Goal: Communication & Community: Answer question/provide support

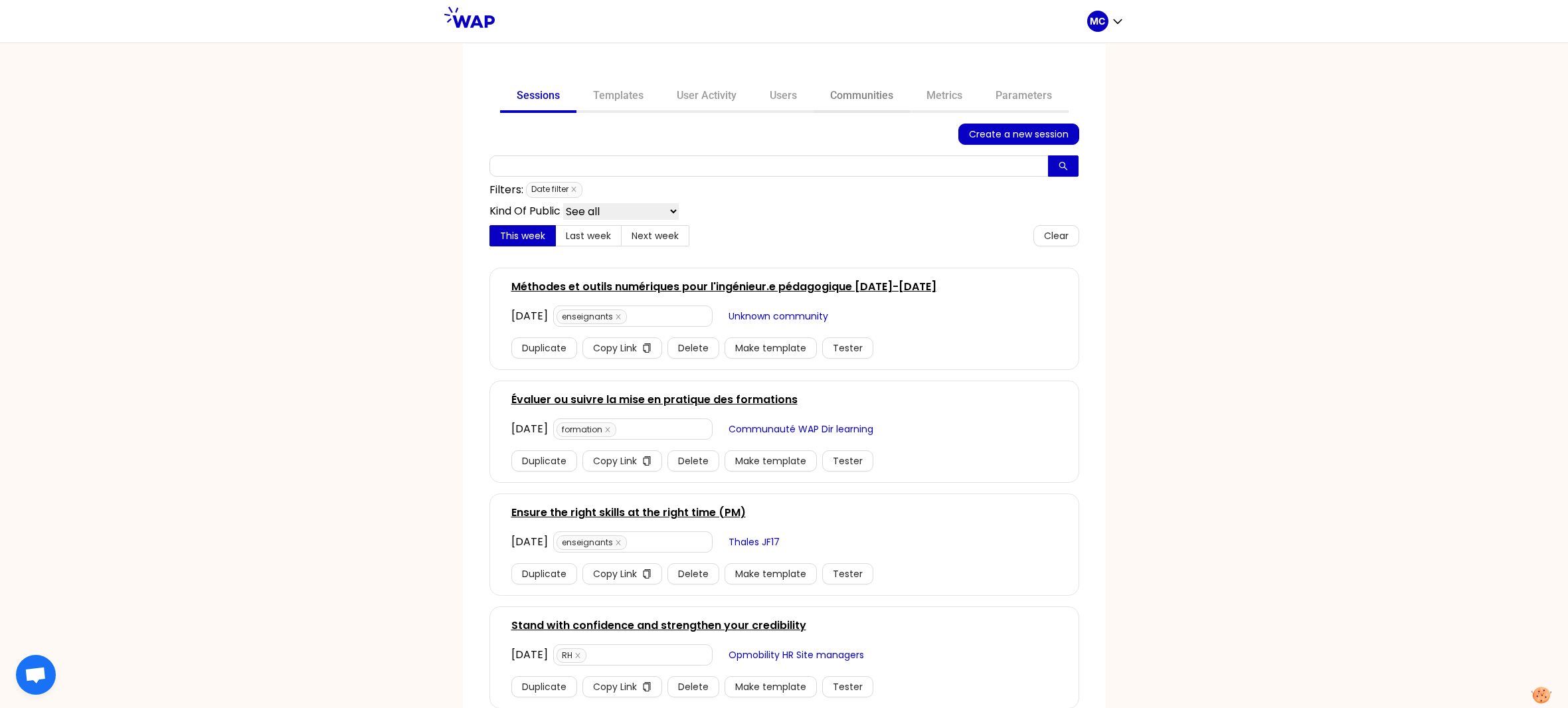
click at [843, 90] on link "Communities" at bounding box center [861, 97] width 97 height 32
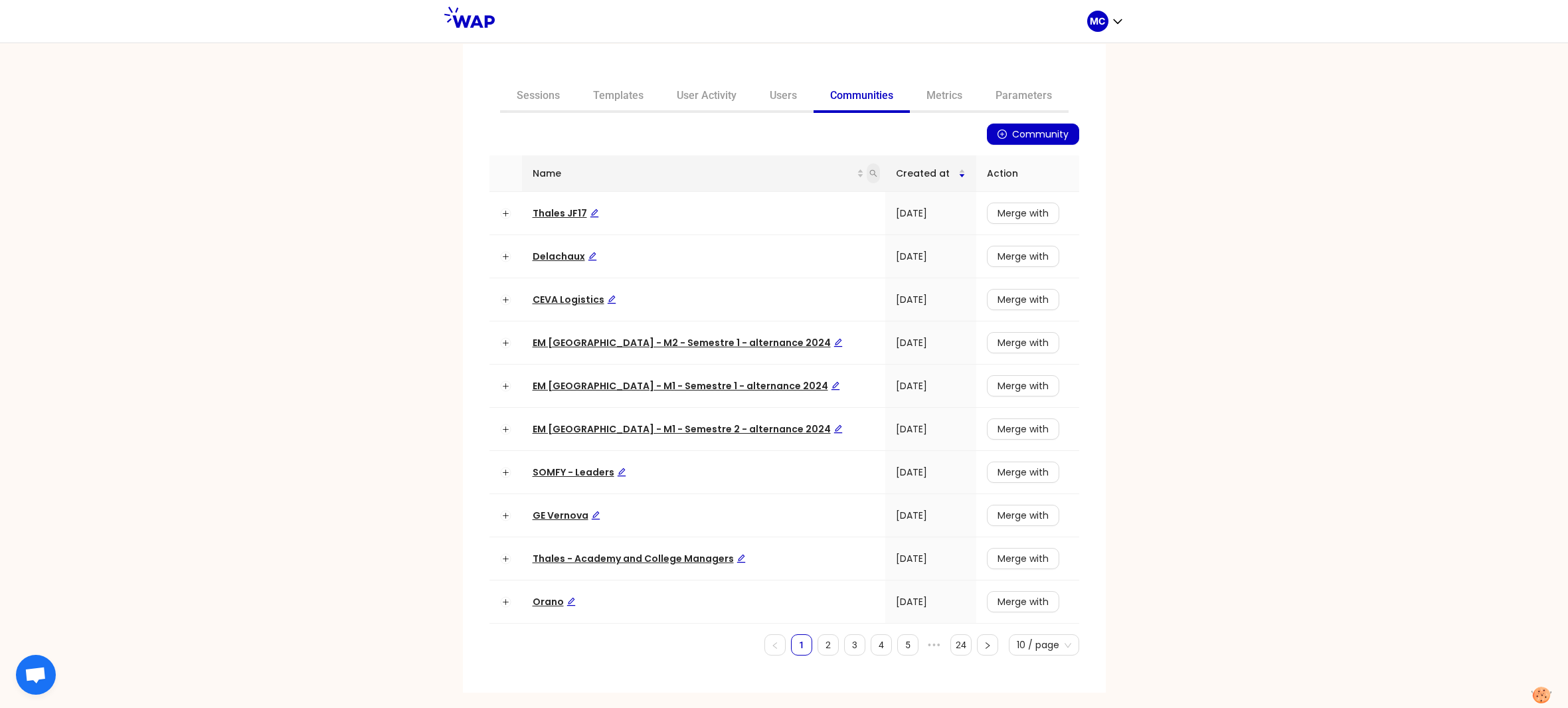
click at [869, 169] on icon "search" at bounding box center [873, 173] width 8 height 8
type input "dir"
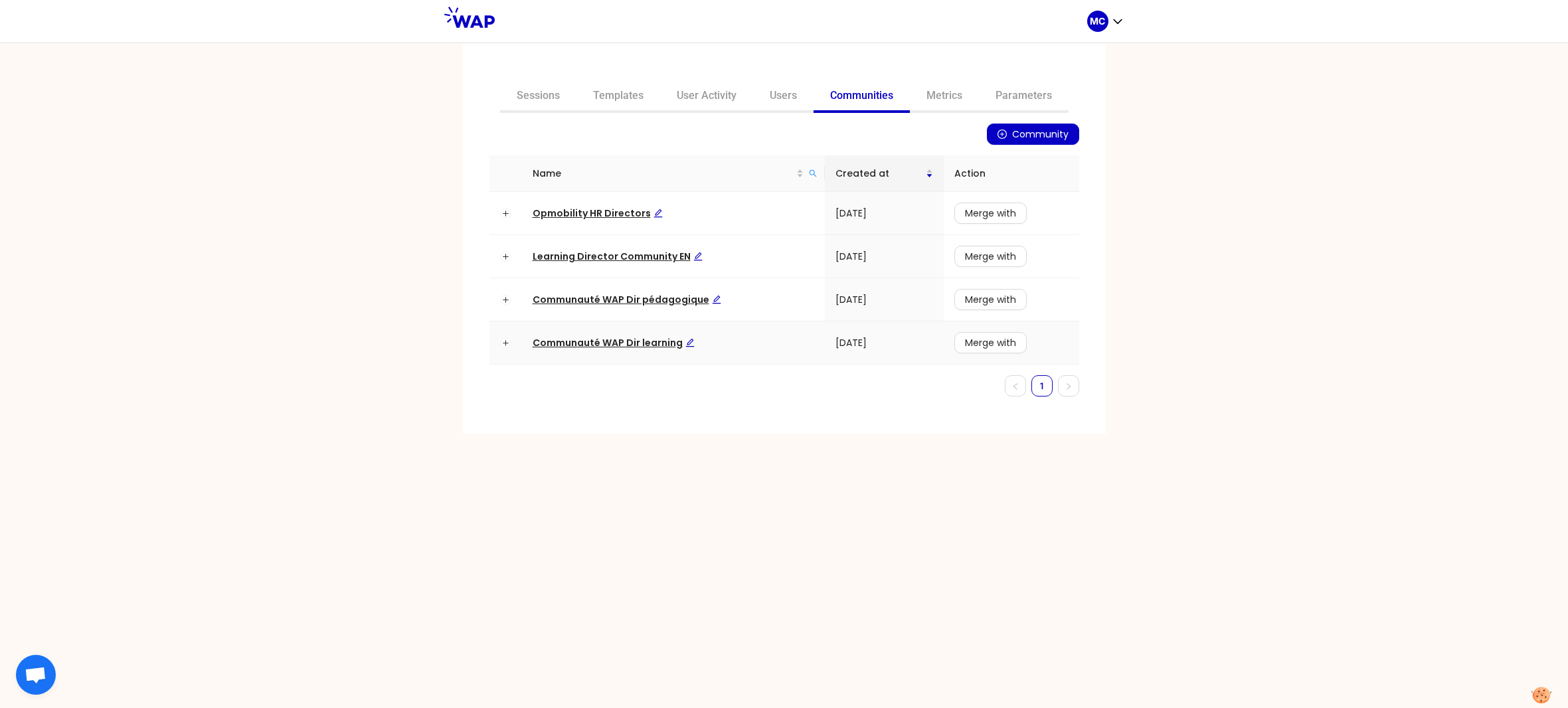
click at [593, 349] on td "Communauté WAP Dir learning" at bounding box center [673, 343] width 303 height 43
click at [610, 339] on span "Communauté WAP Dir learning" at bounding box center [614, 342] width 162 height 13
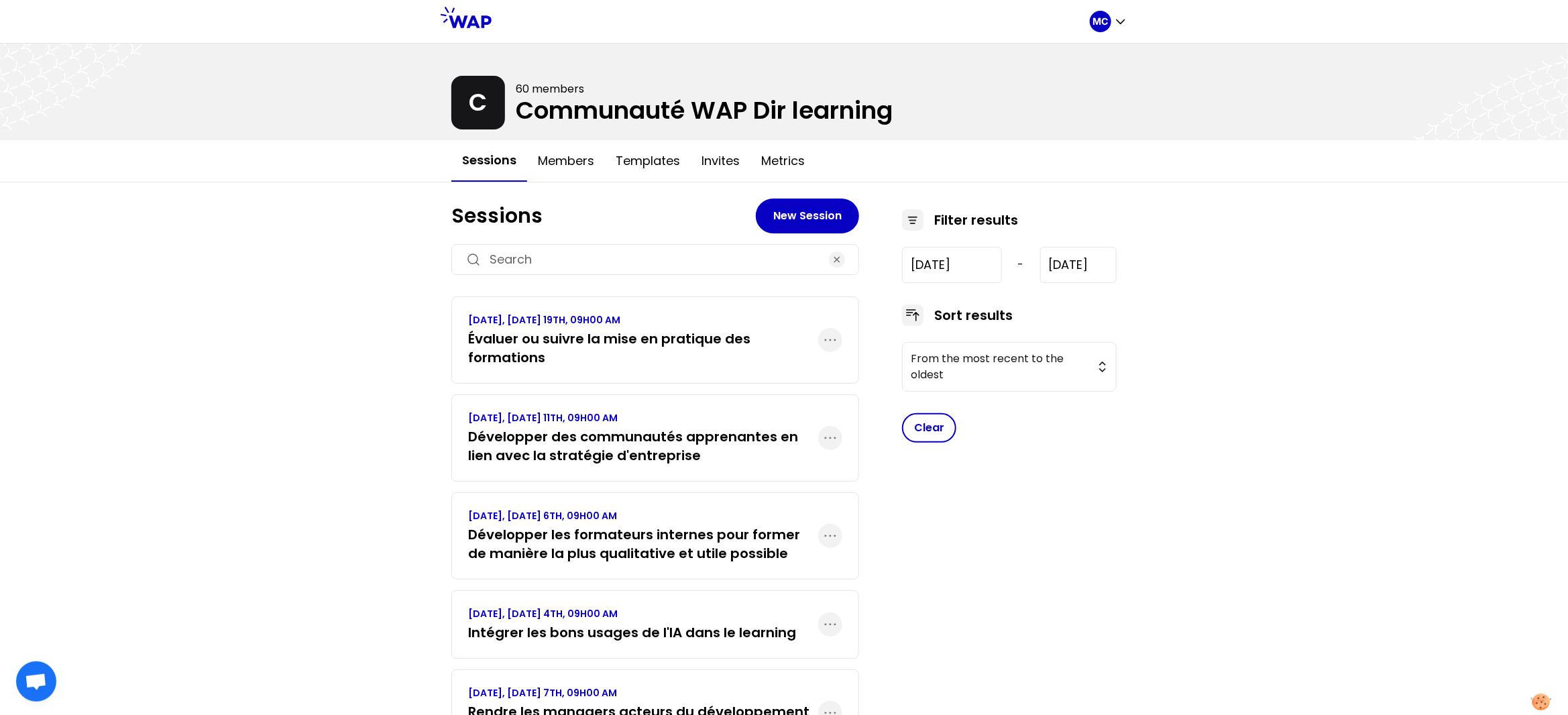
click at [581, 350] on h3 "Évaluer ou suivre la mise en pratique des formations" at bounding box center [643, 348] width 350 height 37
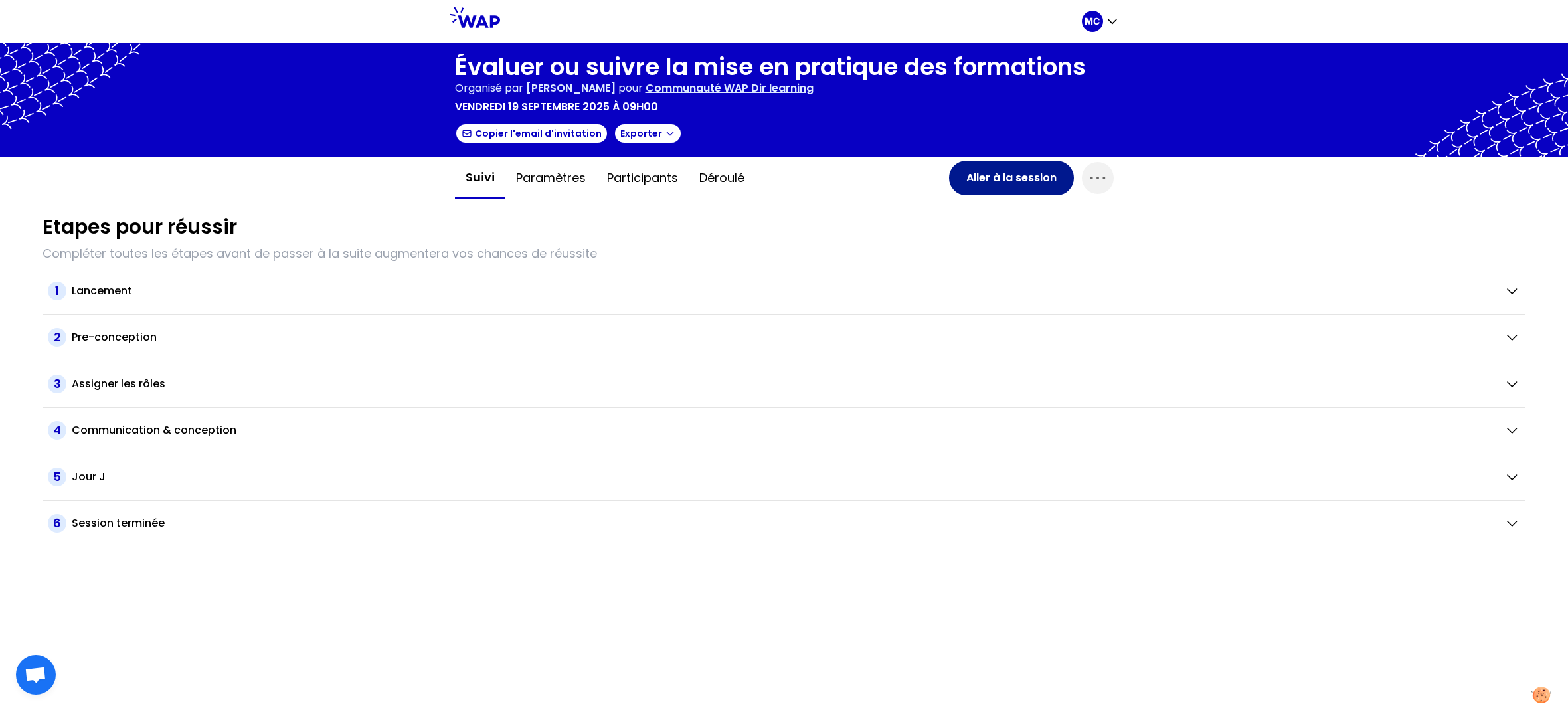
click at [1018, 191] on button "Aller à la session" at bounding box center [1011, 178] width 124 height 35
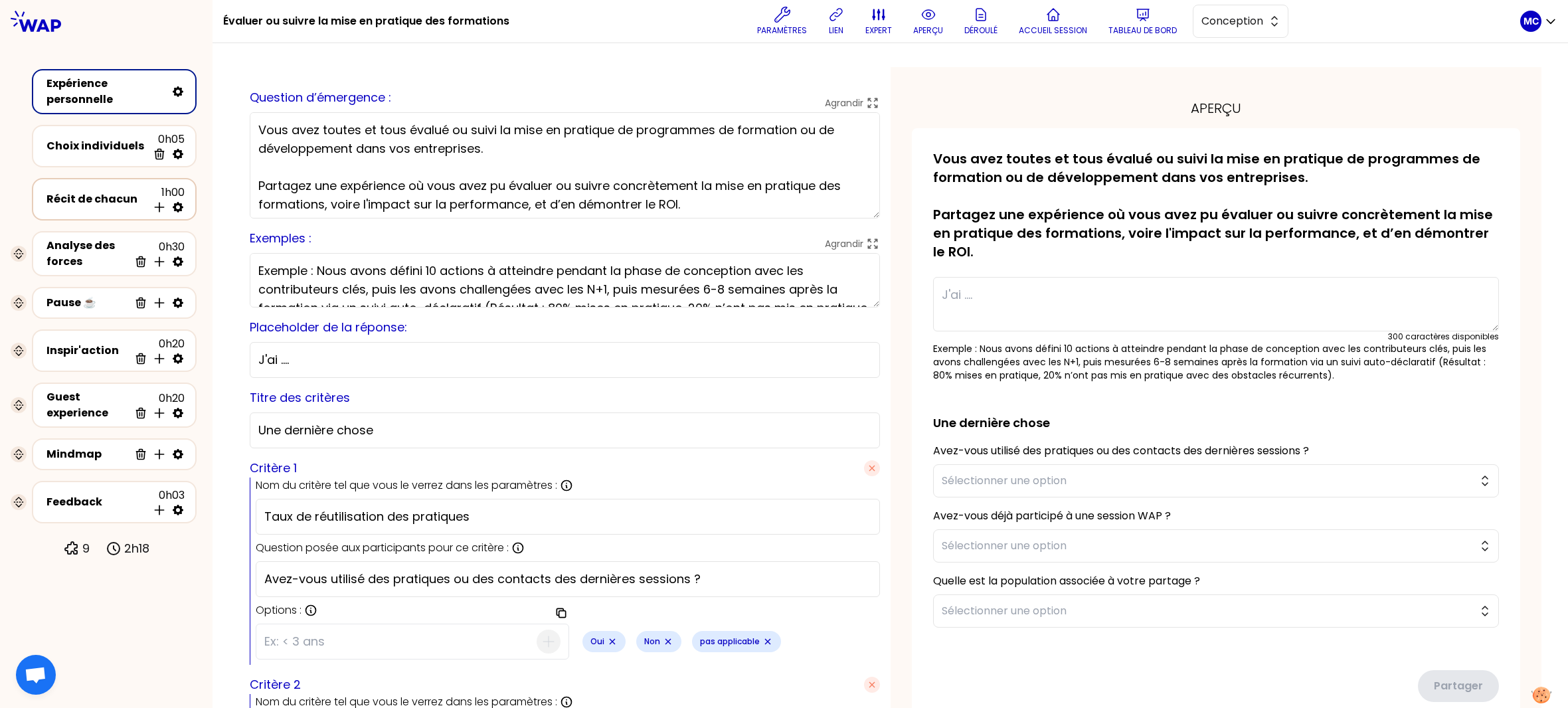
click at [35, 206] on div "Récit de chacun 1h00 Insérer une activité en dessous" at bounding box center [114, 199] width 165 height 43
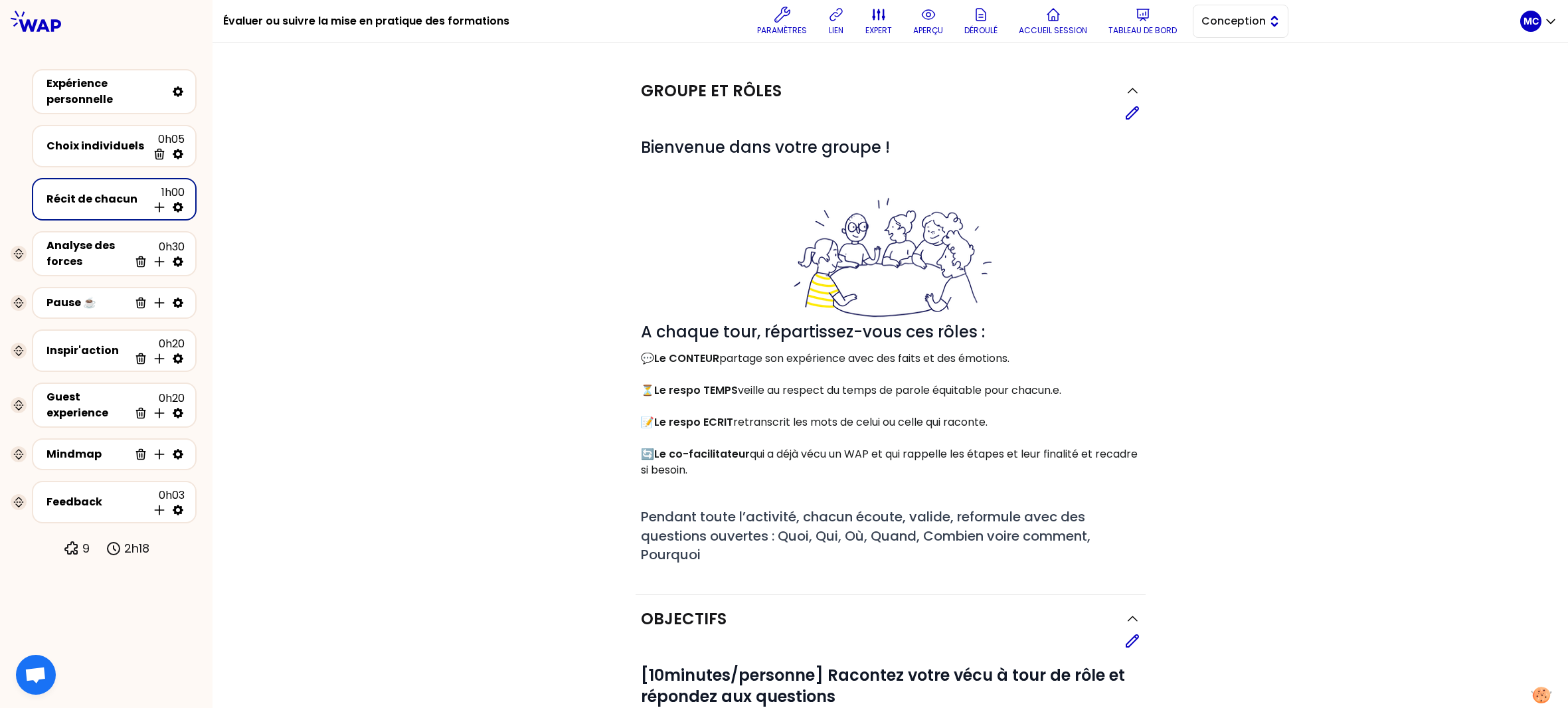
click at [1227, 14] on span "Conception" at bounding box center [1231, 21] width 60 height 16
click at [1232, 81] on span "Facilitation" at bounding box center [1249, 76] width 57 height 16
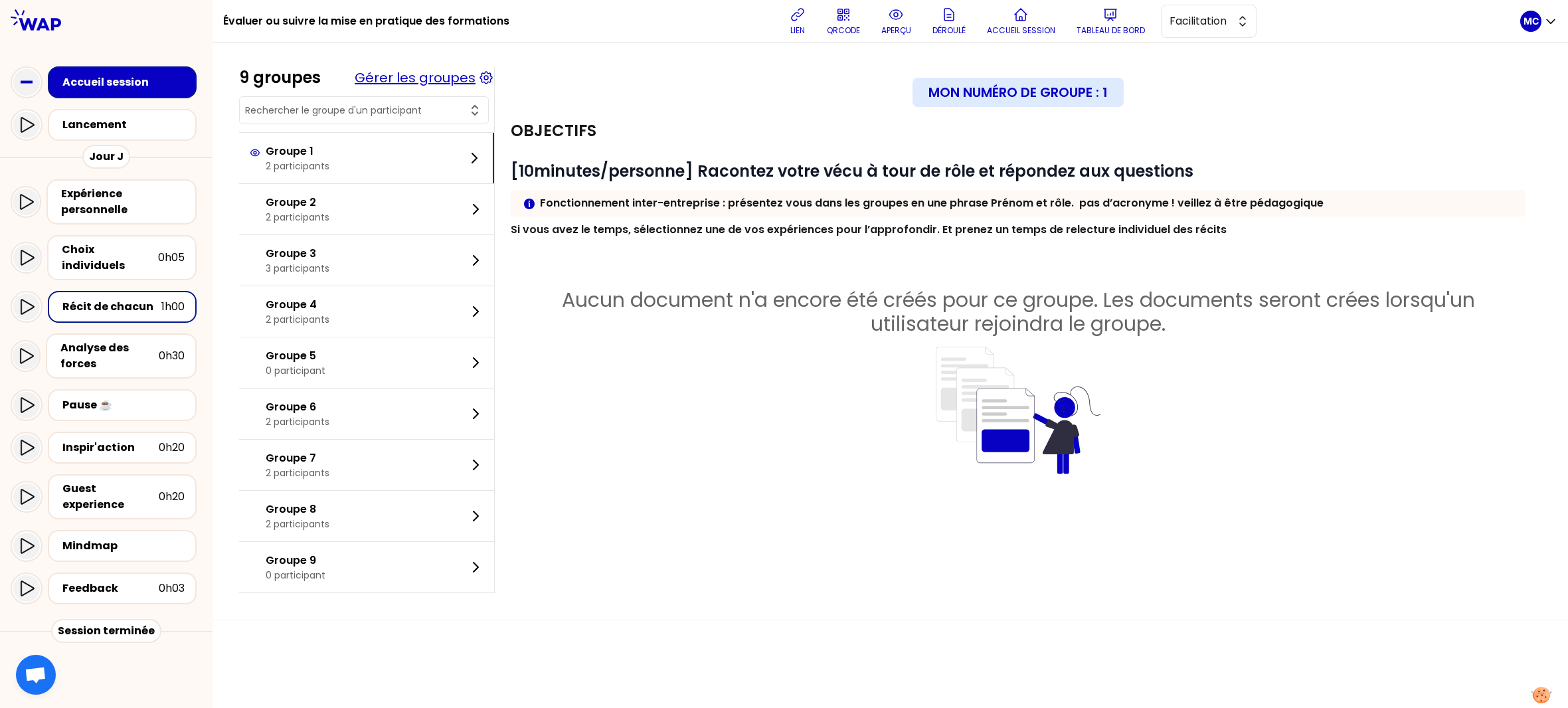
click at [476, 80] on button "Gérer les groupes" at bounding box center [415, 77] width 121 height 19
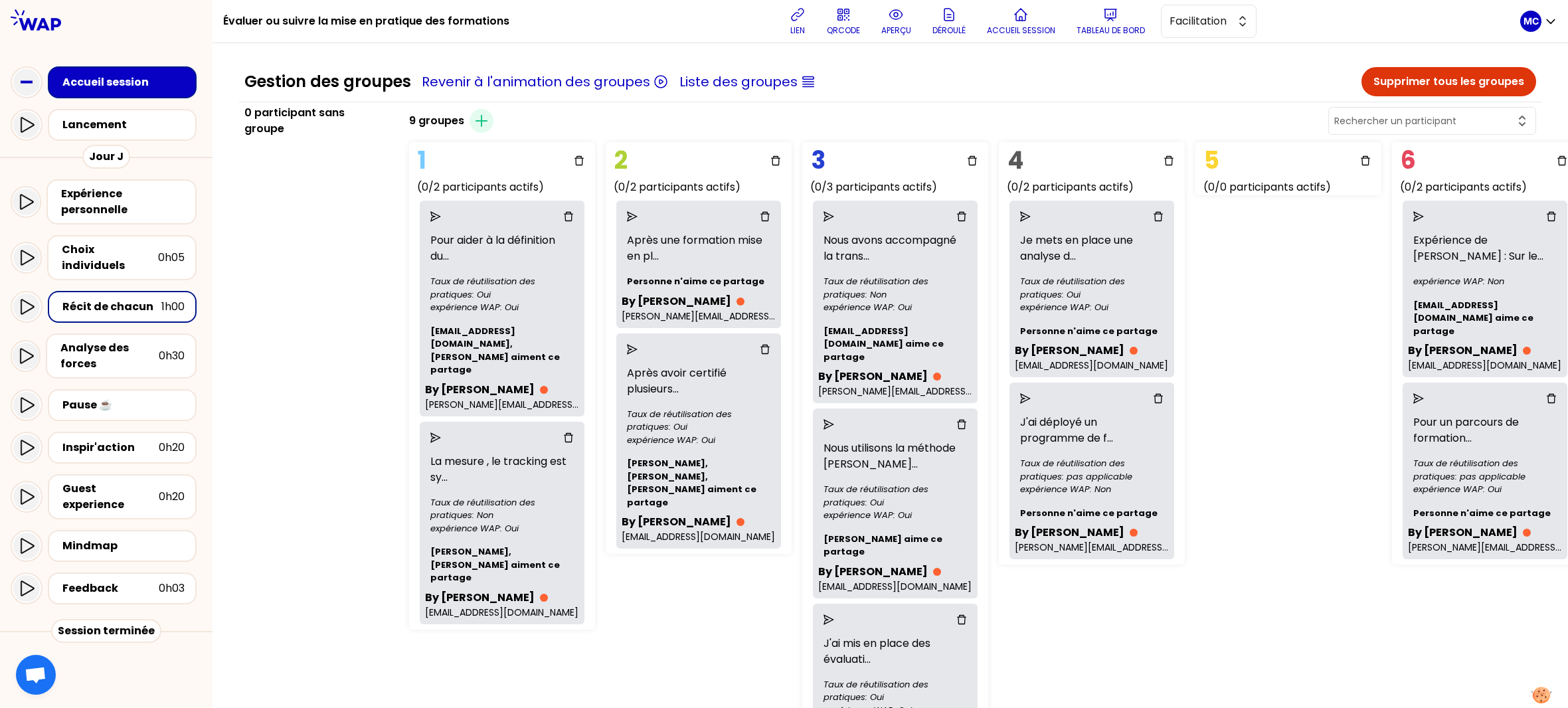
click at [1470, 83] on button "Supprimer tous les groupes" at bounding box center [1449, 82] width 175 height 29
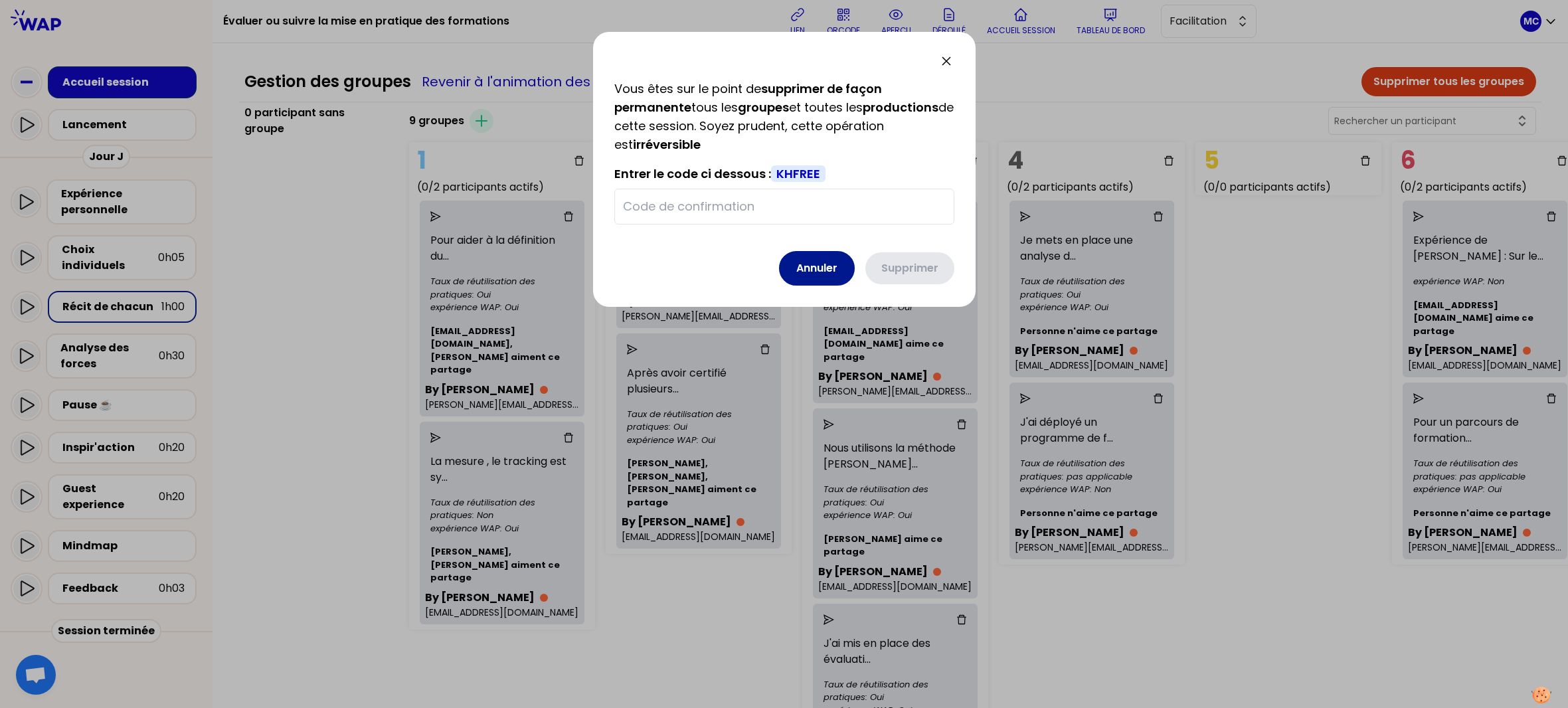
click at [808, 264] on button "Annuler" at bounding box center [816, 268] width 76 height 35
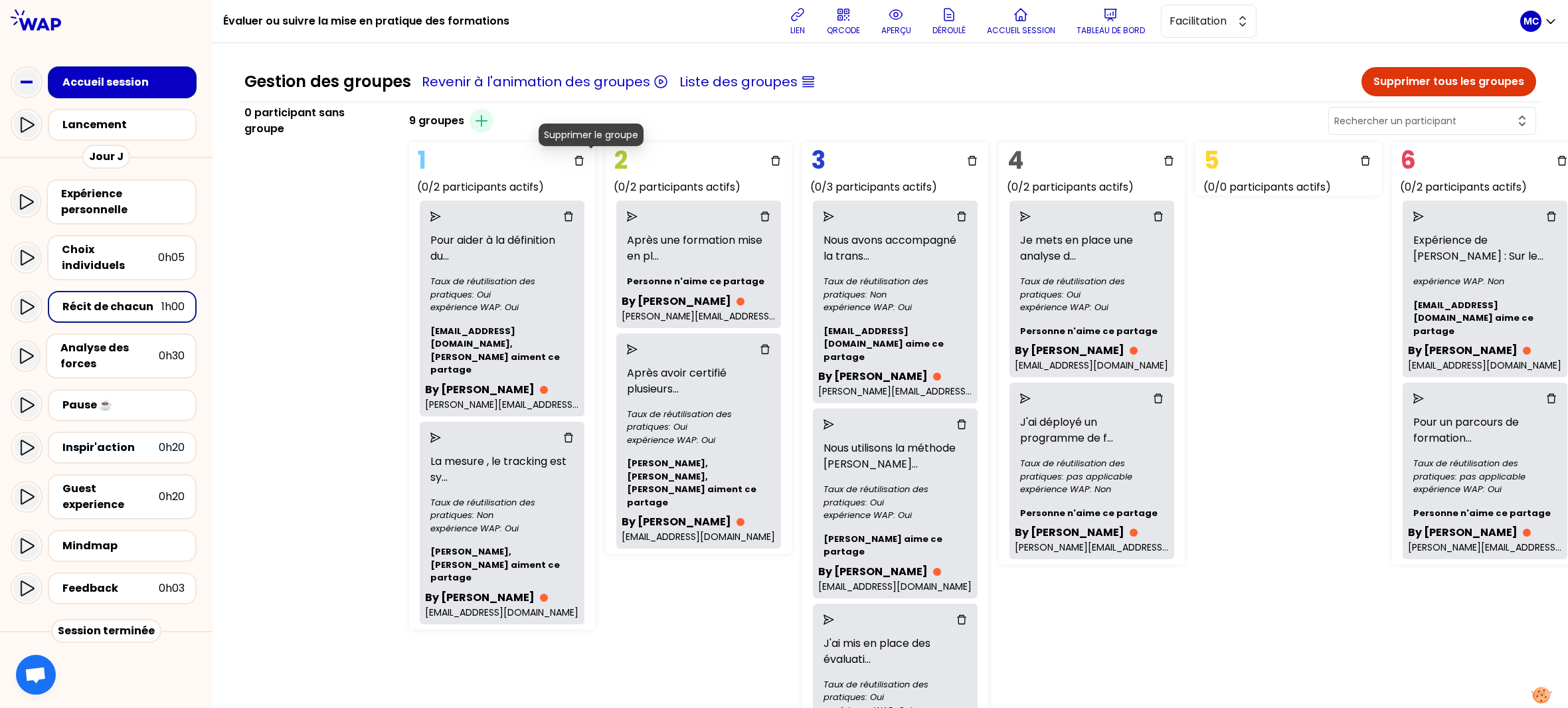
click at [585, 158] on icon "delete" at bounding box center [579, 161] width 11 height 11
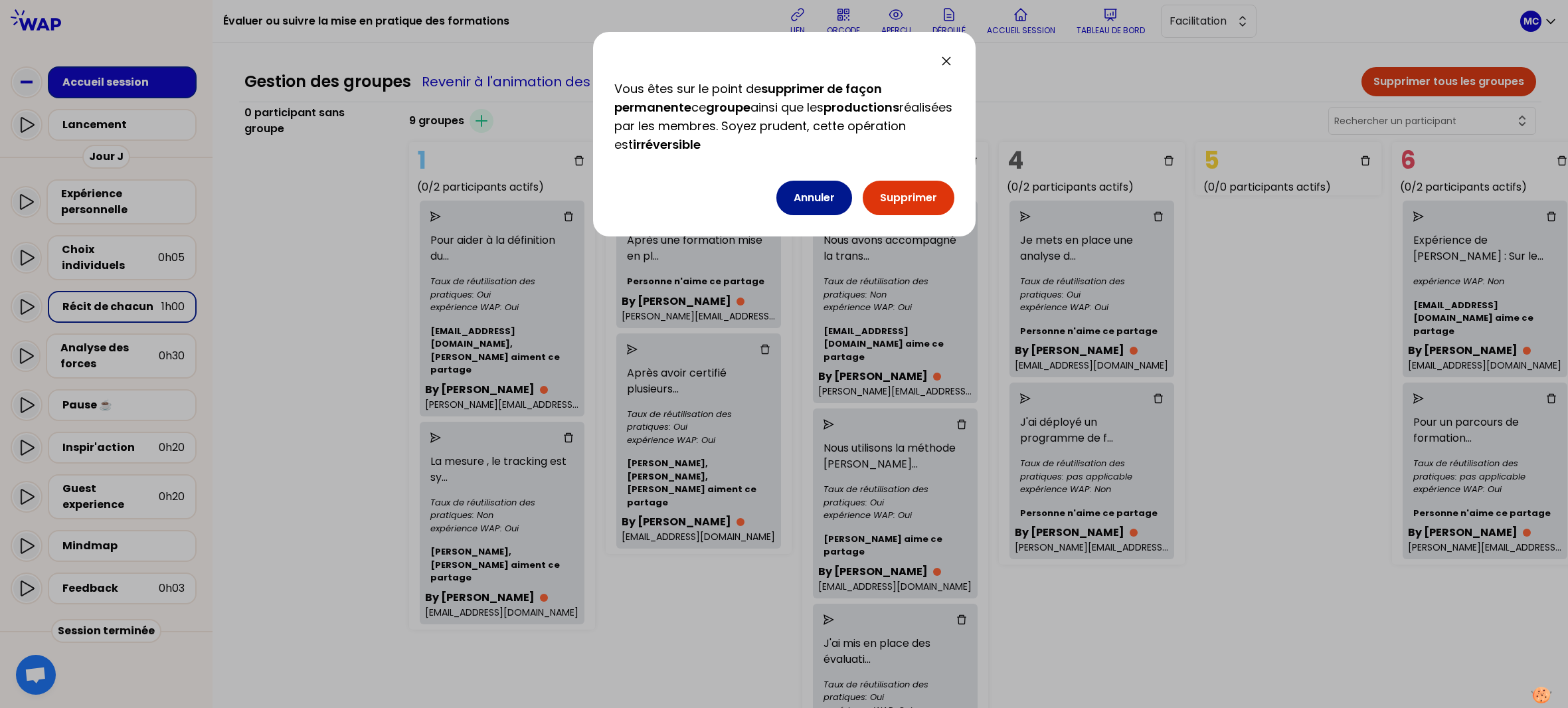
click at [793, 197] on button "Annuler" at bounding box center [814, 198] width 76 height 35
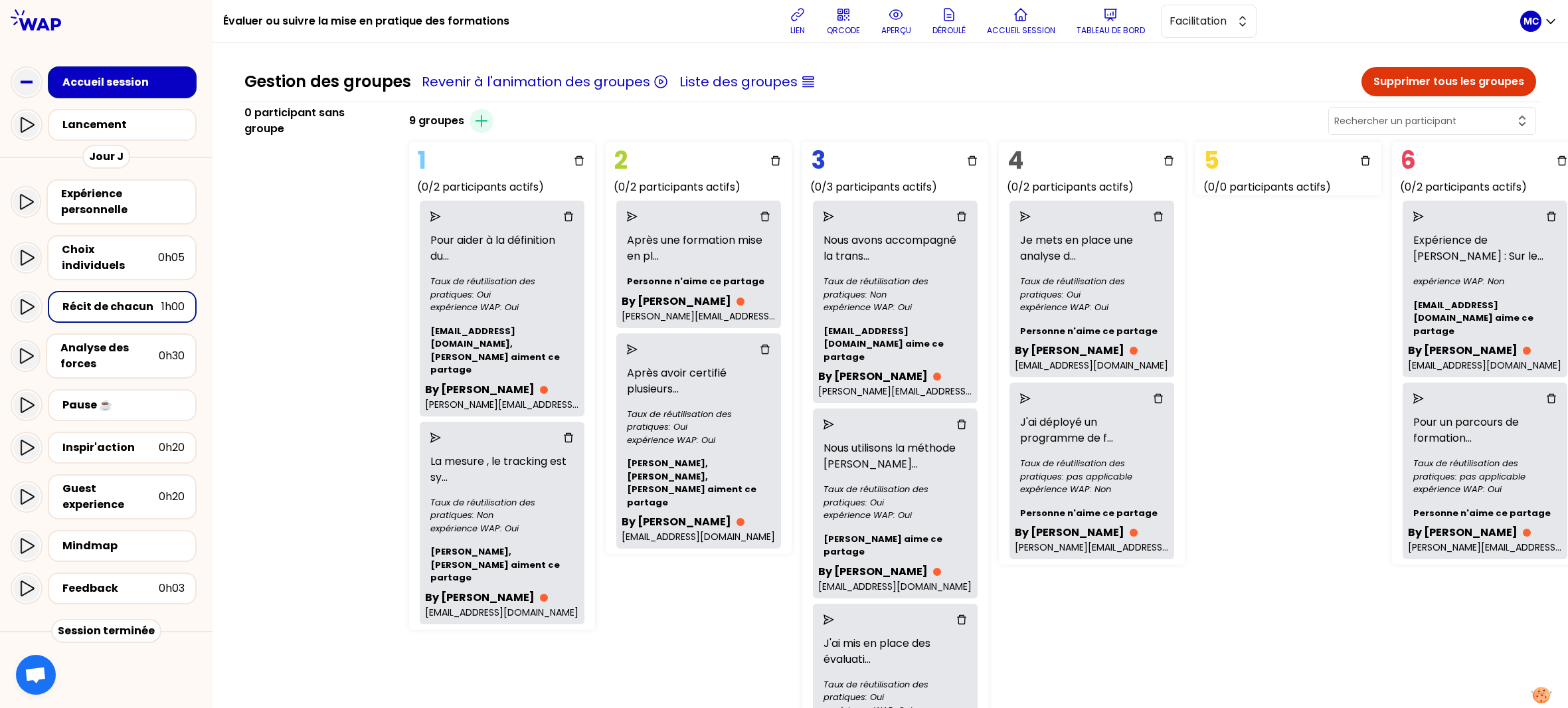
click at [573, 212] on icon "delete" at bounding box center [568, 216] width 9 height 9
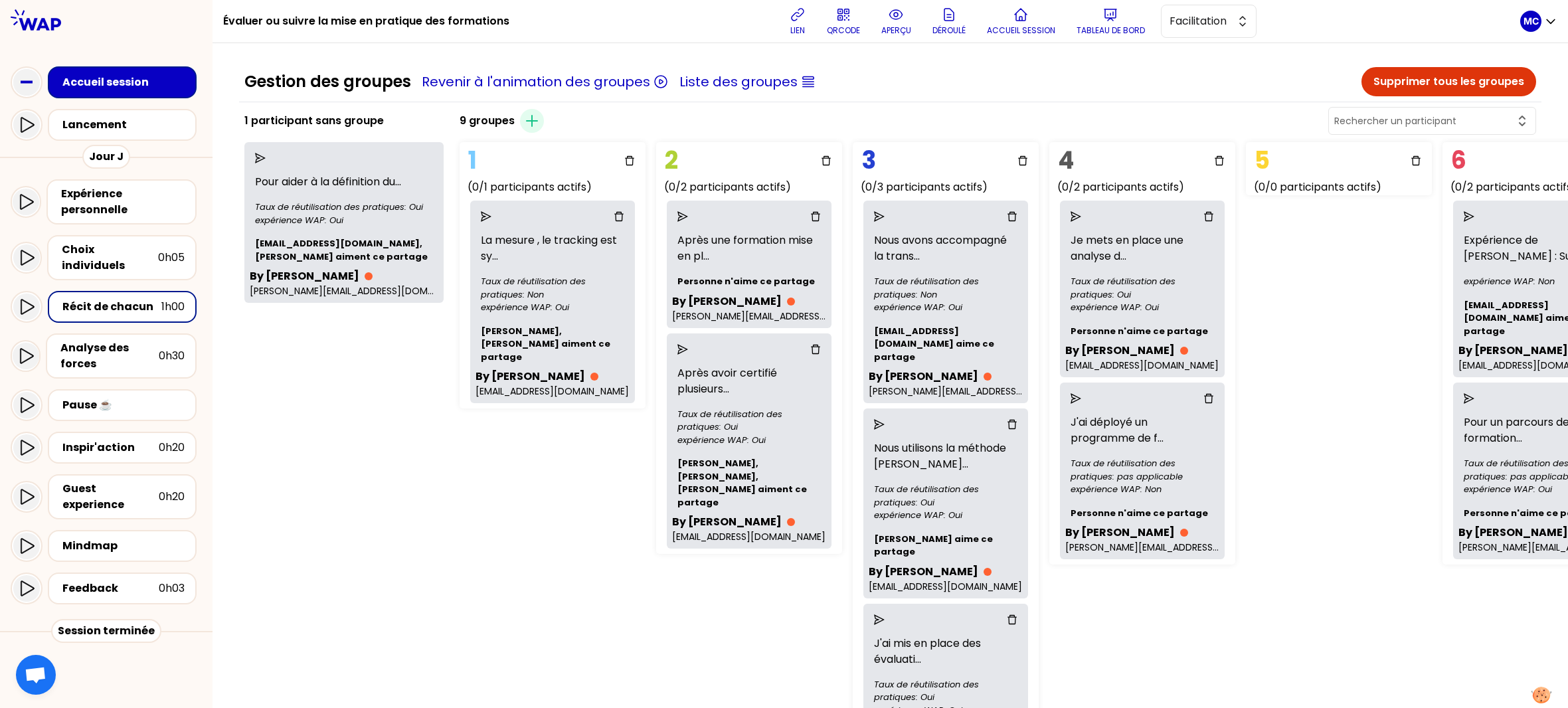
click at [614, 215] on icon "delete" at bounding box center [619, 216] width 11 height 11
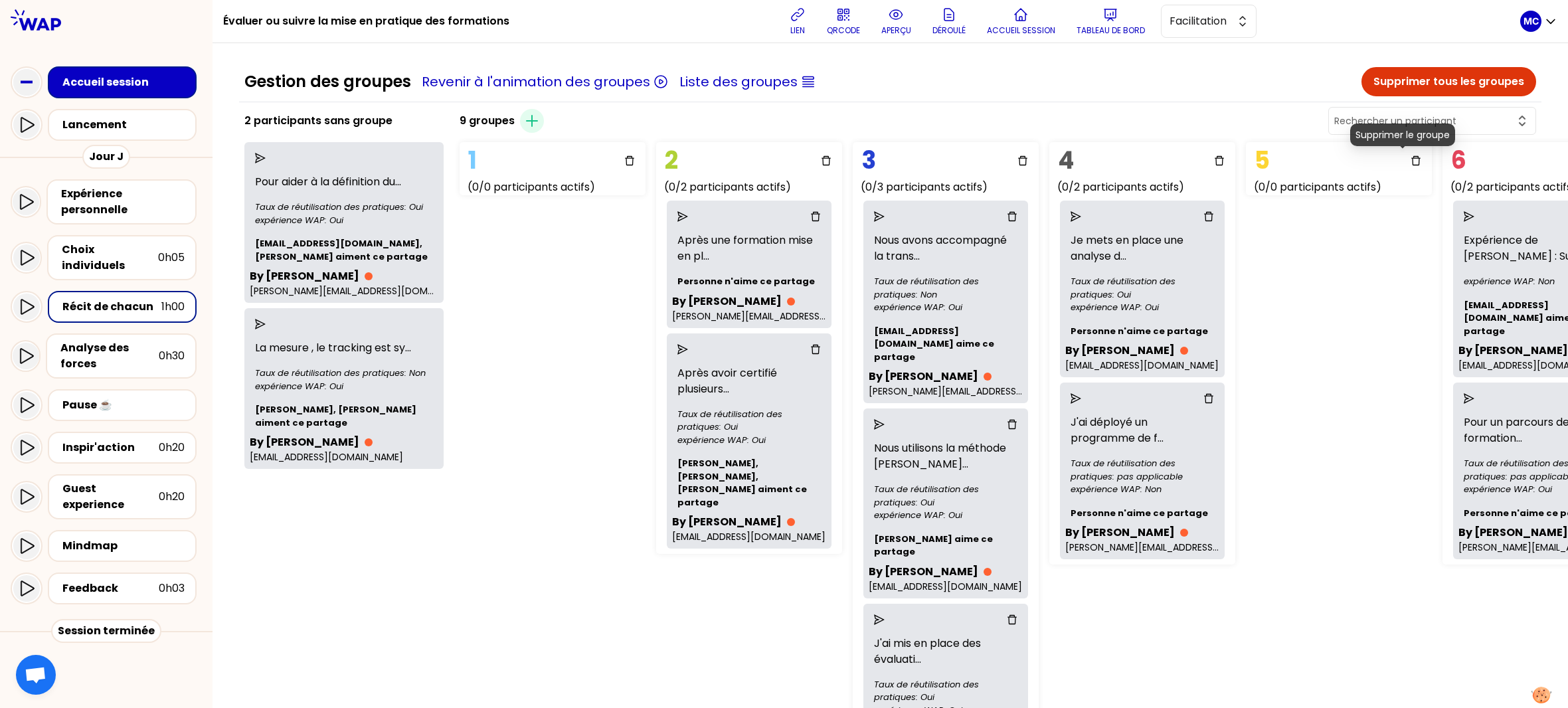
click at [1410, 158] on icon "delete" at bounding box center [1416, 161] width 11 height 11
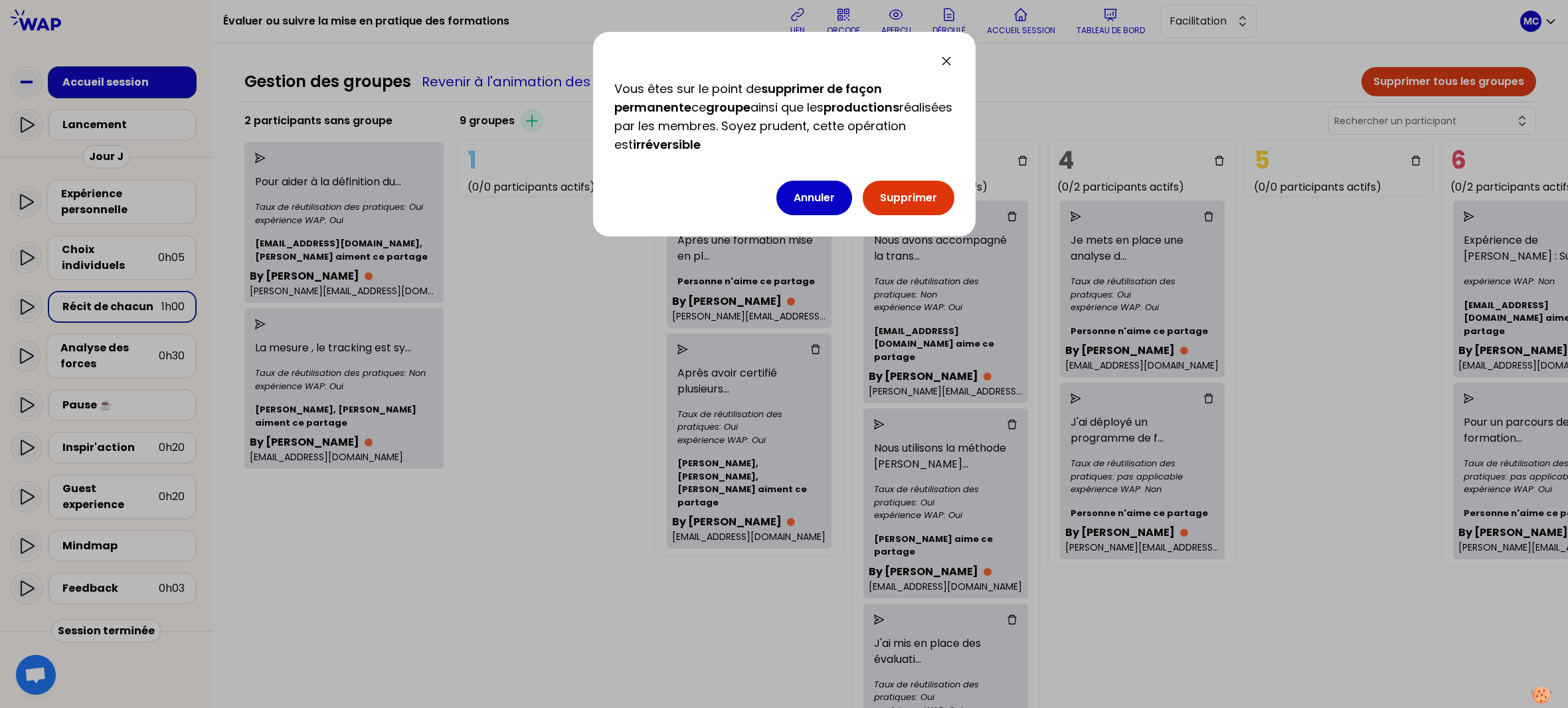
click at [936, 193] on button "Supprimer" at bounding box center [908, 198] width 92 height 35
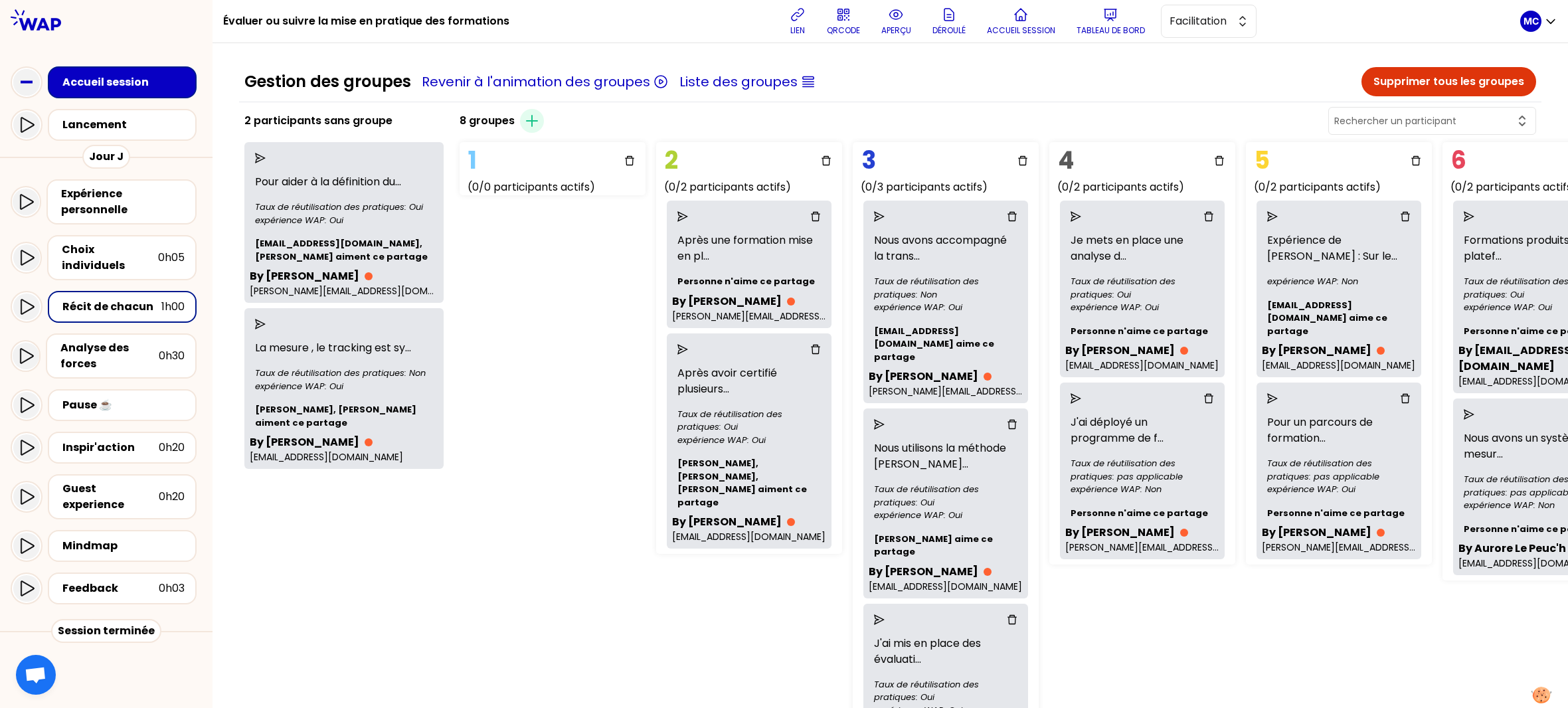
click at [625, 160] on icon "delete" at bounding box center [629, 161] width 9 height 9
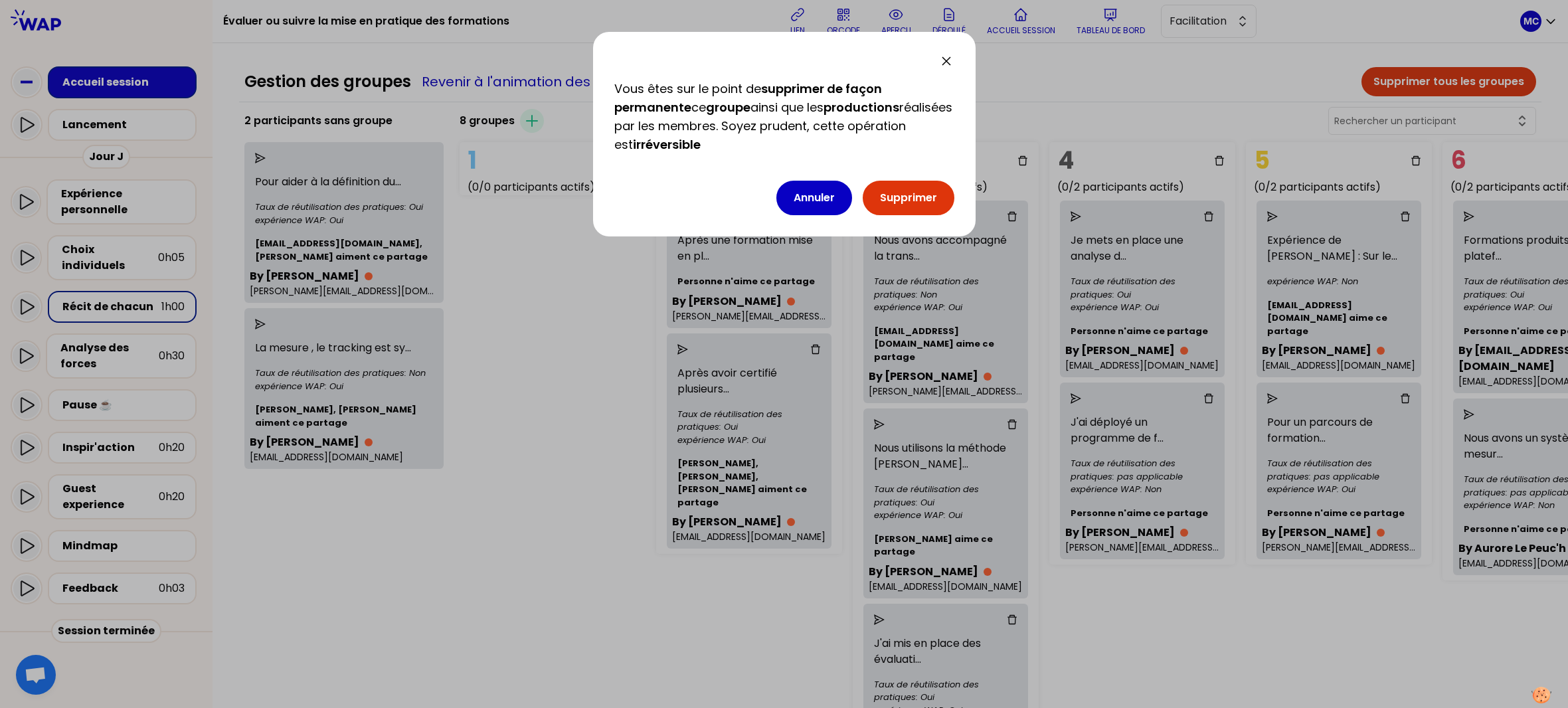
click at [924, 200] on button "Supprimer" at bounding box center [908, 198] width 92 height 35
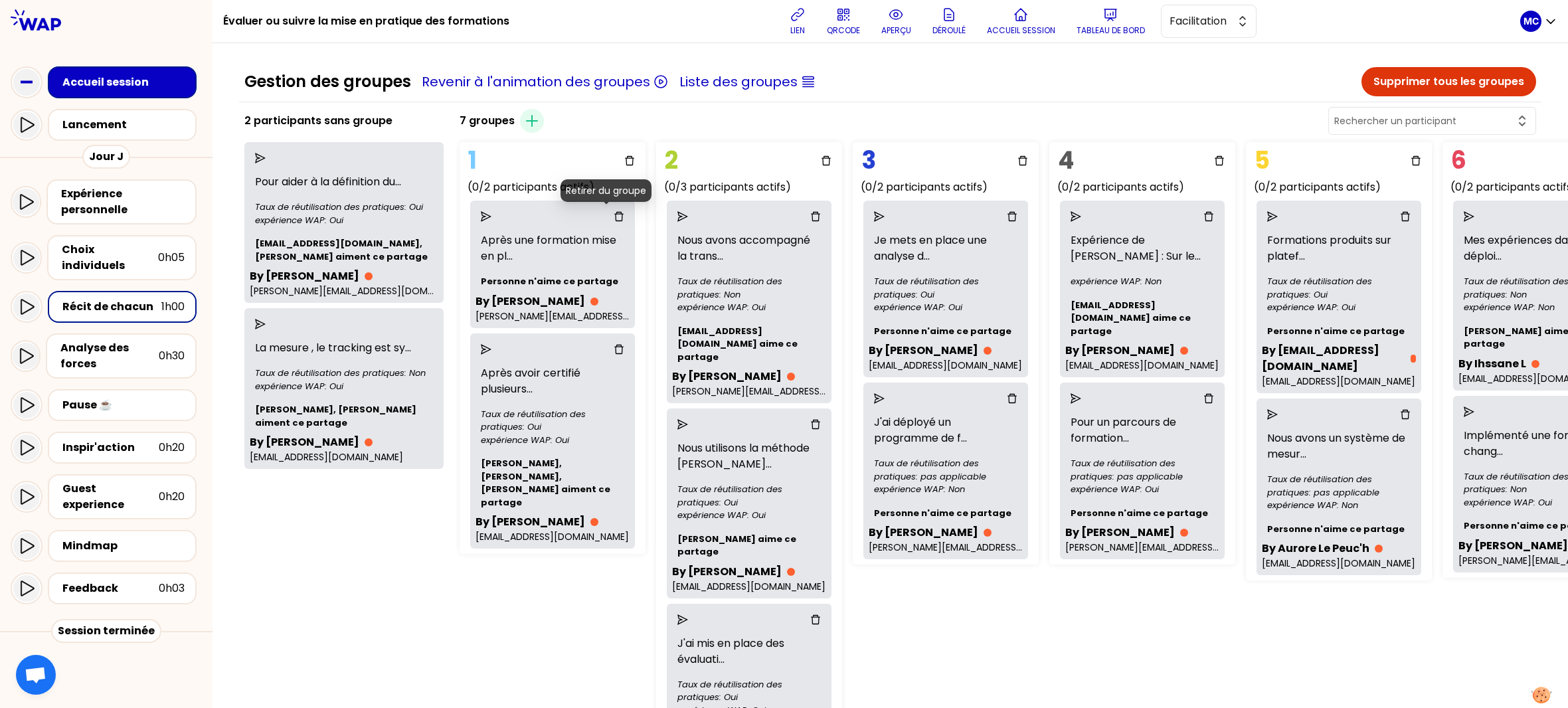
click at [614, 217] on icon "delete" at bounding box center [619, 216] width 11 height 11
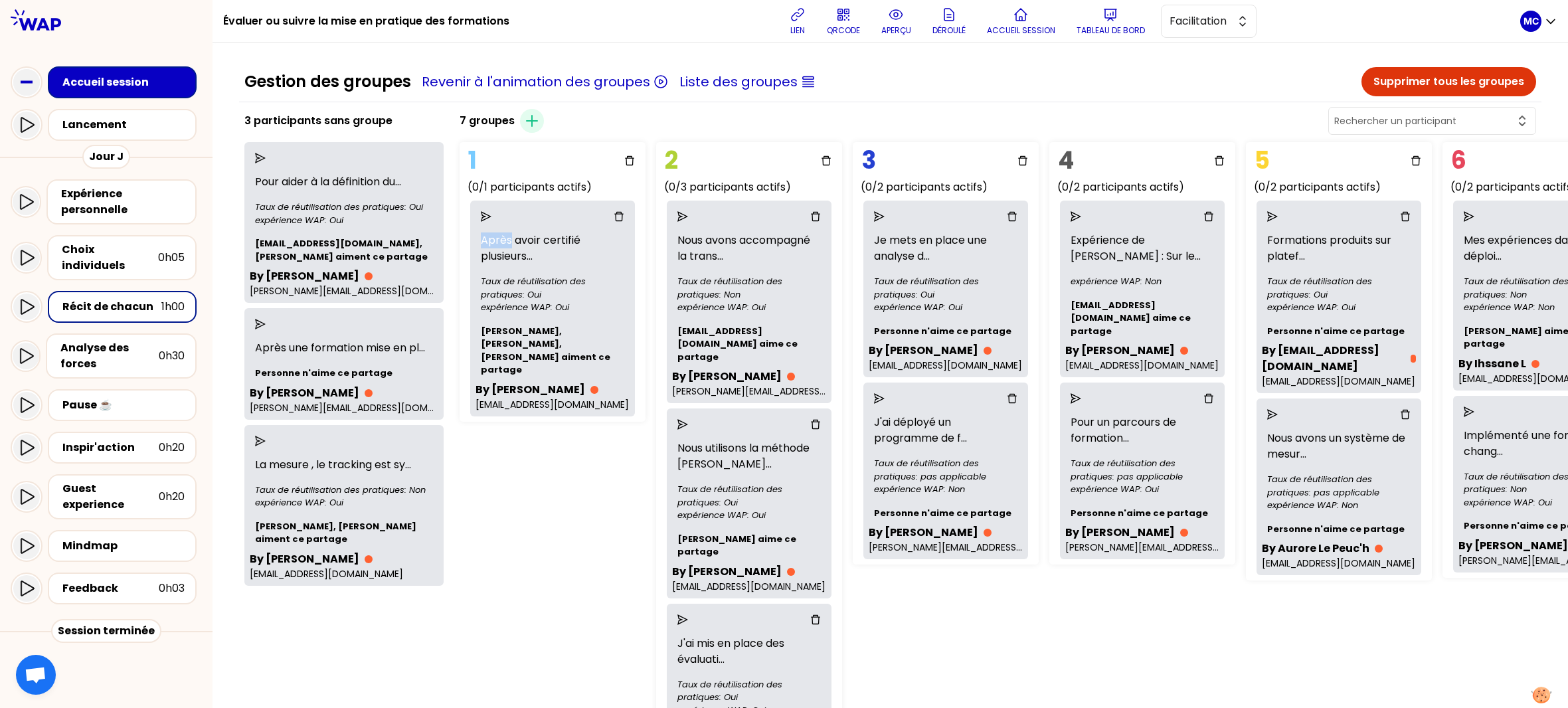
drag, startPoint x: 606, startPoint y: 217, endPoint x: 628, endPoint y: 216, distance: 22.0
click at [614, 217] on icon "delete" at bounding box center [619, 216] width 11 height 11
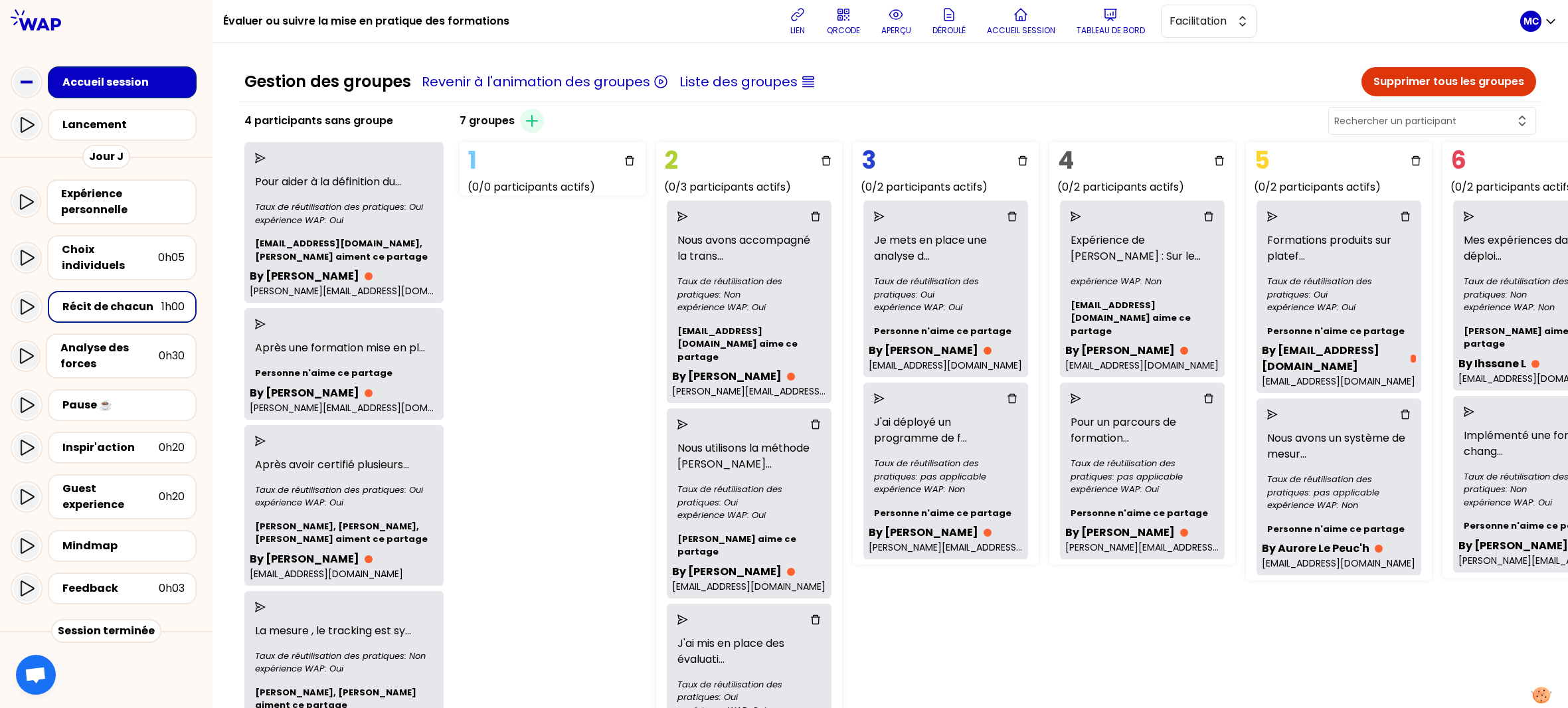
click at [815, 208] on div "Nous avons accompagné la trans ... Taux de réutilisation des pratiques: Non exp…" at bounding box center [748, 301] width 165 height 203
click at [810, 214] on div at bounding box center [748, 216] width 154 height 21
click at [810, 218] on icon "delete" at bounding box center [816, 216] width 11 height 11
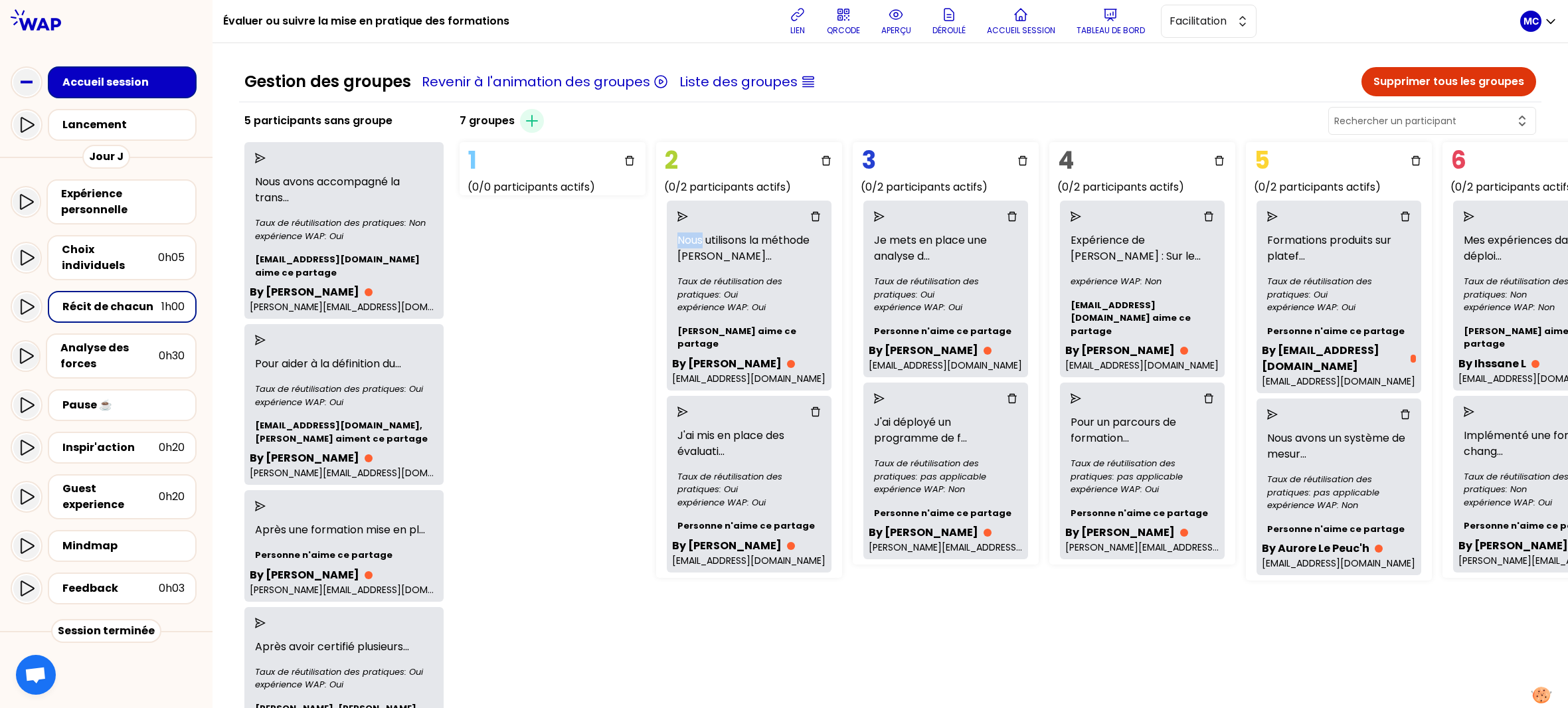
click at [810, 218] on icon "delete" at bounding box center [816, 216] width 11 height 11
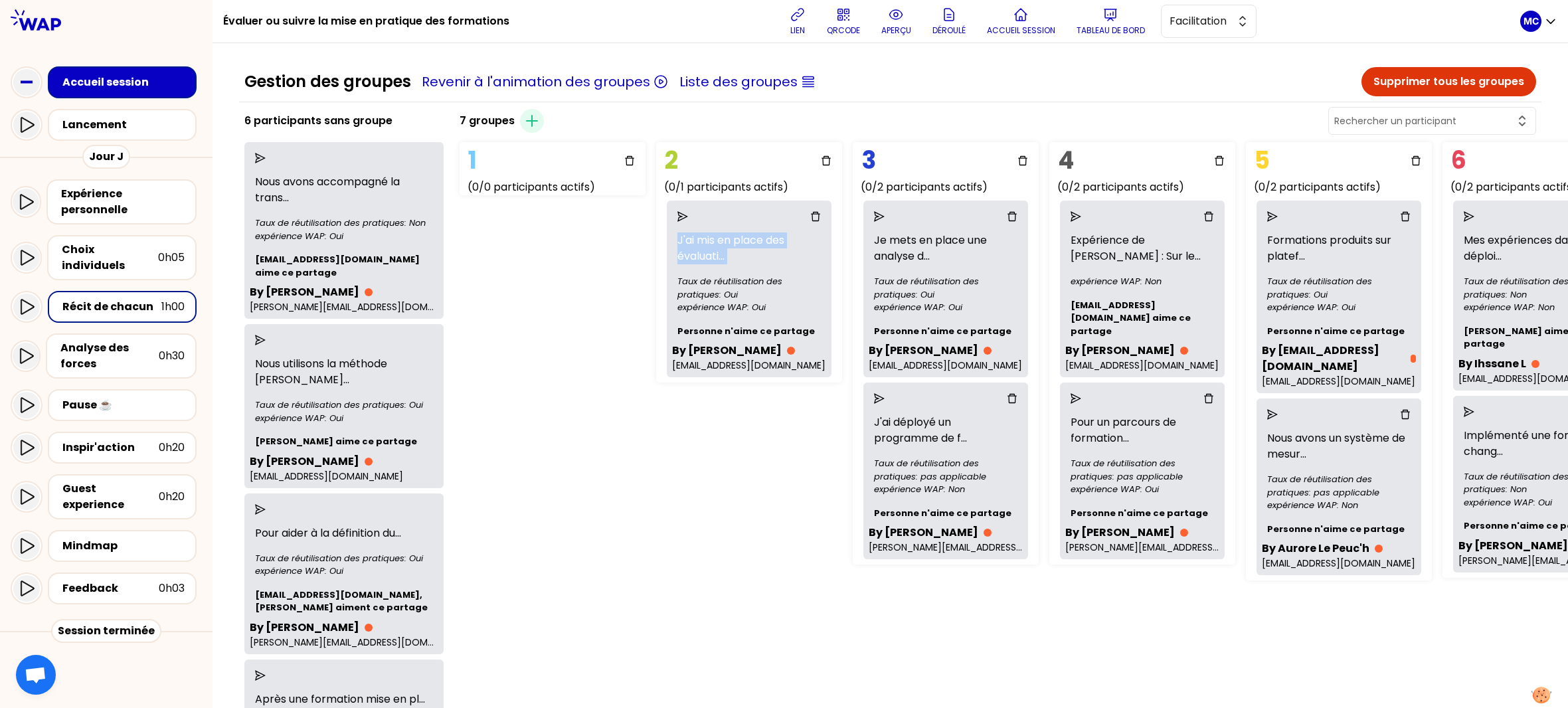
click at [810, 218] on icon "delete" at bounding box center [816, 216] width 11 height 11
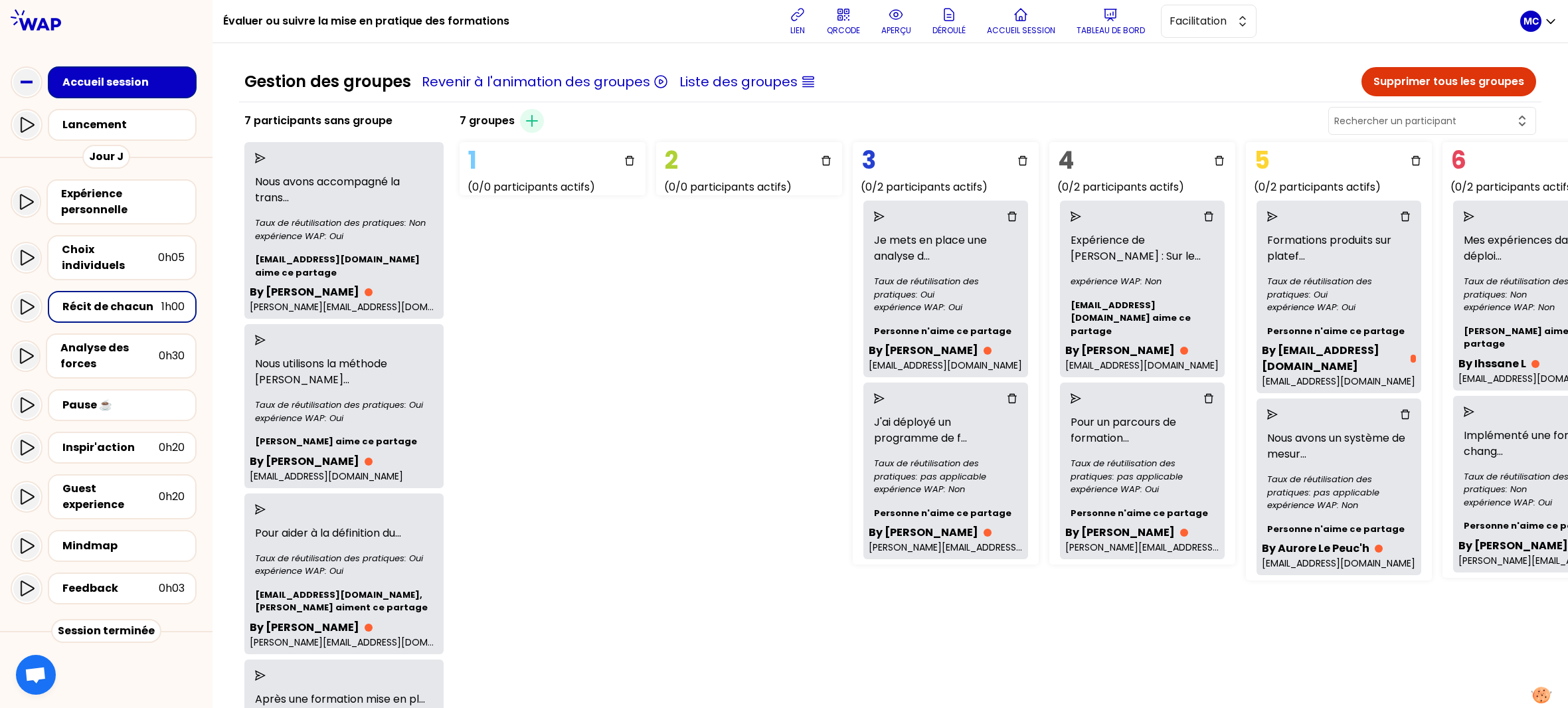
click at [1007, 216] on icon "delete" at bounding box center [1012, 216] width 11 height 11
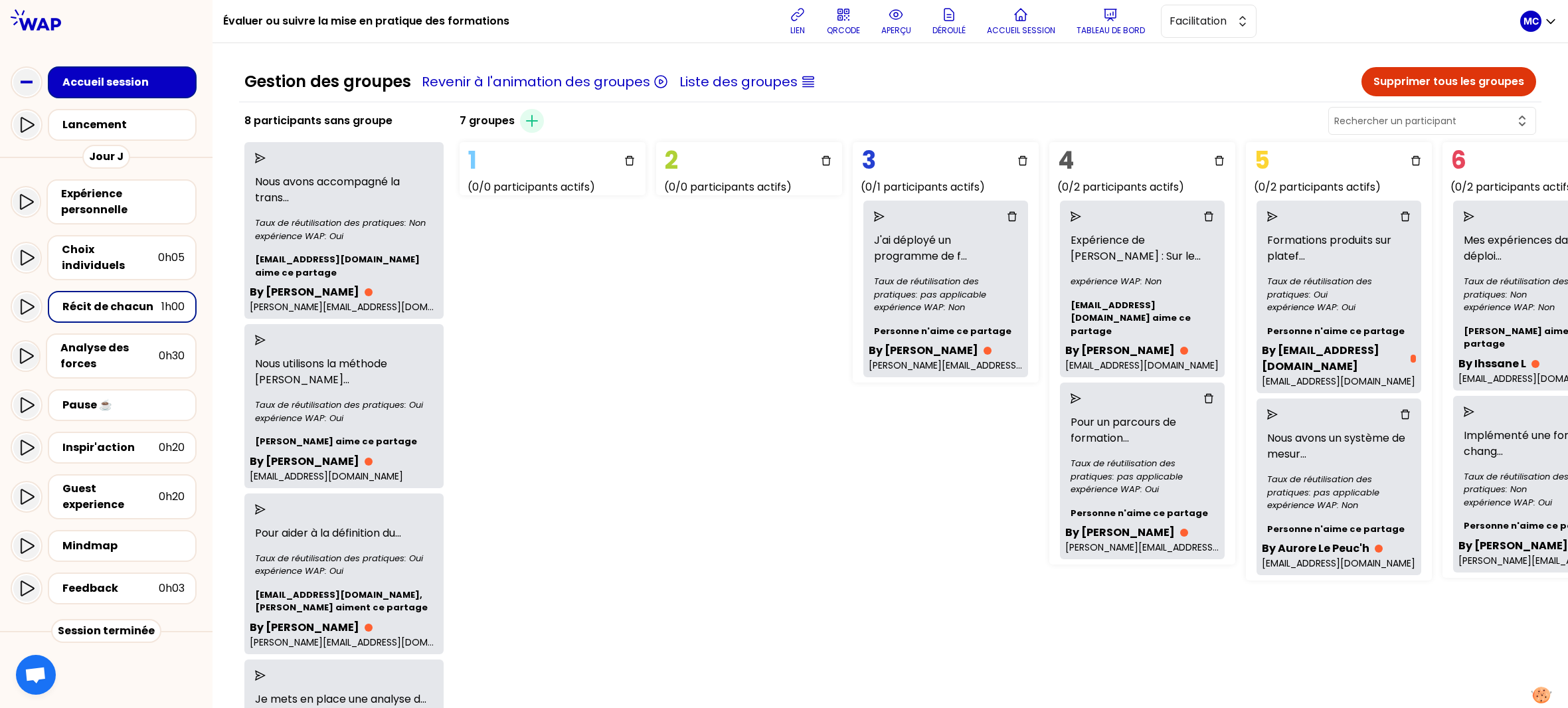
click at [1007, 216] on icon "delete" at bounding box center [1012, 216] width 11 height 11
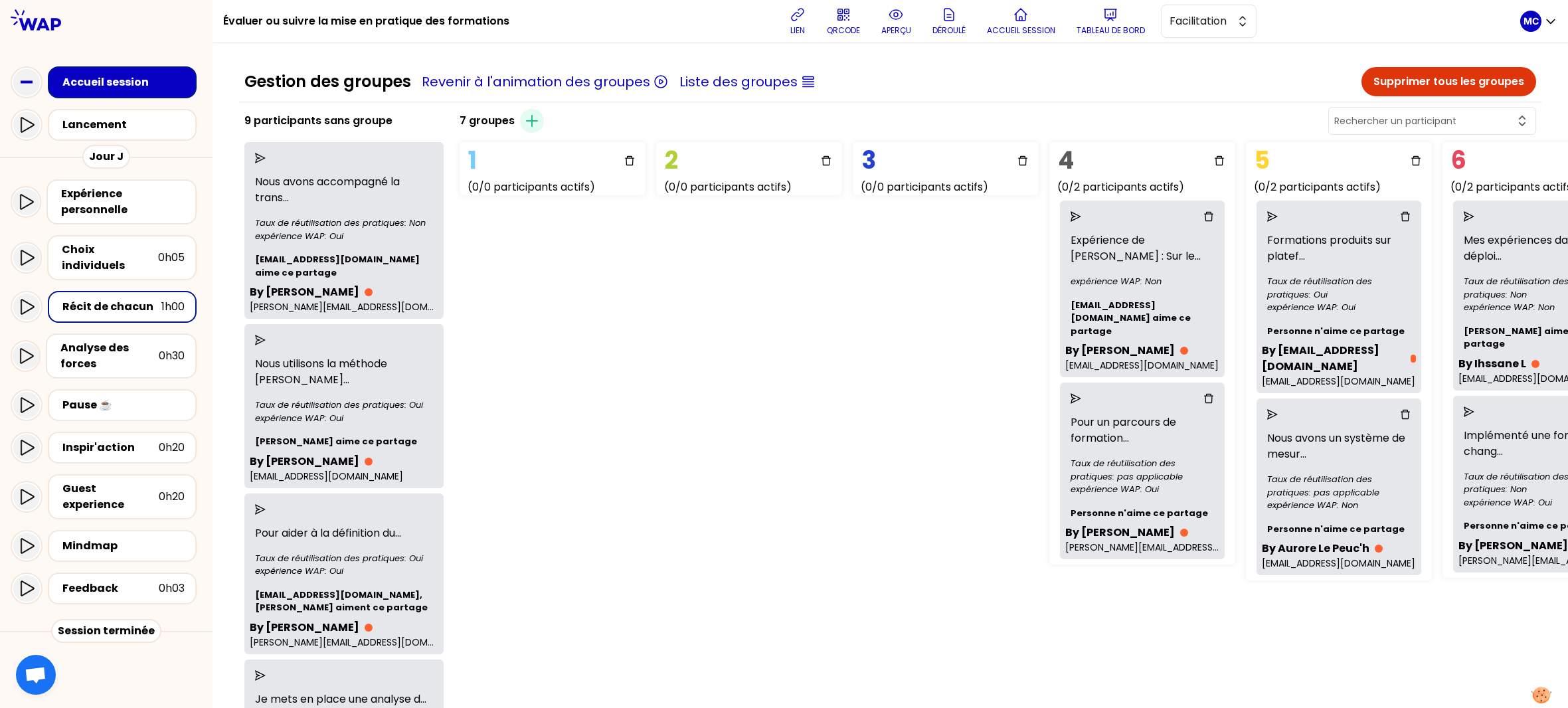
click at [1203, 218] on div at bounding box center [1142, 216] width 122 height 11
click at [1213, 214] on icon "delete" at bounding box center [1208, 216] width 11 height 11
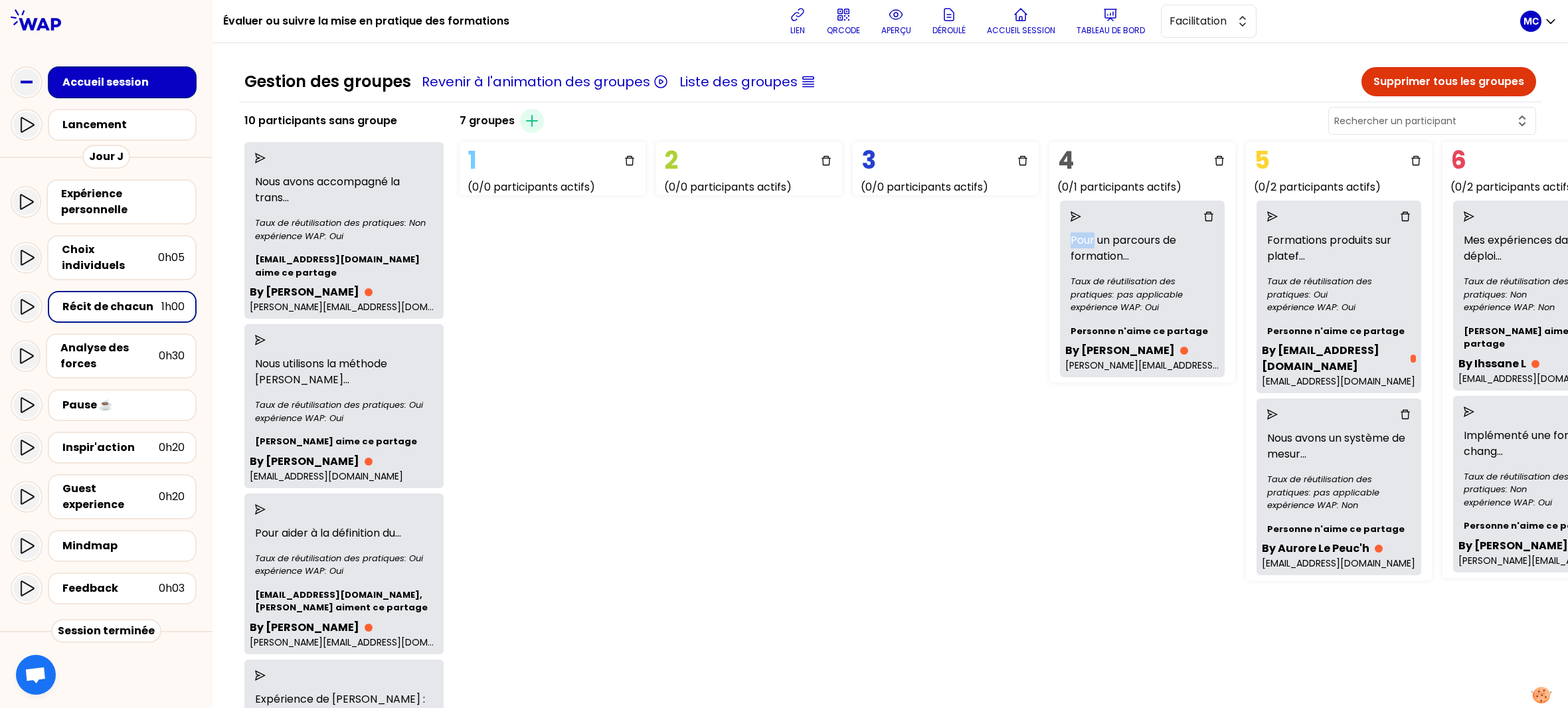
click at [1213, 214] on icon "delete" at bounding box center [1208, 216] width 11 height 11
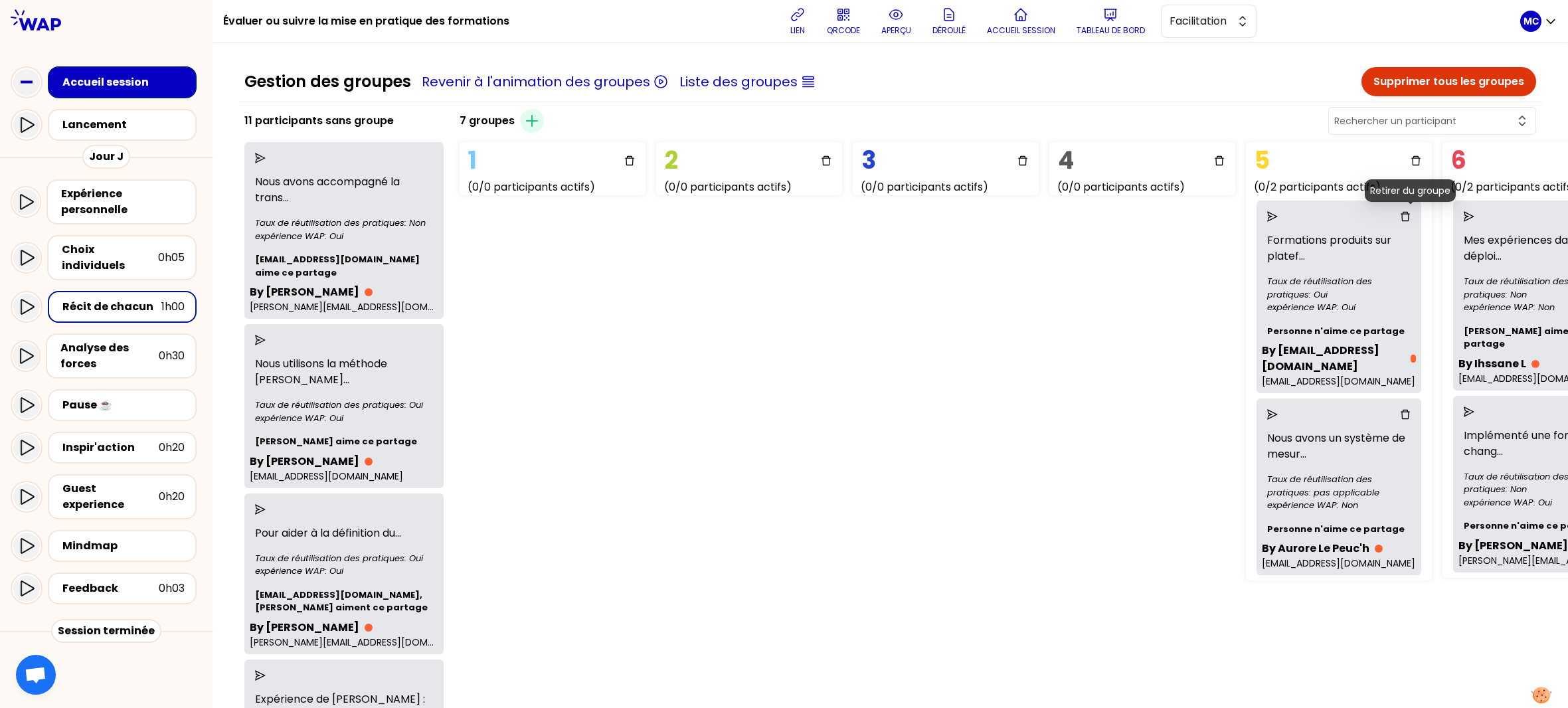
click at [1409, 213] on icon "delete" at bounding box center [1405, 216] width 9 height 9
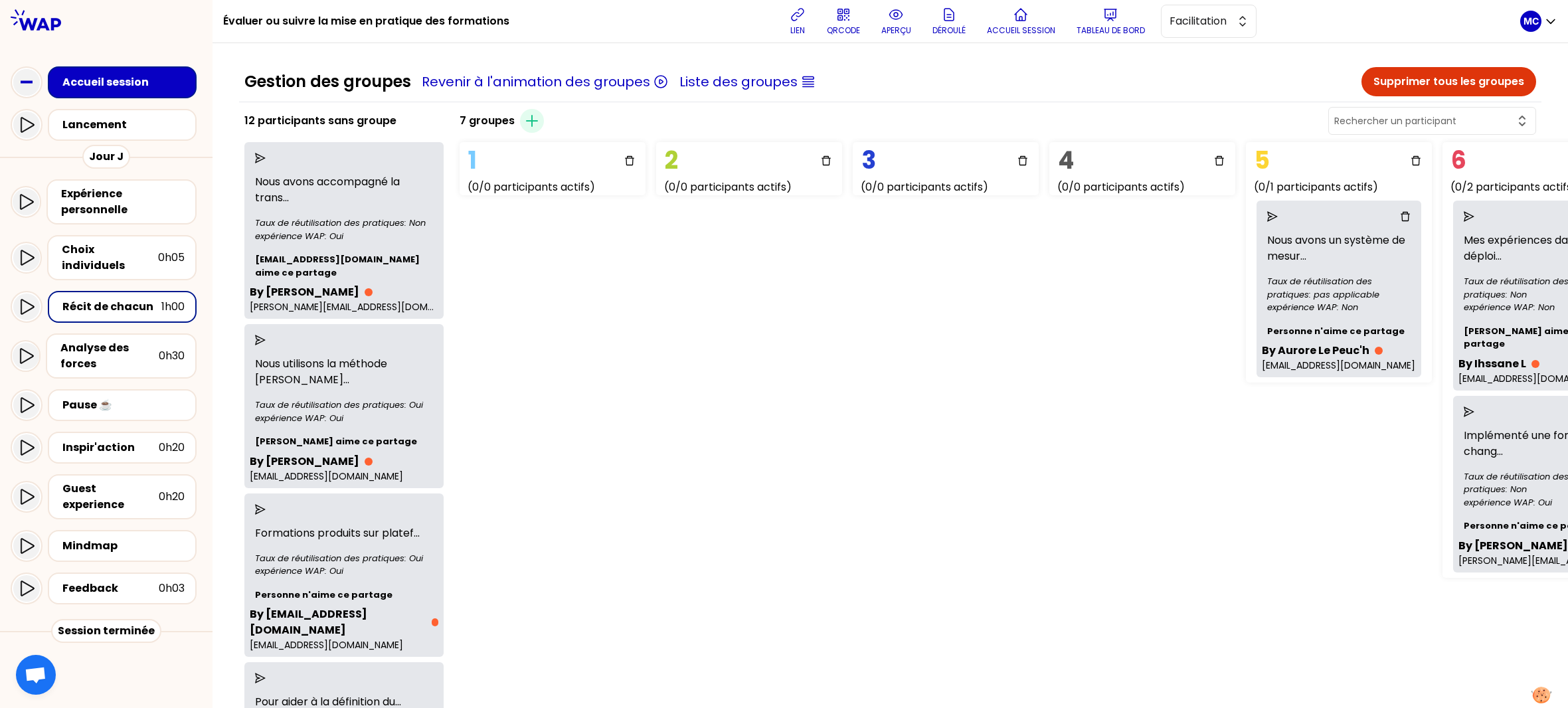
click at [1410, 214] on icon "delete" at bounding box center [1405, 216] width 11 height 11
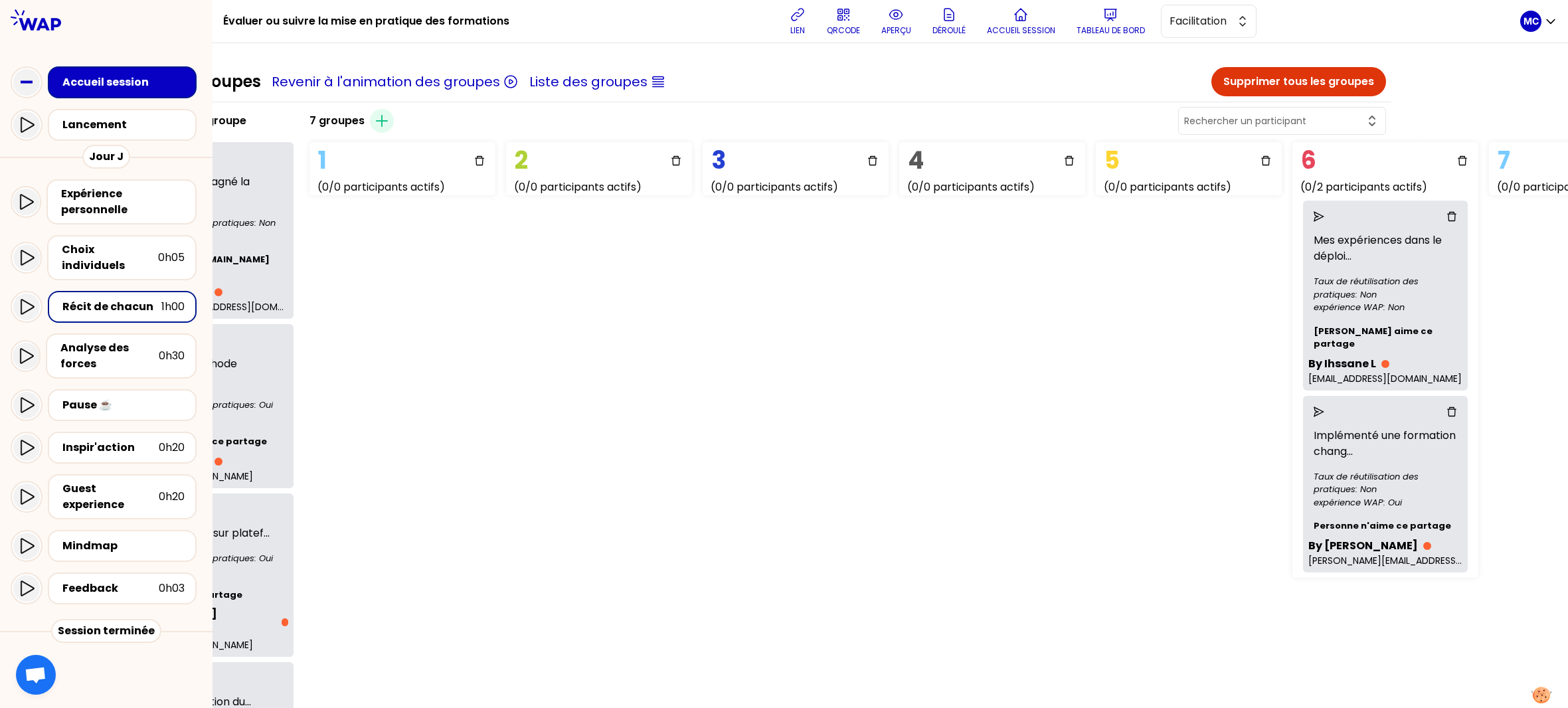
scroll to position [0, 287]
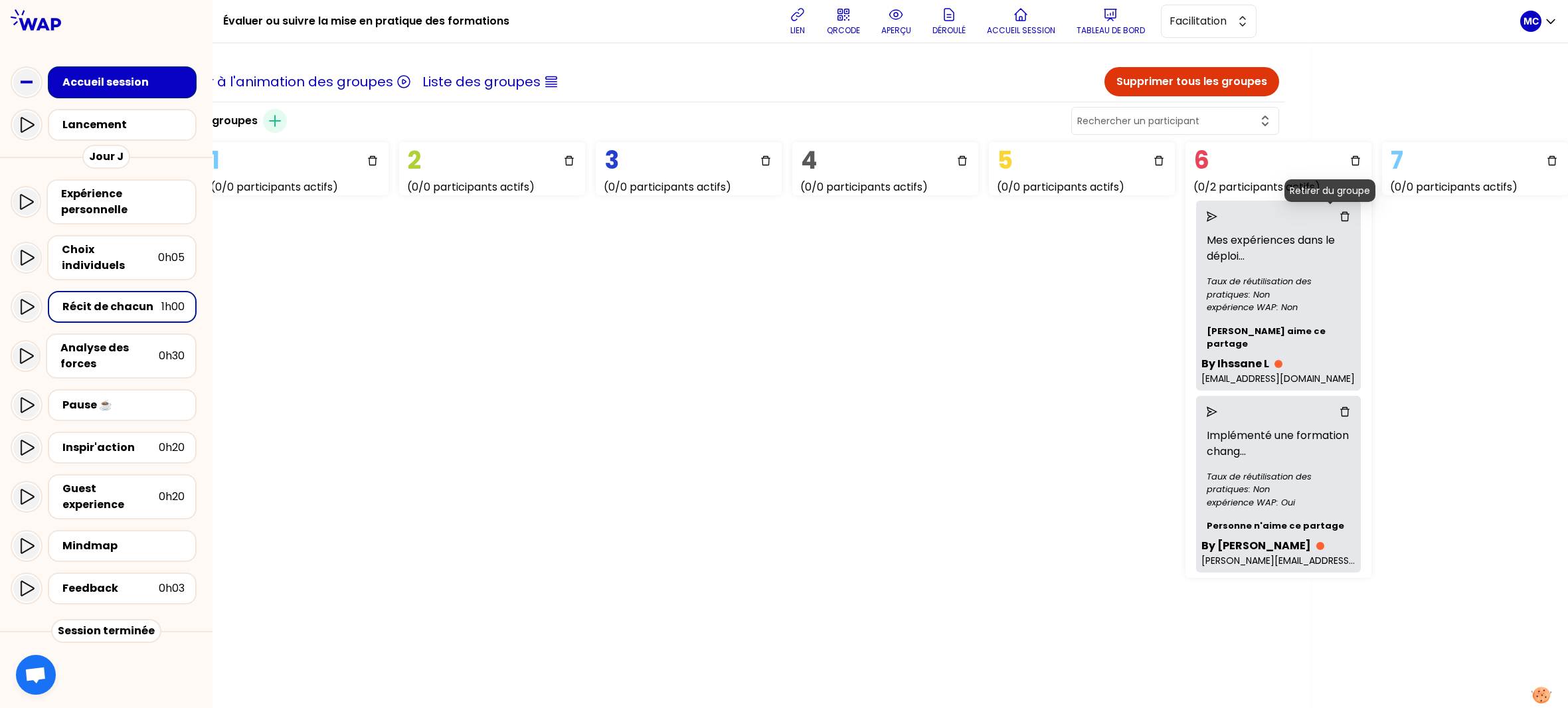
click at [1339, 216] on icon "delete" at bounding box center [1345, 216] width 11 height 11
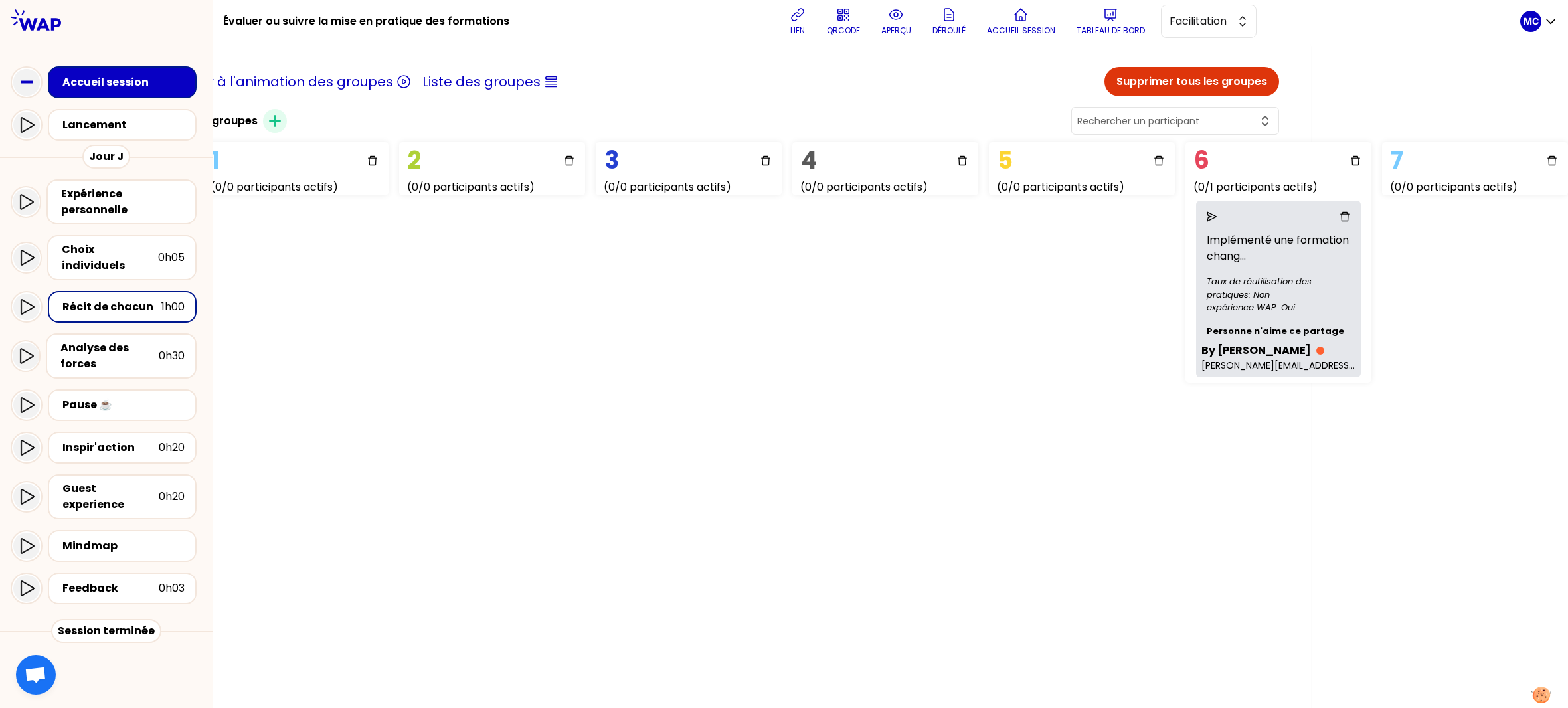
click at [1339, 217] on icon "delete" at bounding box center [1345, 216] width 11 height 11
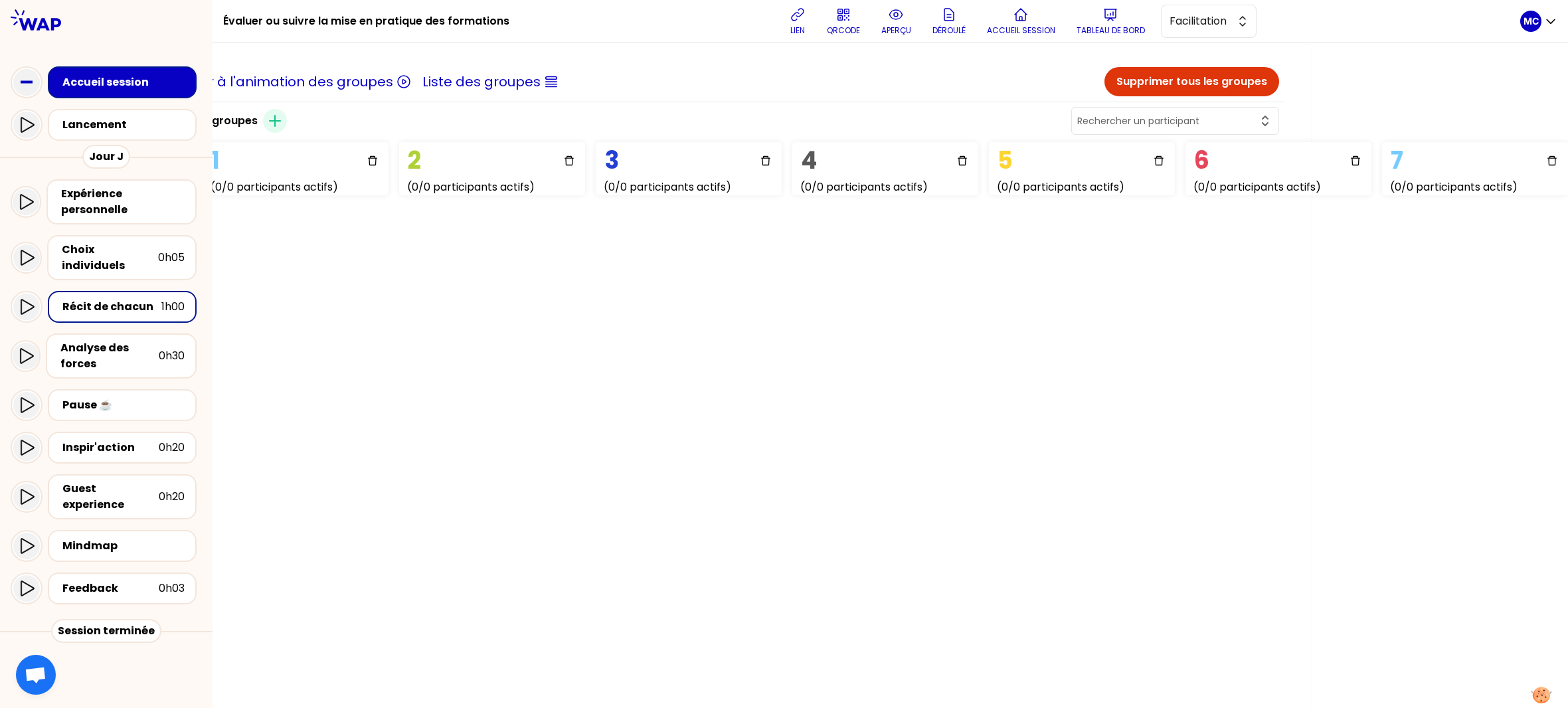
click at [1547, 163] on icon "delete" at bounding box center [1552, 161] width 9 height 9
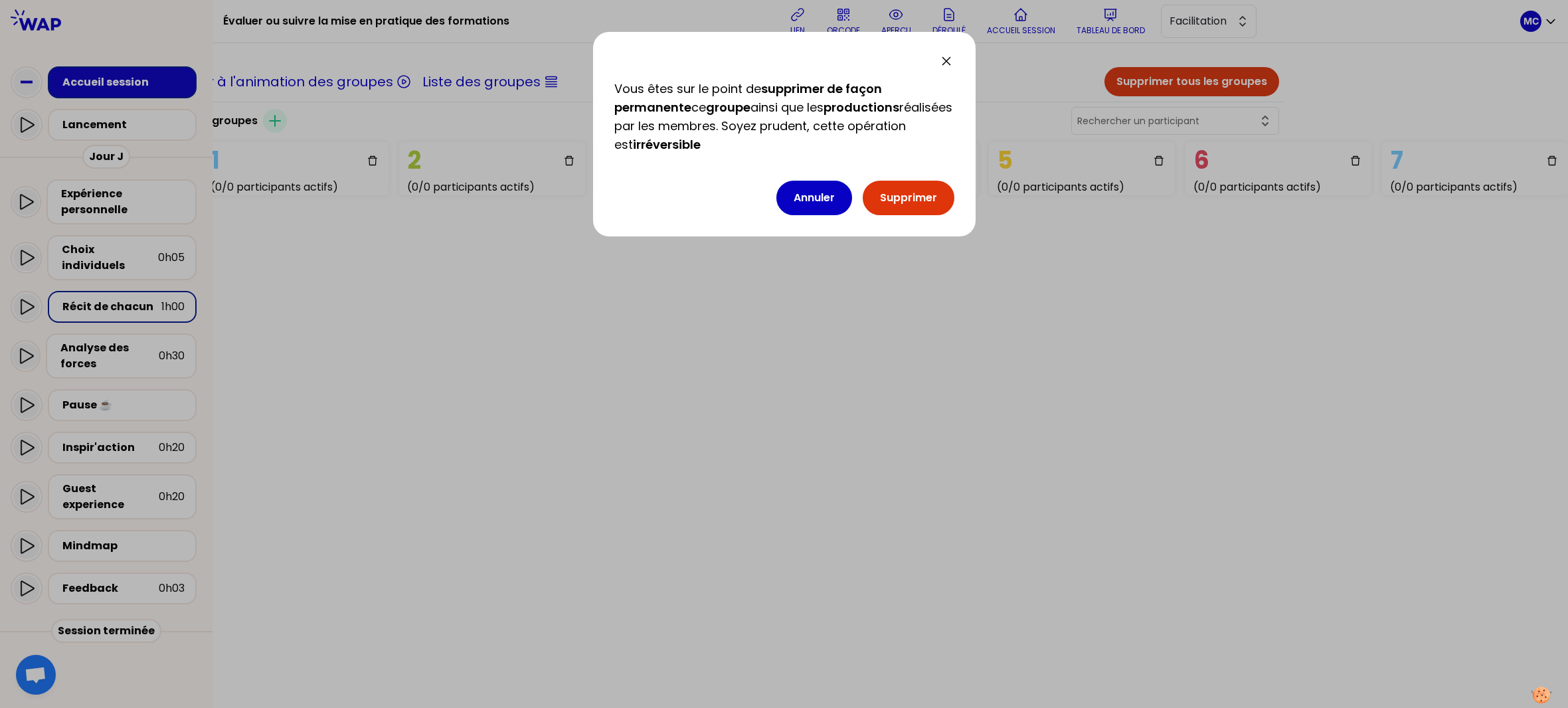
click at [932, 192] on button "Supprimer" at bounding box center [908, 198] width 92 height 35
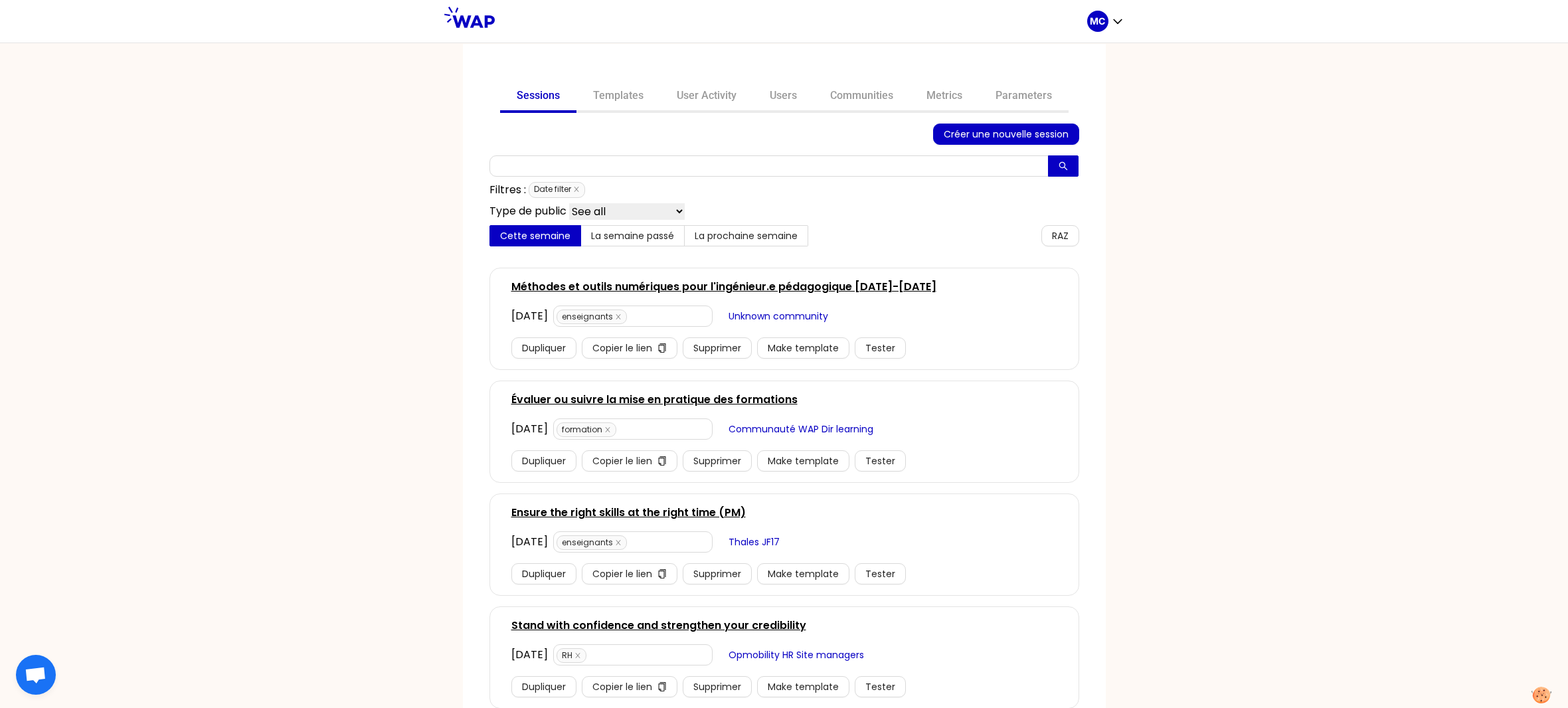
click at [1434, 351] on div "Sessions Templates User Activity Users Communities Metrics Parameters Créer une…" at bounding box center [784, 375] width 1568 height 665
click at [1431, 395] on div "Sessions Templates User Activity Users Communities Metrics Parameters Créer une…" at bounding box center [784, 375] width 1568 height 665
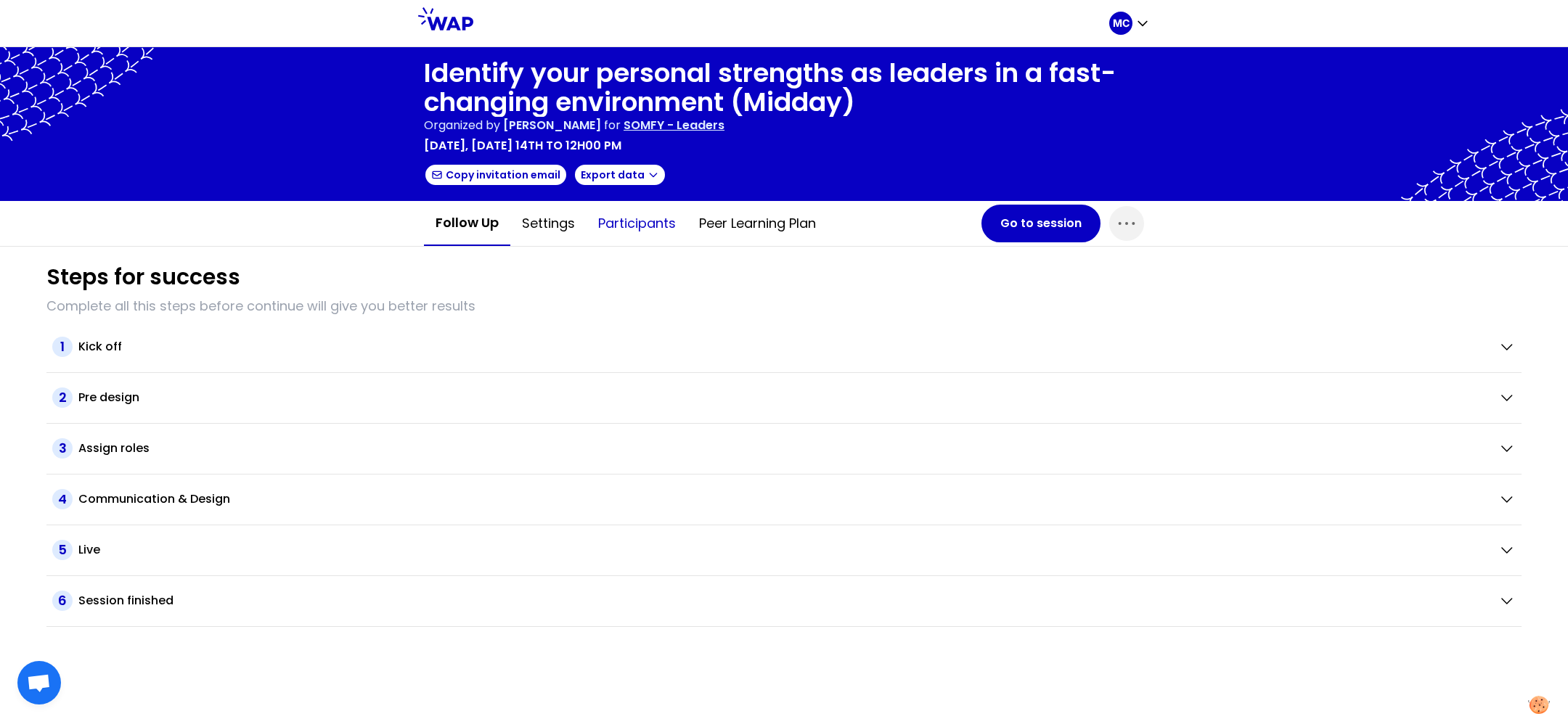
click at [666, 239] on button "Participants" at bounding box center [636, 224] width 101 height 44
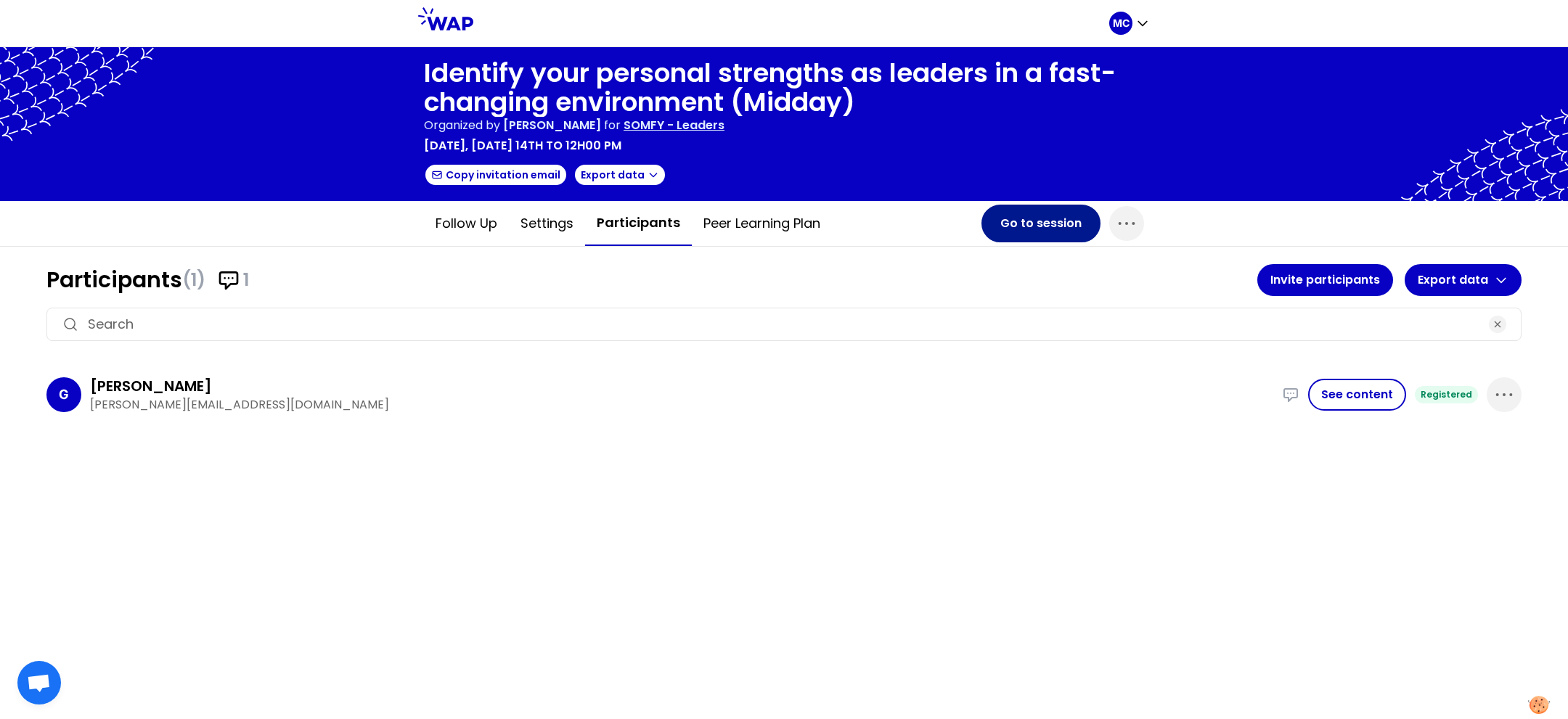
click at [1025, 214] on button "Go to session" at bounding box center [1041, 223] width 119 height 38
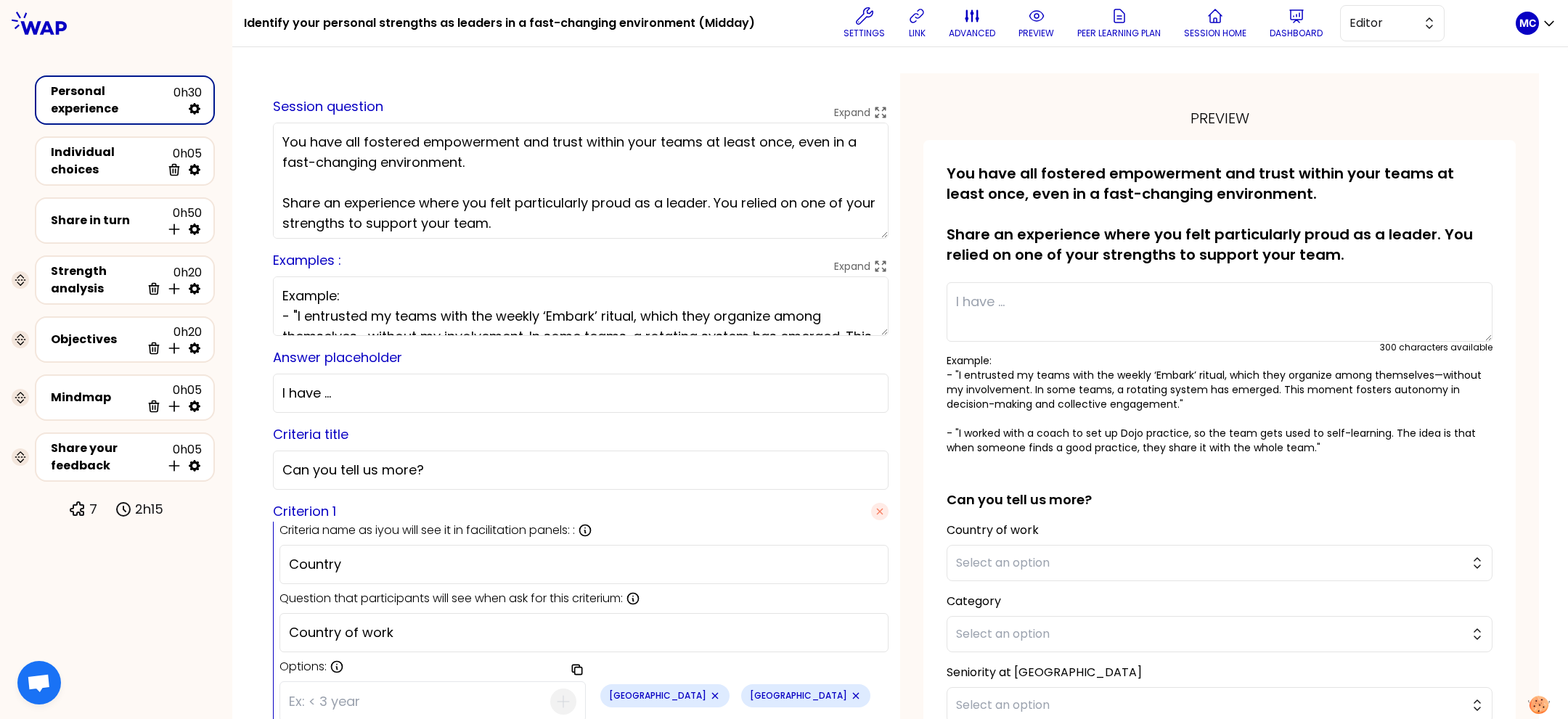
click at [481, 98] on div "Session question Expand You have all fostered empowerment and trust within your…" at bounding box center [581, 167] width 615 height 142
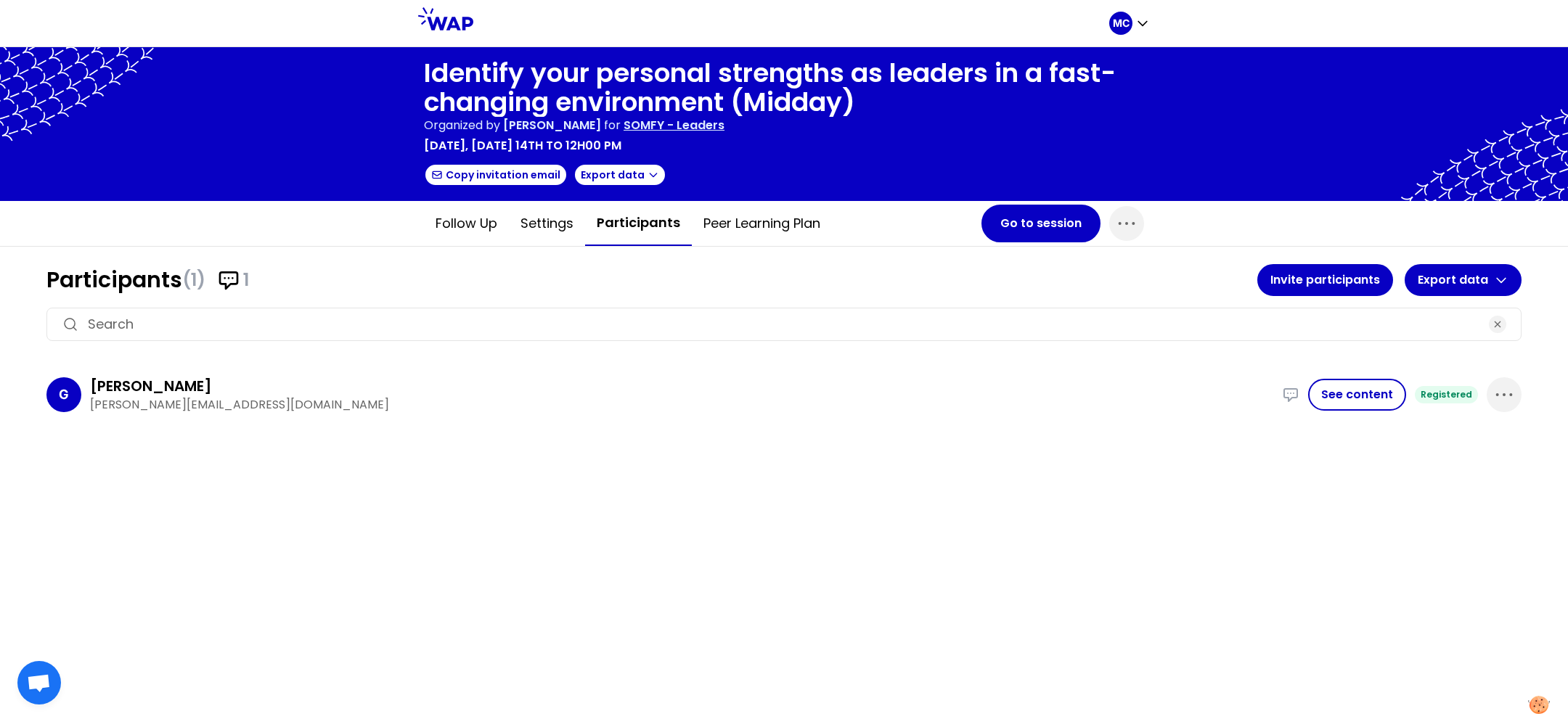
click at [756, 295] on div "Participants (1) 1 Invite participants Export data G Gabriel [EMAIL_ADDRESS][DO…" at bounding box center [784, 345] width 1475 height 161
click at [1068, 216] on button "Go to session" at bounding box center [1041, 223] width 119 height 38
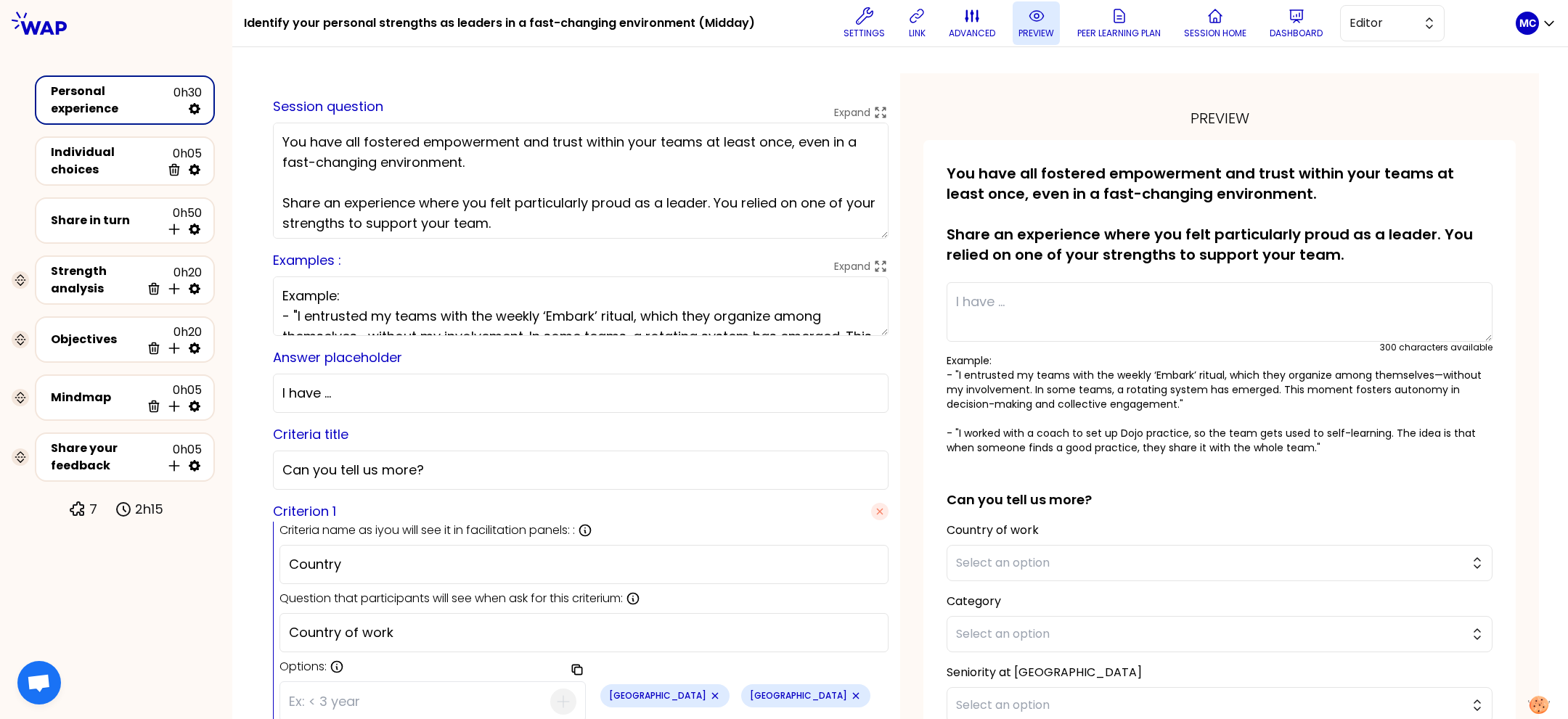
click at [1031, 19] on icon at bounding box center [1036, 16] width 18 height 18
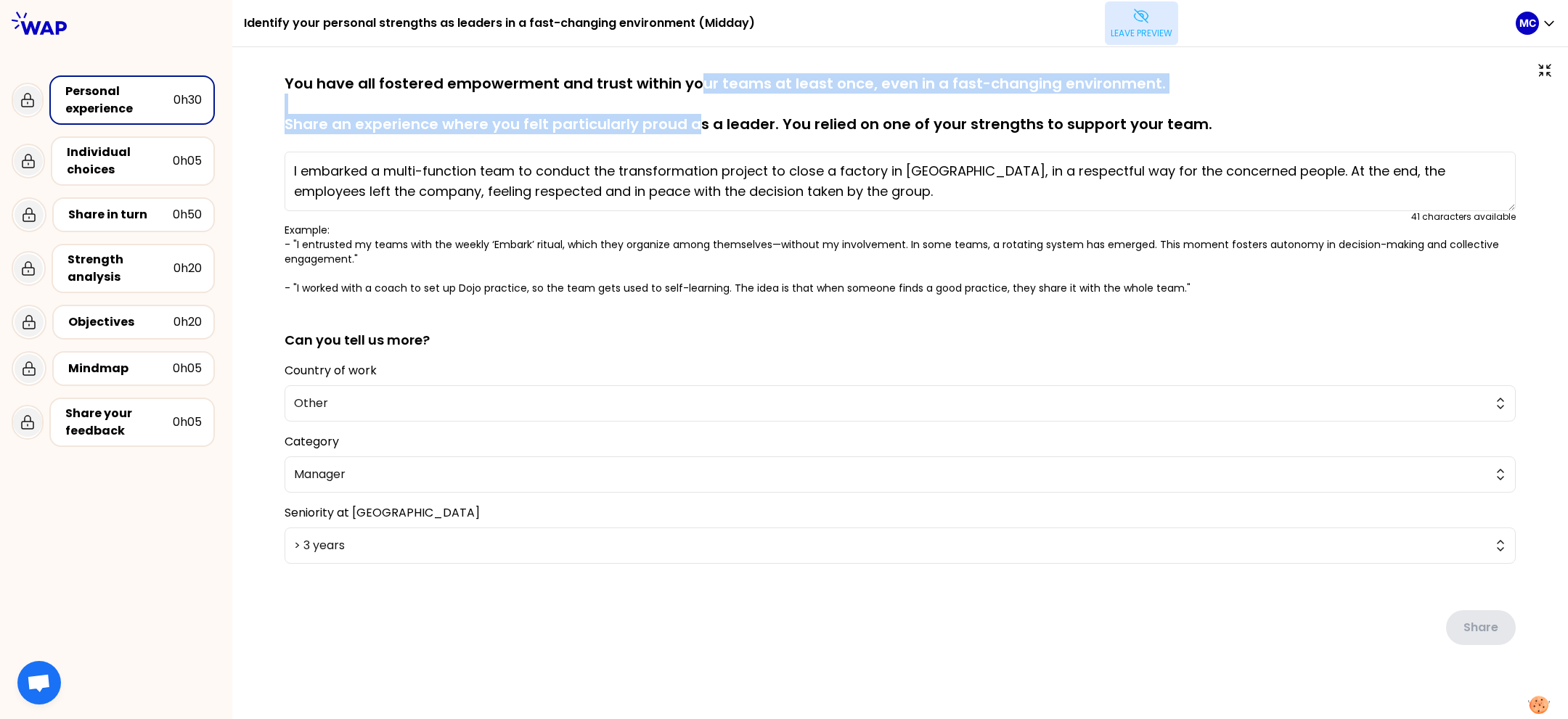
drag, startPoint x: 697, startPoint y: 82, endPoint x: 697, endPoint y: 139, distance: 57.0
click at [697, 139] on div "saved You have all fostered empowerment and trust within your teams at least on…" at bounding box center [900, 184] width 1232 height 222
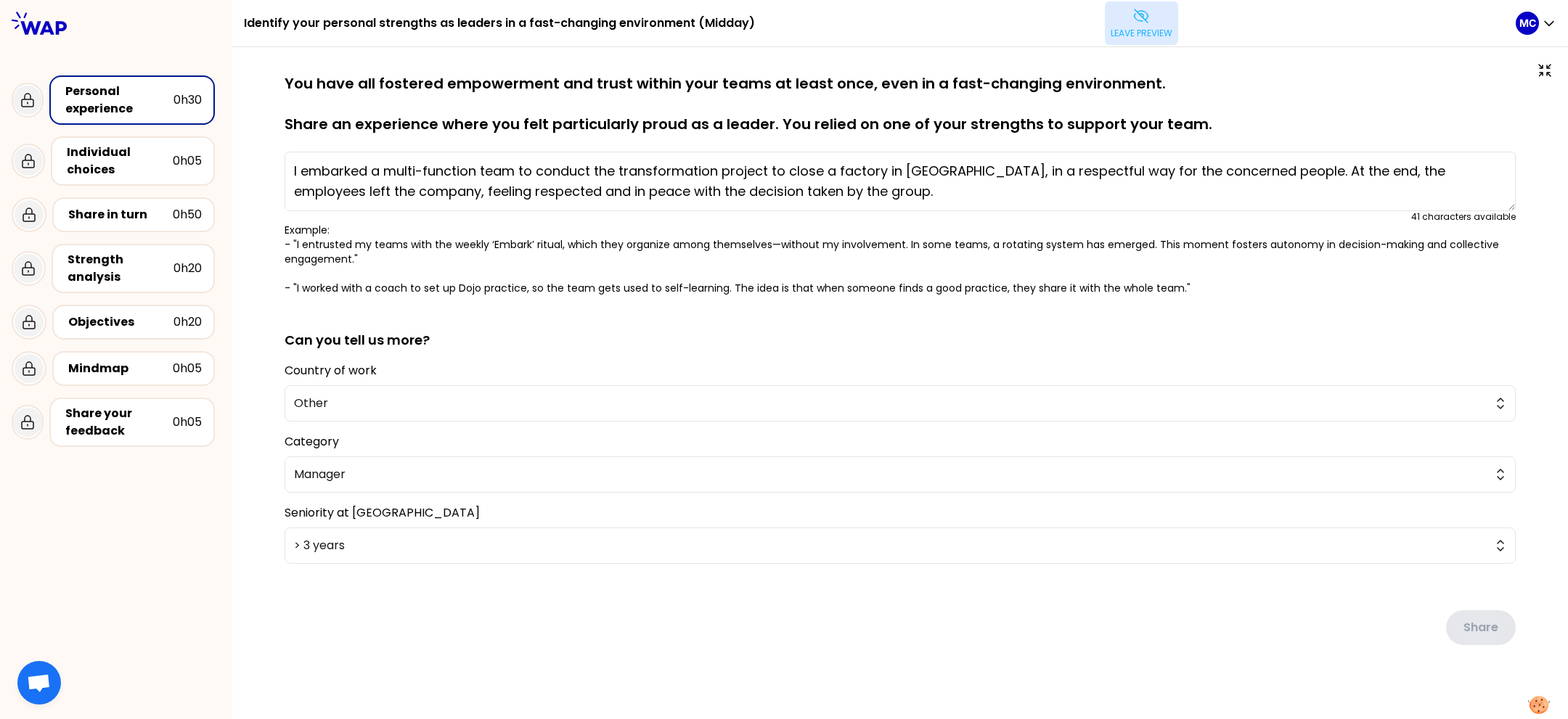
click at [697, 139] on div "saved You have all fostered empowerment and trust within your teams at least on…" at bounding box center [900, 184] width 1232 height 222
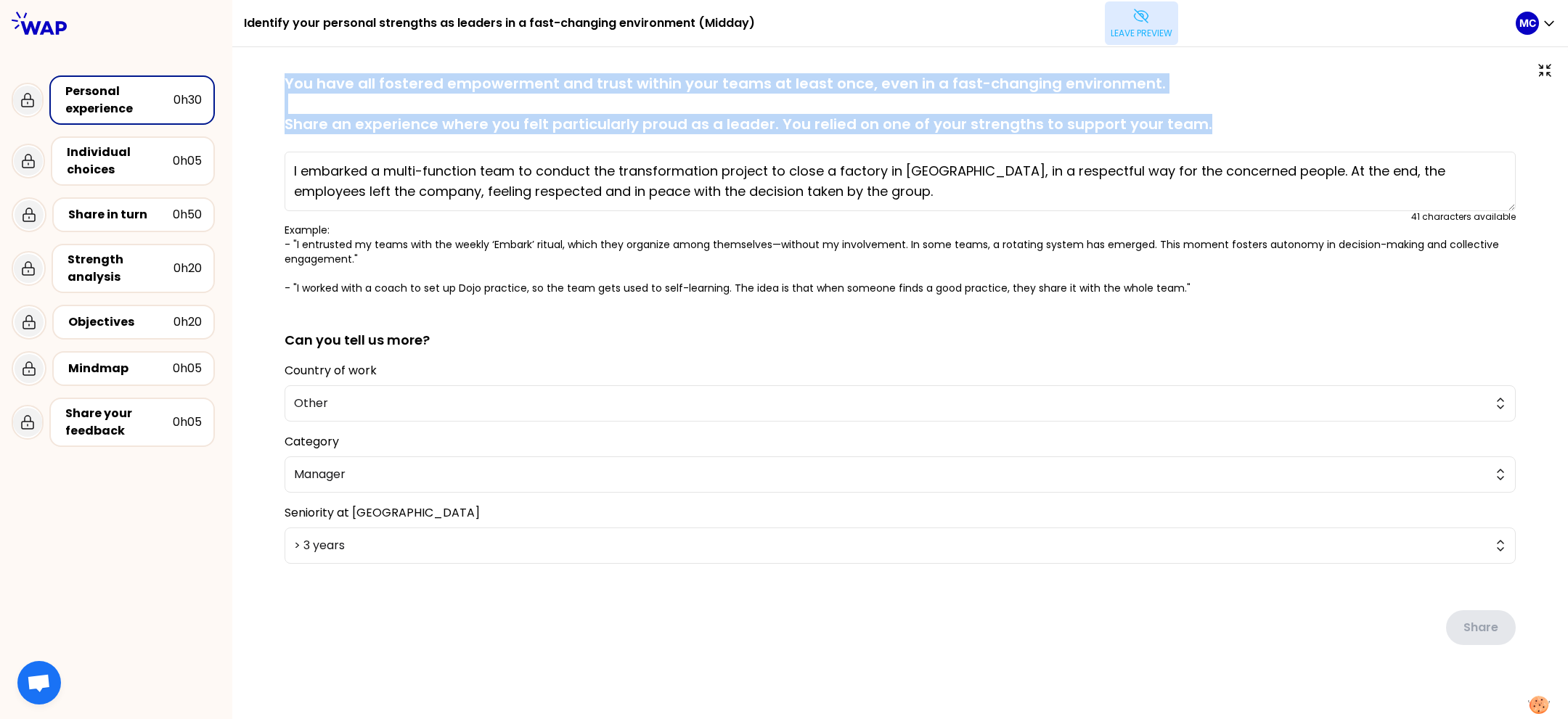
drag, startPoint x: 1191, startPoint y: 128, endPoint x: 244, endPoint y: 84, distance: 948.0
click at [244, 84] on div "saved You have all fostered empowerment and trust within your teams at least on…" at bounding box center [900, 389] width 1336 height 685
copy p "You have all fostered empowerment and trust within your teams at least once, ev…"
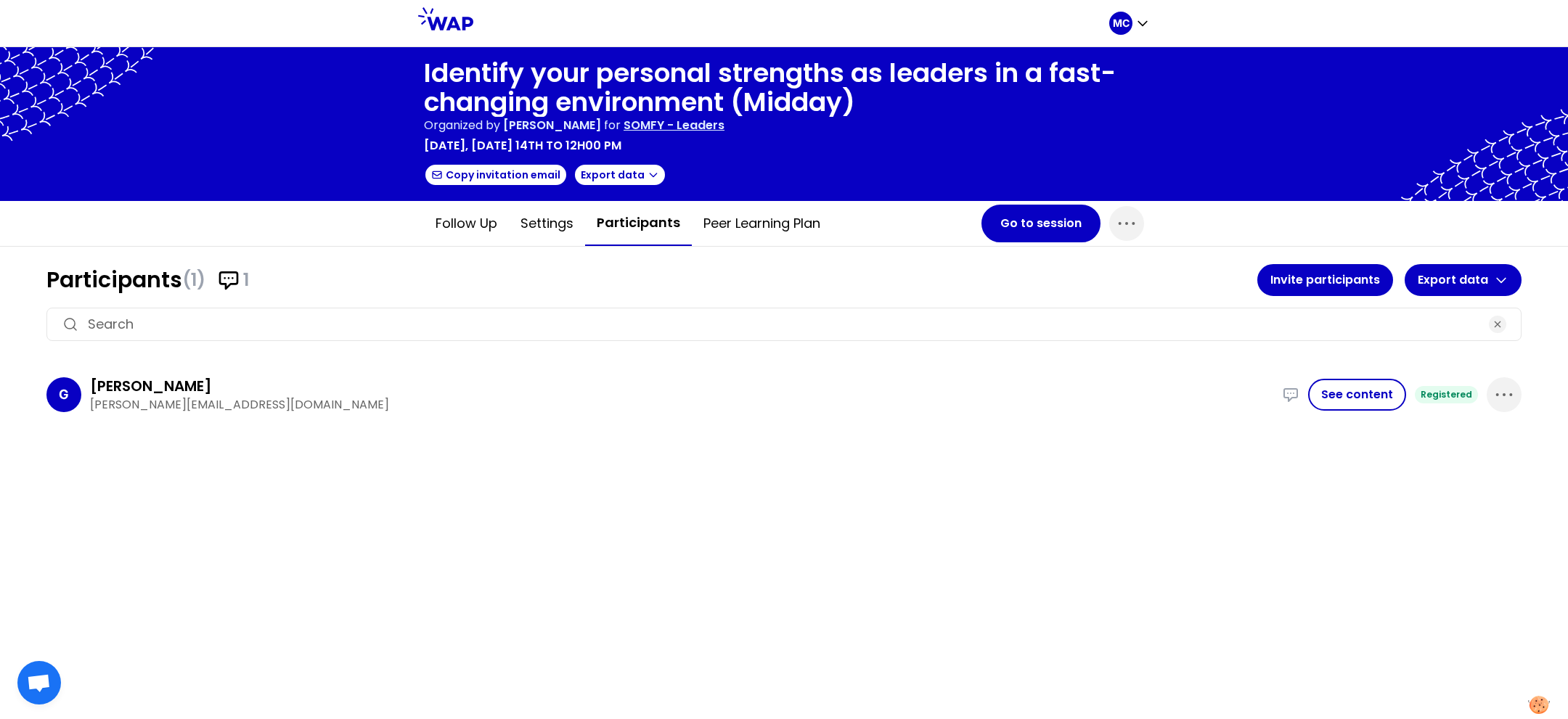
click at [1033, 405] on p "[PERSON_NAME][EMAIL_ADDRESS][DOMAIN_NAME]" at bounding box center [681, 405] width 1183 height 18
click at [486, 232] on button "Follow up" at bounding box center [467, 224] width 85 height 44
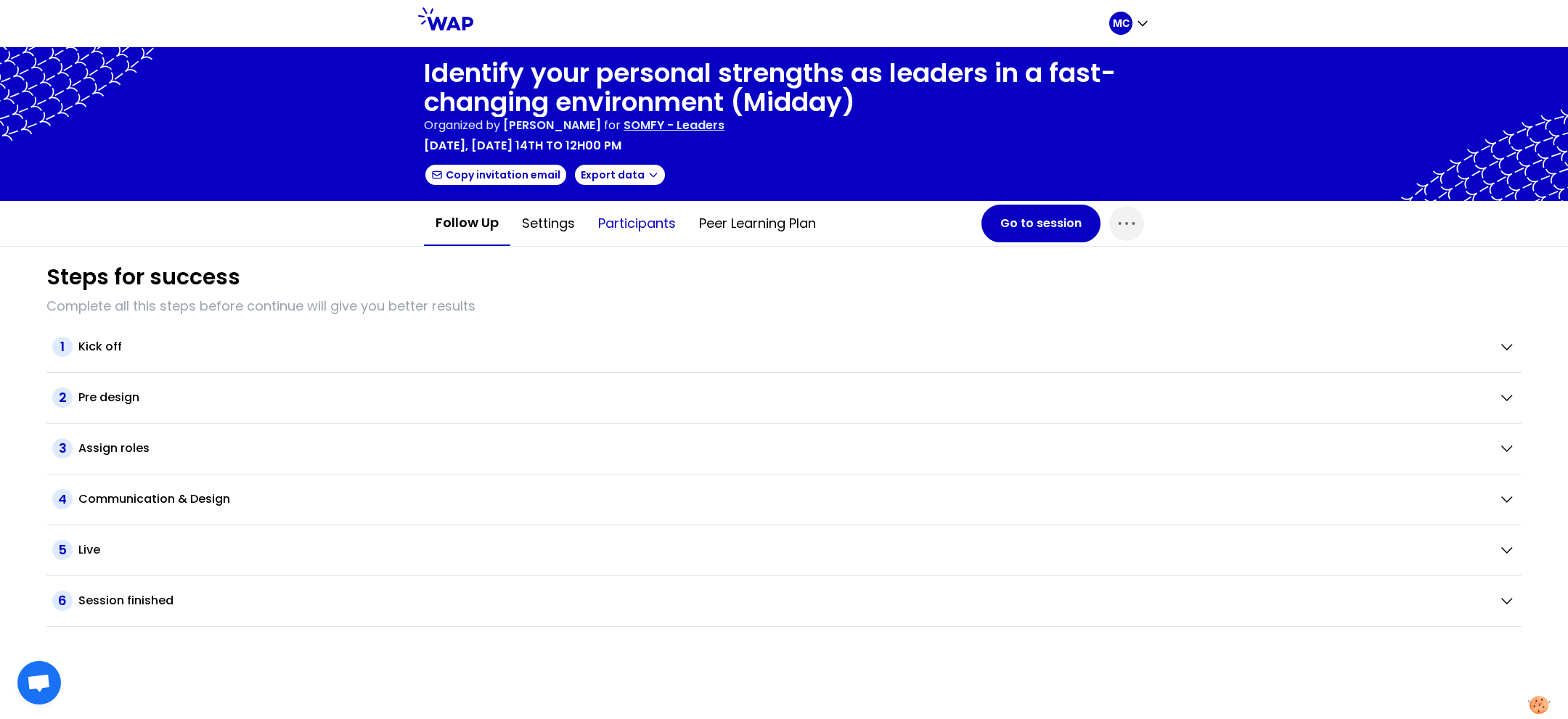
click at [622, 222] on button "Participants" at bounding box center [636, 224] width 101 height 44
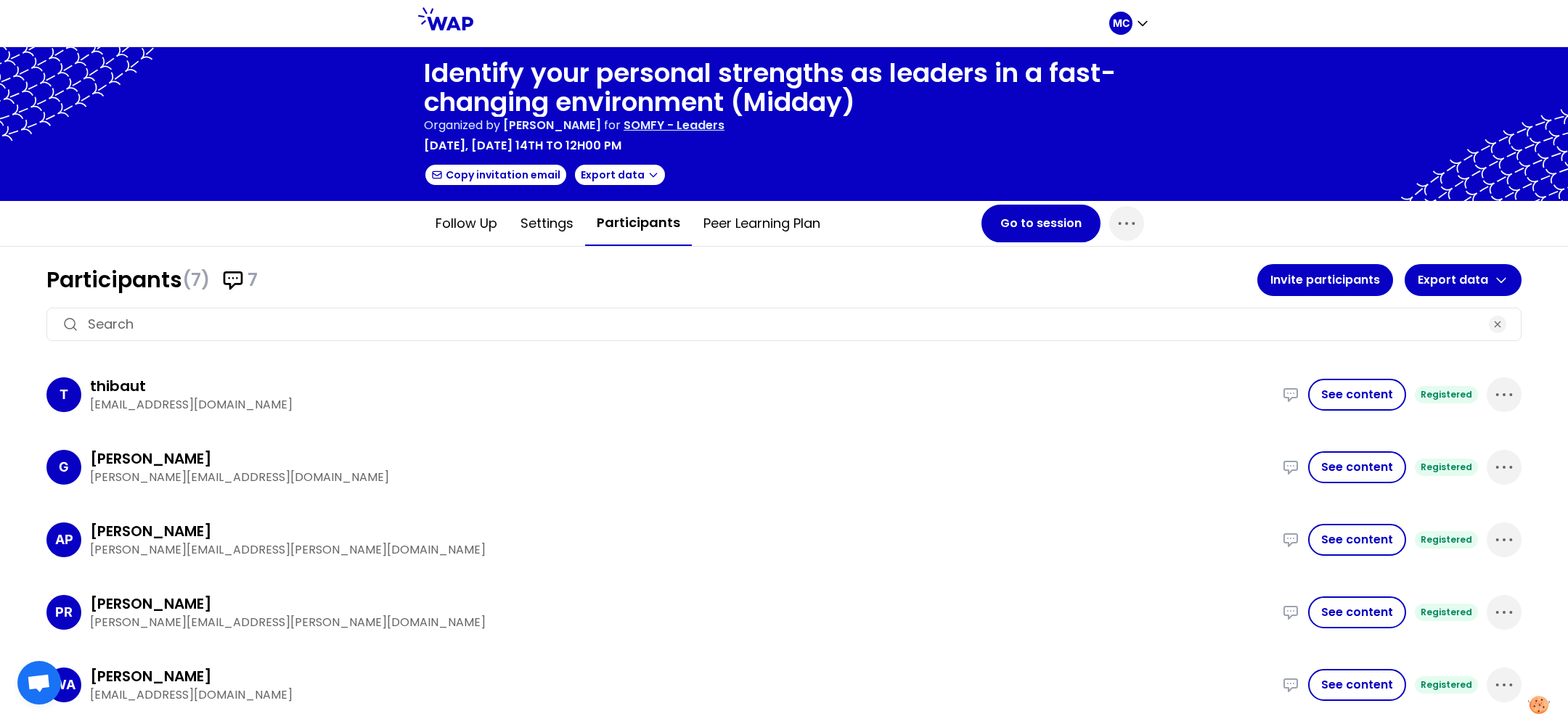
scroll to position [138, 0]
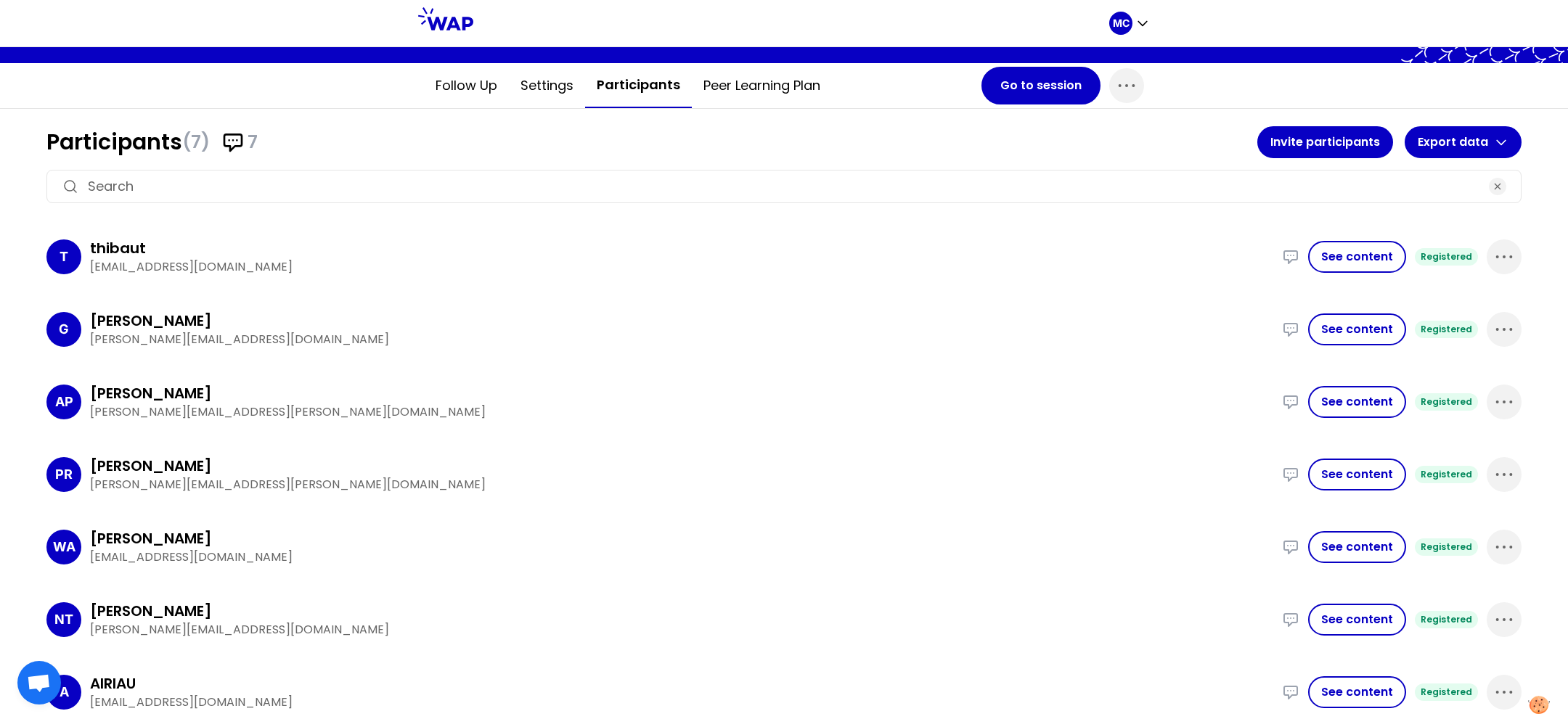
drag, startPoint x: 279, startPoint y: 610, endPoint x: 69, endPoint y: 610, distance: 210.0
click at [85, 610] on div "NT [PERSON_NAME] [PERSON_NAME][EMAIL_ADDRESS][DOMAIN_NAME] I empowered my team …" at bounding box center [784, 619] width 1475 height 61
click at [391, 614] on div "[PERSON_NAME]" at bounding box center [681, 611] width 1183 height 20
drag, startPoint x: 391, startPoint y: 615, endPoint x: 46, endPoint y: 614, distance: 345.0
click at [59, 615] on div "NT [PERSON_NAME] [PERSON_NAME][EMAIL_ADDRESS][DOMAIN_NAME] I empowered my team …" at bounding box center [784, 619] width 1475 height 61
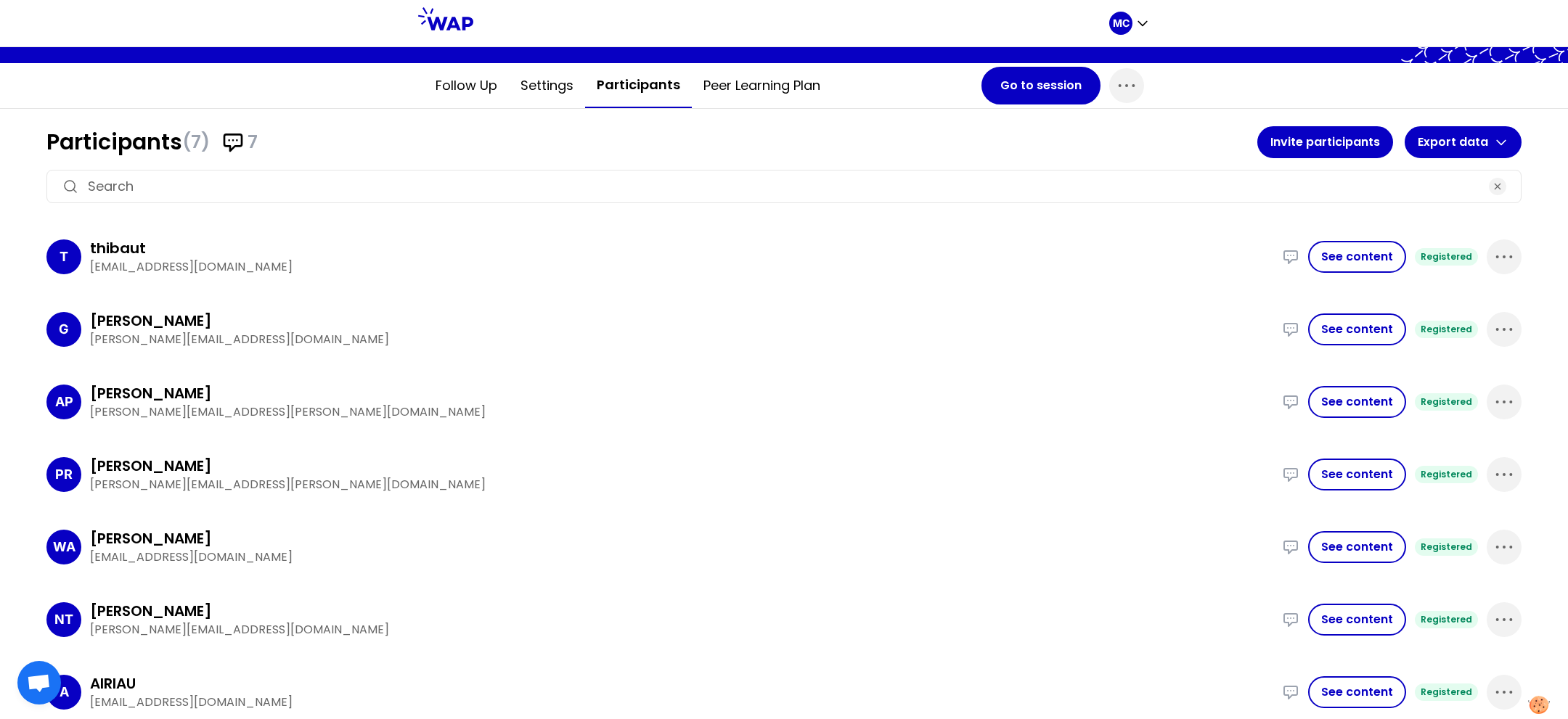
click at [328, 621] on p "[PERSON_NAME][EMAIL_ADDRESS][DOMAIN_NAME]" at bounding box center [681, 629] width 1183 height 18
click at [769, 378] on div "AP [PERSON_NAME] [PERSON_NAME][EMAIL_ADDRESS][PERSON_NAME][DOMAIN_NAME] This ye…" at bounding box center [784, 402] width 1475 height 61
click at [769, 378] on div "G Gabriel [EMAIL_ADDRESS][DOMAIN_NAME] I embarked a multi-function team to cond…" at bounding box center [784, 402] width 1475 height 61
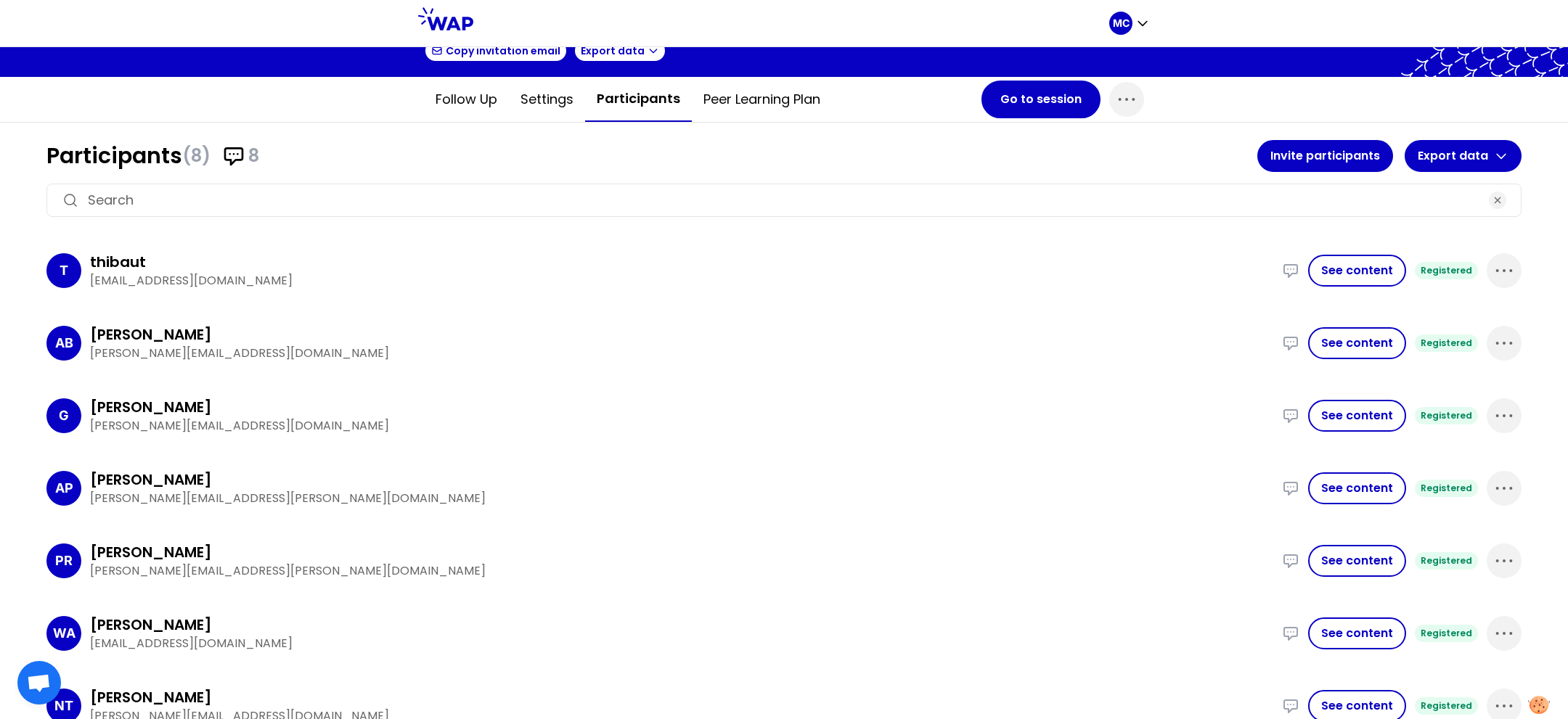
scroll to position [120, 0]
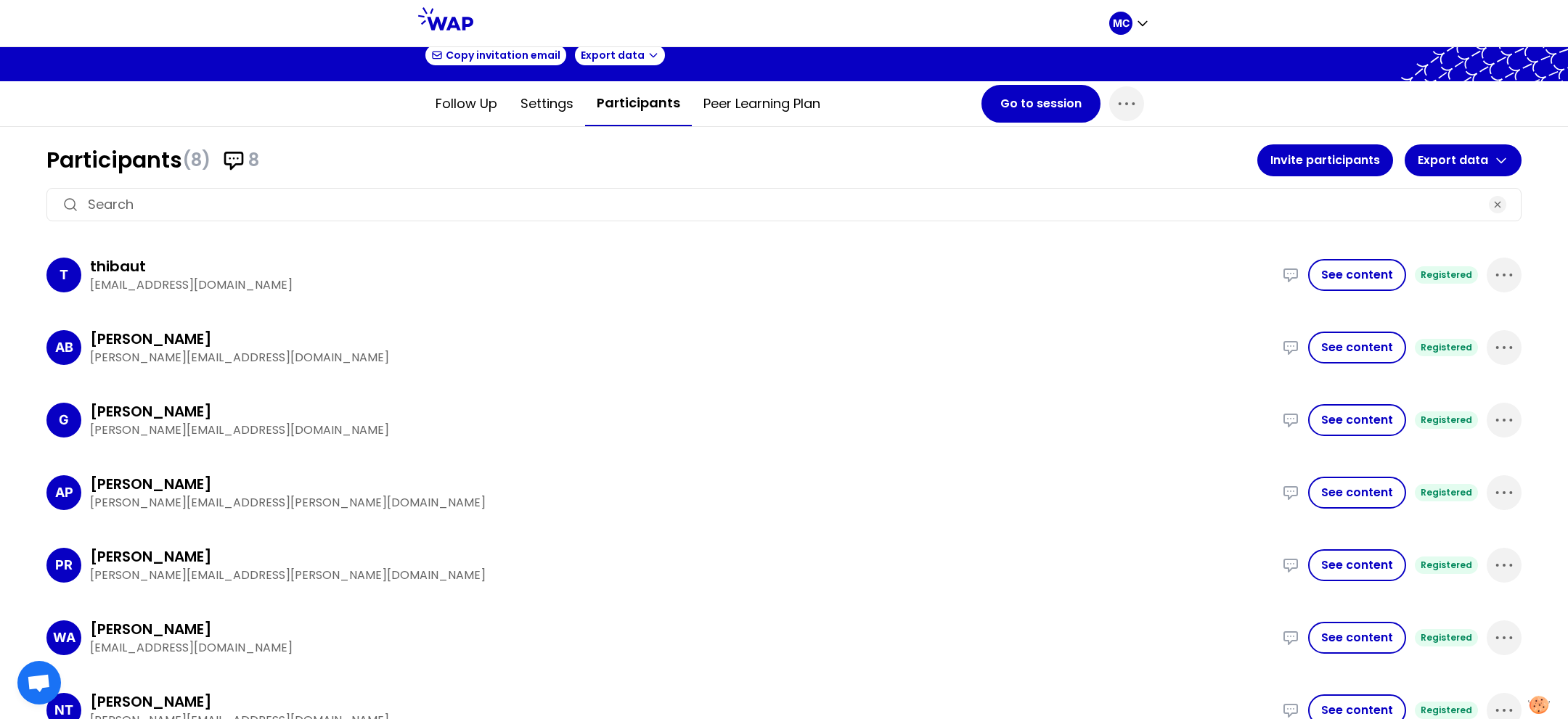
click at [769, 378] on div "T thibaut [EMAIL_ADDRESS][DOMAIN_NAME] I created a internal process to ensure c…" at bounding box center [784, 528] width 1475 height 569
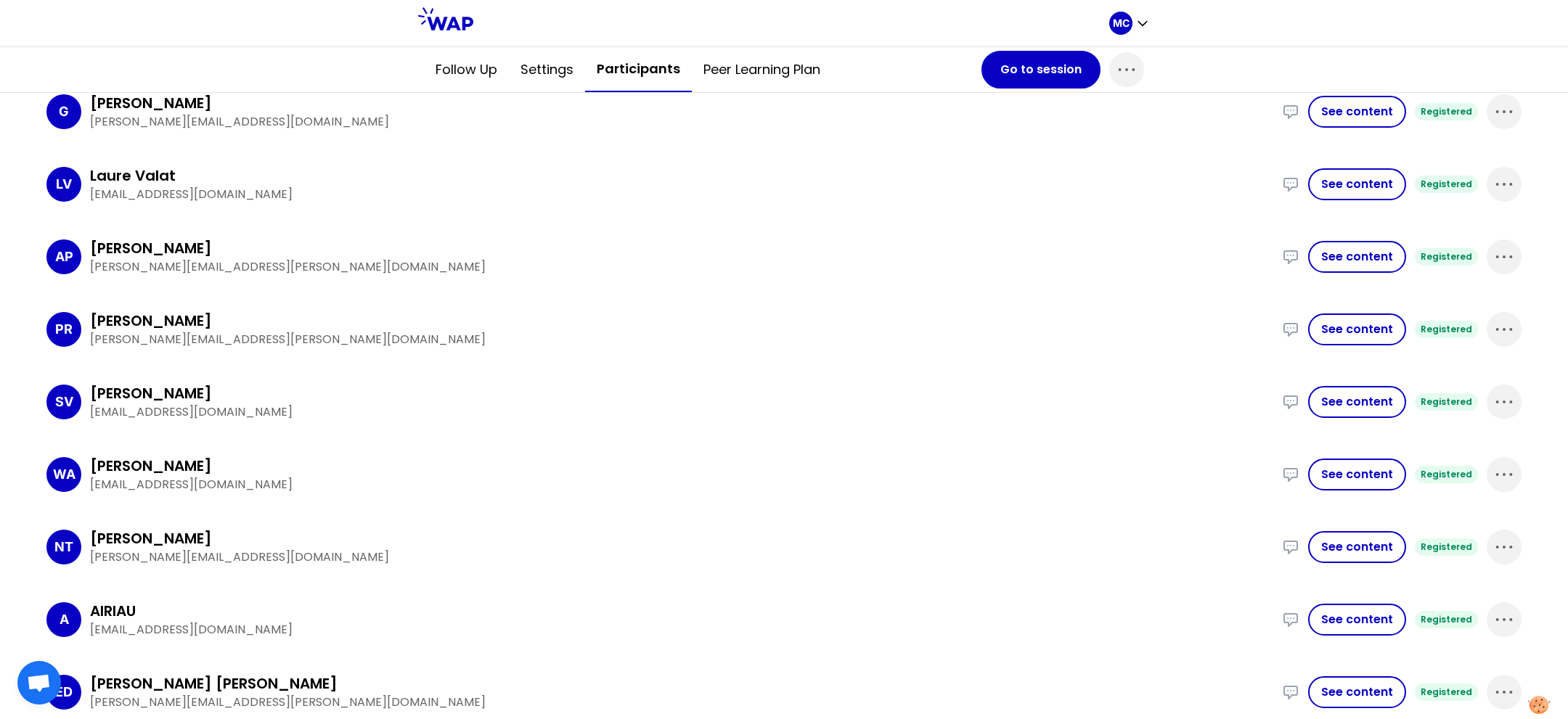
scroll to position [863, 0]
click at [638, 519] on div "NT [PERSON_NAME] [PERSON_NAME][EMAIL_ADDRESS][DOMAIN_NAME] I empowered my team …" at bounding box center [784, 547] width 1475 height 61
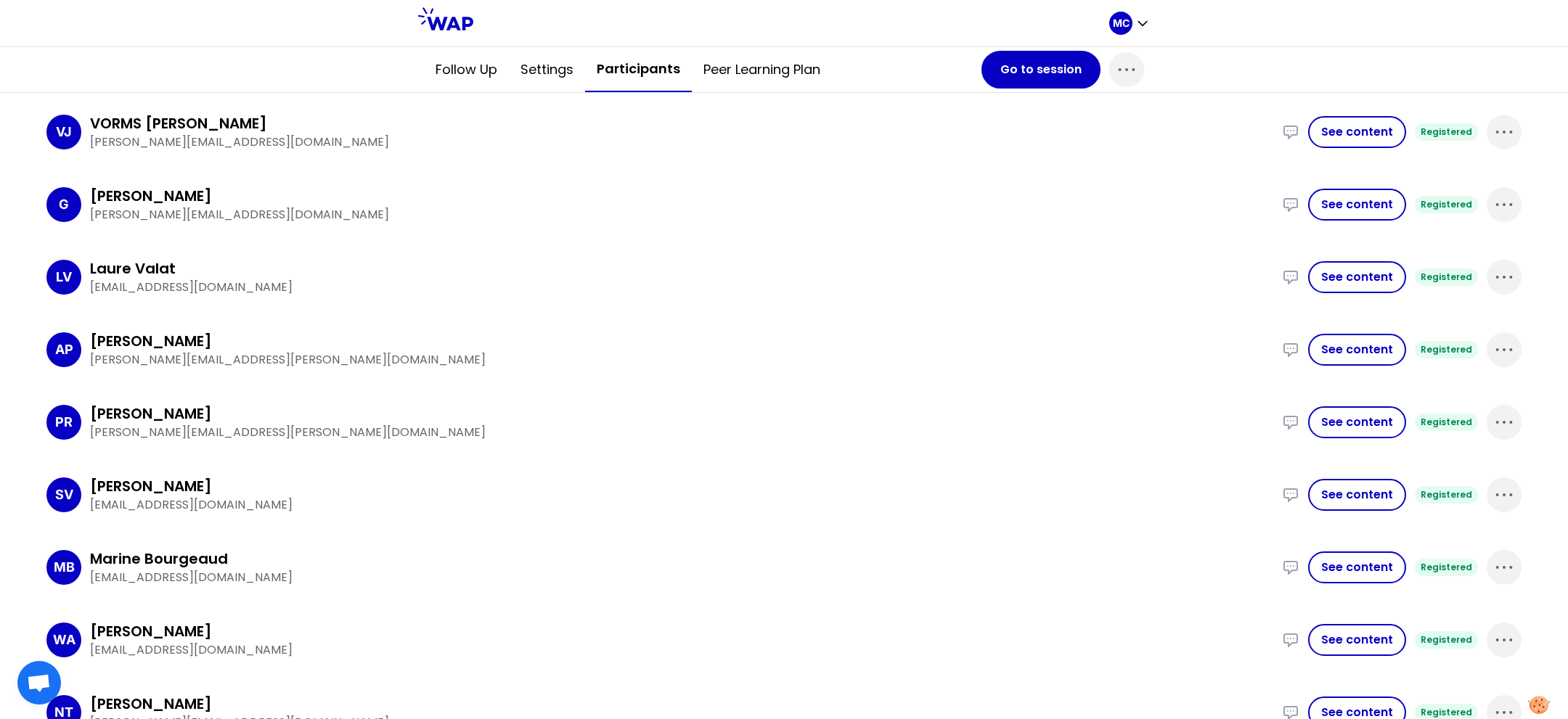
scroll to position [0, 0]
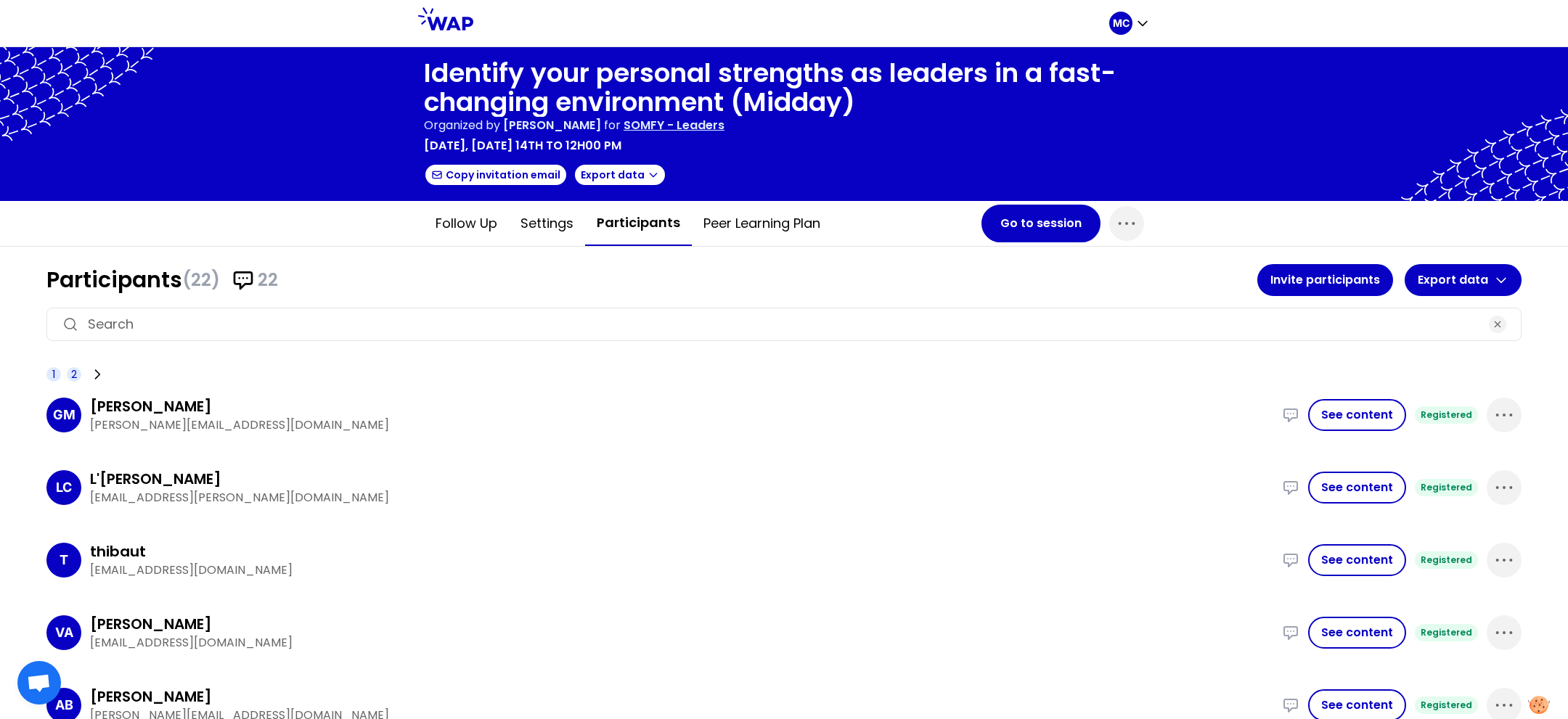
click at [77, 376] on span "2" at bounding box center [74, 374] width 14 height 14
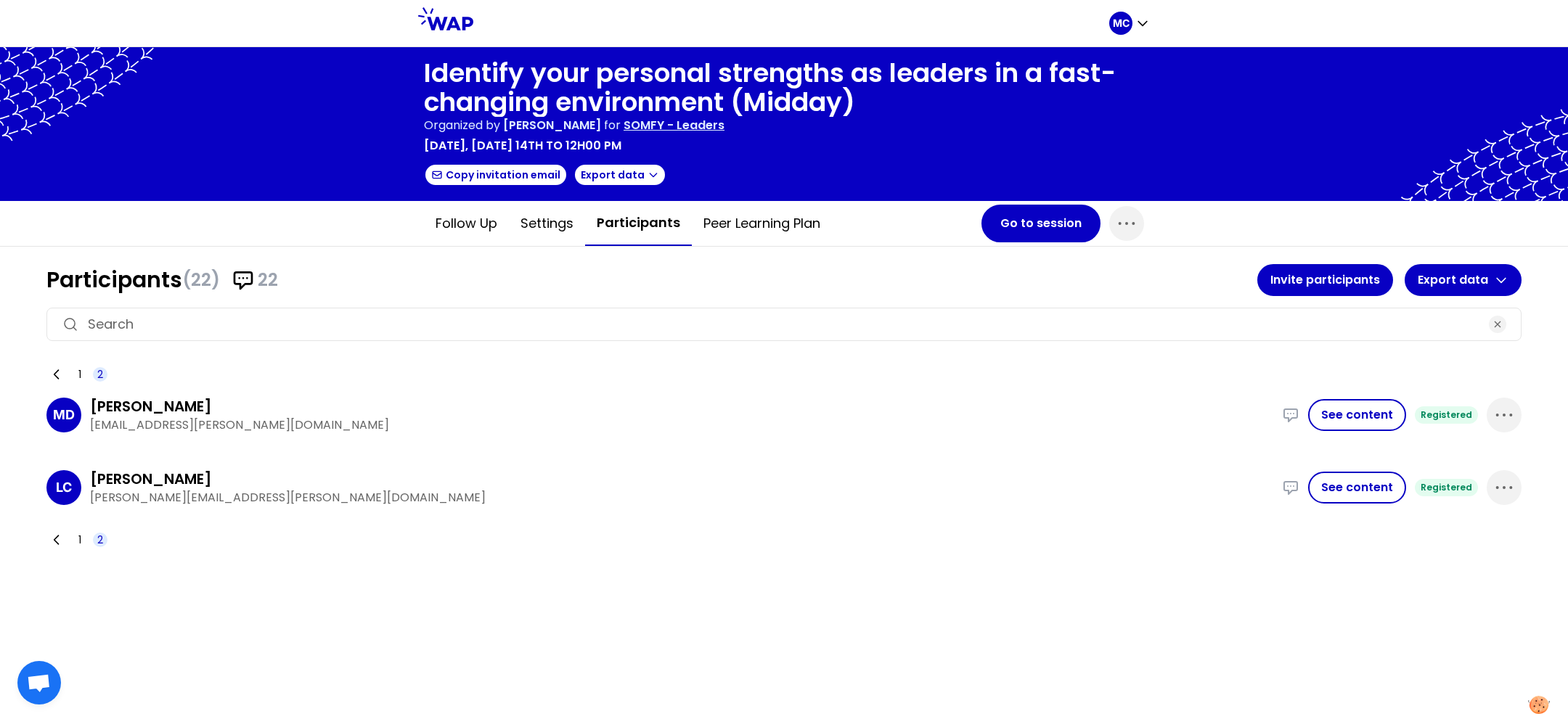
click at [68, 376] on div "1 2" at bounding box center [77, 374] width 61 height 20
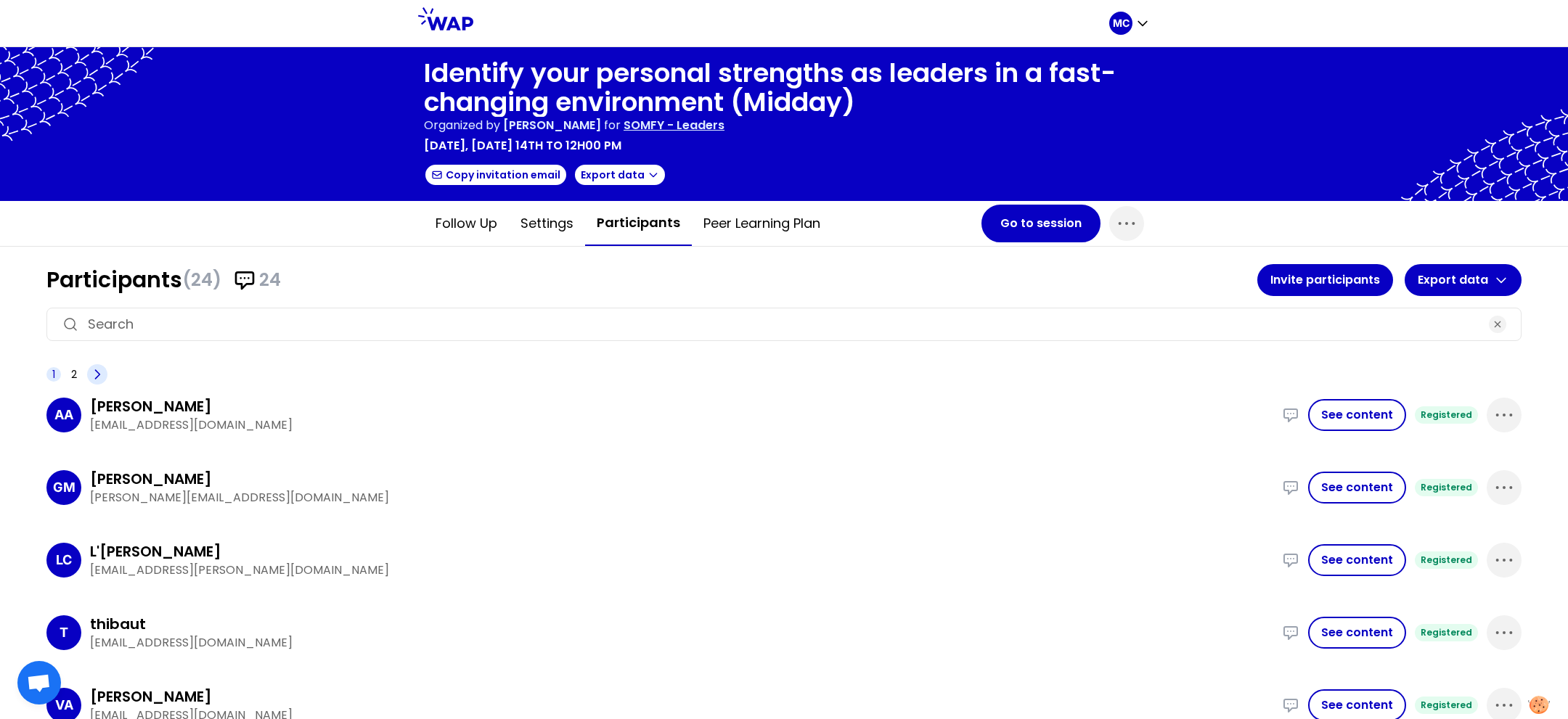
click at [101, 364] on span at bounding box center [97, 374] width 20 height 20
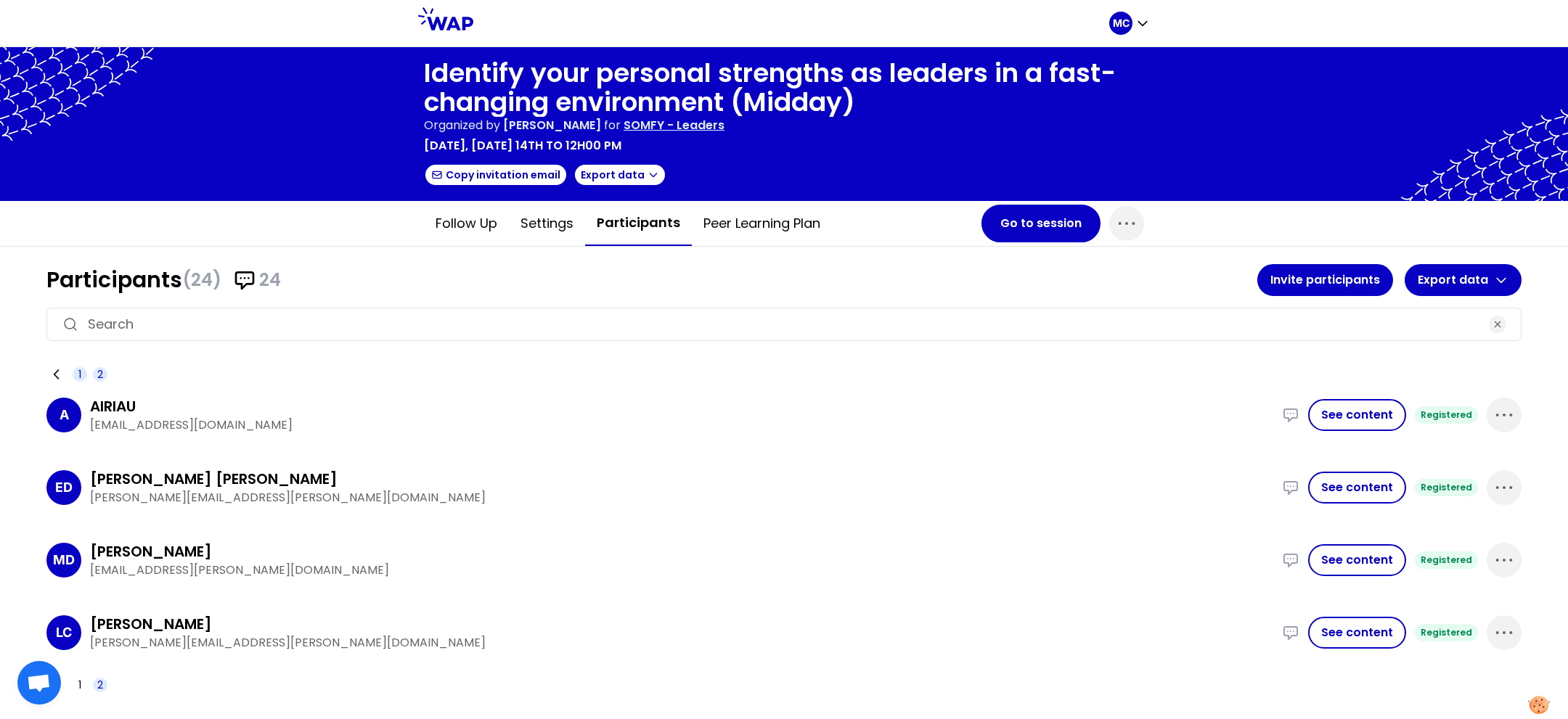
click at [77, 370] on span "1" at bounding box center [79, 374] width 14 height 14
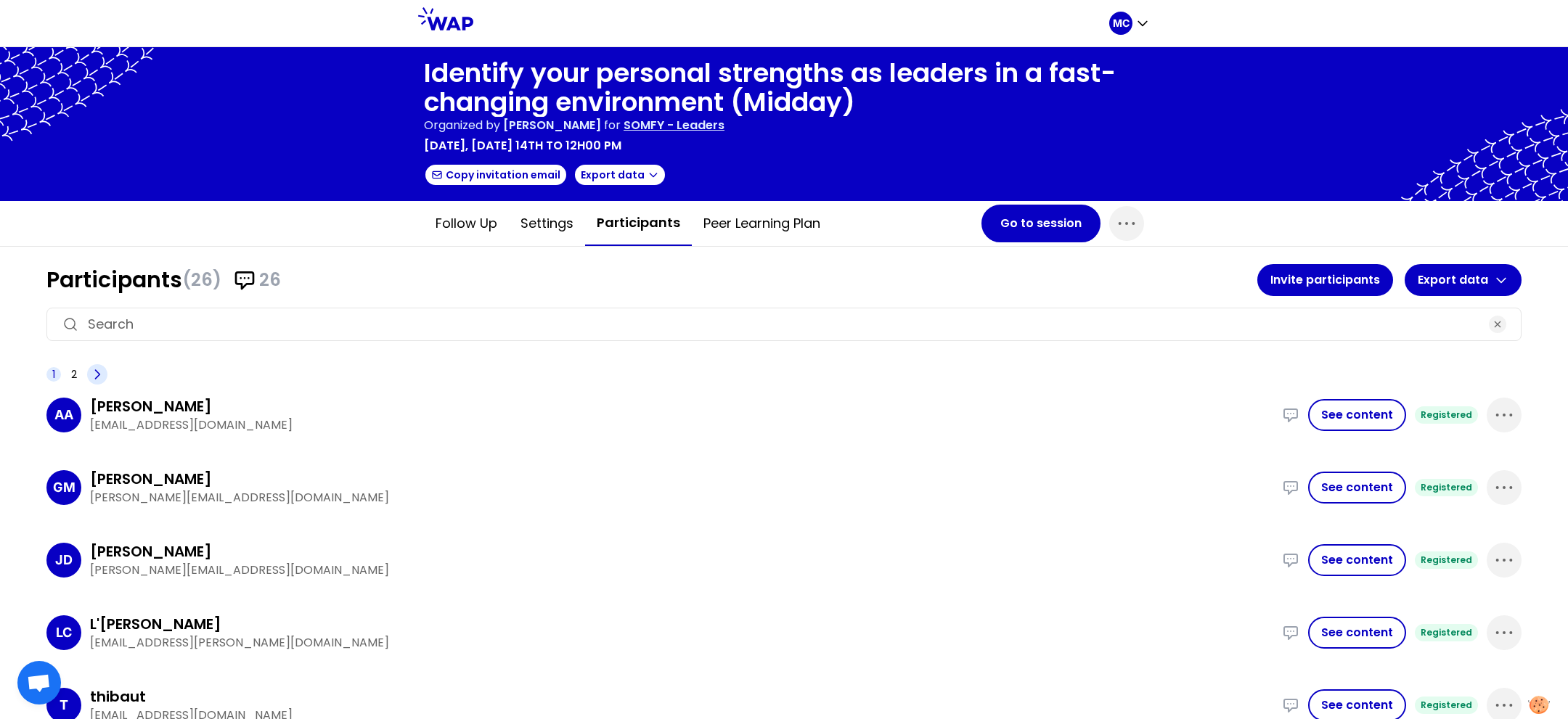
click at [98, 372] on icon at bounding box center [96, 374] width 14 height 14
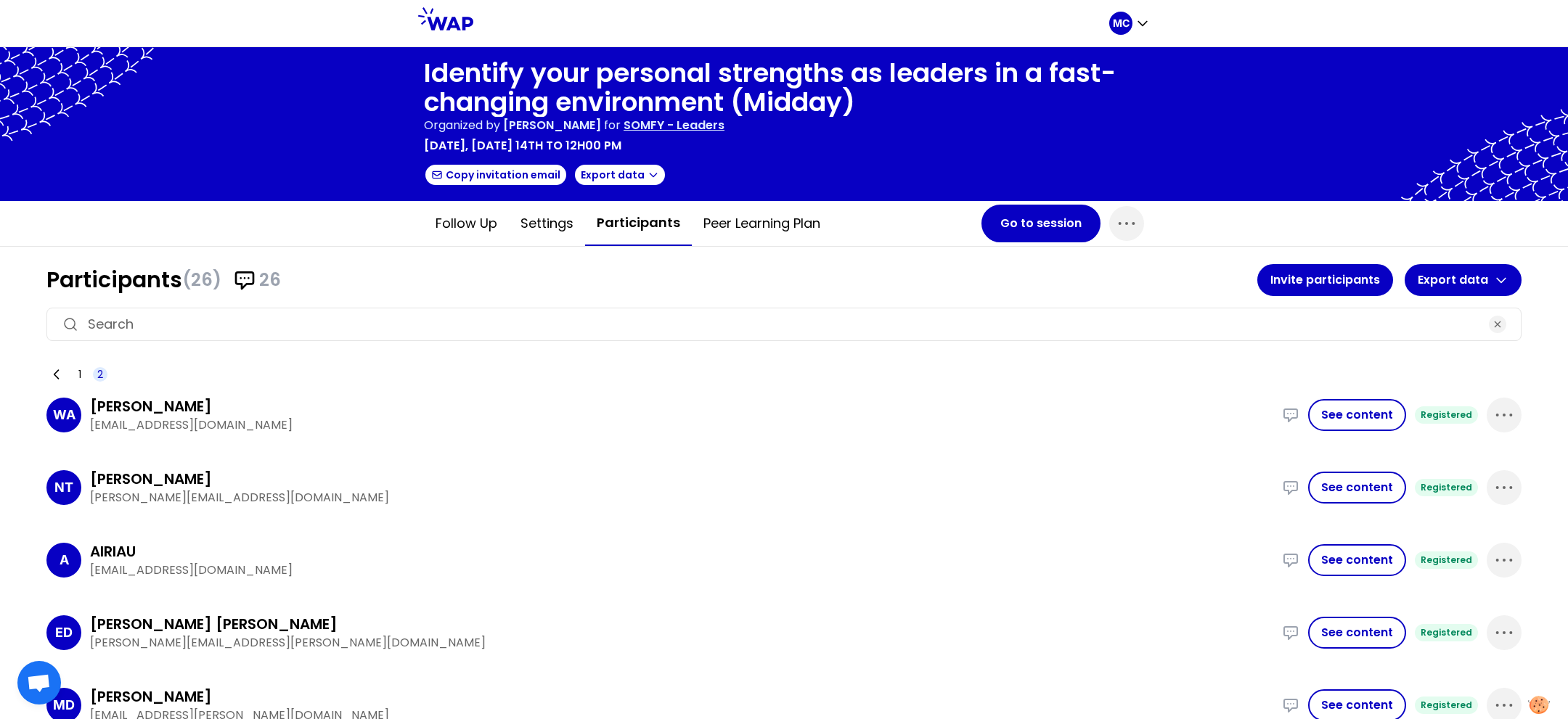
scroll to position [120, 0]
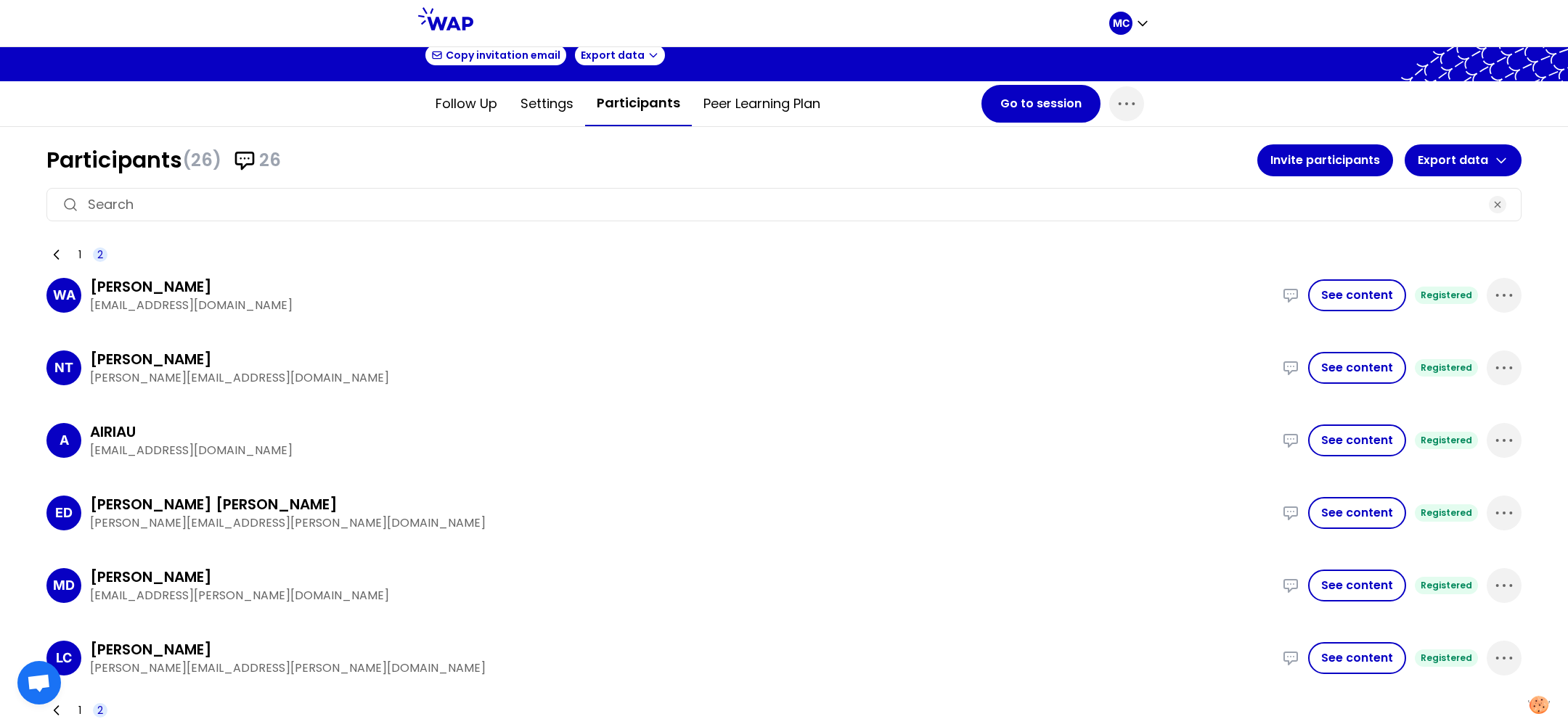
click at [419, 501] on div "Eric Drier de Laforte" at bounding box center [681, 504] width 1183 height 20
click at [565, 664] on p "linda.coppola@somfy.com" at bounding box center [681, 668] width 1183 height 18
click at [59, 248] on icon at bounding box center [56, 254] width 14 height 14
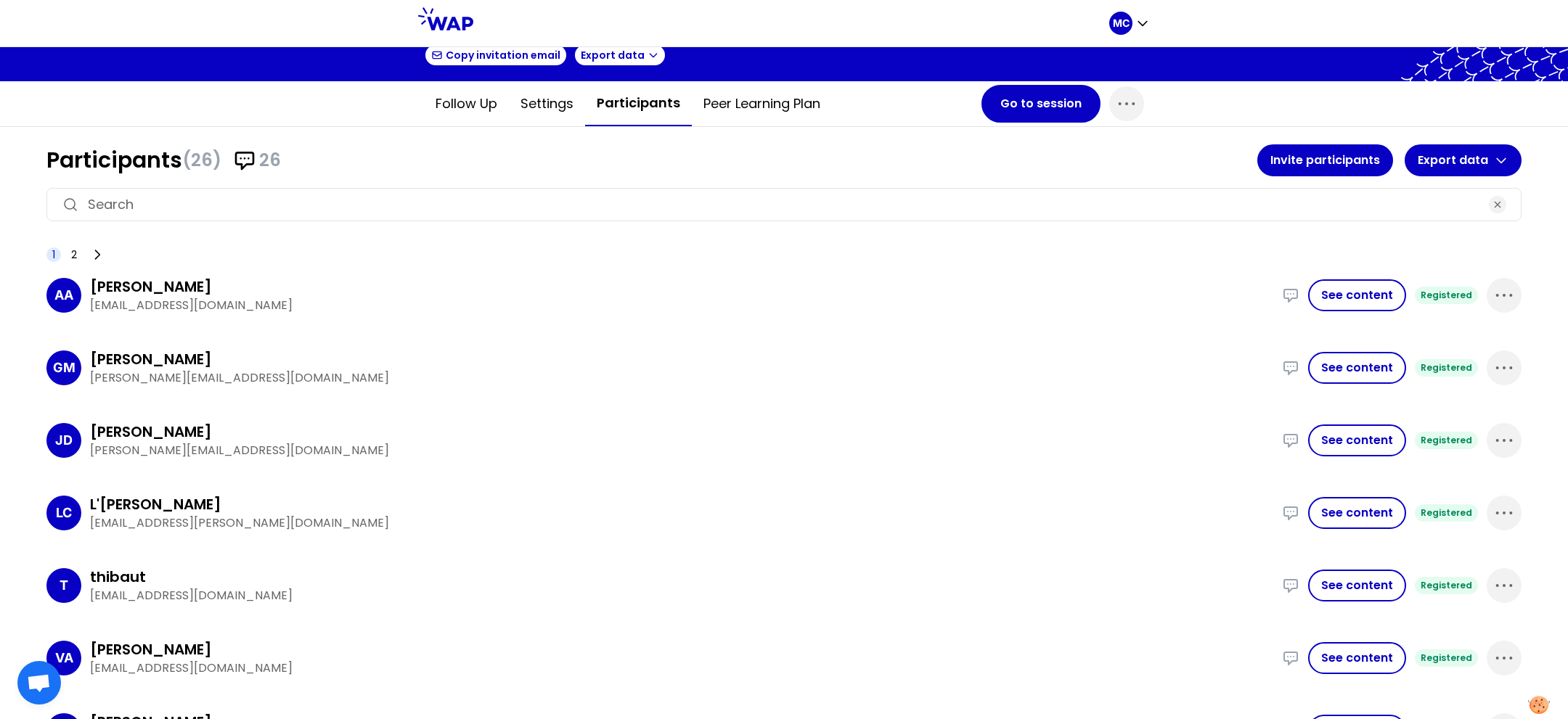
click at [279, 343] on div "GM Glenn Midtsundstad glenn.midtsundstad@somfy.com Sales team to get ownership …" at bounding box center [784, 368] width 1475 height 61
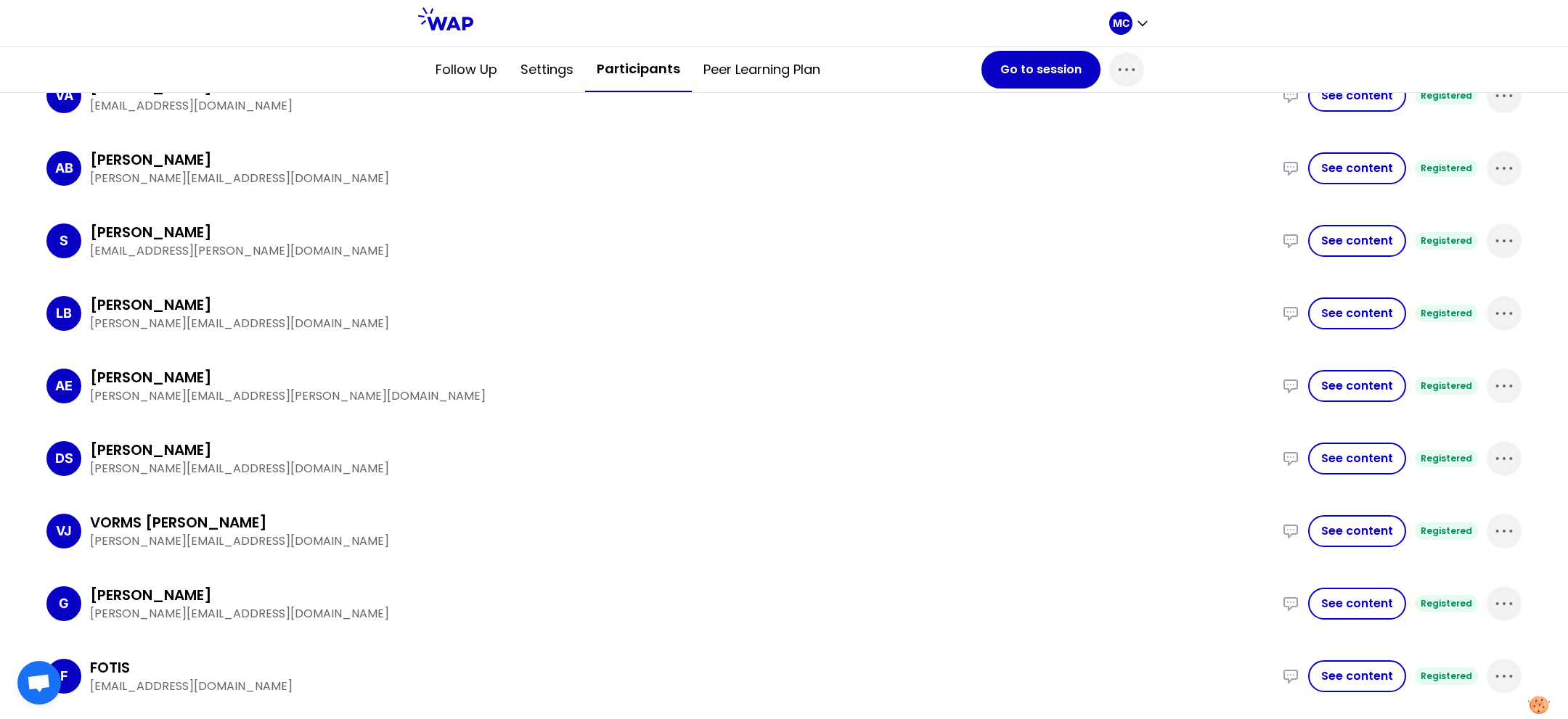
scroll to position [960, 0]
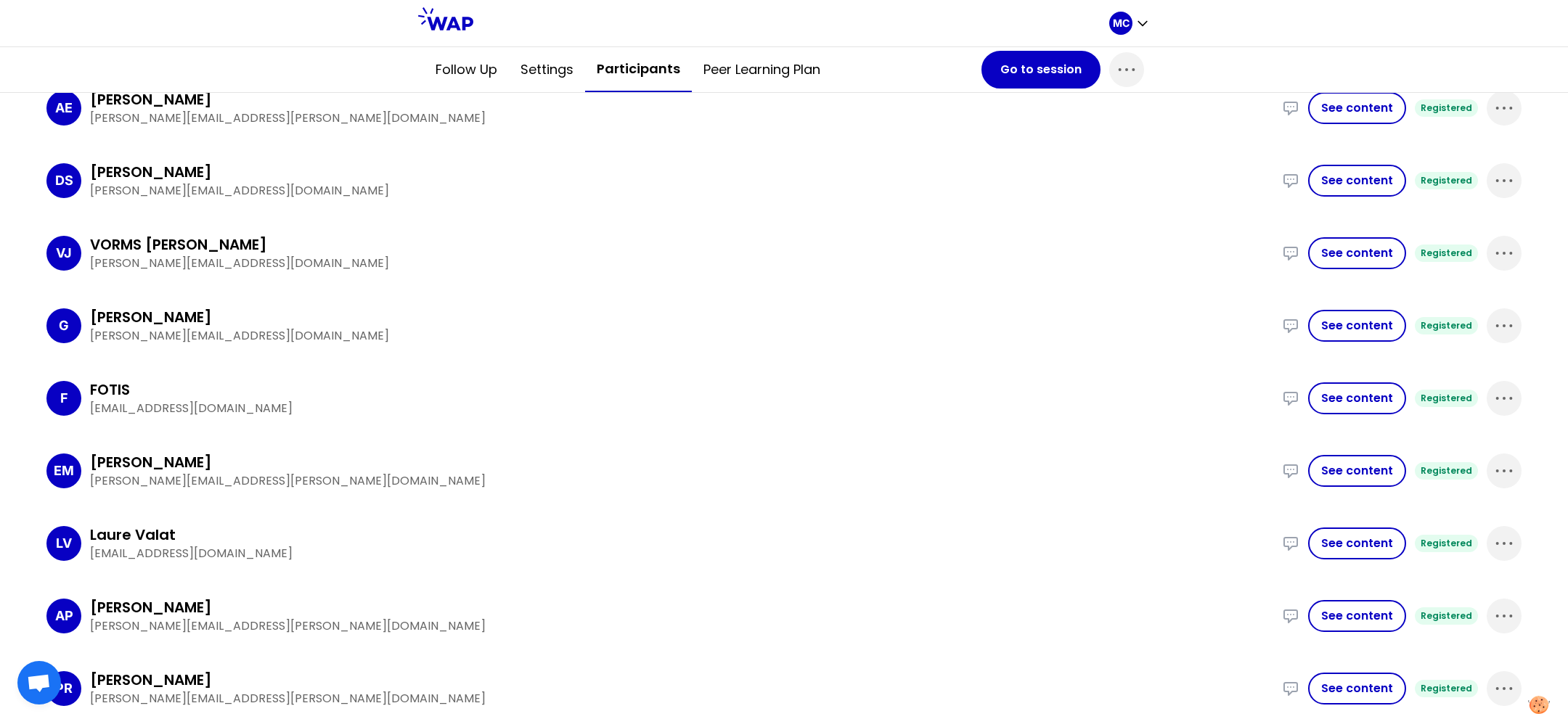
click at [412, 455] on div "Emilie Michot" at bounding box center [681, 462] width 1183 height 20
click at [496, 422] on div "F FOTIS fotis.lekkas@somfy.com I felt proud leading remotely the Multi-Brand Af…" at bounding box center [784, 398] width 1475 height 61
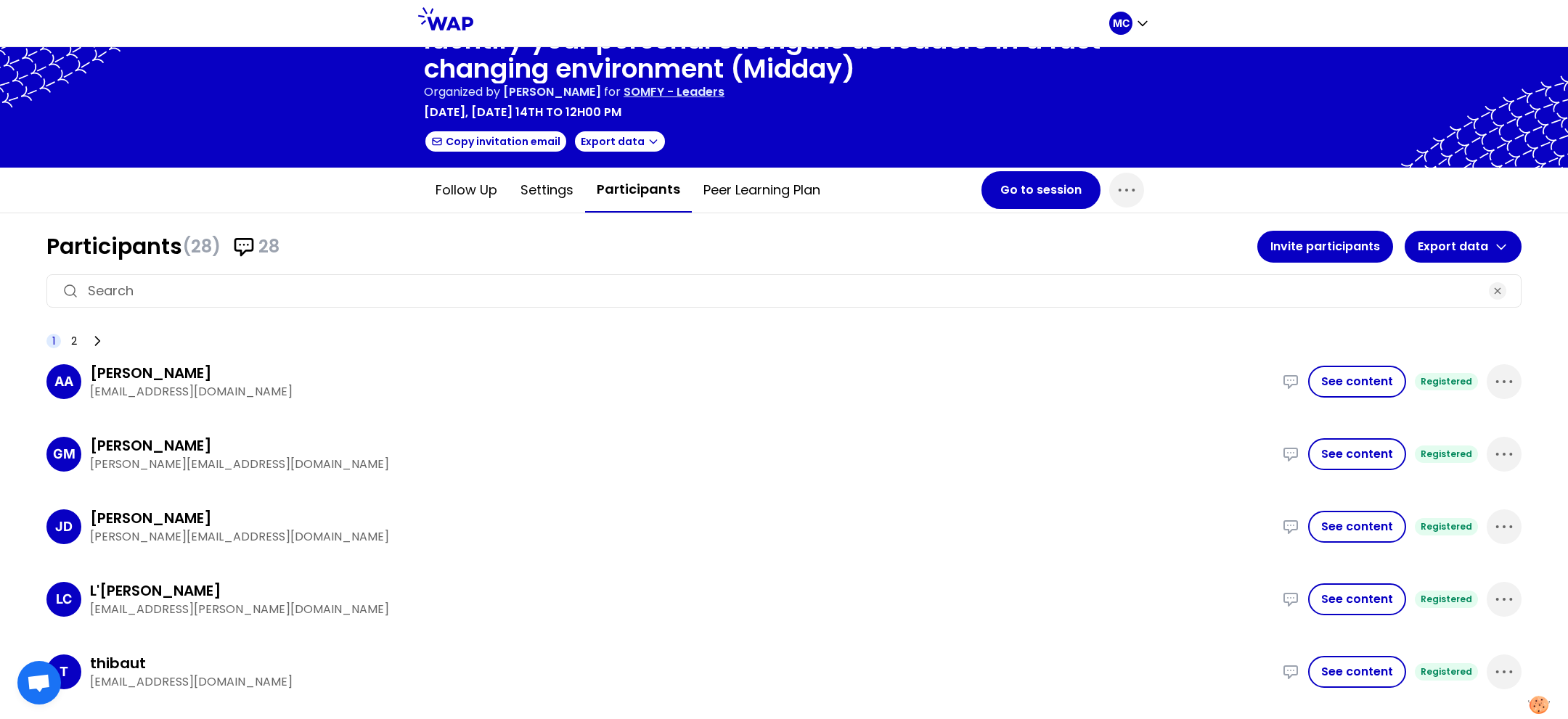
scroll to position [38, 0]
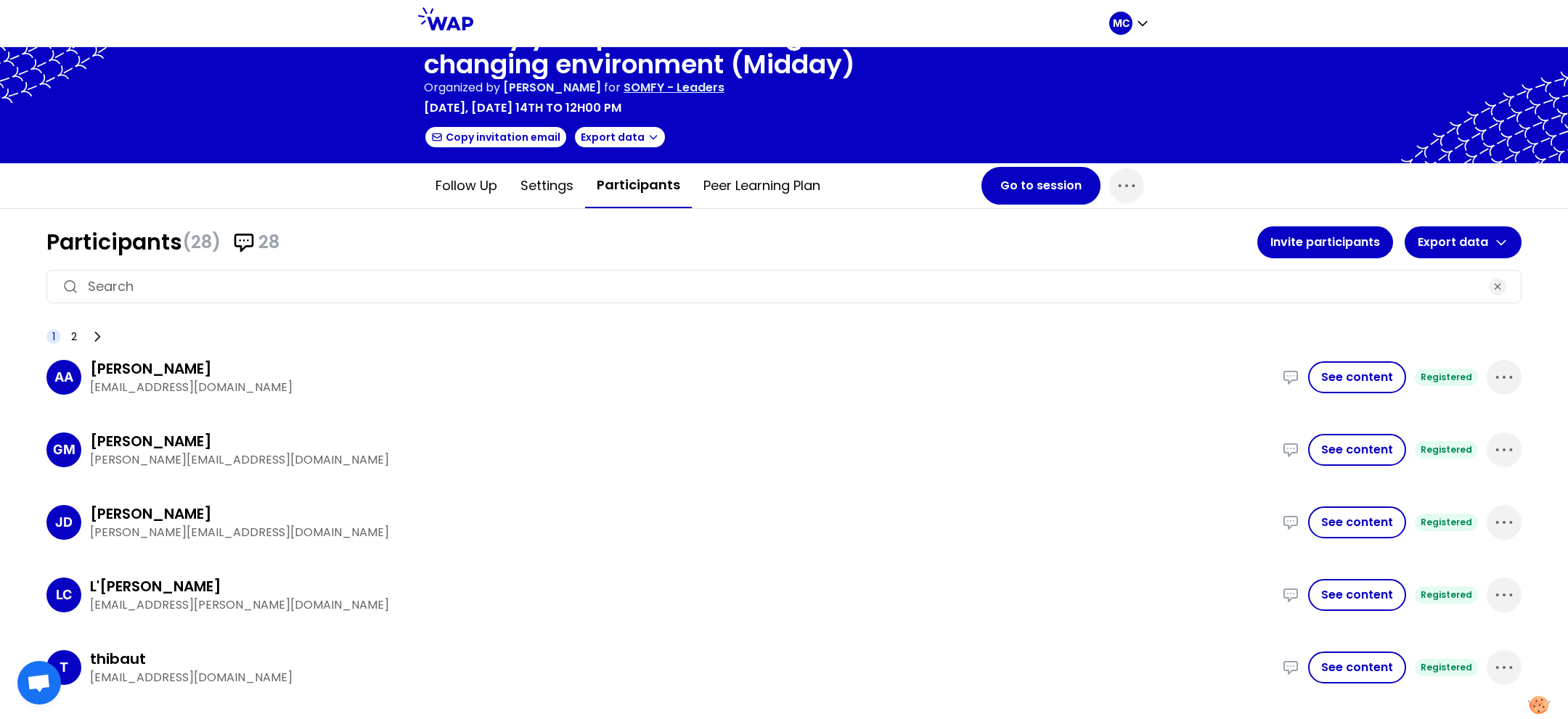
click at [90, 330] on icon at bounding box center [96, 336] width 14 height 14
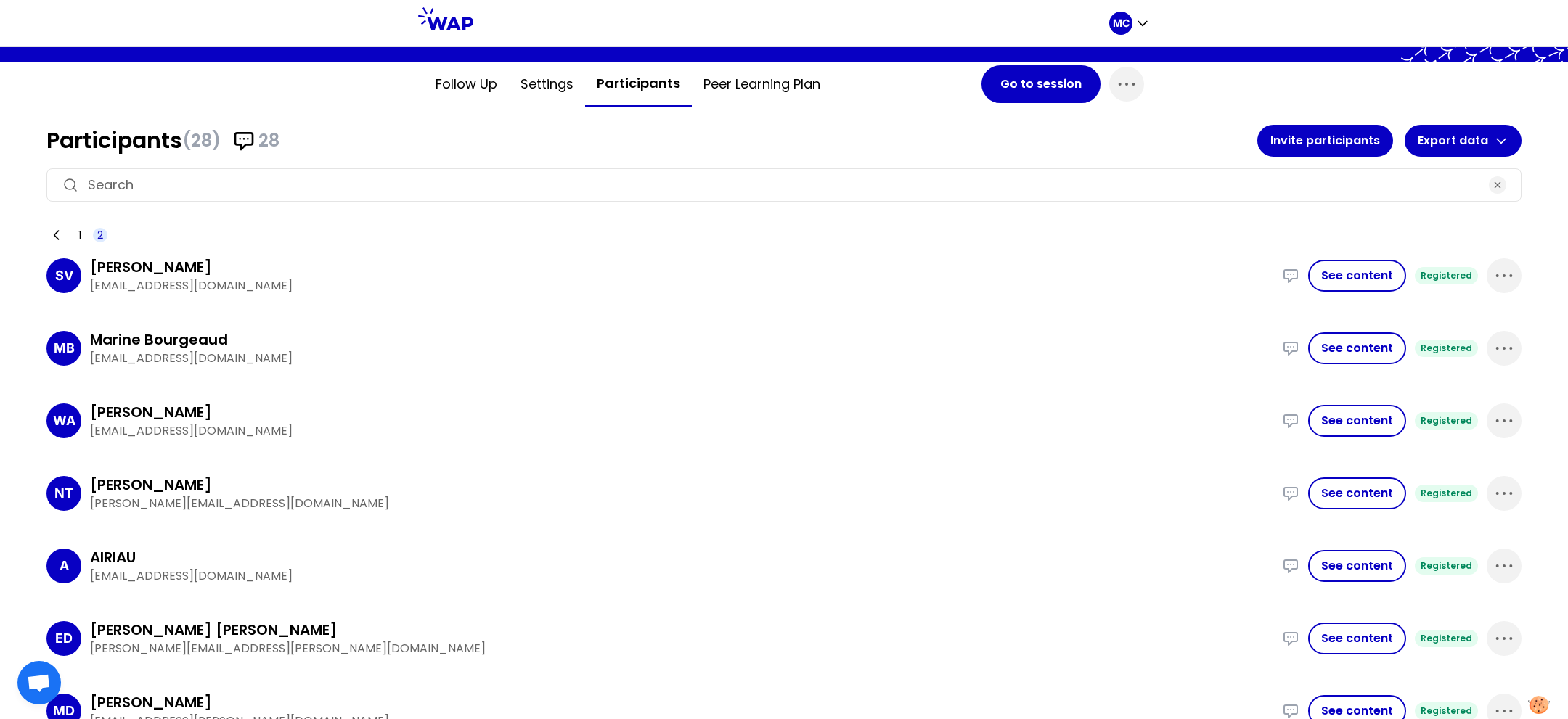
scroll to position [264, 0]
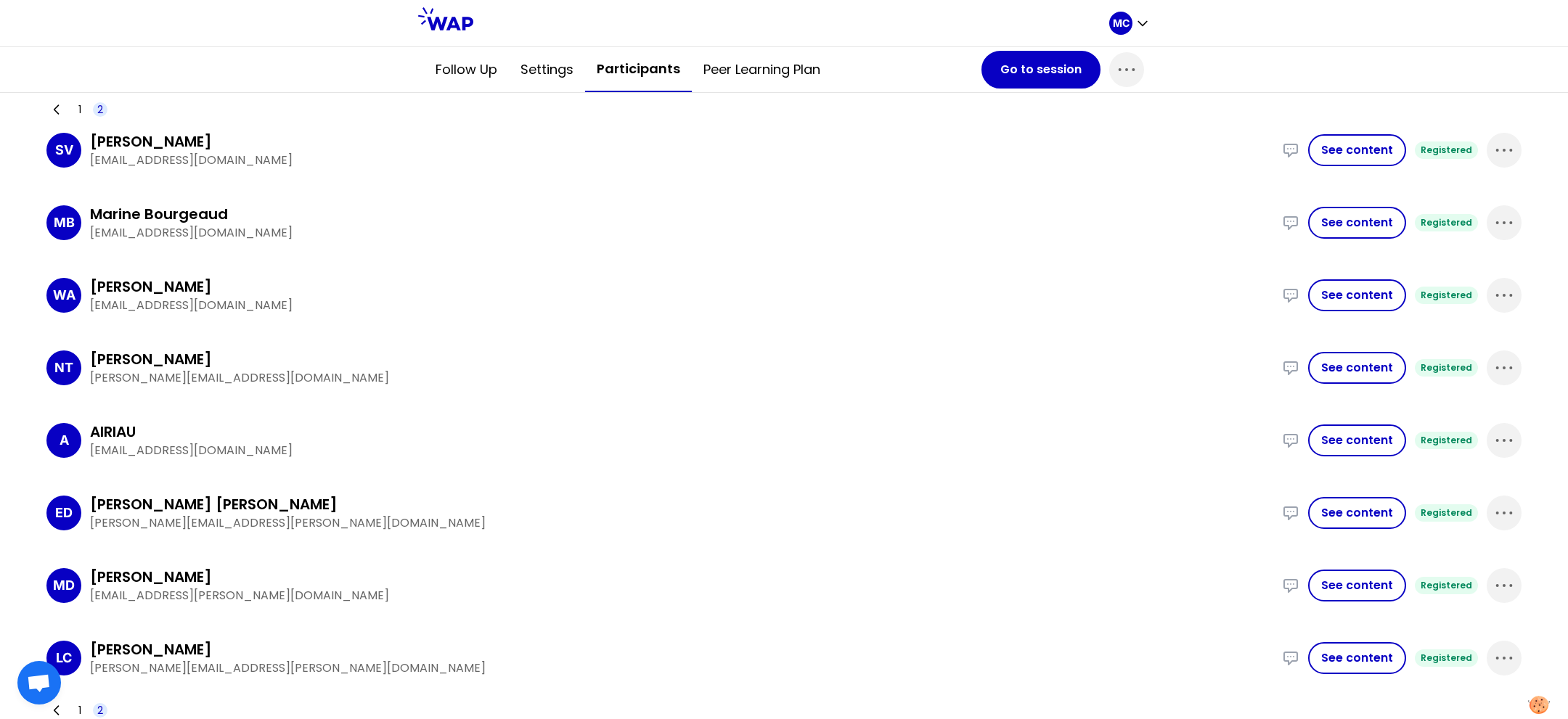
click at [69, 106] on div "1 2" at bounding box center [77, 110] width 61 height 20
click at [58, 106] on icon at bounding box center [56, 109] width 14 height 14
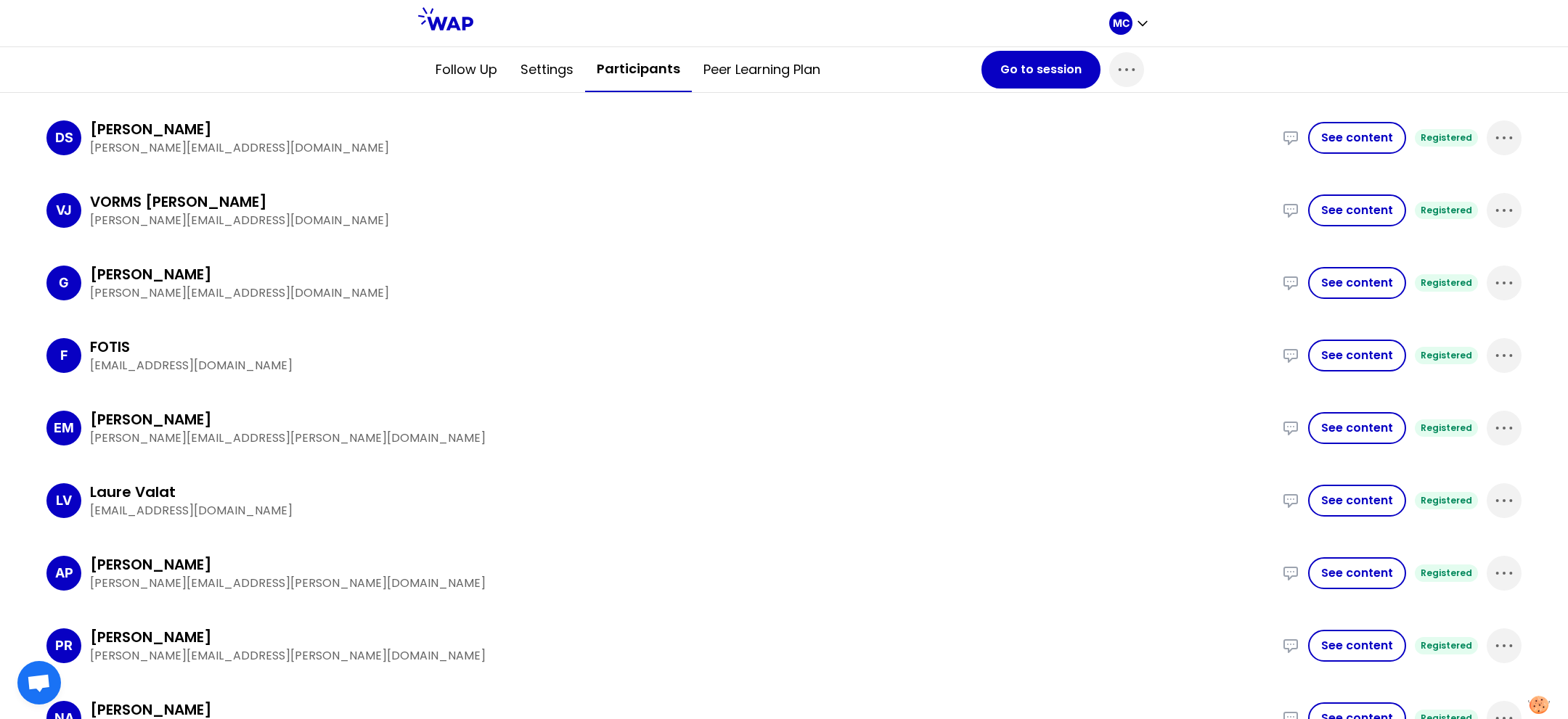
scroll to position [1133, 0]
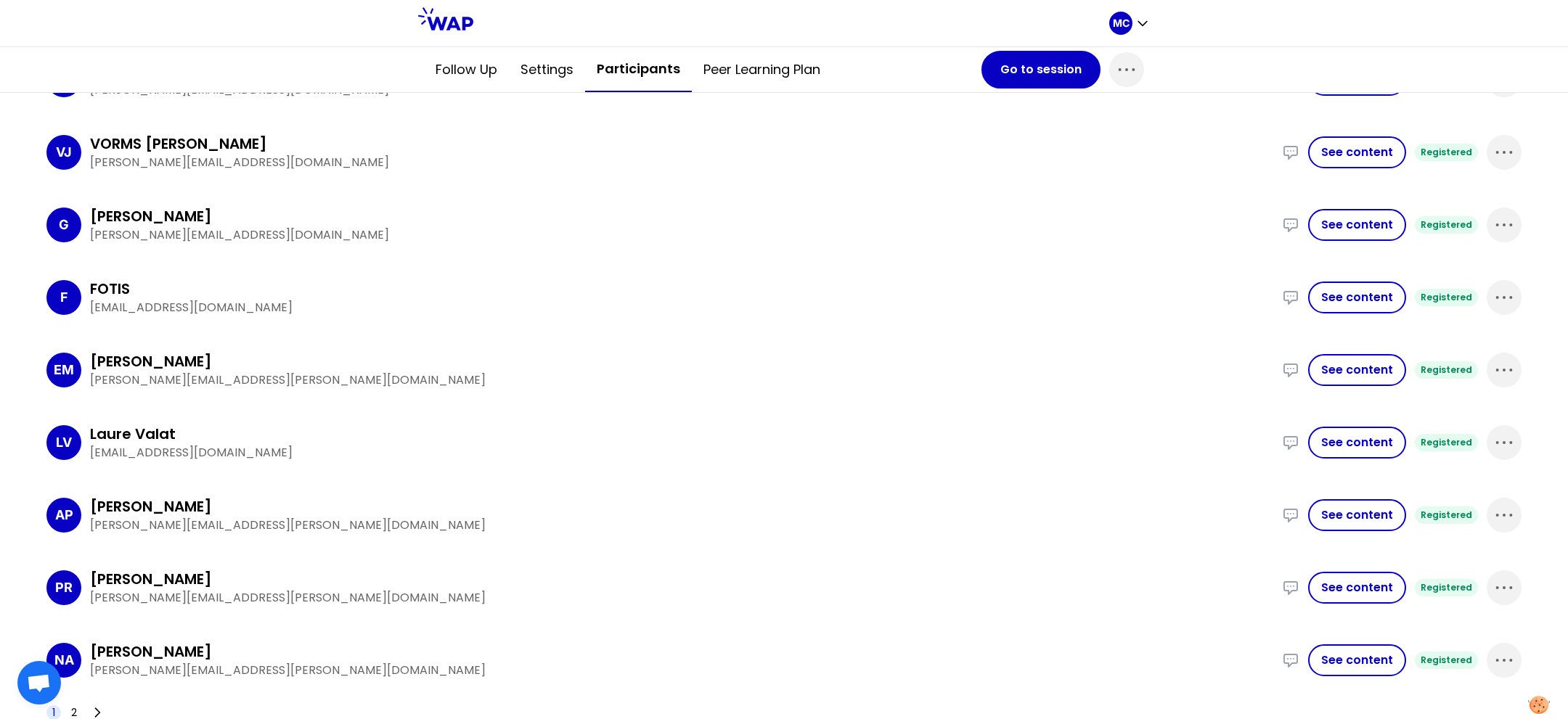
click at [514, 414] on div "LV Laure Valat laure.valat@somfy.com The marketing product manager community wa…" at bounding box center [784, 443] width 1475 height 61
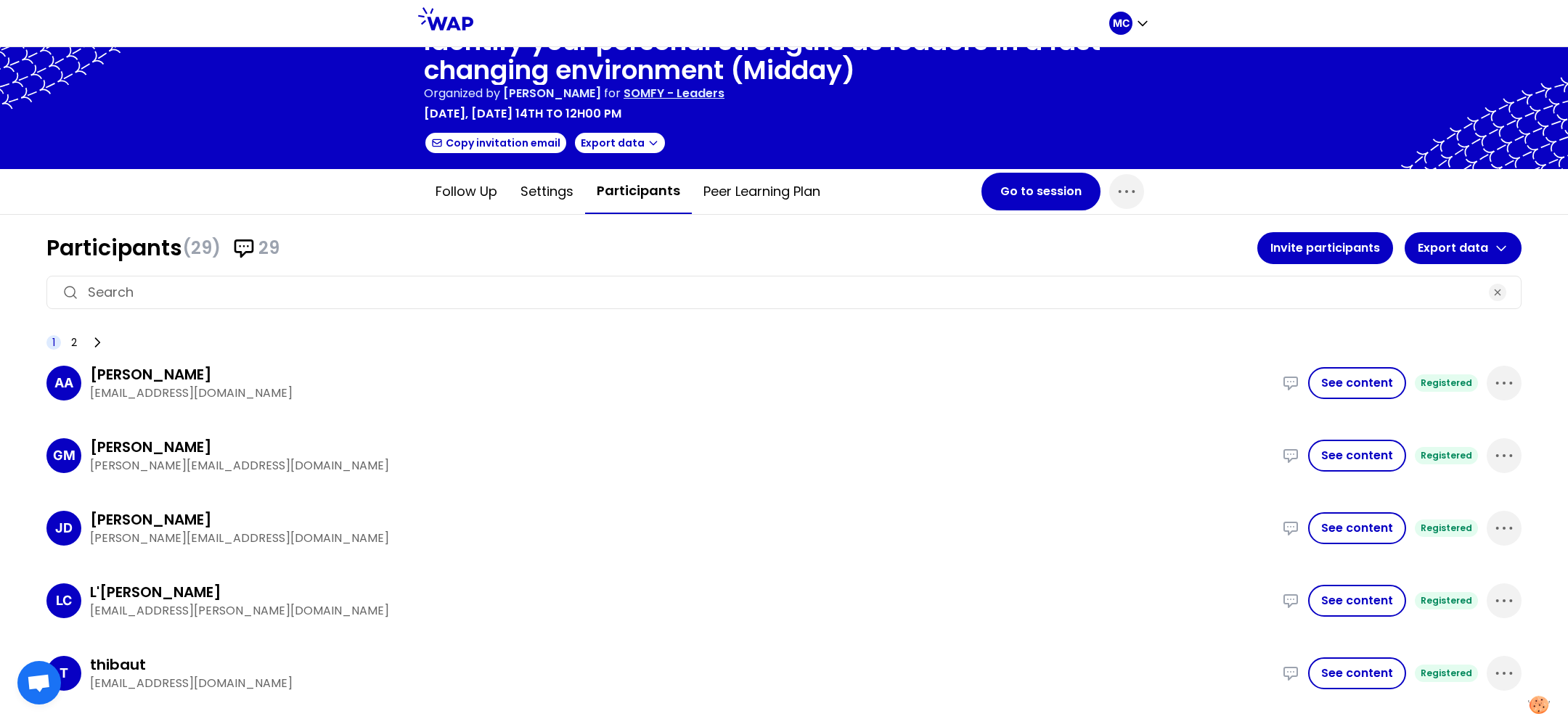
scroll to position [0, 0]
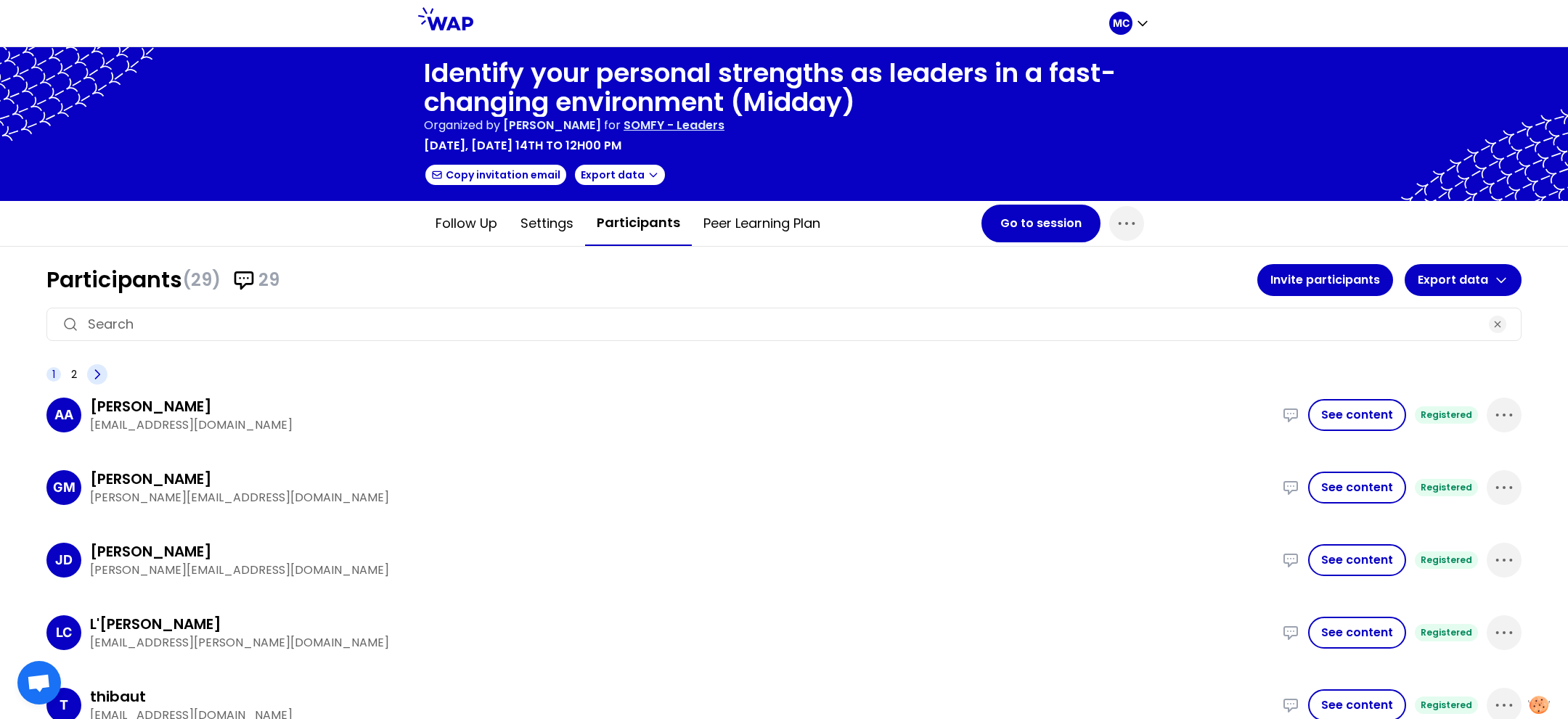
click at [97, 368] on icon at bounding box center [96, 374] width 14 height 14
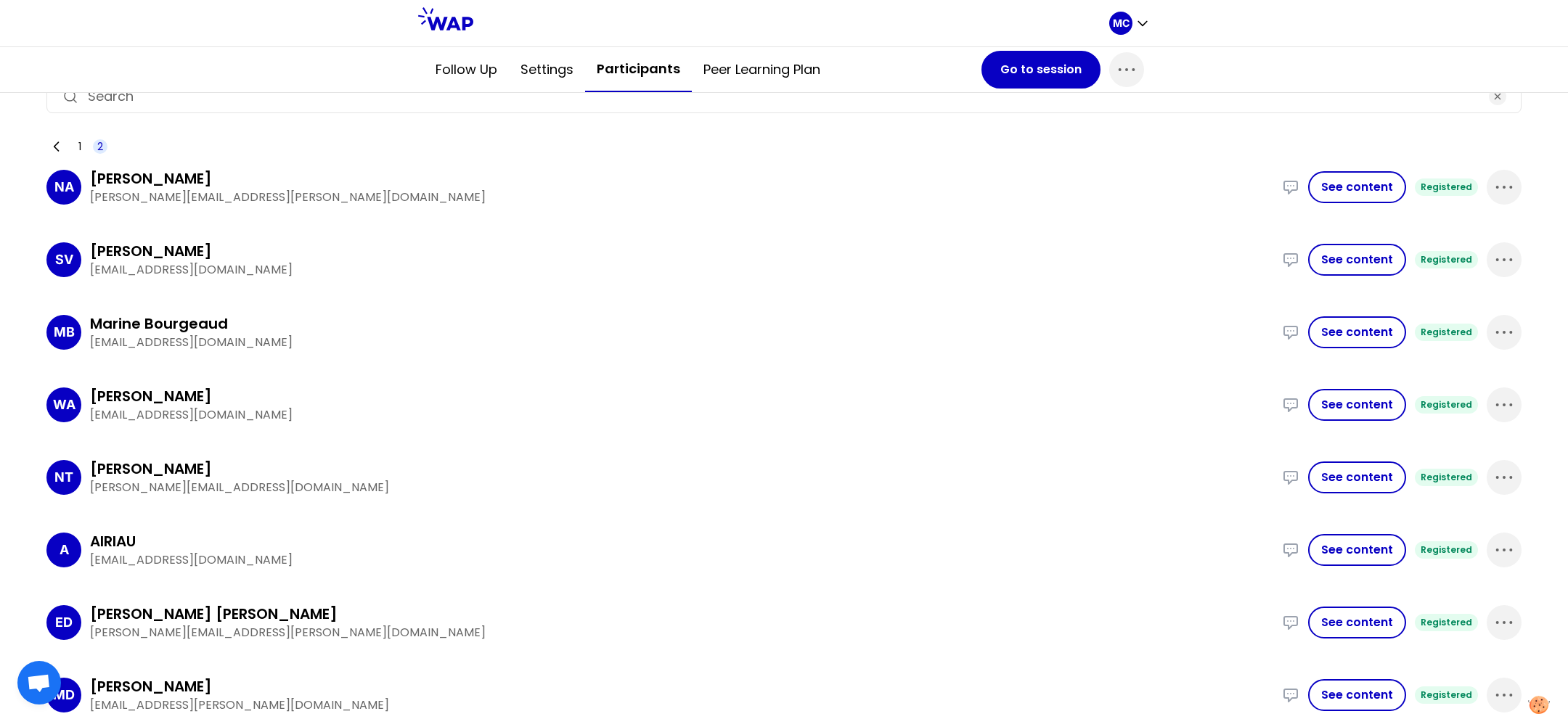
scroll to position [33, 0]
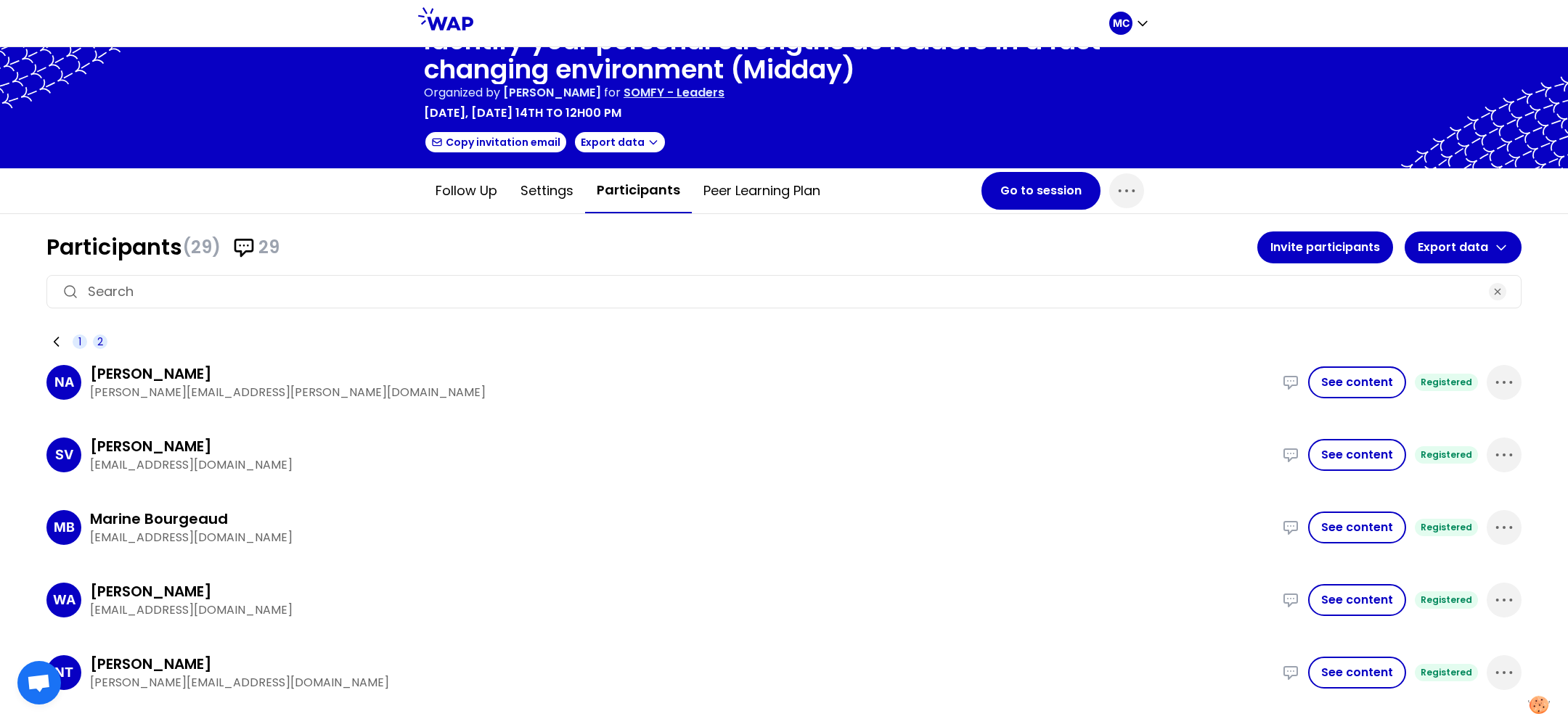
click at [57, 340] on icon at bounding box center [56, 341] width 14 height 14
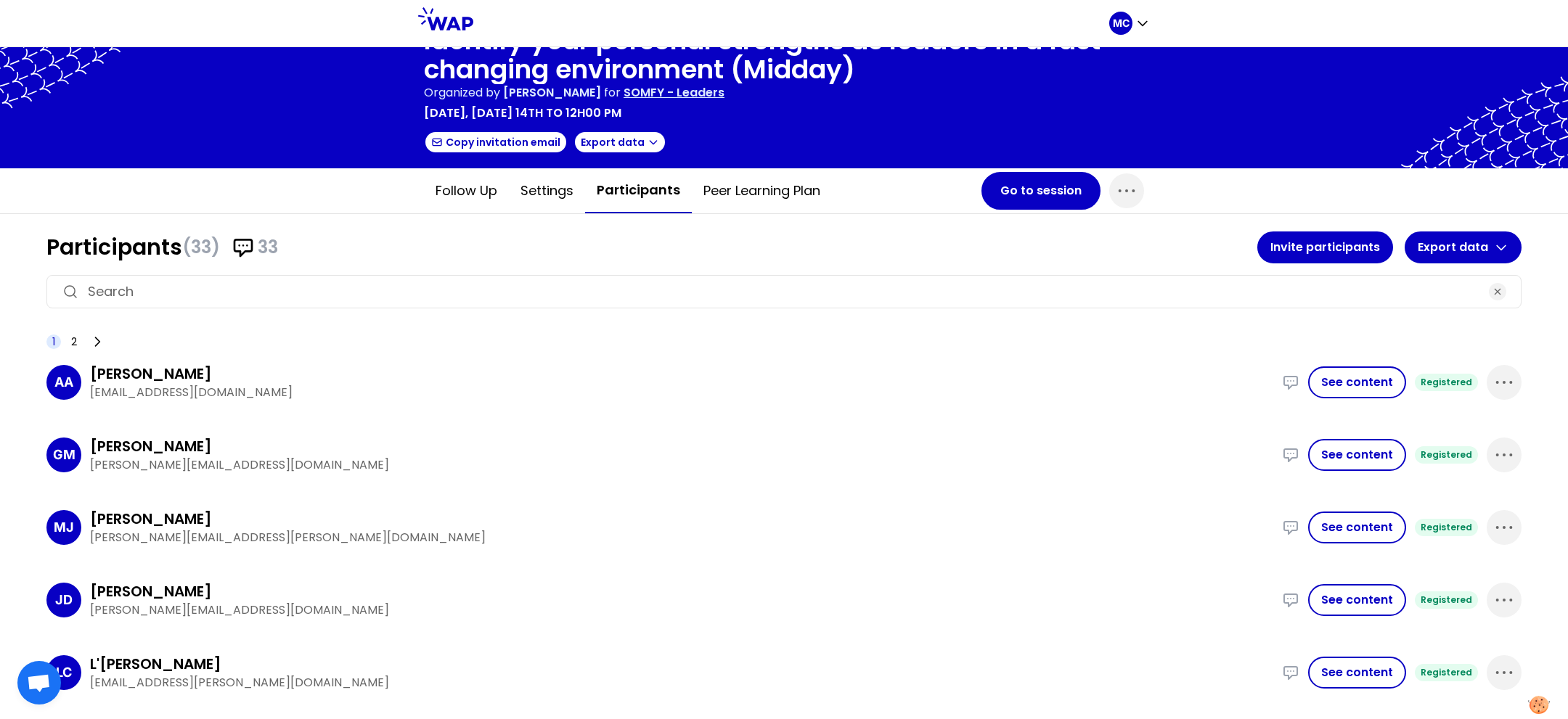
click at [681, 611] on p "jean-francois.dreux@somfy.com" at bounding box center [681, 610] width 1183 height 18
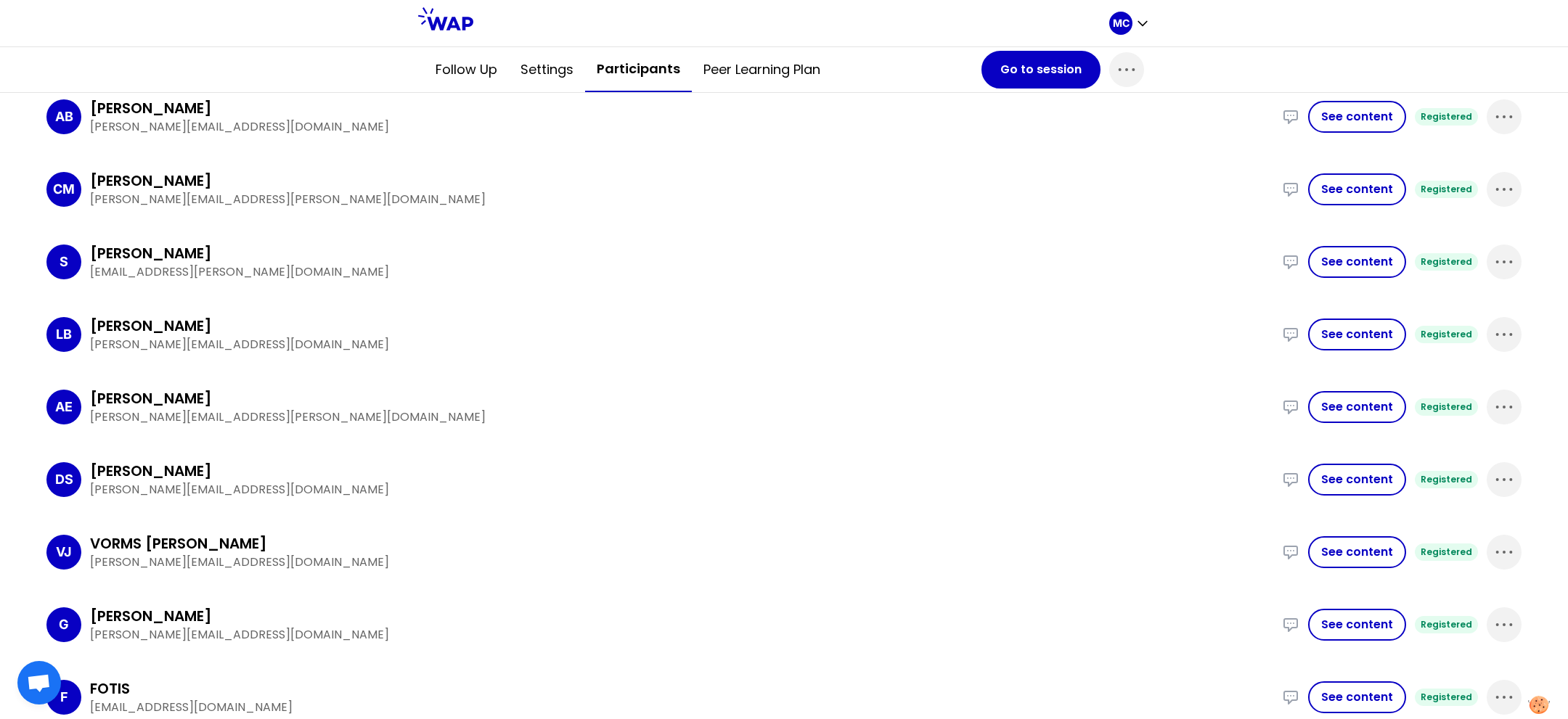
scroll to position [1133, 0]
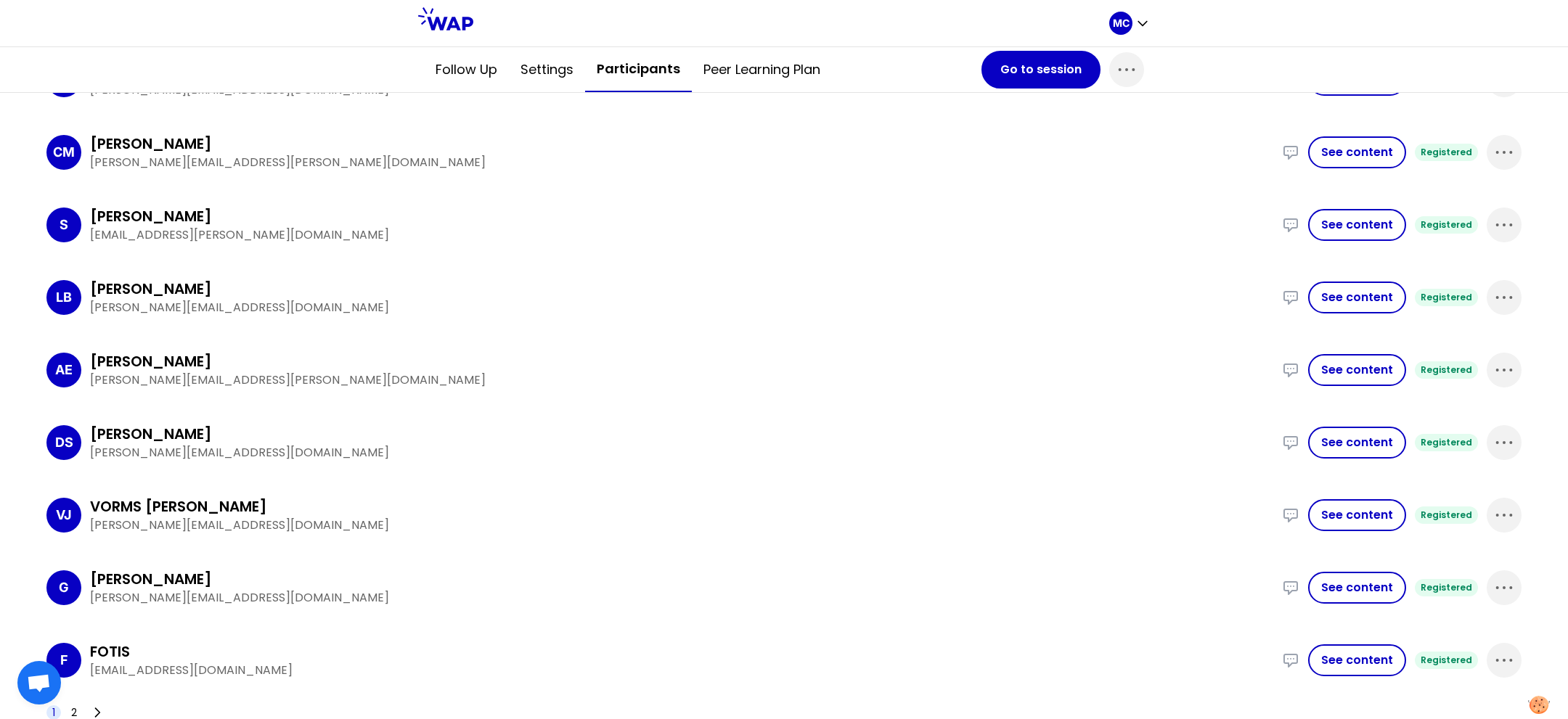
click at [681, 611] on div "G Gabriel gabriel.laurent@somfy.com I embarked a multi-function team to conduct…" at bounding box center [784, 588] width 1475 height 61
click at [74, 705] on span "2" at bounding box center [74, 712] width 6 height 14
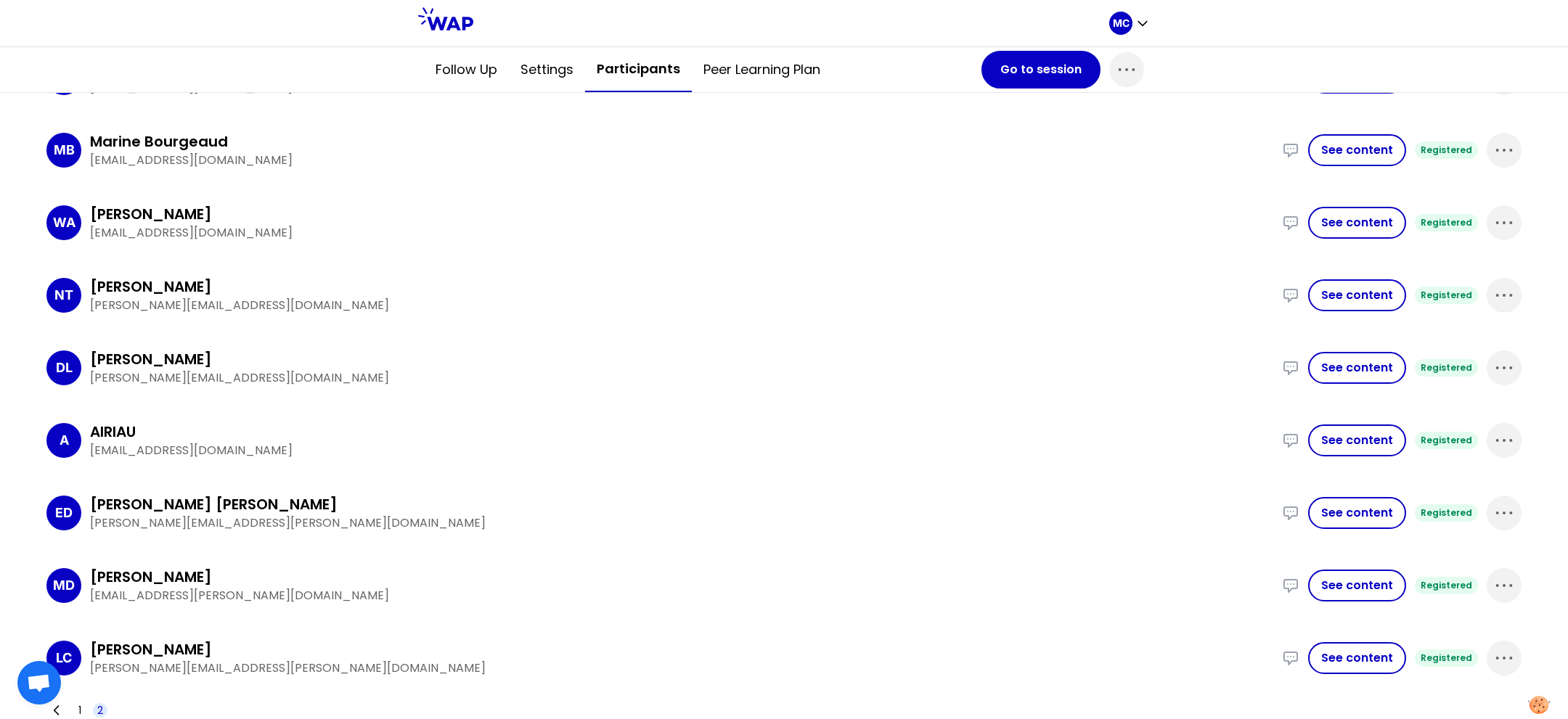
click at [312, 515] on p "eric.drier.de.laforte@somfy.com" at bounding box center [681, 523] width 1183 height 18
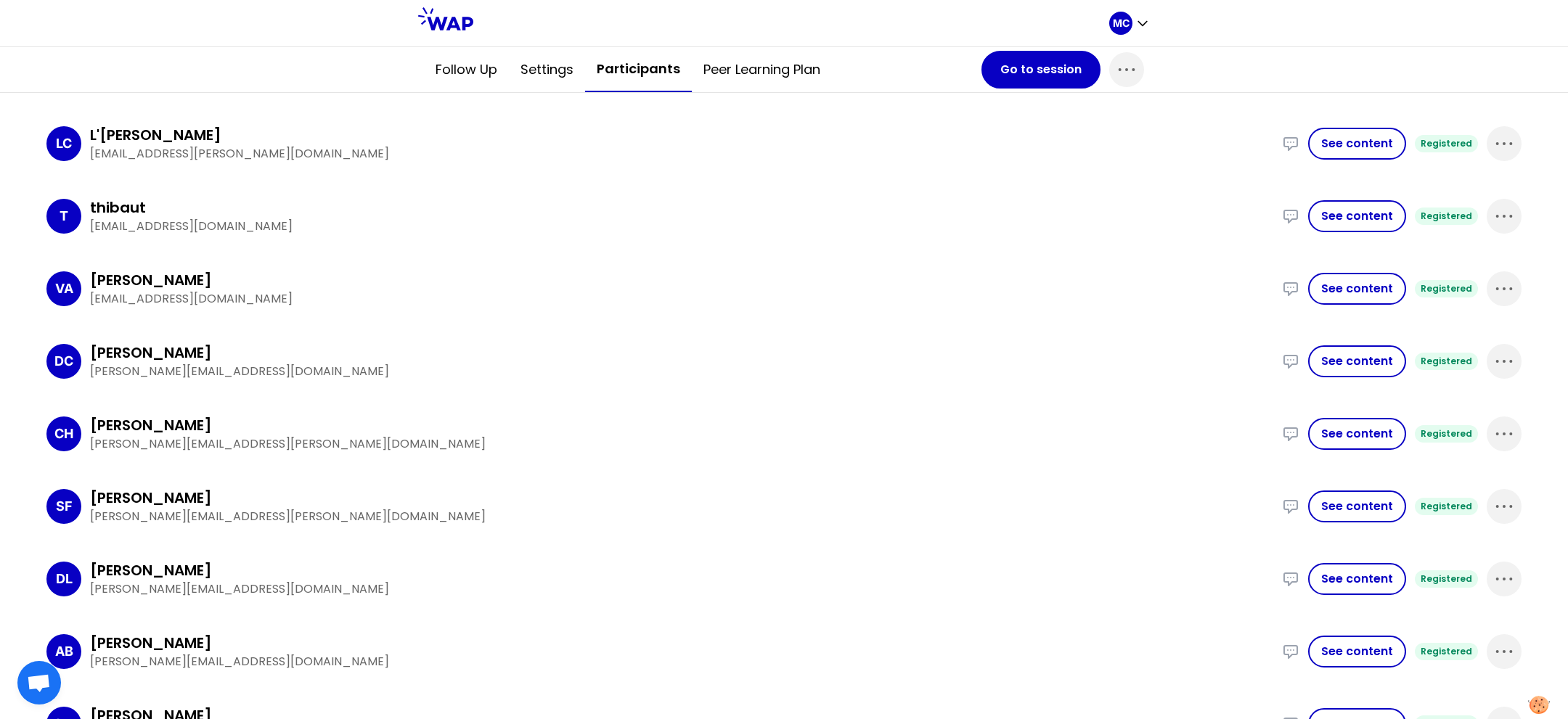
scroll to position [1133, 0]
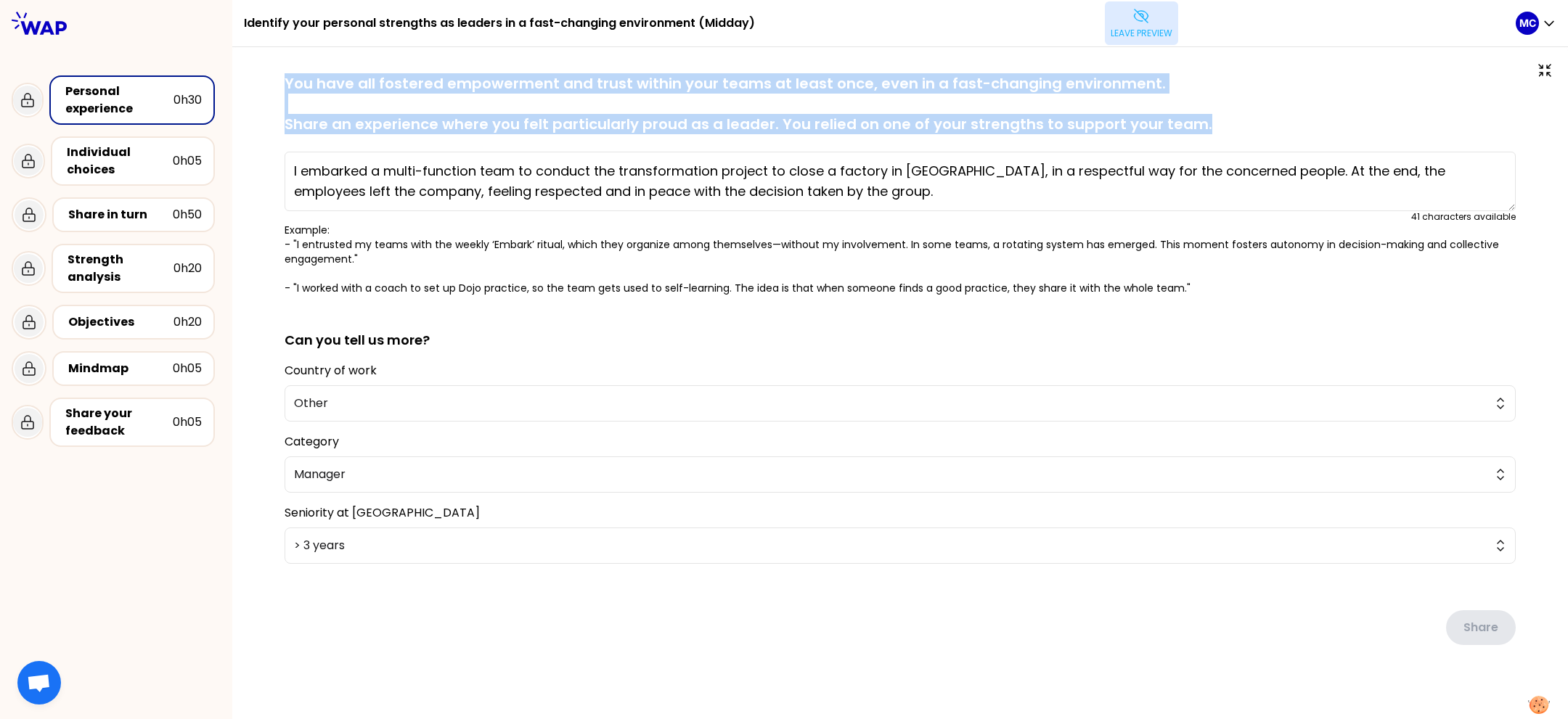
click at [1137, 30] on p "Leave preview" at bounding box center [1141, 34] width 62 height 12
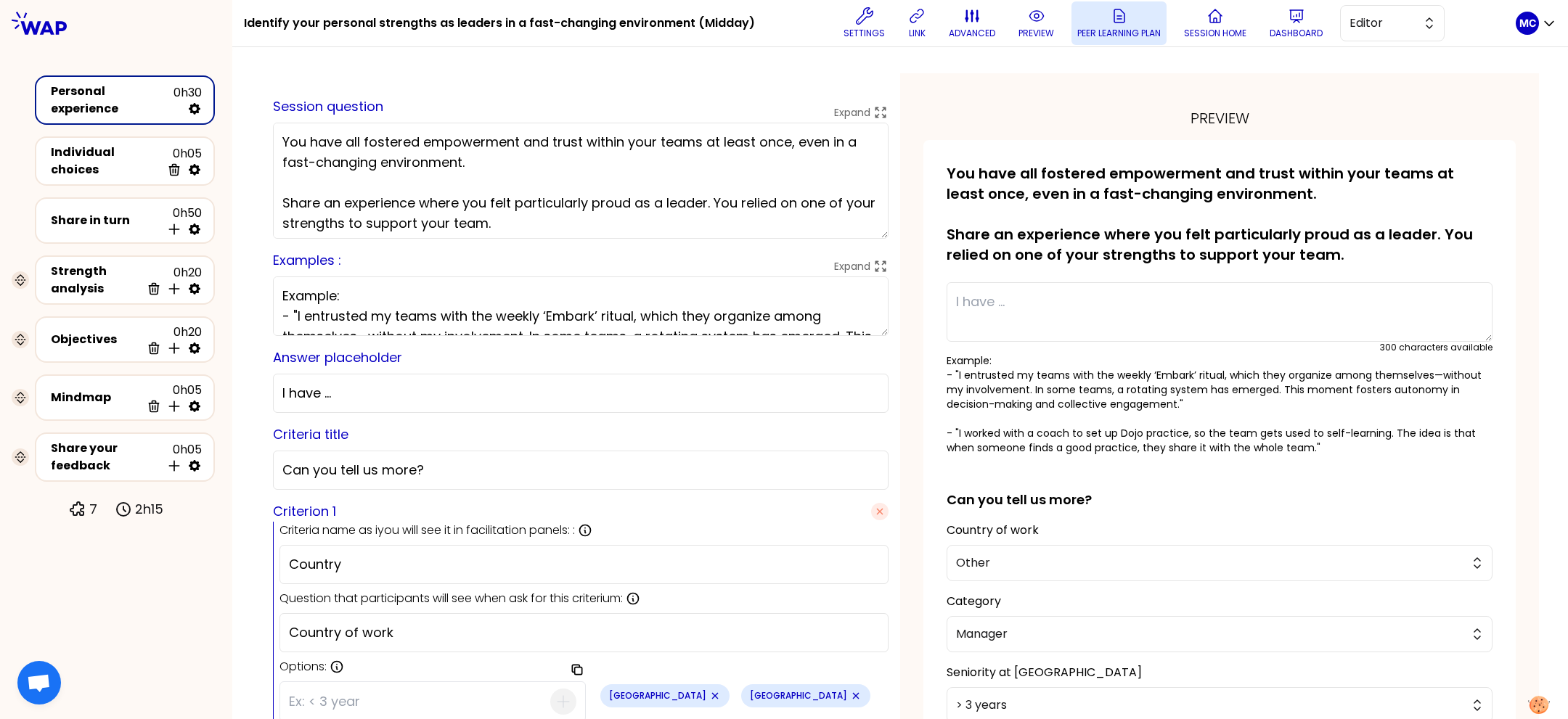
click at [1150, 24] on button "Peer learning plan" at bounding box center [1119, 24] width 96 height 44
click at [1226, 18] on button "Session home" at bounding box center [1216, 24] width 74 height 44
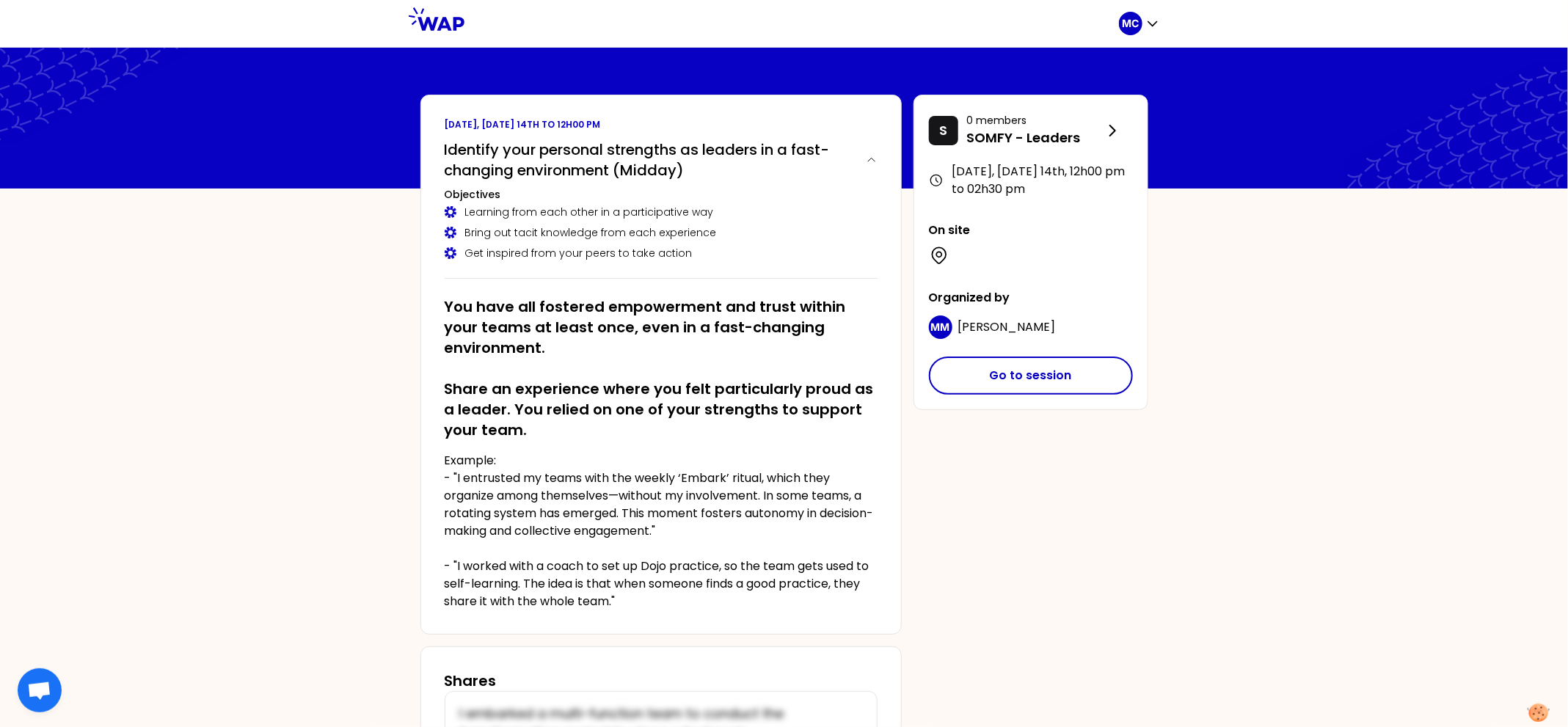
click at [328, 437] on div "MC October 2025, Tuesday 14th to 12h00 pm Identify your personal strengths as l…" at bounding box center [784, 466] width 1568 height 934
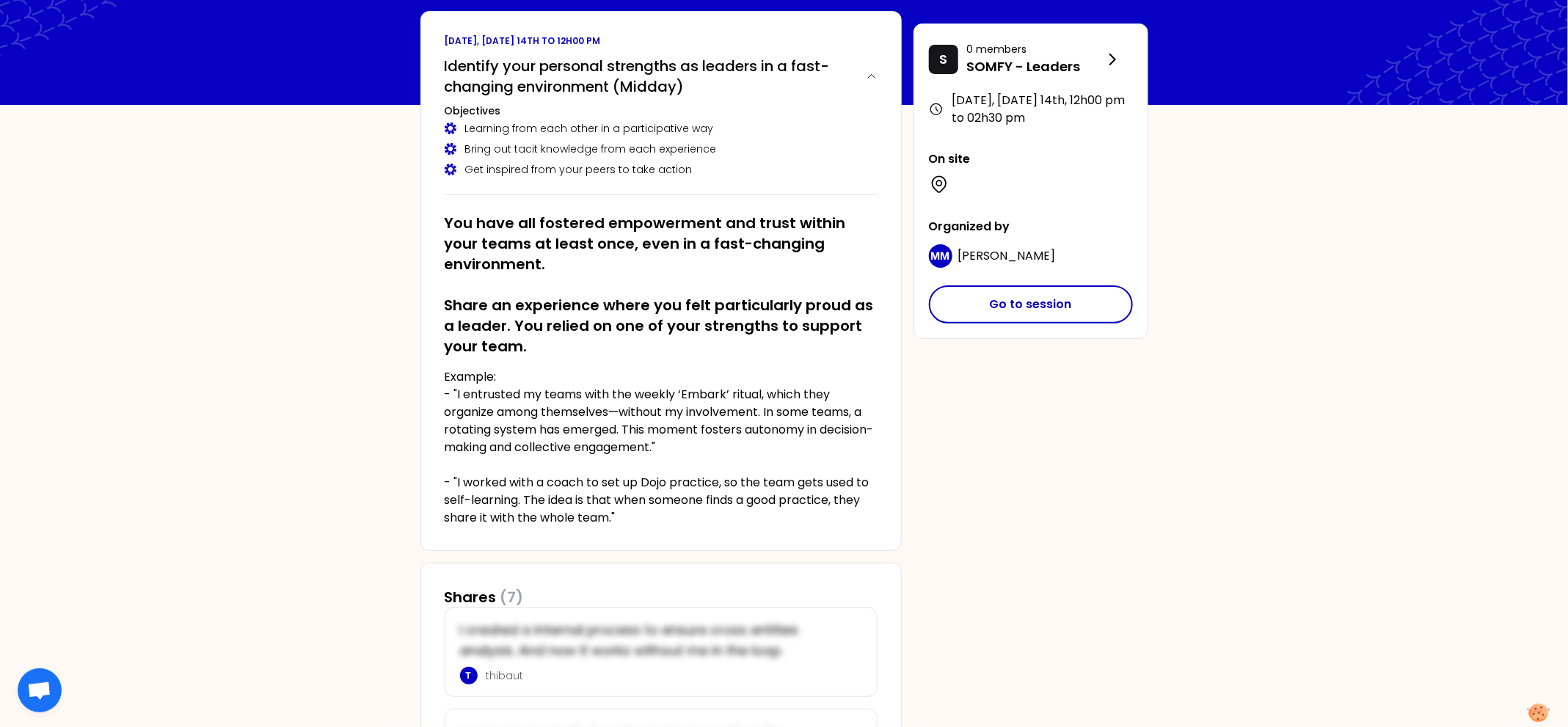
scroll to position [115, 0]
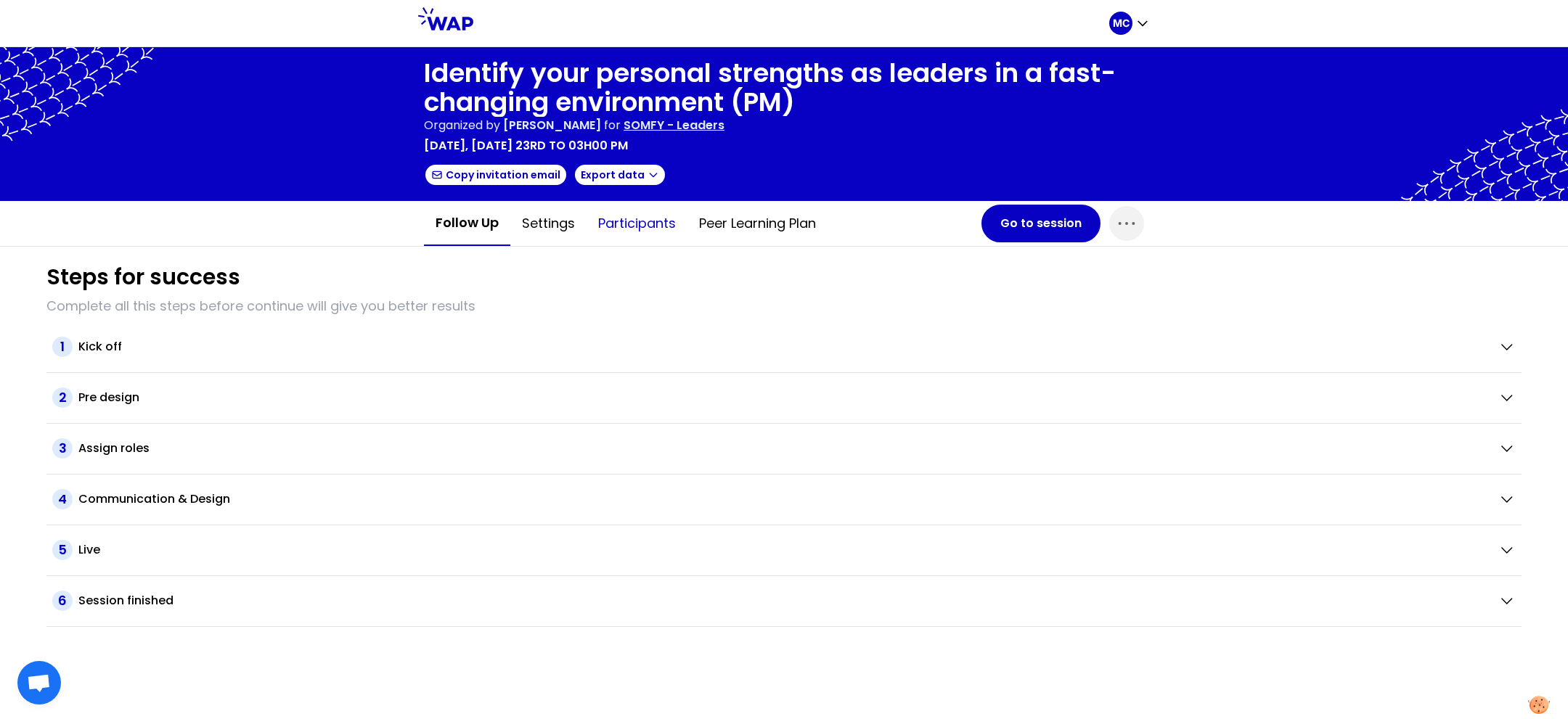
click at [642, 226] on button "Participants" at bounding box center [636, 224] width 101 height 44
click at [1021, 237] on button "Go to session" at bounding box center [1041, 223] width 119 height 38
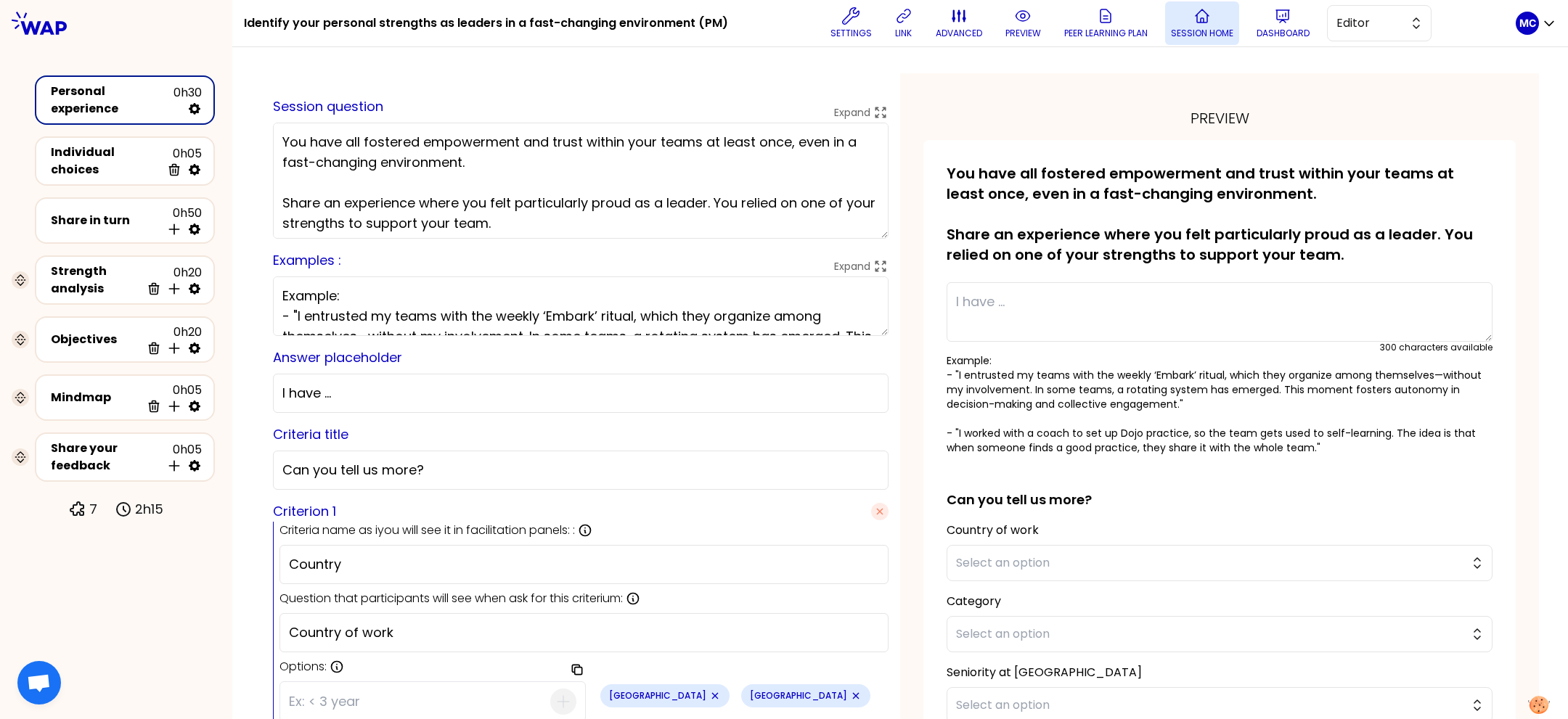
click at [1195, 25] on button "Session home" at bounding box center [1202, 24] width 74 height 44
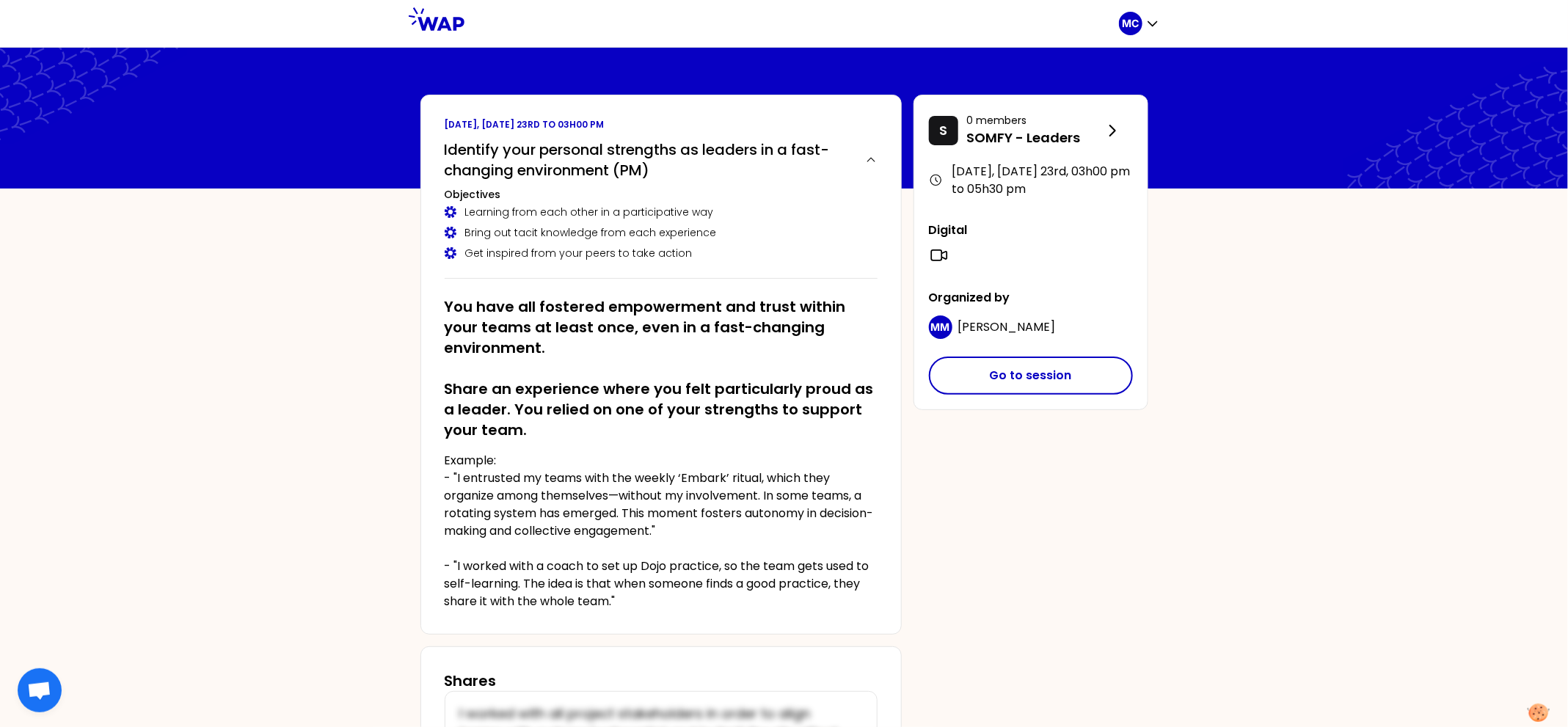
click at [298, 431] on div "MC September 2025, Tuesday 23rd to 03h00 pm Identify your personal strengths as…" at bounding box center [784, 446] width 1568 height 893
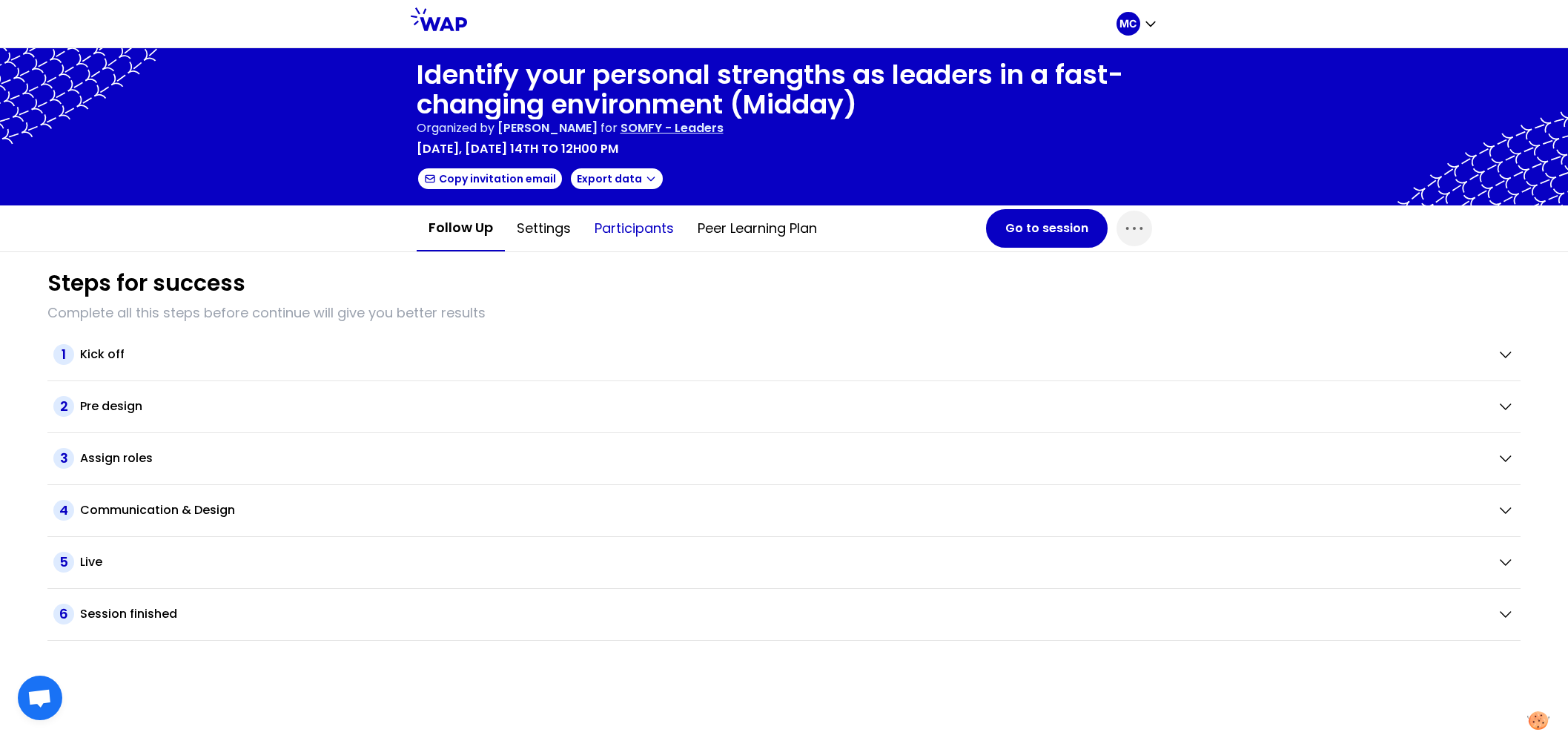
click at [661, 238] on button "Participants" at bounding box center [634, 229] width 103 height 45
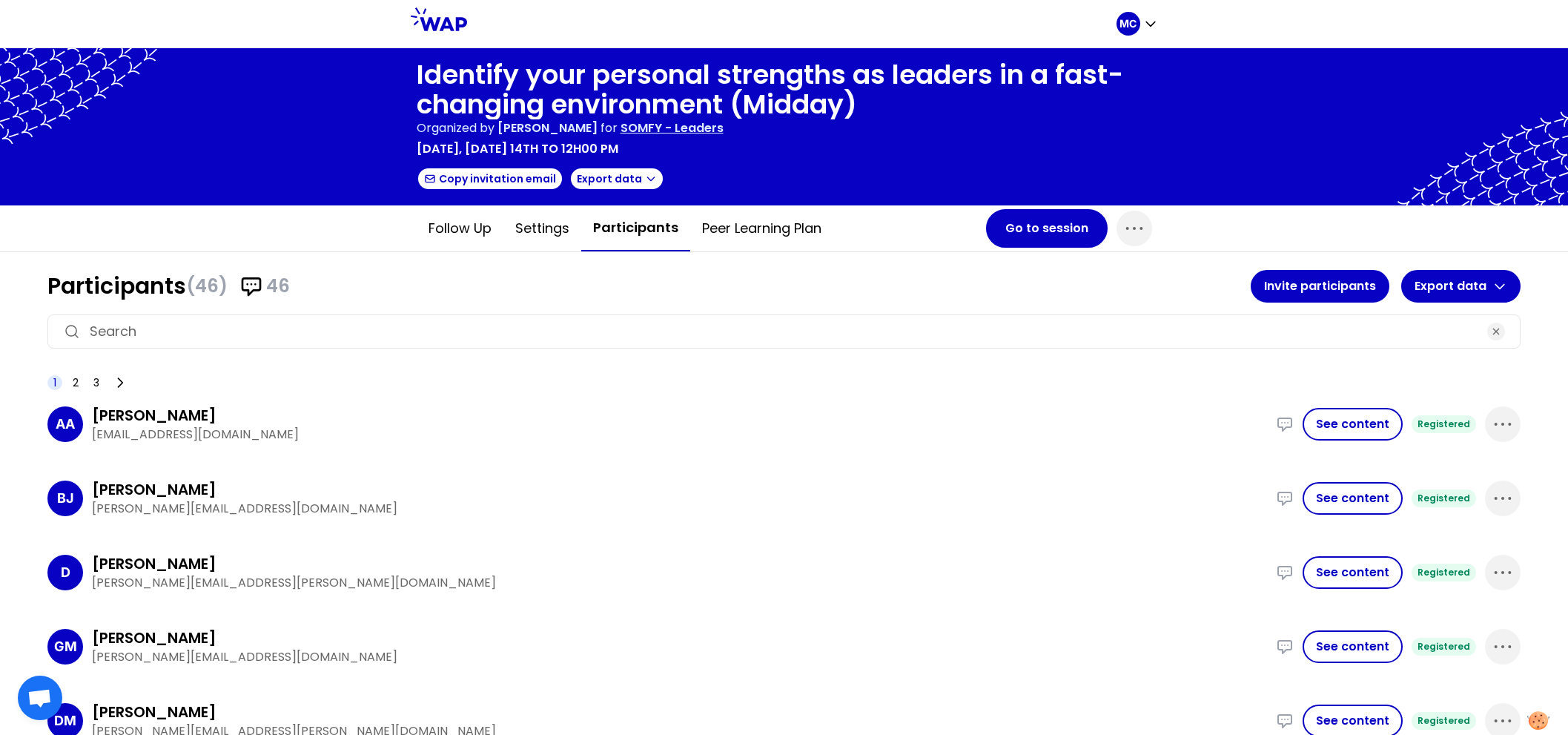
click at [654, 324] on input at bounding box center [784, 332] width 1389 height 21
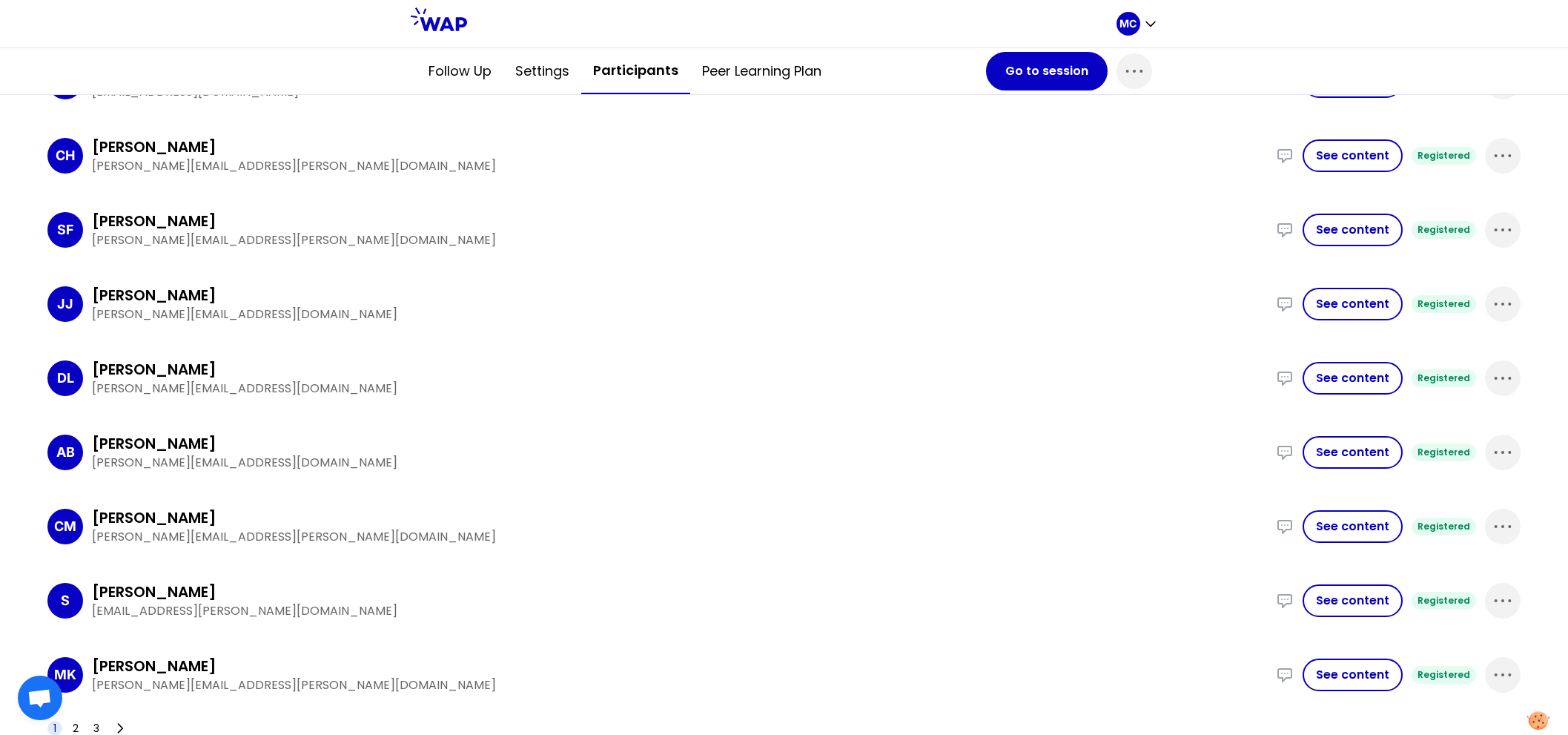
click at [654, 476] on div "AB Anthony BONDAZ anthony.bondaz@somfy.com I have been able to convince our Eas…" at bounding box center [784, 453] width 1473 height 62
click at [74, 727] on span "2" at bounding box center [75, 728] width 6 height 15
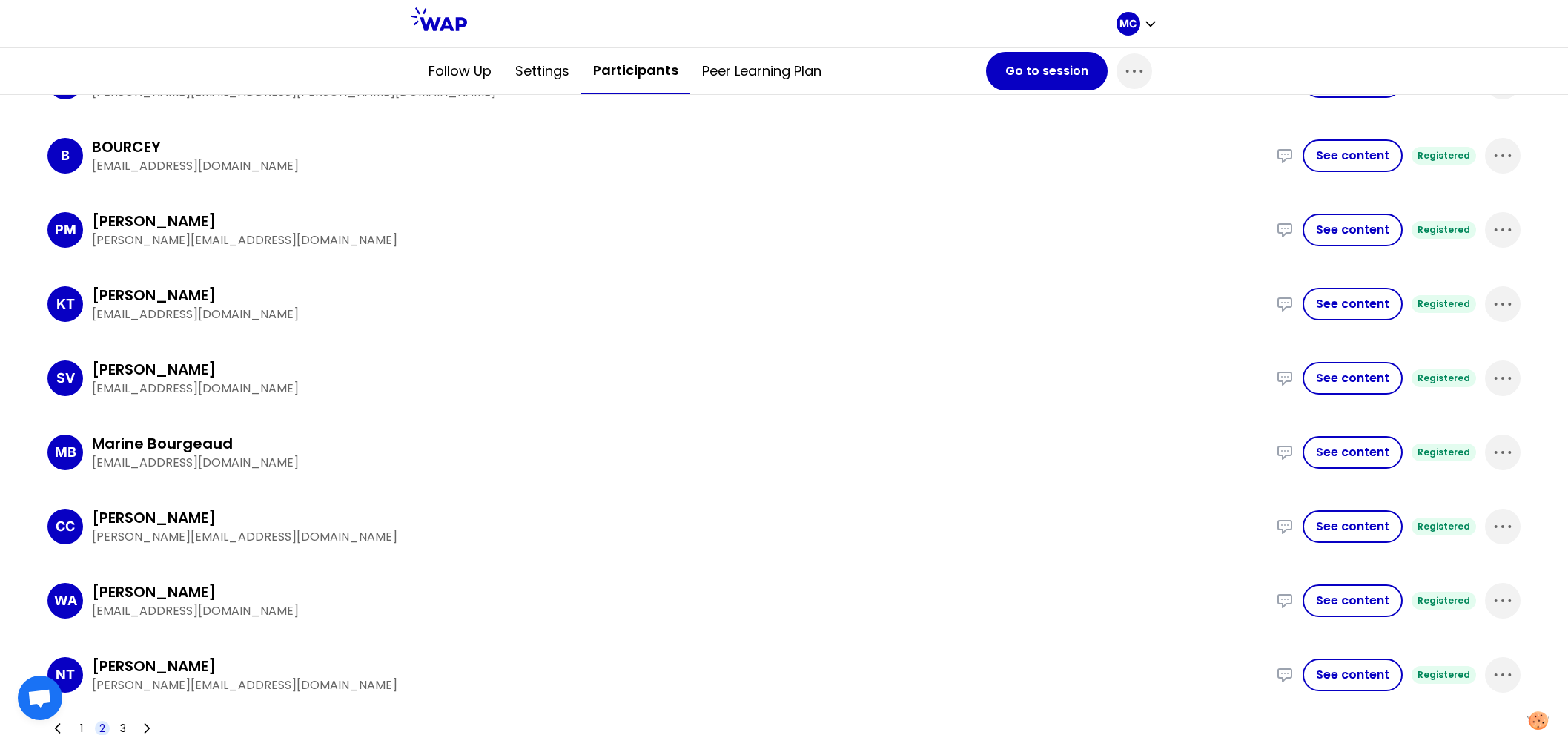
scroll to position [1161, 0]
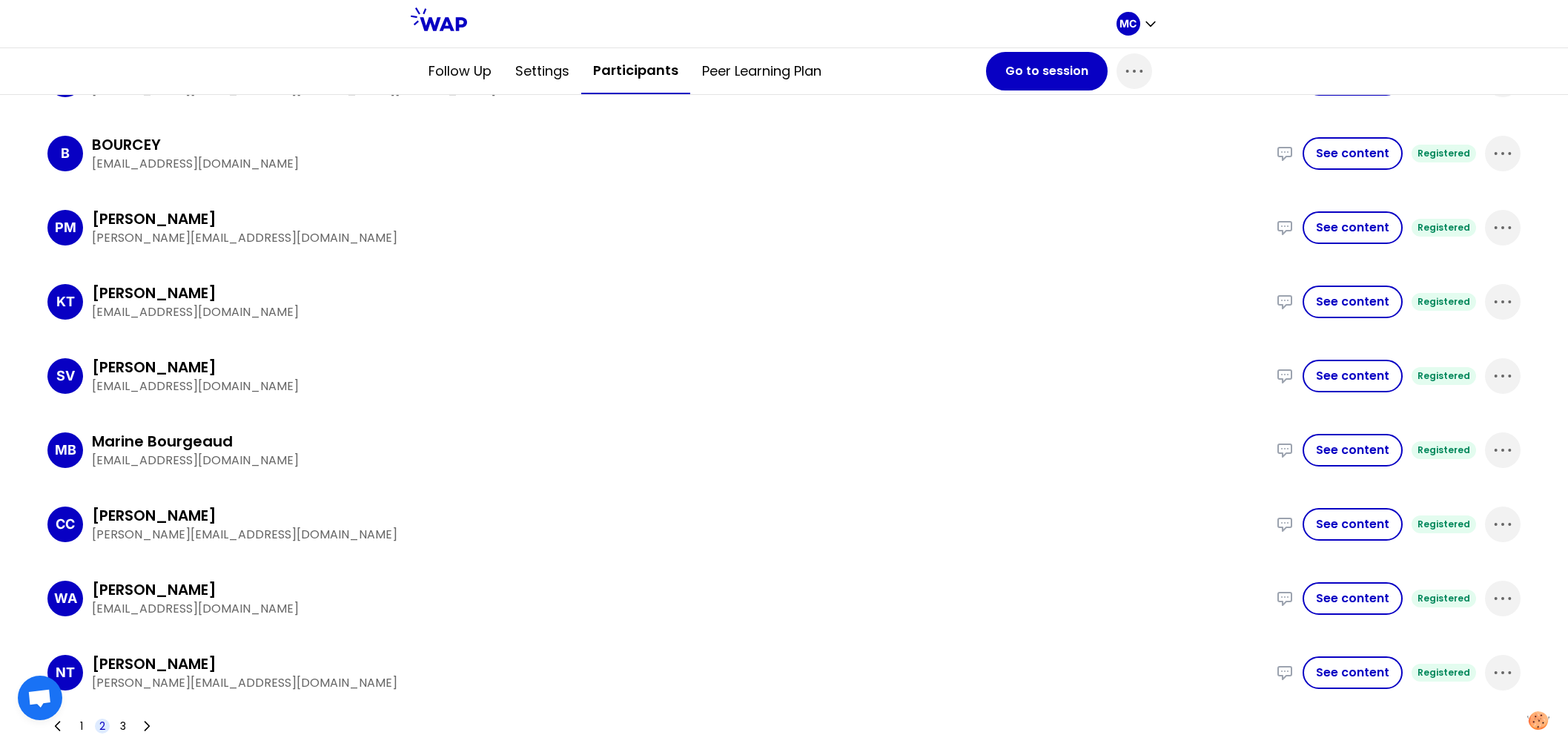
click at [130, 723] on div "1 2 3" at bounding box center [102, 726] width 110 height 21
click at [120, 719] on span "3" at bounding box center [123, 725] width 6 height 15
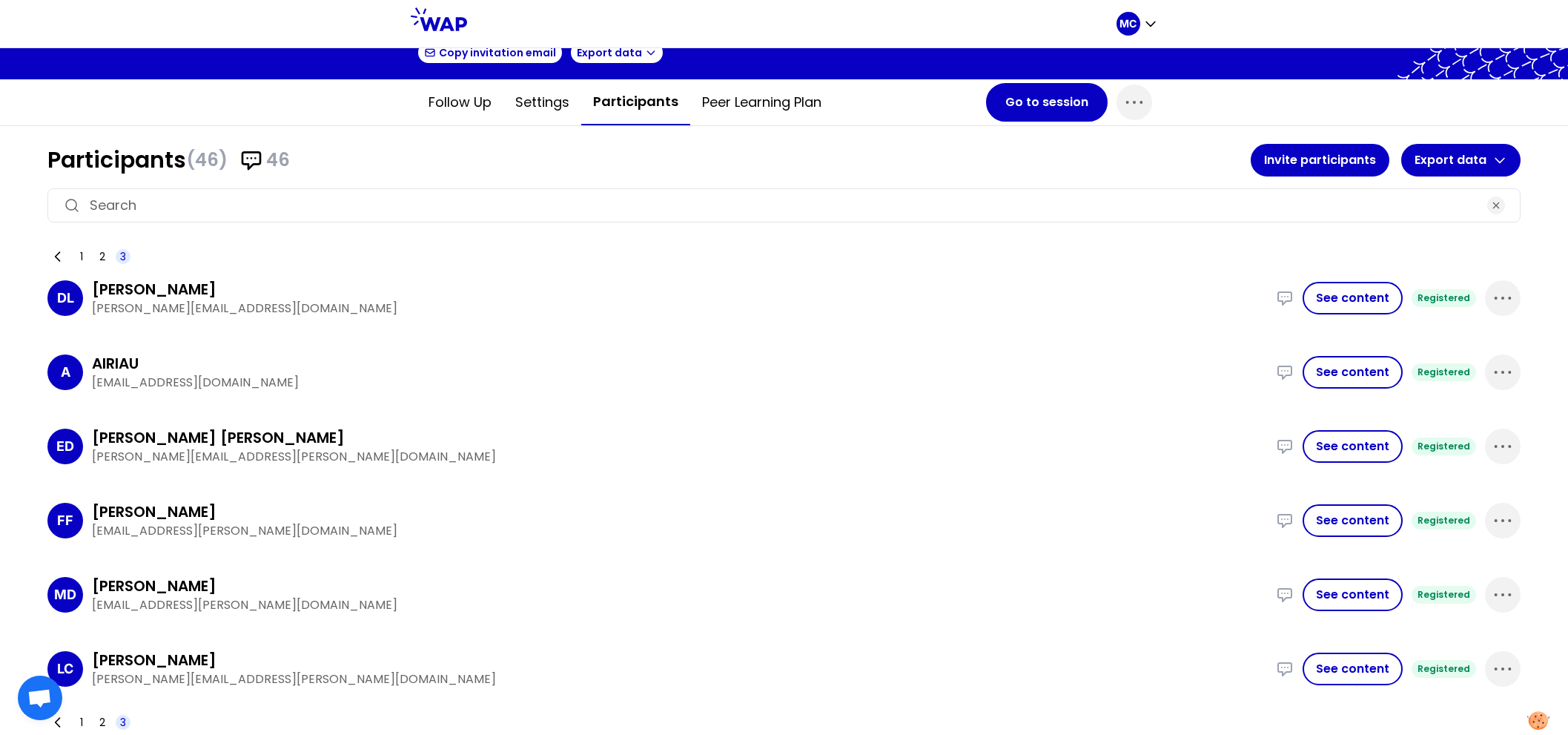
scroll to position [123, 0]
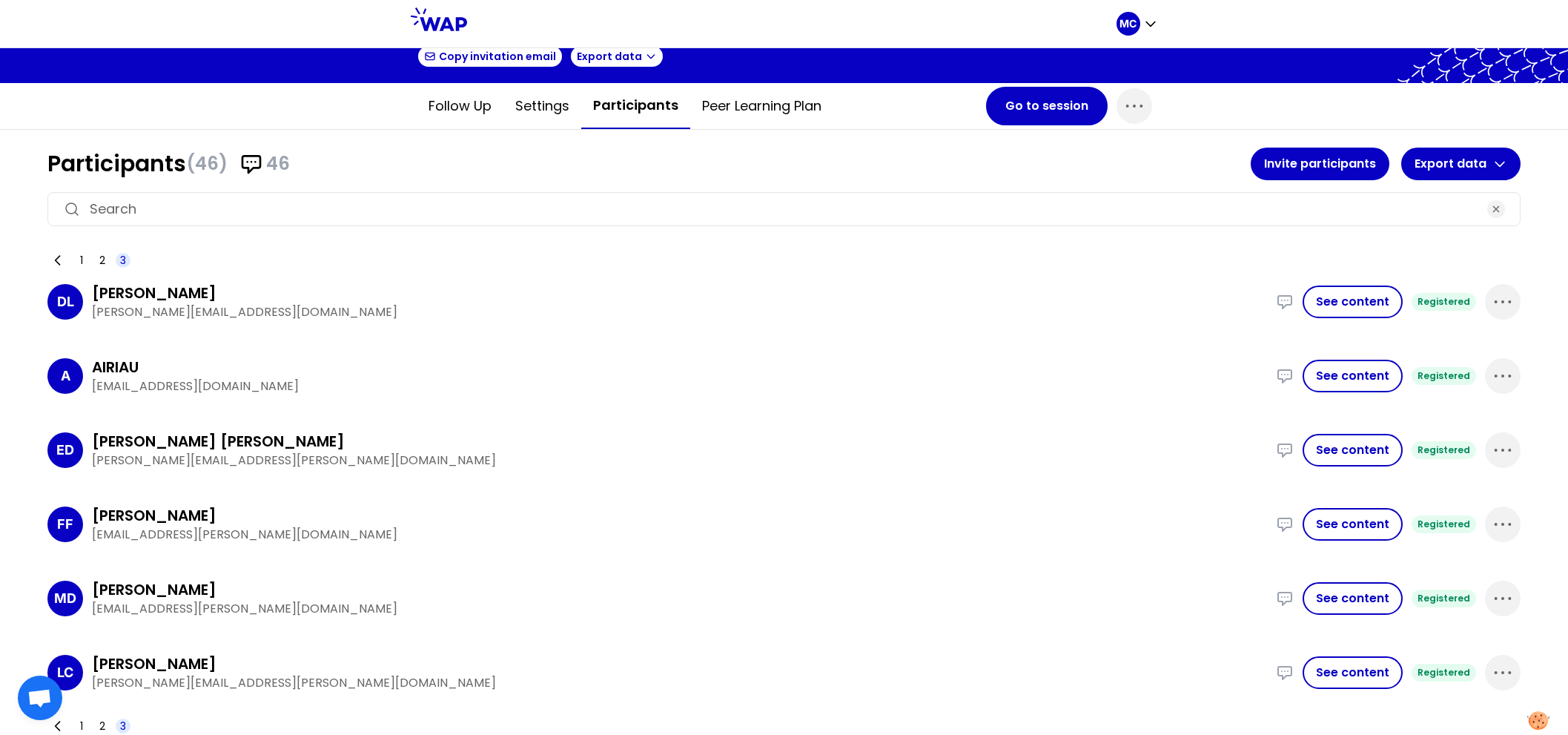
click at [364, 465] on p "eric.drier.de.laforte@somfy.com" at bounding box center [679, 460] width 1175 height 18
click at [82, 719] on span "1" at bounding box center [81, 725] width 3 height 15
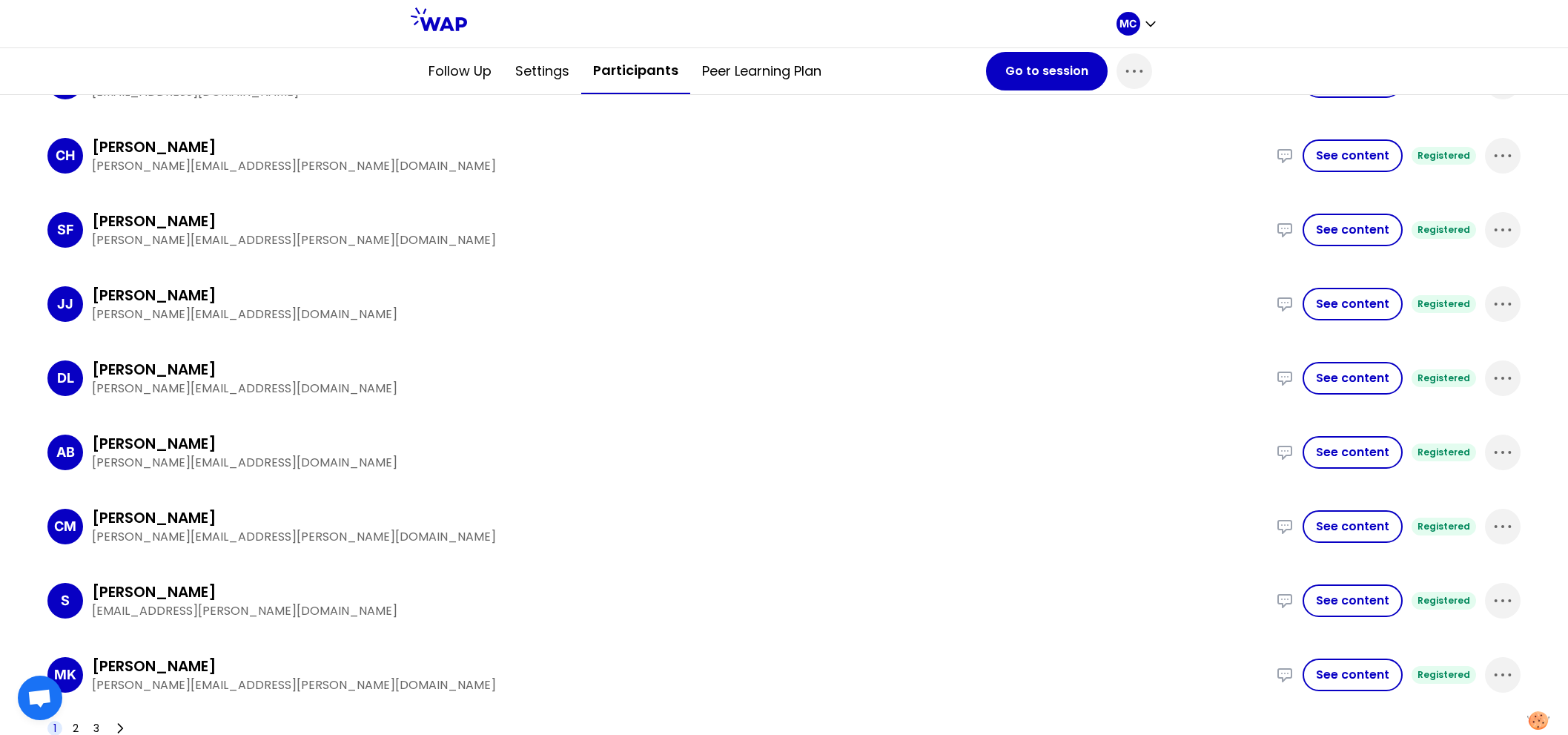
click at [504, 396] on div "DL Damien LEVRAY damien.levray@somfy.com I regularly participate to some global…" at bounding box center [784, 378] width 1473 height 62
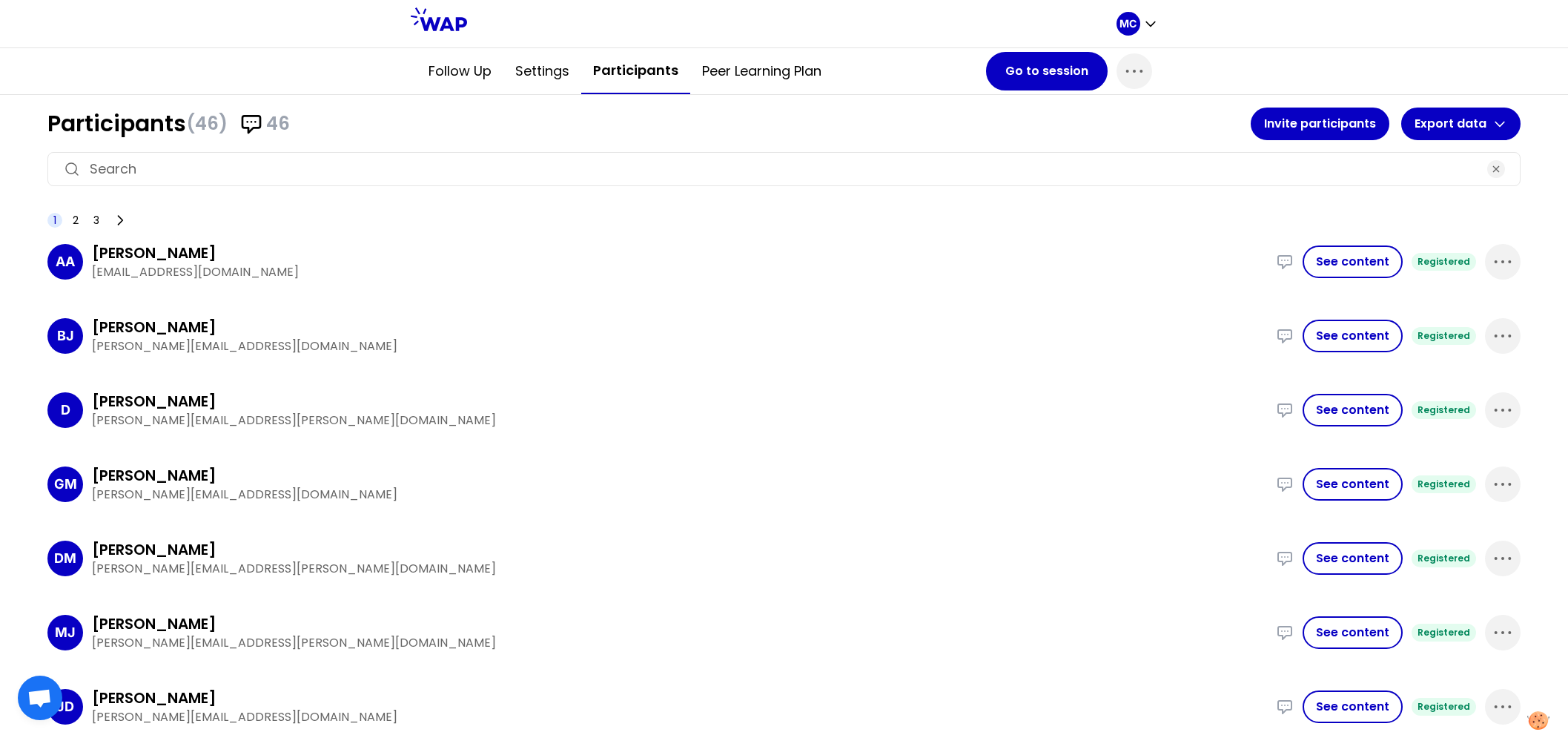
scroll to position [0, 0]
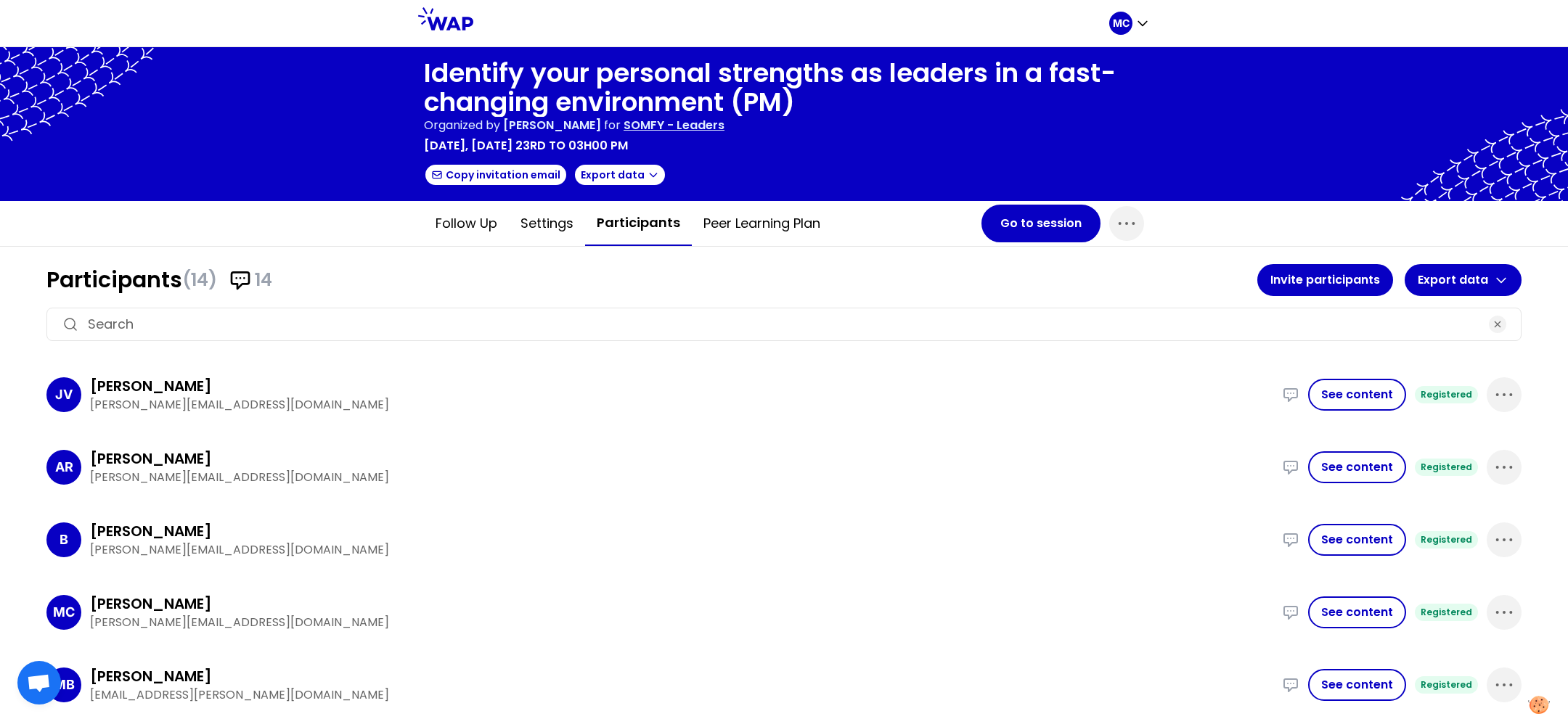
click at [863, 439] on div "AR [PERSON_NAME] [PERSON_NAME][EMAIL_ADDRESS][DOMAIN_NAME] I have no recent exa…" at bounding box center [784, 467] width 1475 height 61
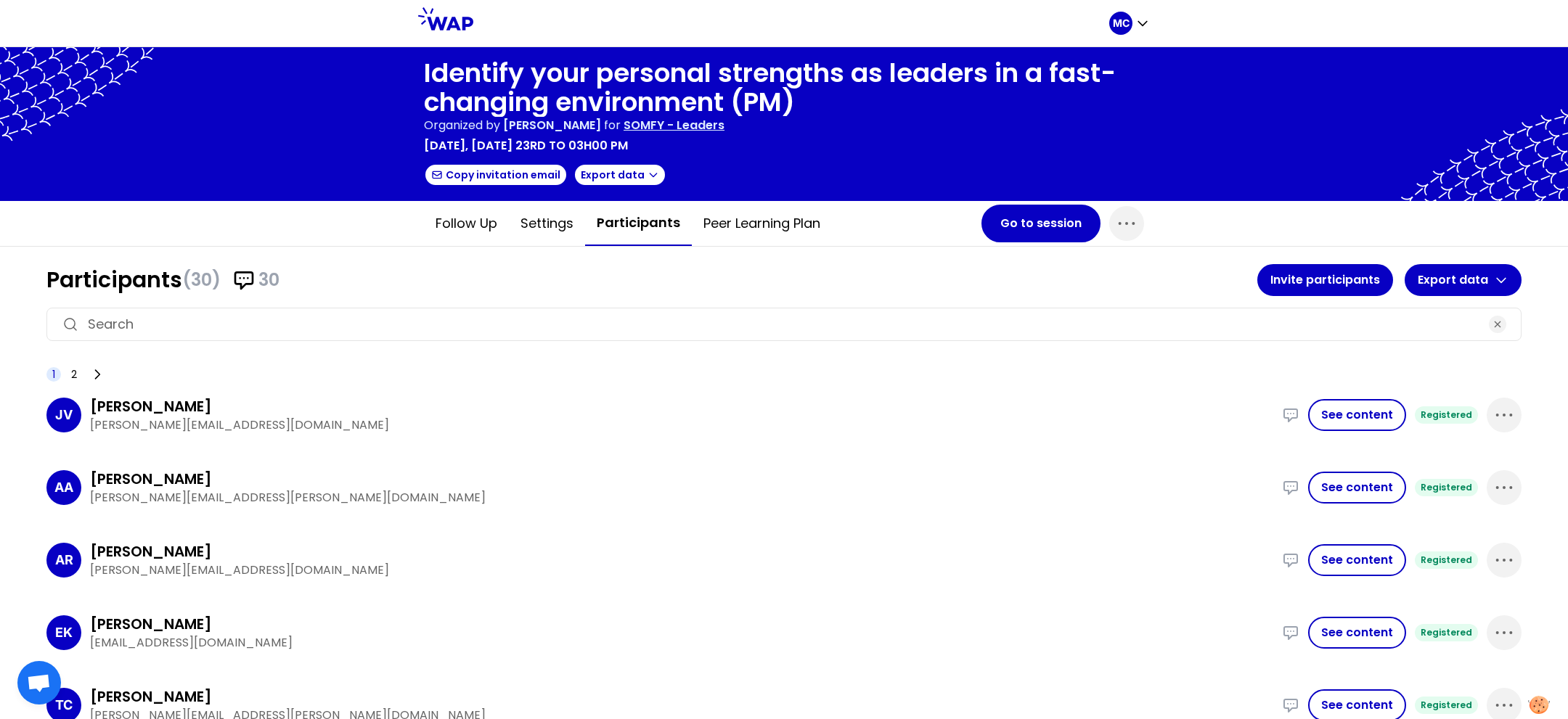
click at [611, 585] on div "AR Alice REDON alice.redon@somfy.com I have no recent example, I do not really …" at bounding box center [784, 560] width 1475 height 61
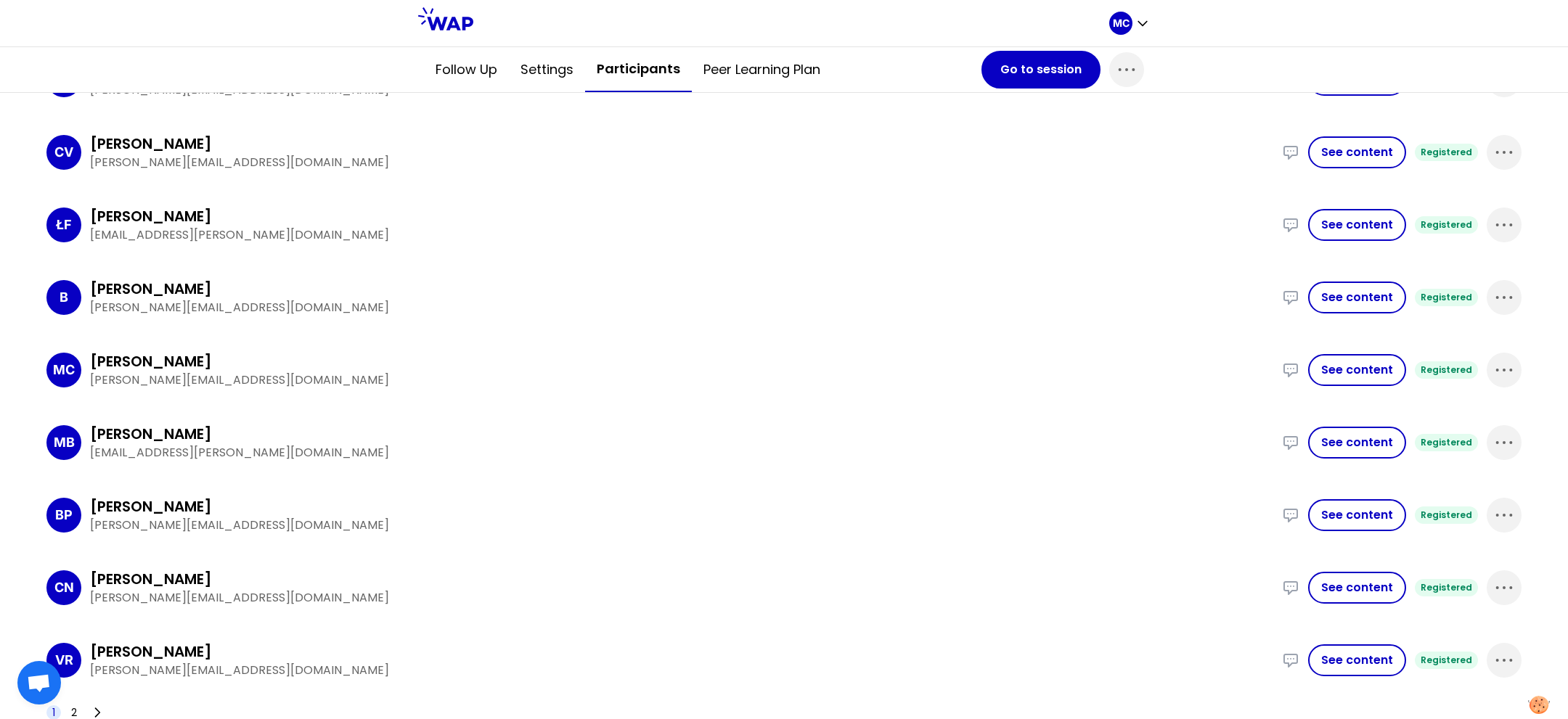
click at [75, 702] on div "1 2" at bounding box center [77, 712] width 61 height 20
click at [75, 705] on span "2" at bounding box center [74, 712] width 6 height 14
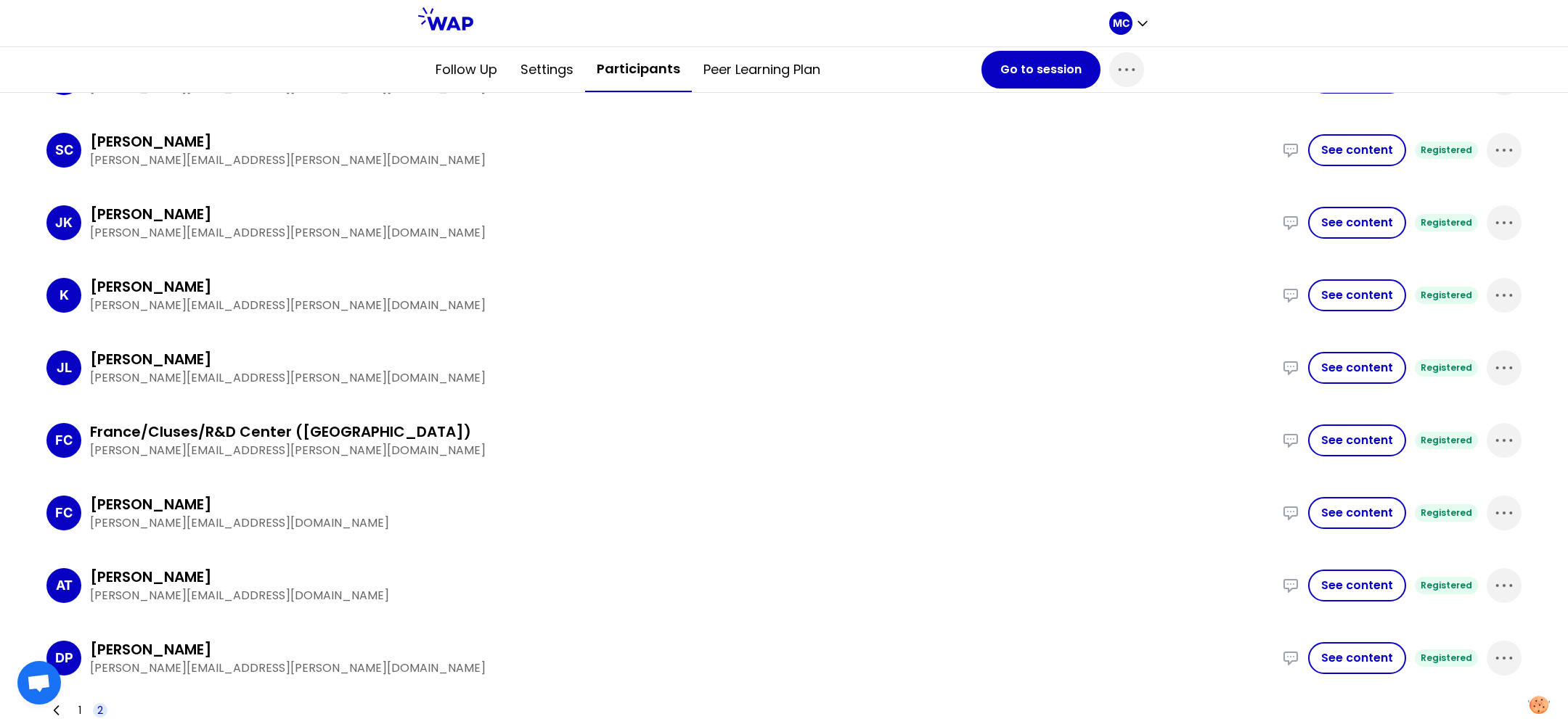
click at [522, 370] on p "jeanfrancois.ledoux@somfy.com" at bounding box center [681, 378] width 1183 height 18
click at [74, 704] on span "1" at bounding box center [79, 710] width 14 height 14
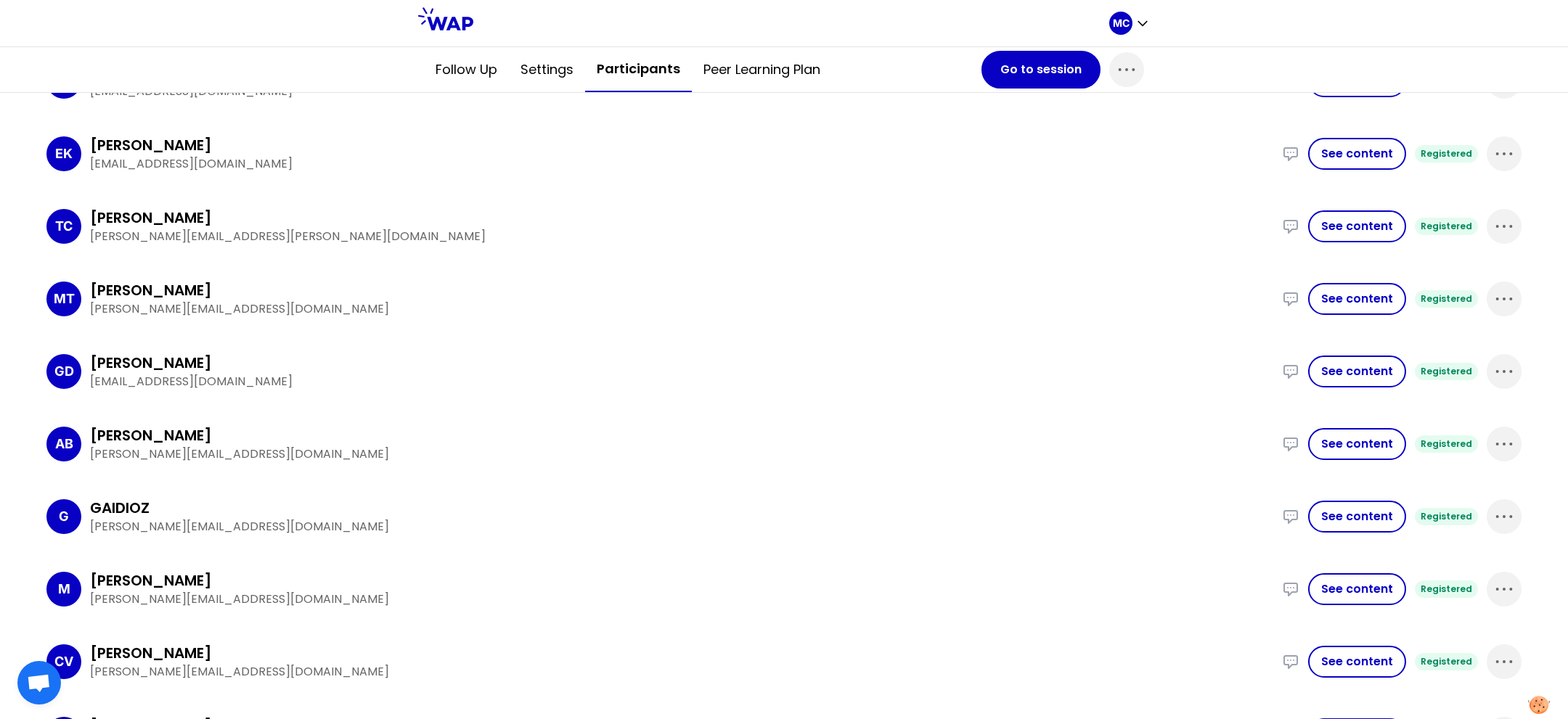
scroll to position [0, 0]
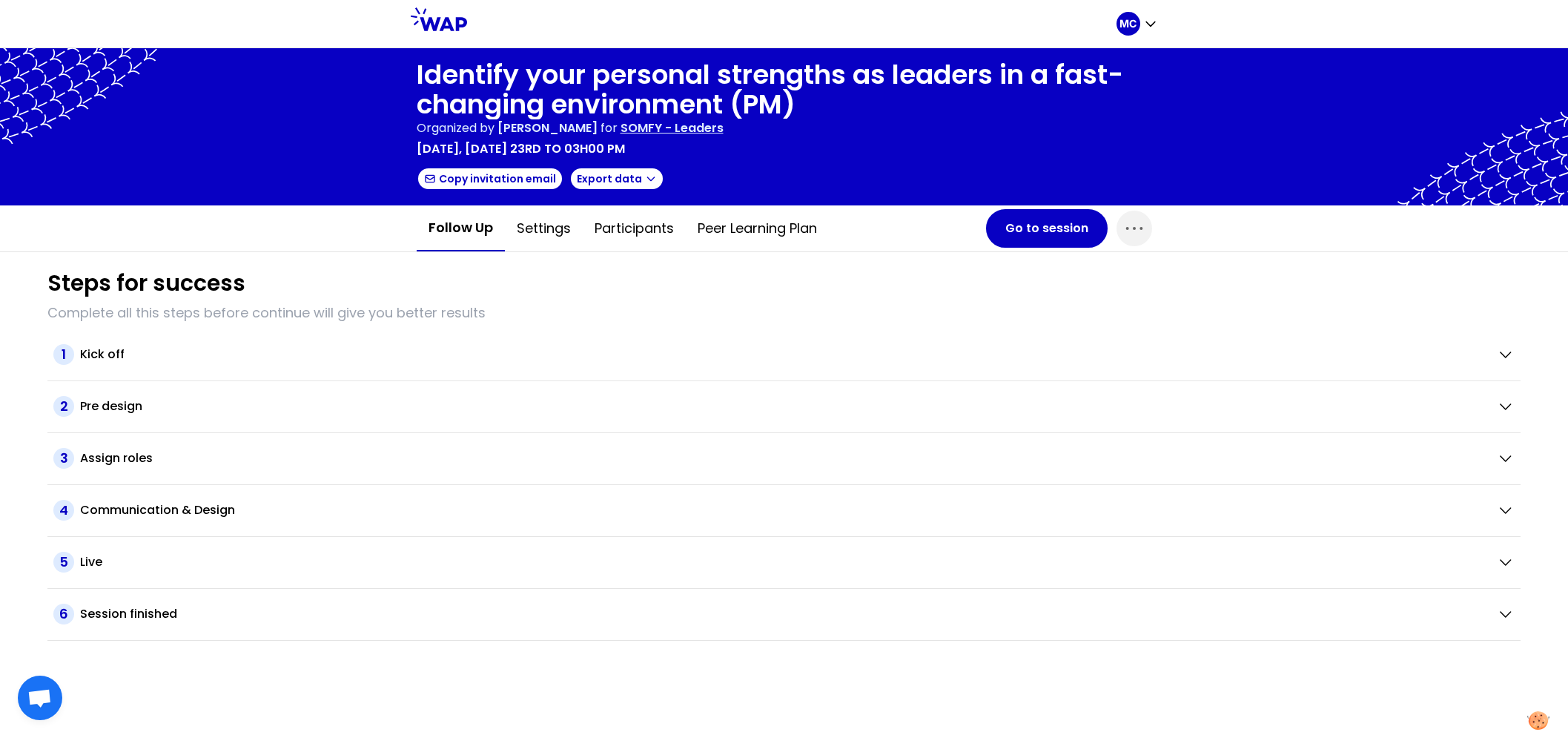
click at [570, 270] on div "Steps for success" at bounding box center [784, 283] width 1473 height 27
click at [657, 219] on button "Participants" at bounding box center [634, 229] width 103 height 45
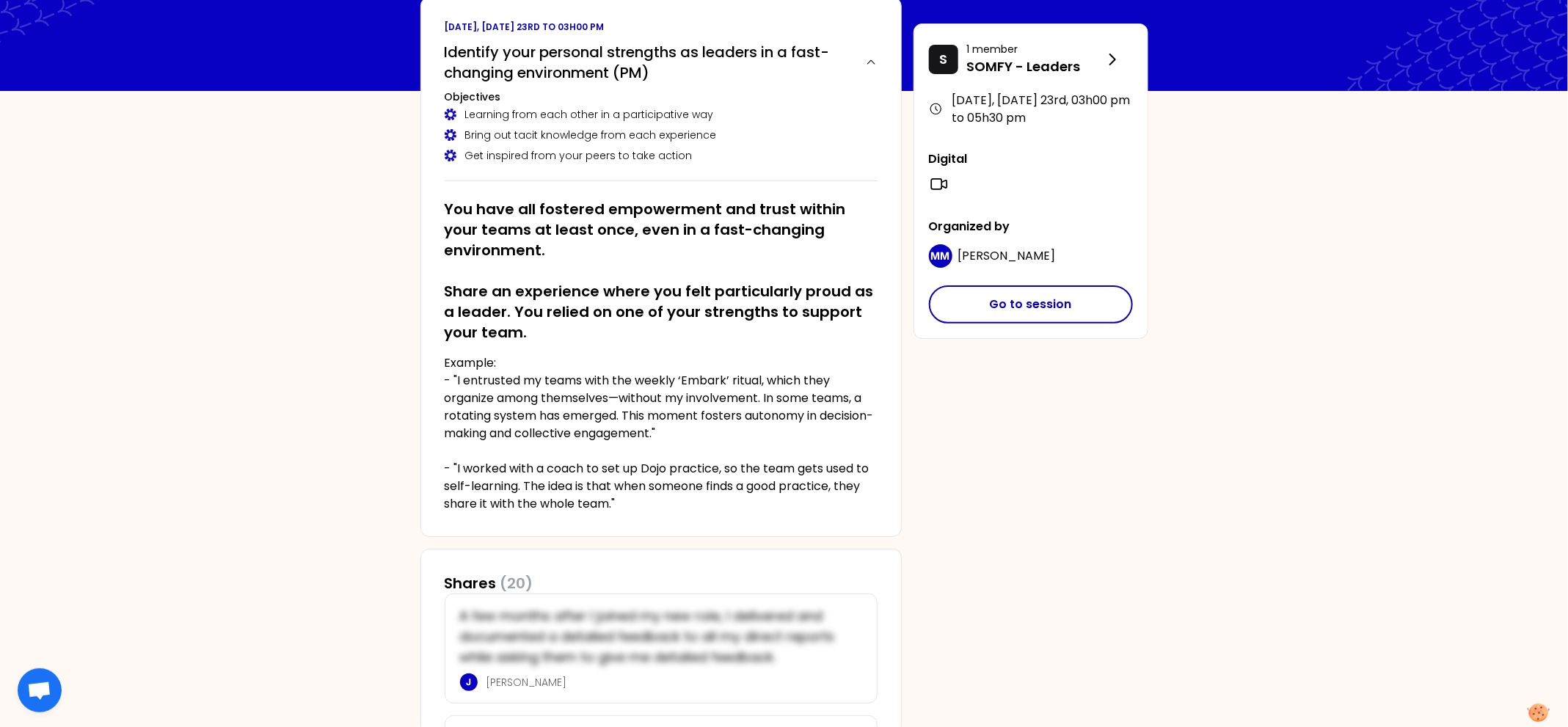
scroll to position [102, 0]
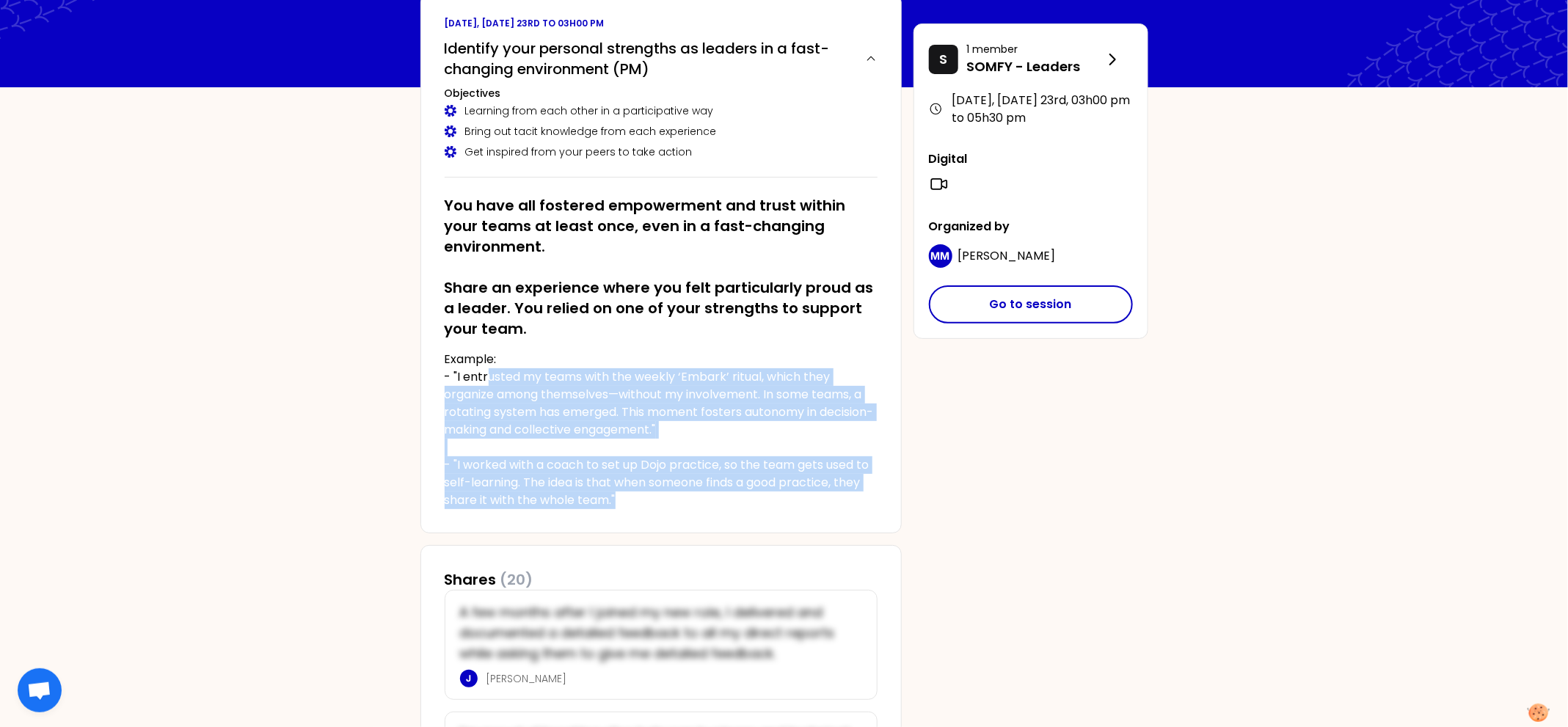
drag, startPoint x: 629, startPoint y: 489, endPoint x: 475, endPoint y: 375, distance: 191.6
click at [483, 379] on p "Example: - "I entrusted my teams with the weekly ‘Embark’ ritual, which they or…" at bounding box center [661, 431] width 433 height 159
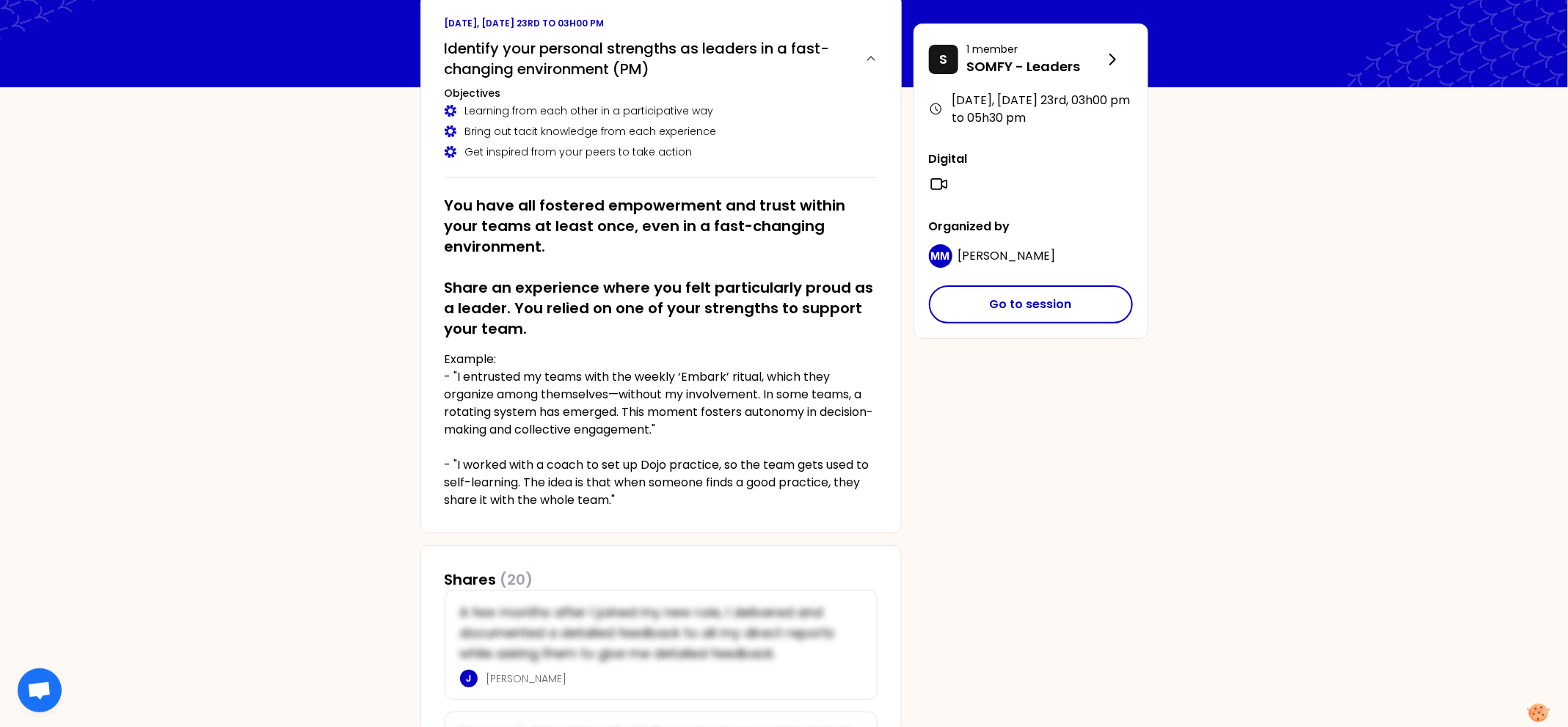
click at [435, 373] on div "September 2025, Tuesday 23rd to 03h00 pm Identify your personal strengths as le…" at bounding box center [661, 263] width 481 height 540
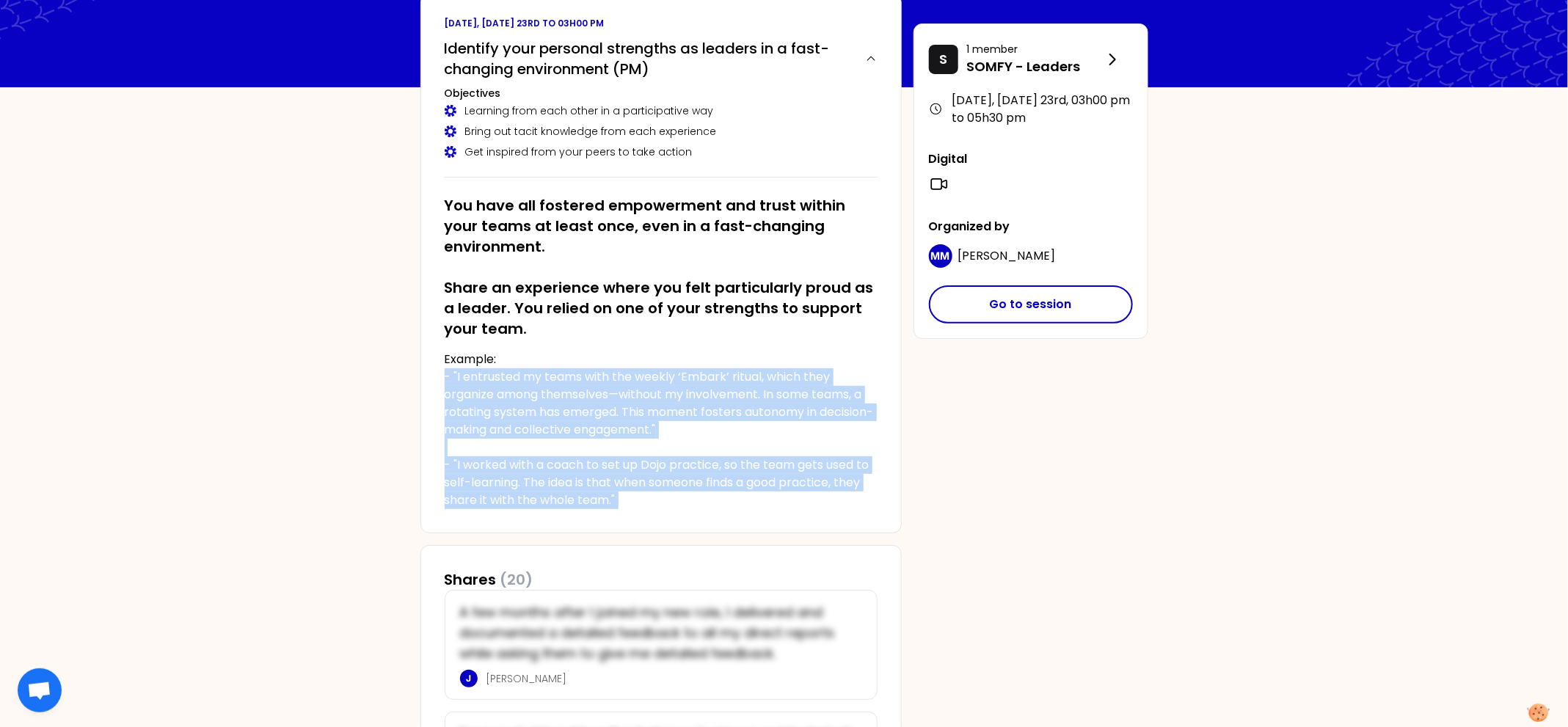
drag, startPoint x: 432, startPoint y: 373, endPoint x: 681, endPoint y: 543, distance: 301.5
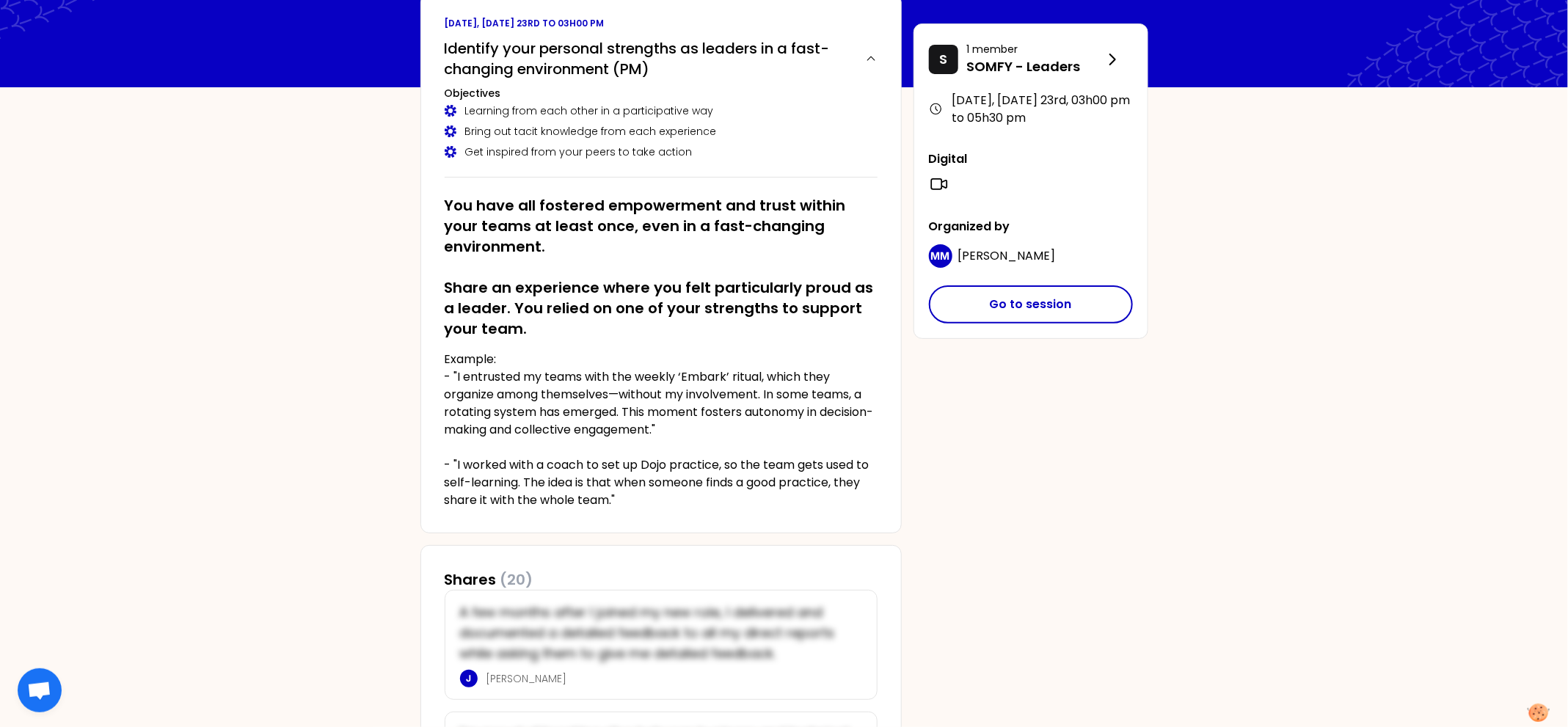
click at [732, 523] on div "September 2025, Tuesday 23rd to 03h00 pm Identify your personal strengths as le…" at bounding box center [661, 263] width 481 height 540
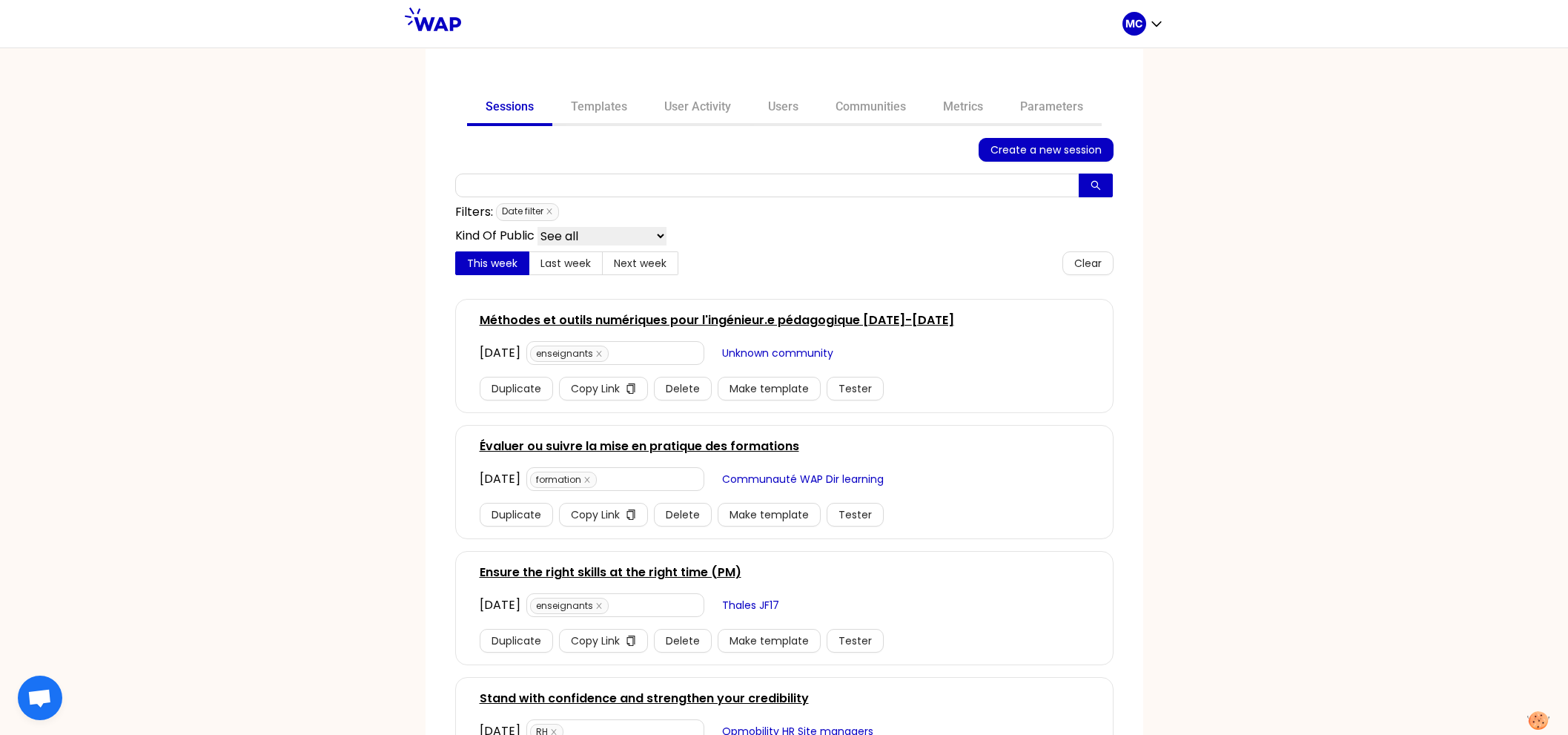
click at [295, 330] on div "Sessions Templates User Activity Users Communities Metrics Parameters Create a …" at bounding box center [784, 391] width 1568 height 687
click at [874, 113] on link "Communities" at bounding box center [870, 108] width 108 height 35
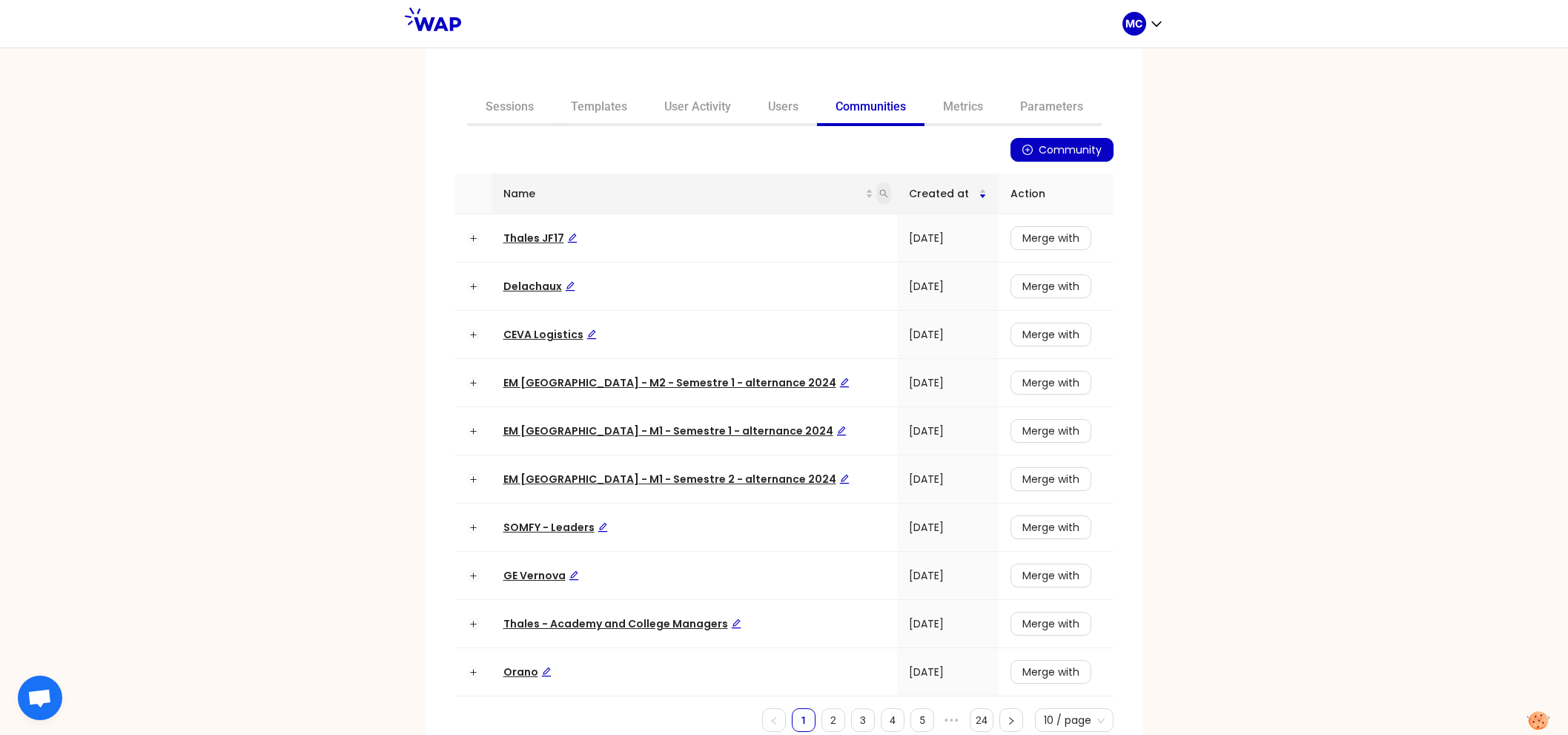
click at [876, 185] on span at bounding box center [883, 193] width 15 height 22
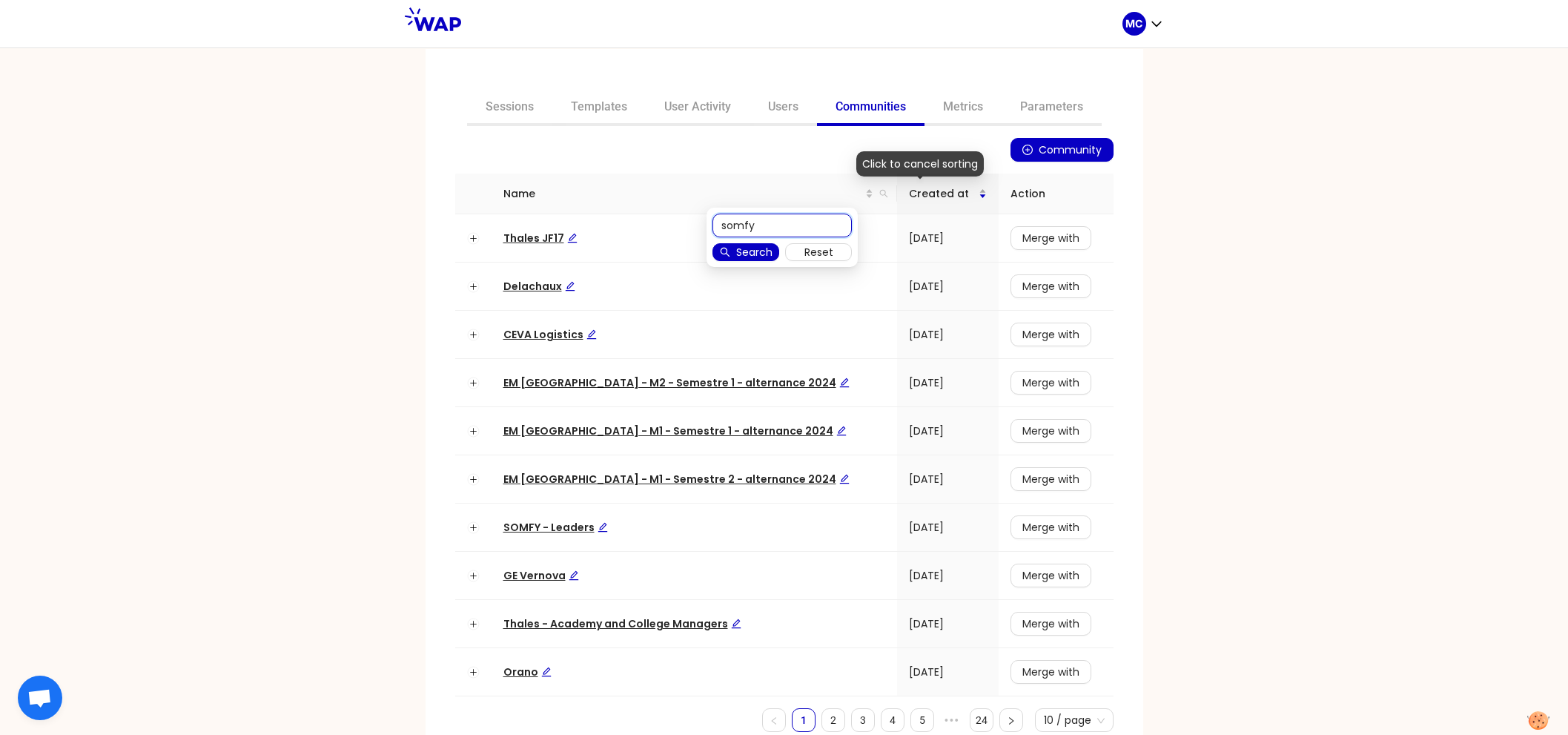
type input "somfy"
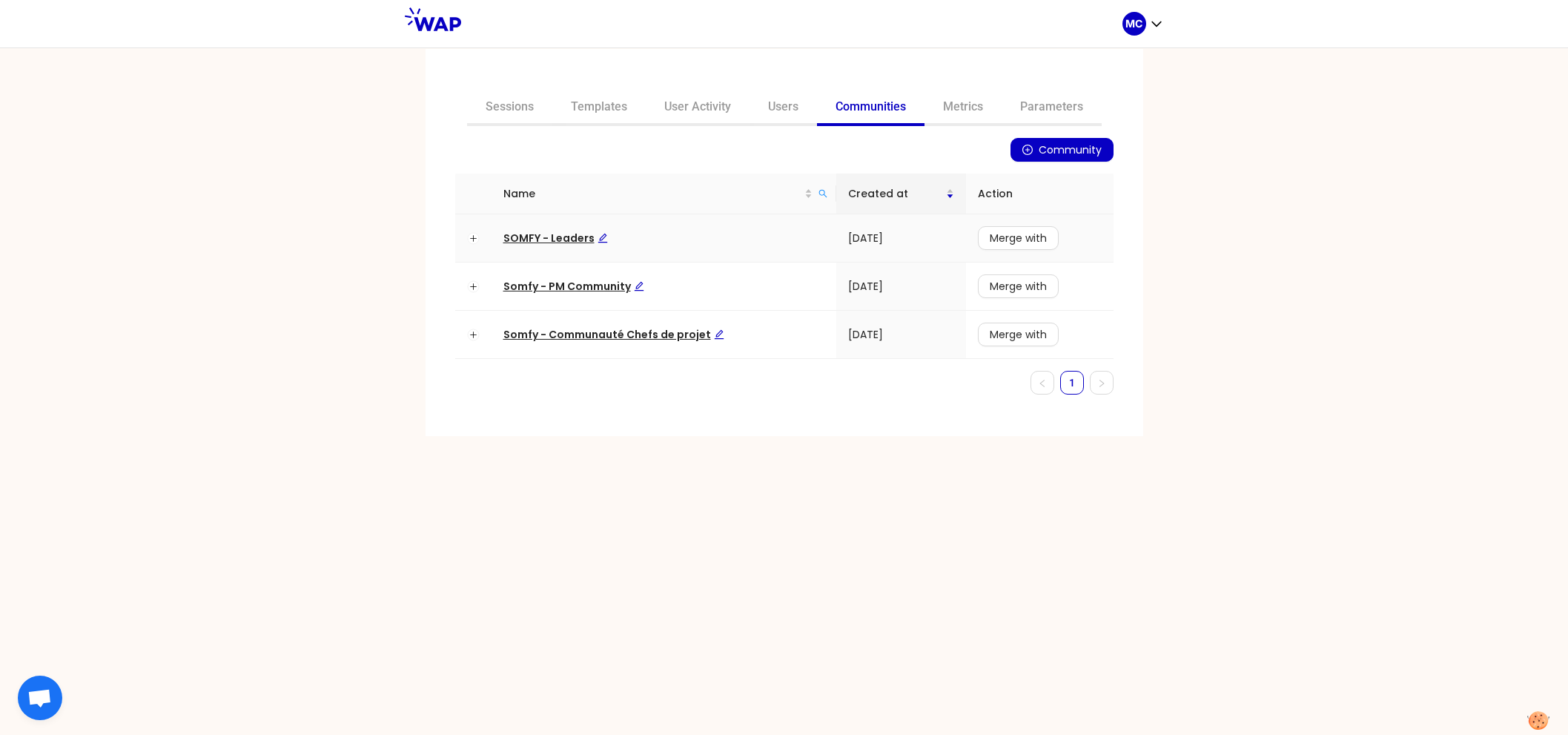
click at [522, 239] on span "SOMFY - Leaders" at bounding box center [555, 238] width 104 height 15
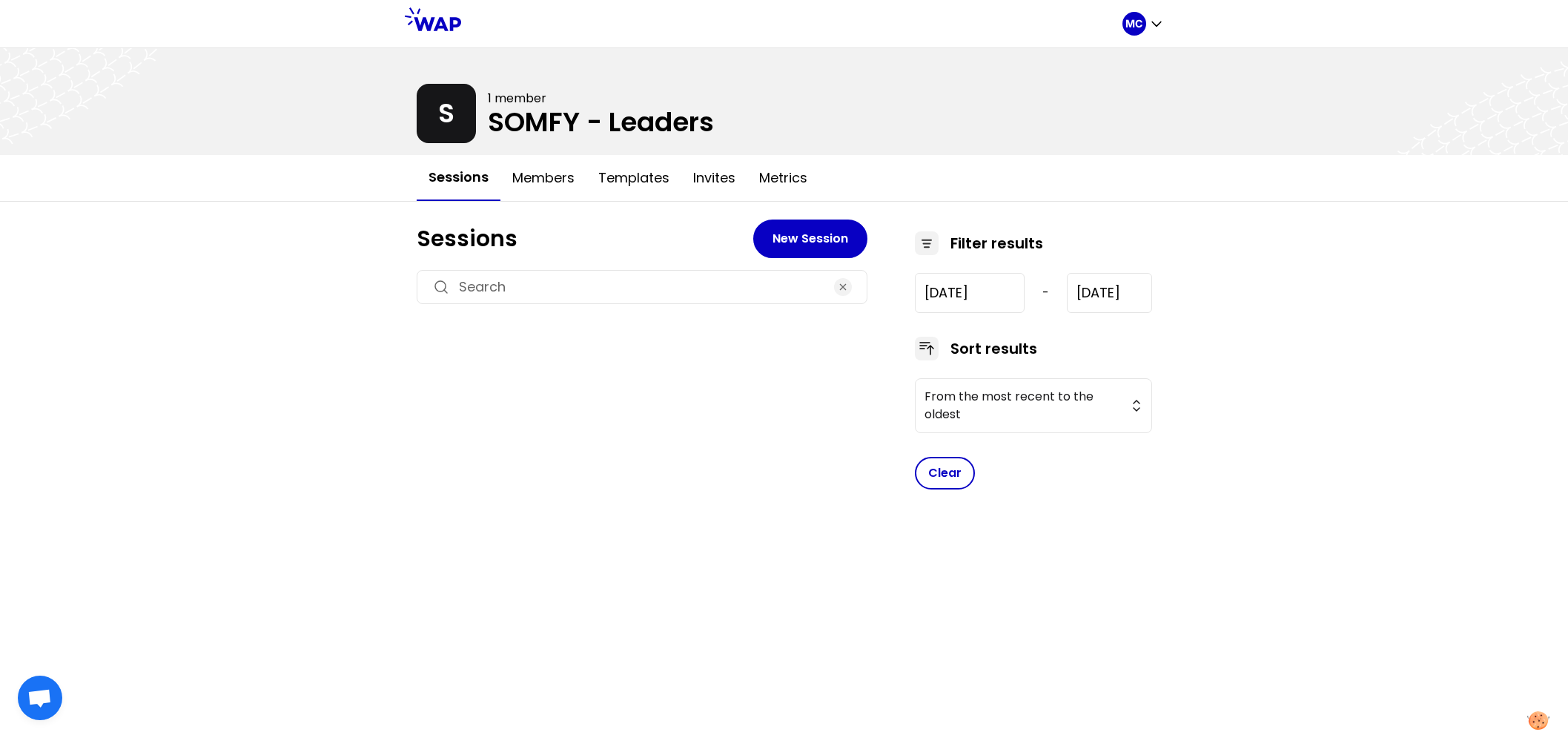
type input "2024-7-17"
type input "2025-10-14"
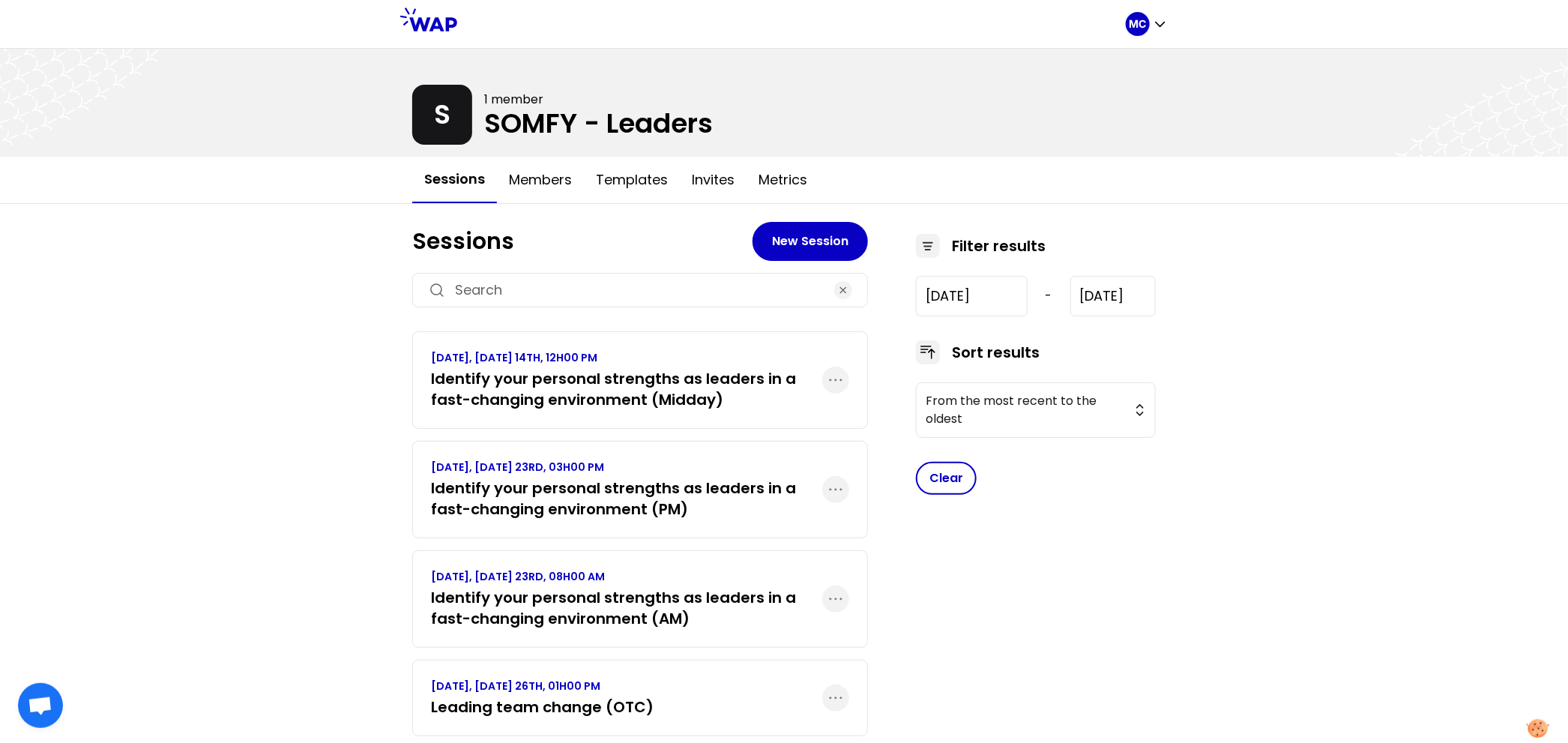
click at [692, 386] on h3 "Identify your personal strengths as leaders in a fast-changing environment (Mid…" at bounding box center [627, 389] width 391 height 42
click at [642, 486] on h3 "Identify your personal strengths as leaders in a fast-changing environment (PM)" at bounding box center [627, 499] width 391 height 42
click at [1144, 31] on p "MC" at bounding box center [1138, 24] width 17 height 15
click at [1126, 52] on span "All sessions" at bounding box center [1114, 62] width 77 height 21
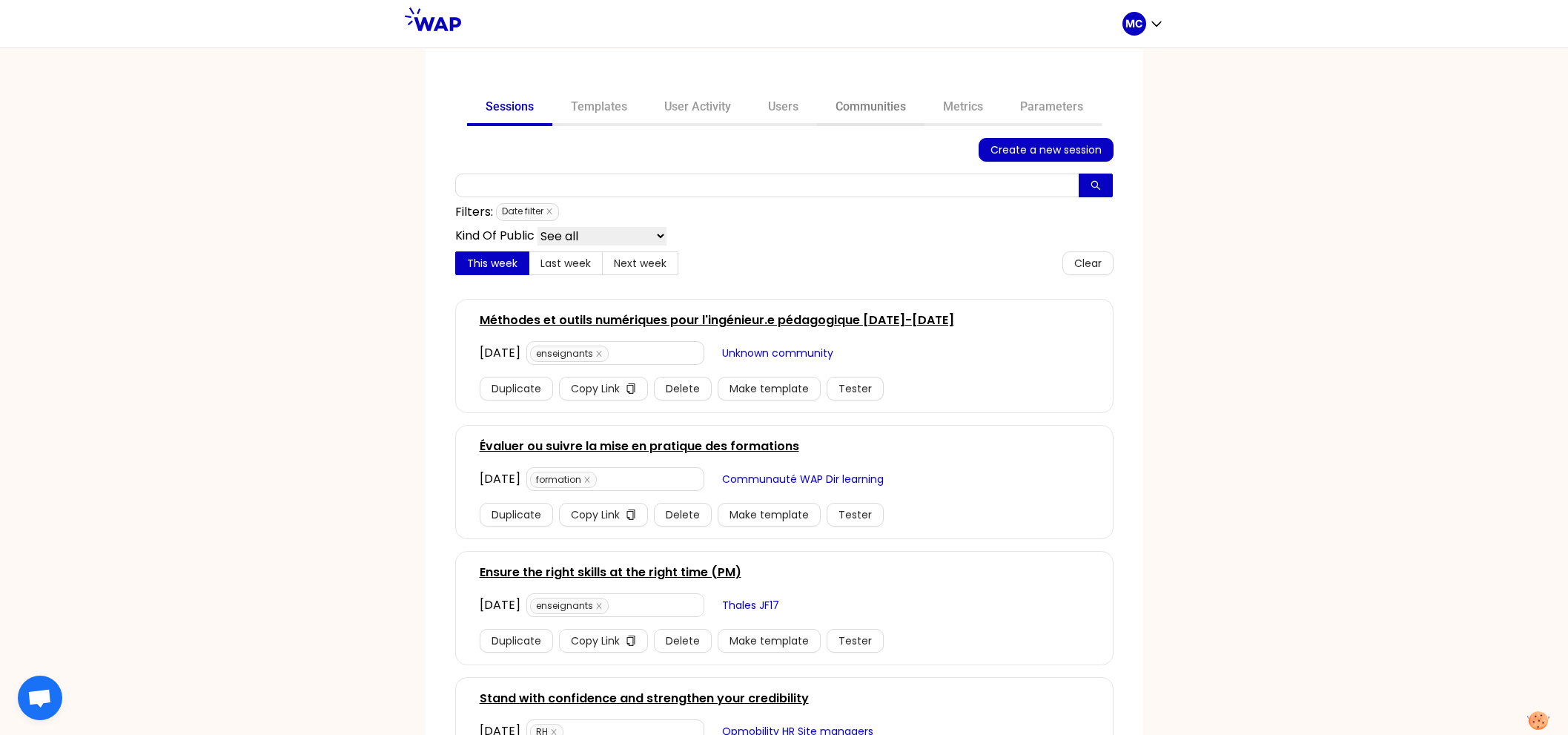
click at [877, 97] on link "Communities" at bounding box center [870, 108] width 108 height 35
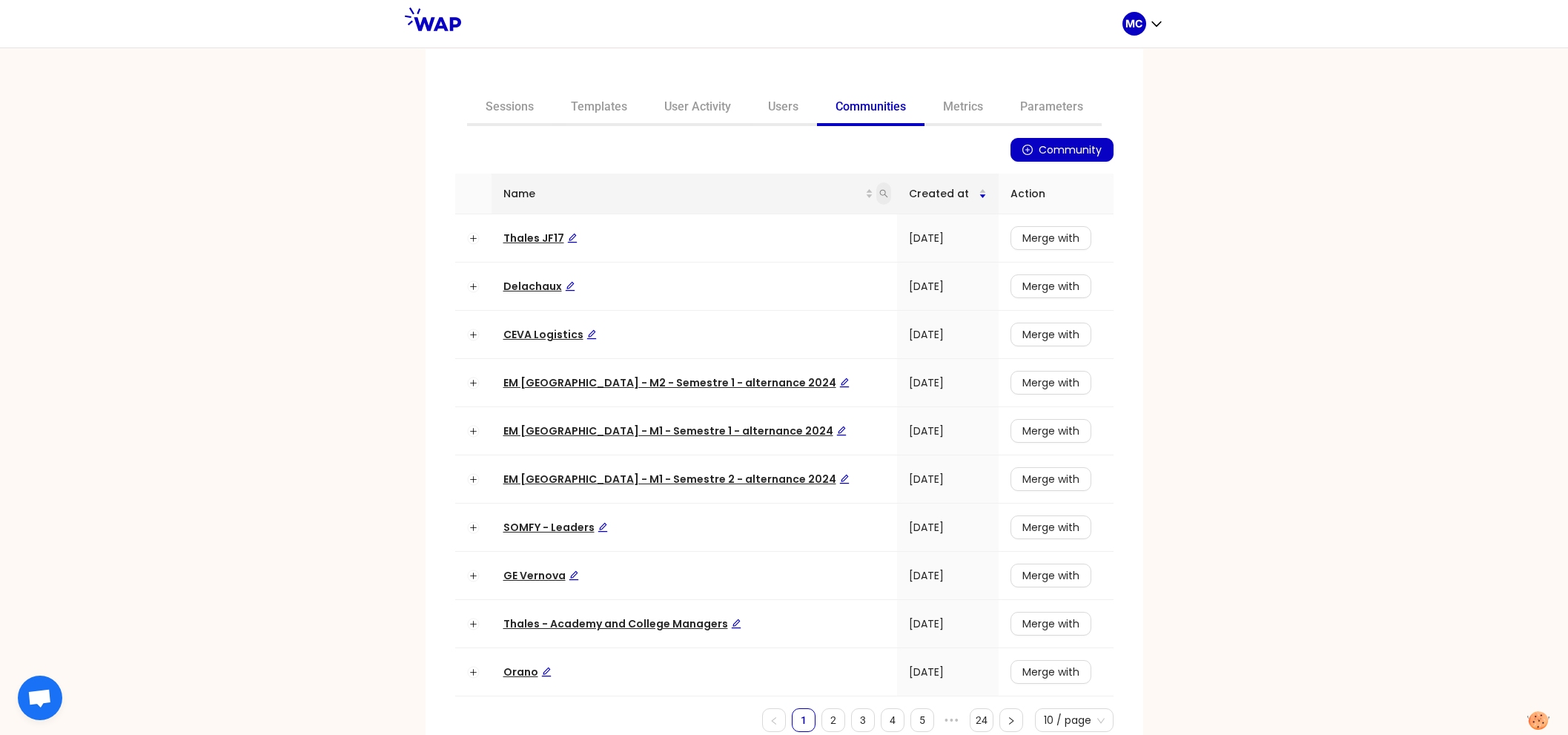
click at [876, 200] on span at bounding box center [883, 193] width 15 height 22
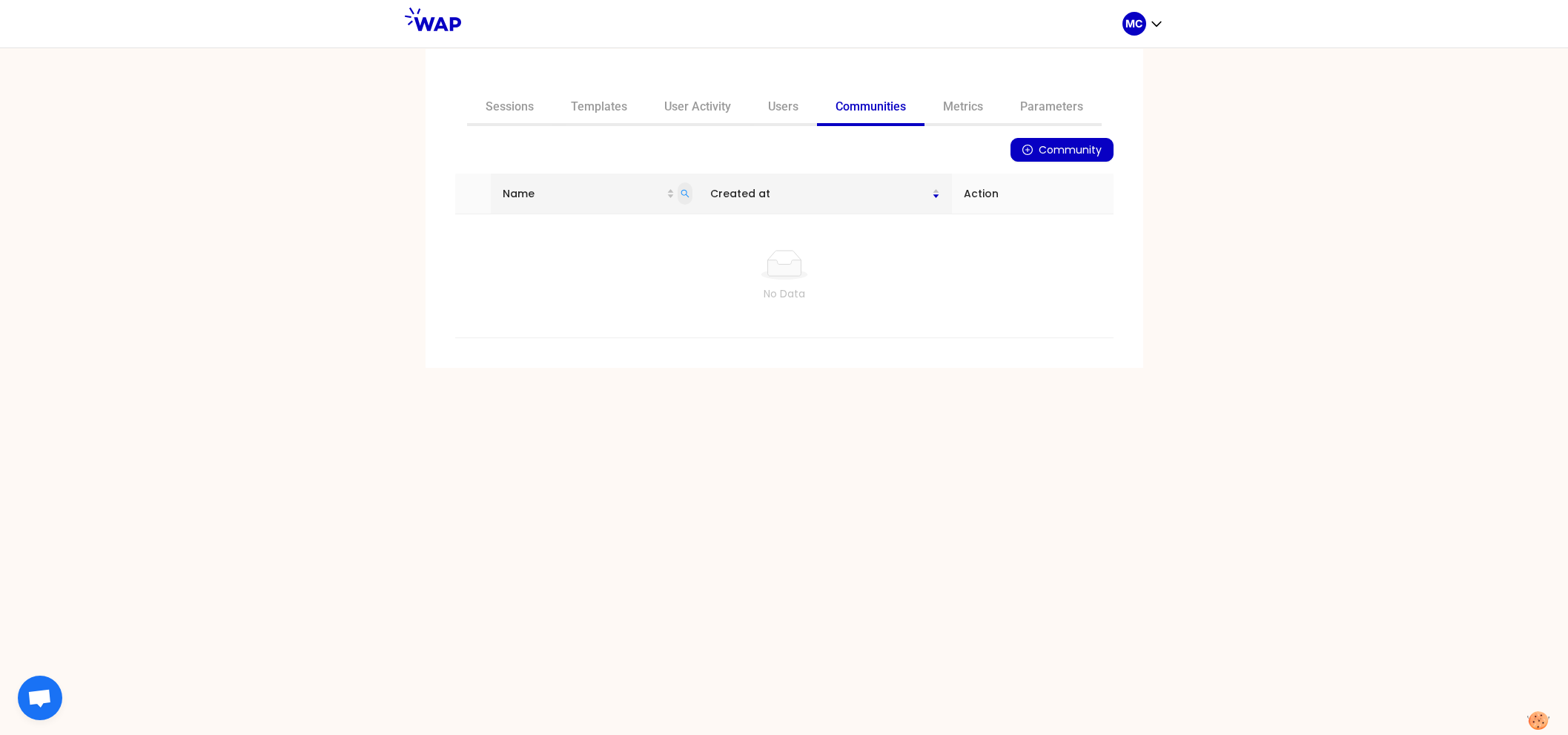
click at [690, 193] on icon "search" at bounding box center [685, 193] width 9 height 9
type input "ceva"
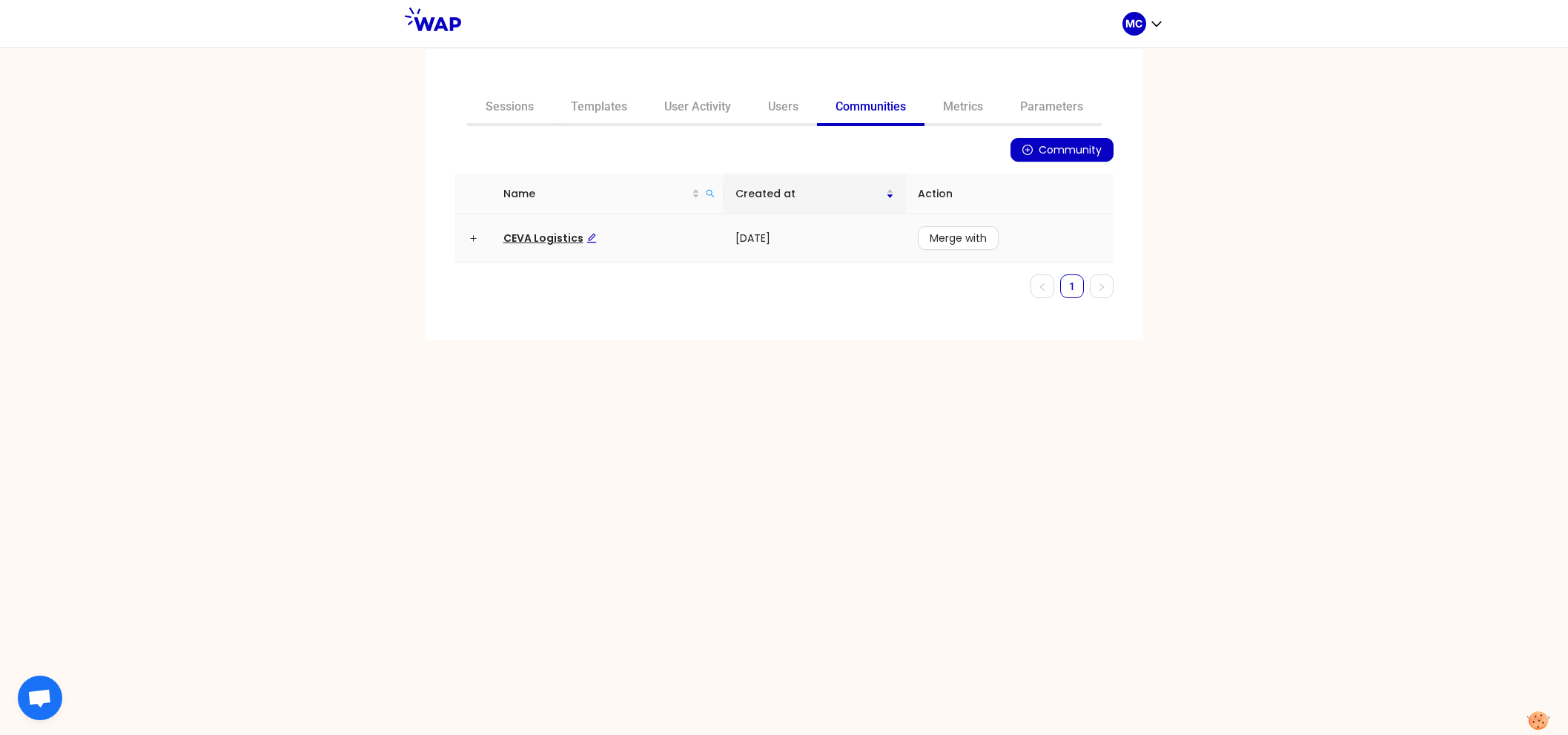
click at [533, 234] on span "CEVA Logistics" at bounding box center [550, 238] width 93 height 15
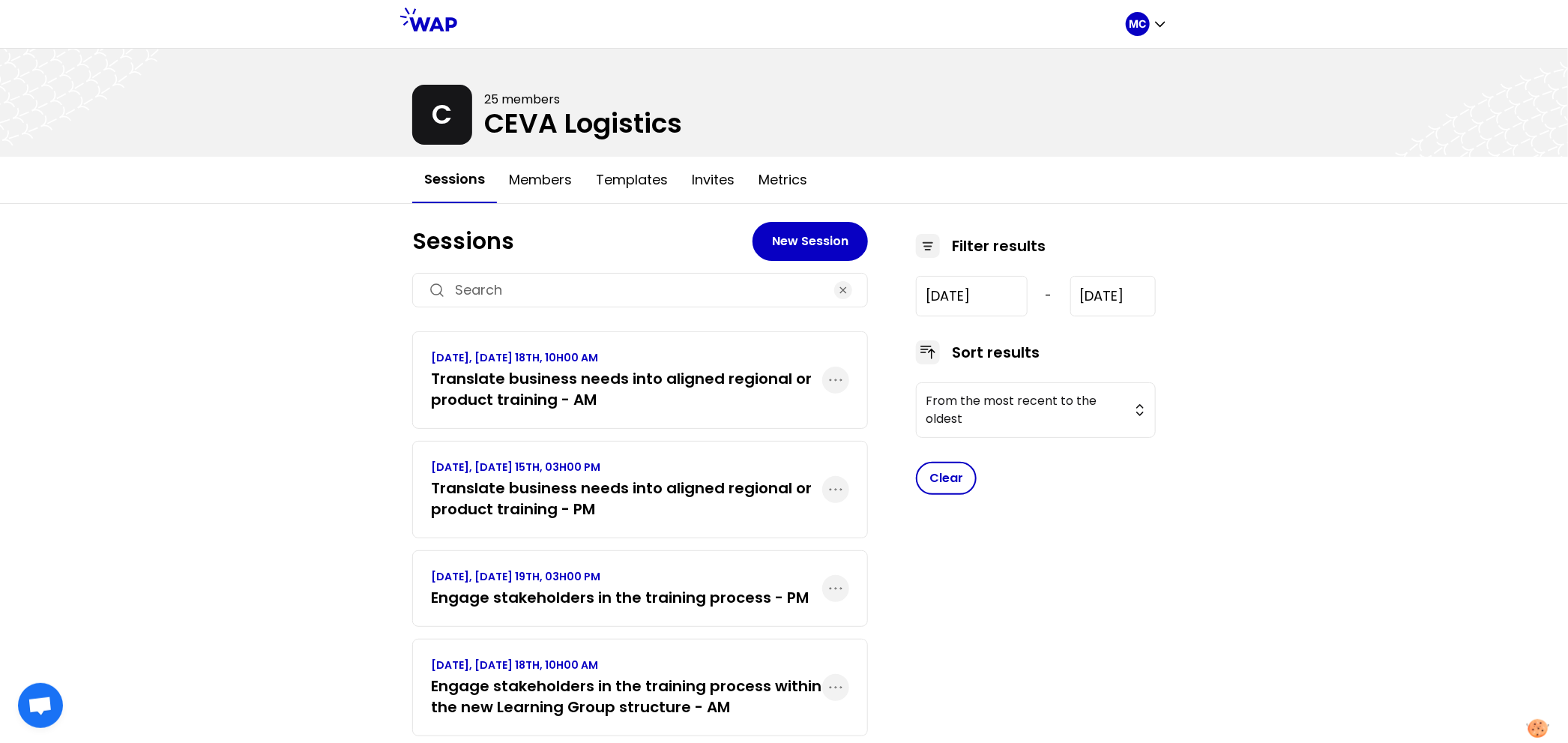
click at [311, 269] on div "MC C 25 members CEVA Logistics Sessions Members Templates Invites Metrics Sessi…" at bounding box center [784, 392] width 1568 height 784
click at [334, 386] on div "MC C 25 members CEVA Logistics Sessions Members Templates Invites Metrics Sessi…" at bounding box center [784, 392] width 1568 height 784
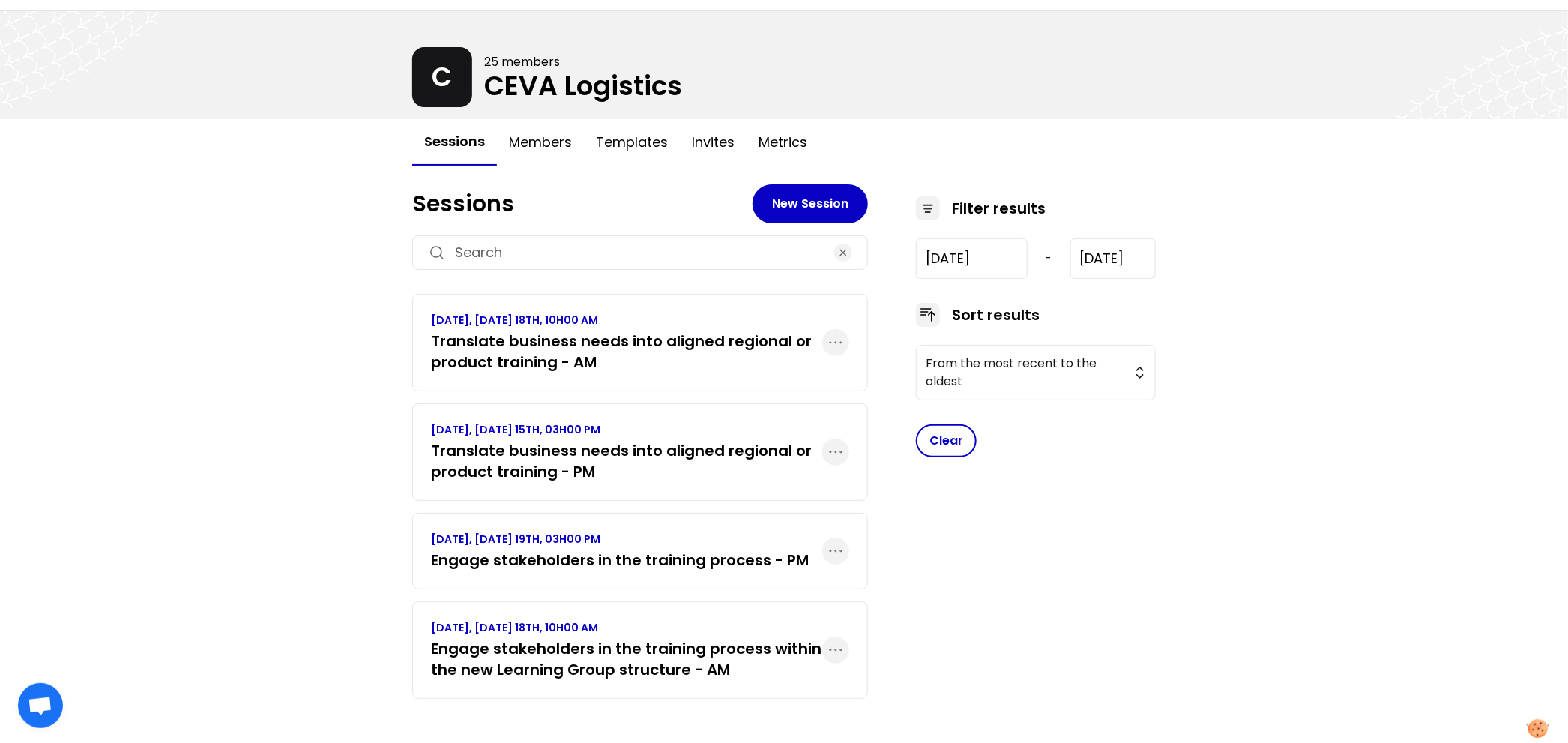
click at [474, 441] on h3 "Translate business needs into aligned regional or product training - PM" at bounding box center [627, 461] width 391 height 42
click at [538, 375] on div "SEPTEMBER 2025, THURSDAY 18TH, 10H00 AM Translate business needs into aligned r…" at bounding box center [640, 343] width 455 height 98
click at [705, 354] on h3 "Translate business needs into aligned regional or product training - AM" at bounding box center [627, 352] width 391 height 42
click at [352, 490] on div "MC C 25 members CEVA Logistics Sessions Members Templates Invites Metrics Sessi…" at bounding box center [784, 354] width 1568 height 784
click at [298, 487] on div "MC C 25 members CEVA Logistics Sessions Members Templates Invites Metrics Sessi…" at bounding box center [784, 354] width 1568 height 784
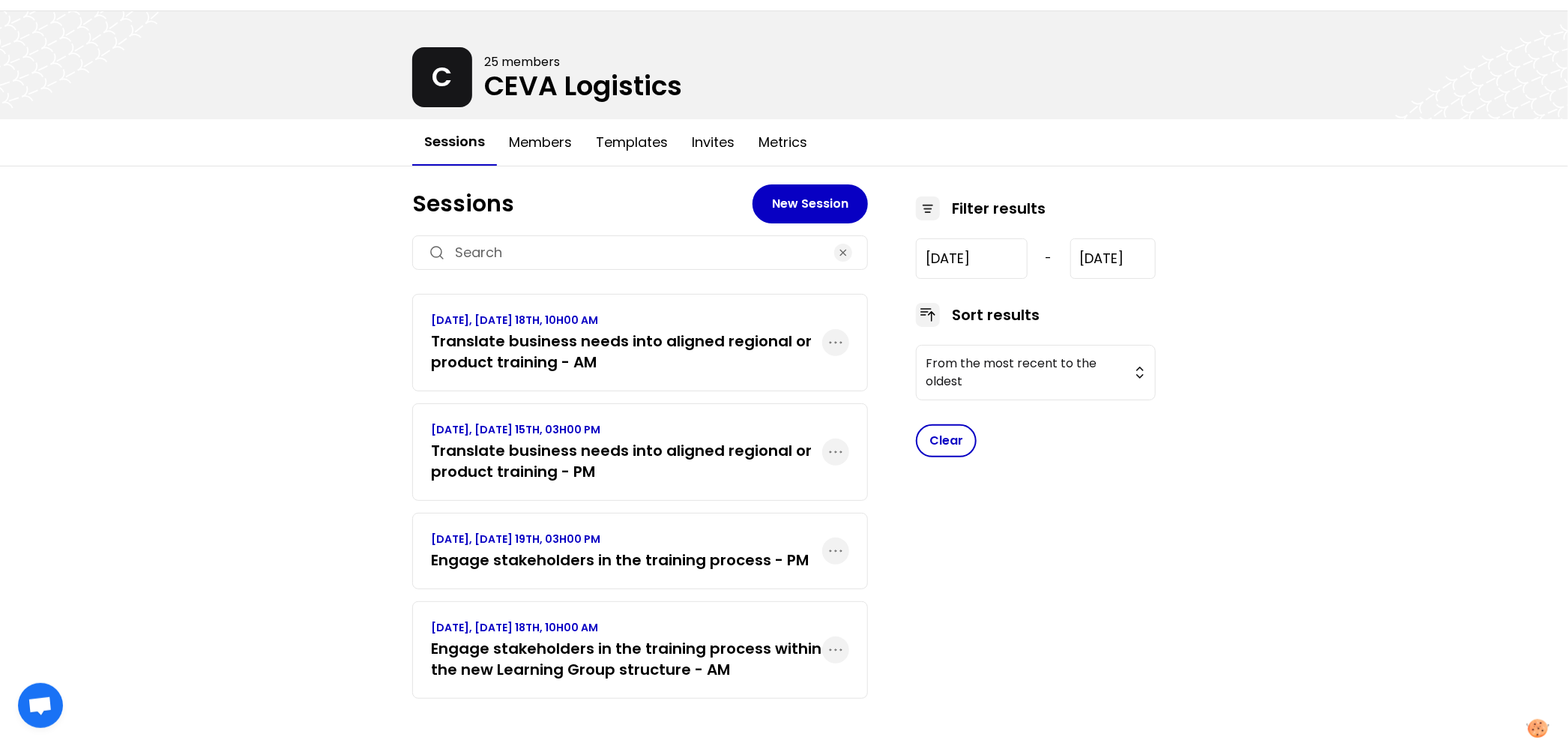
click at [264, 373] on div "MC C 25 members CEVA Logistics Sessions Members Templates Invites Metrics Sessi…" at bounding box center [784, 354] width 1568 height 784
click at [539, 658] on h3 "Engage stakeholders in the training process within the new Learning Group struc…" at bounding box center [627, 659] width 391 height 42
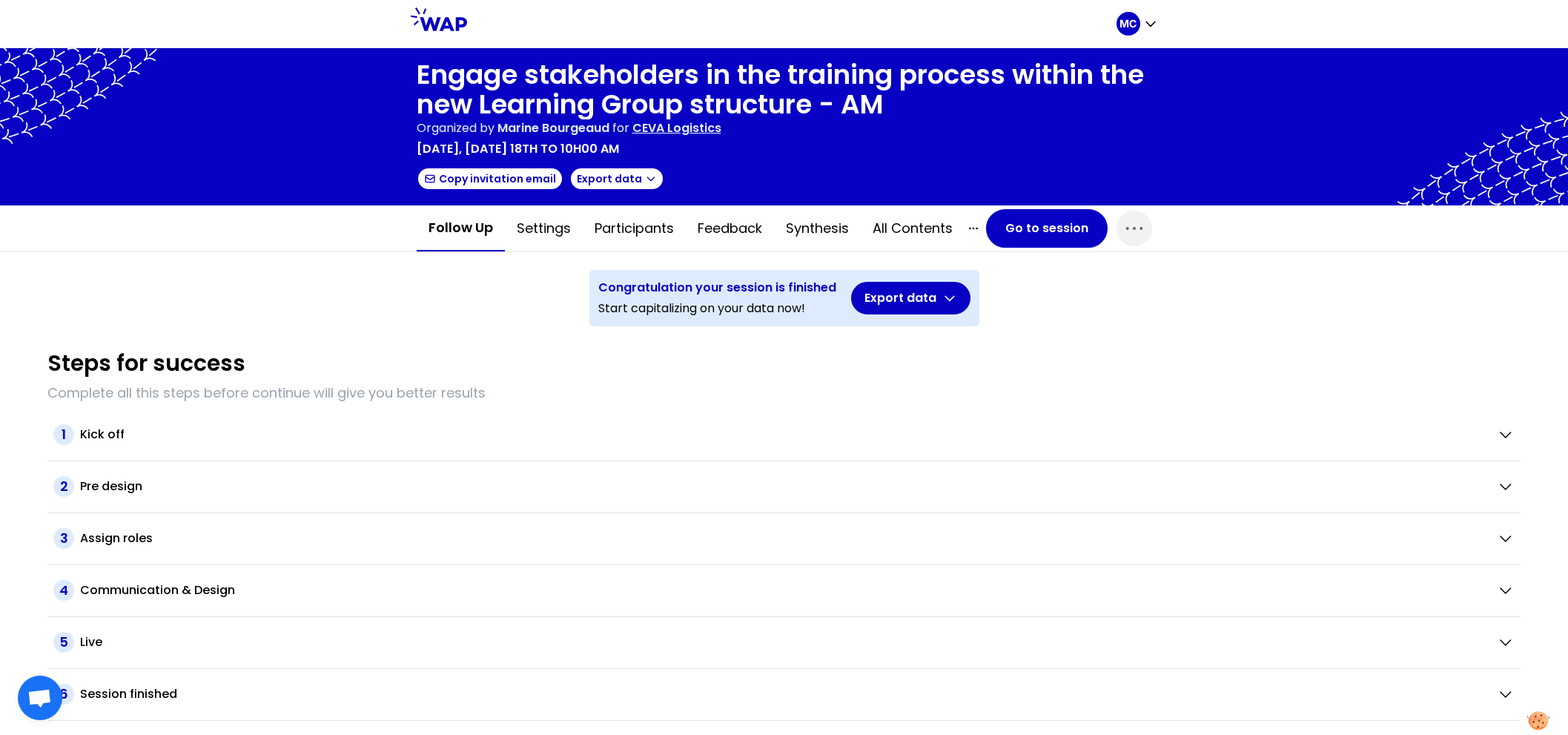
click at [1037, 256] on div "Engage stakeholders in the training process within the new Learning Group struc…" at bounding box center [784, 391] width 1568 height 687
click at [1046, 244] on button "Go to session" at bounding box center [1046, 228] width 122 height 39
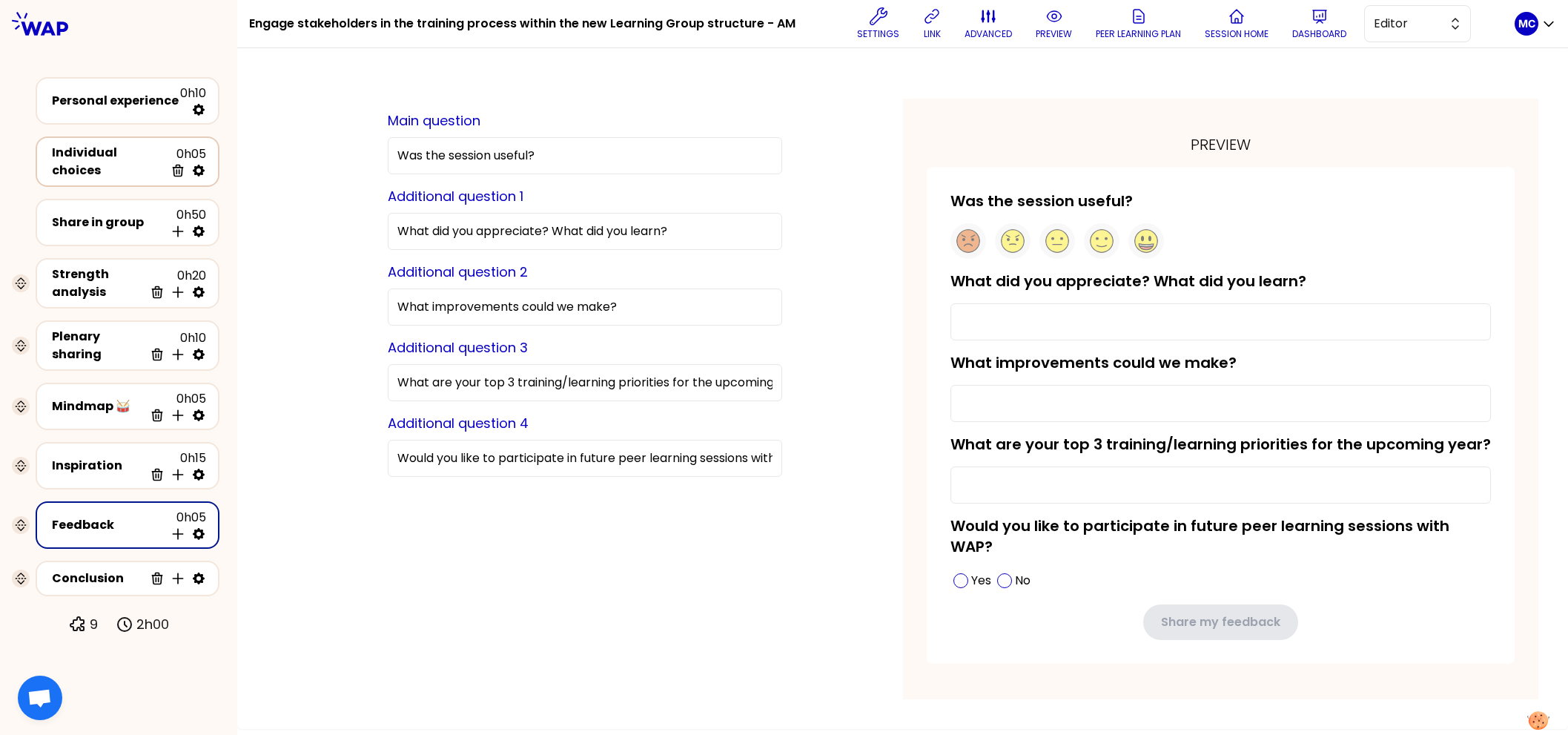
click at [83, 159] on div "Individual choices" at bounding box center [108, 162] width 113 height 35
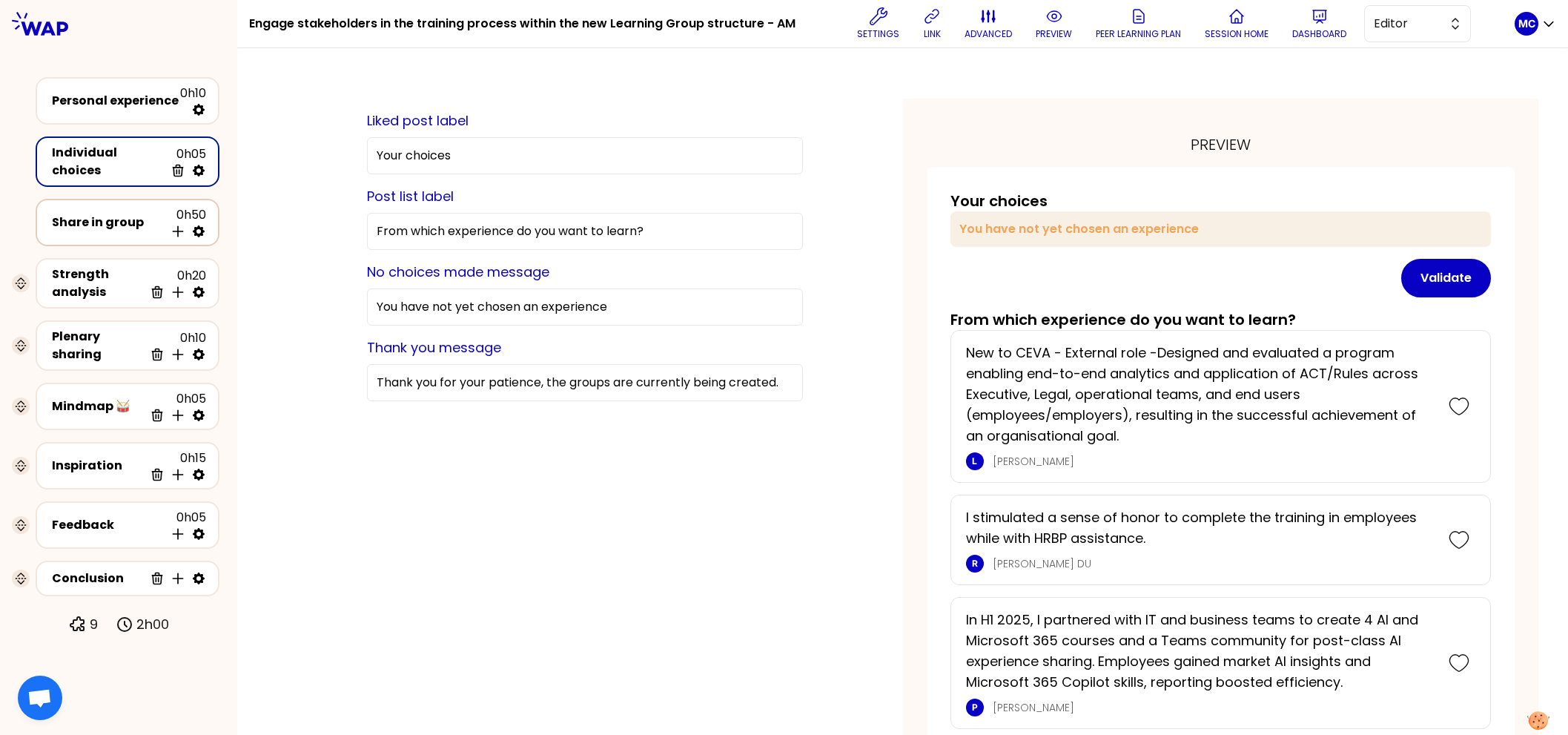
click at [83, 228] on div "Share in group 0h50 Insert activity below" at bounding box center [128, 223] width 157 height 33
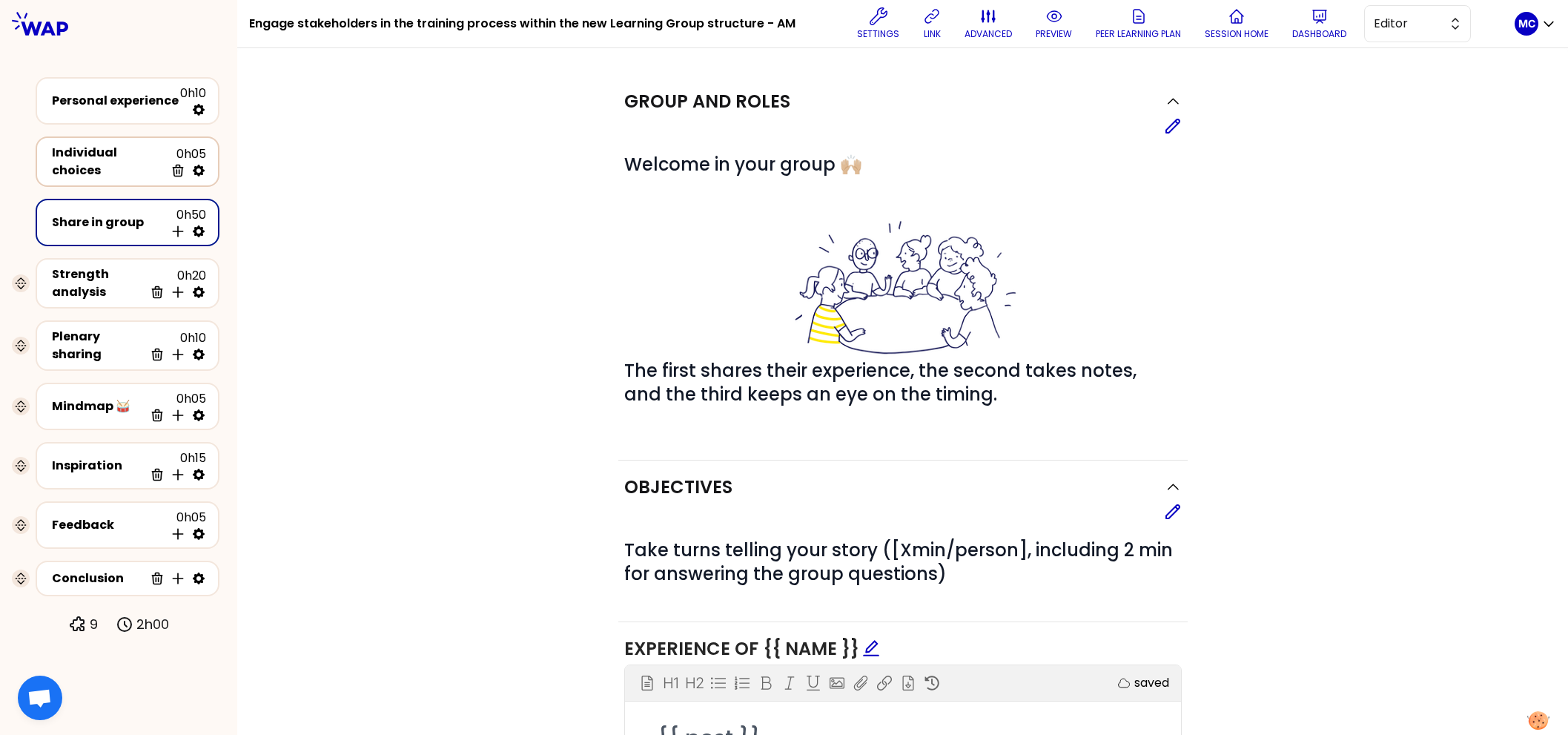
click at [90, 165] on div "Individual choices" at bounding box center [108, 162] width 113 height 35
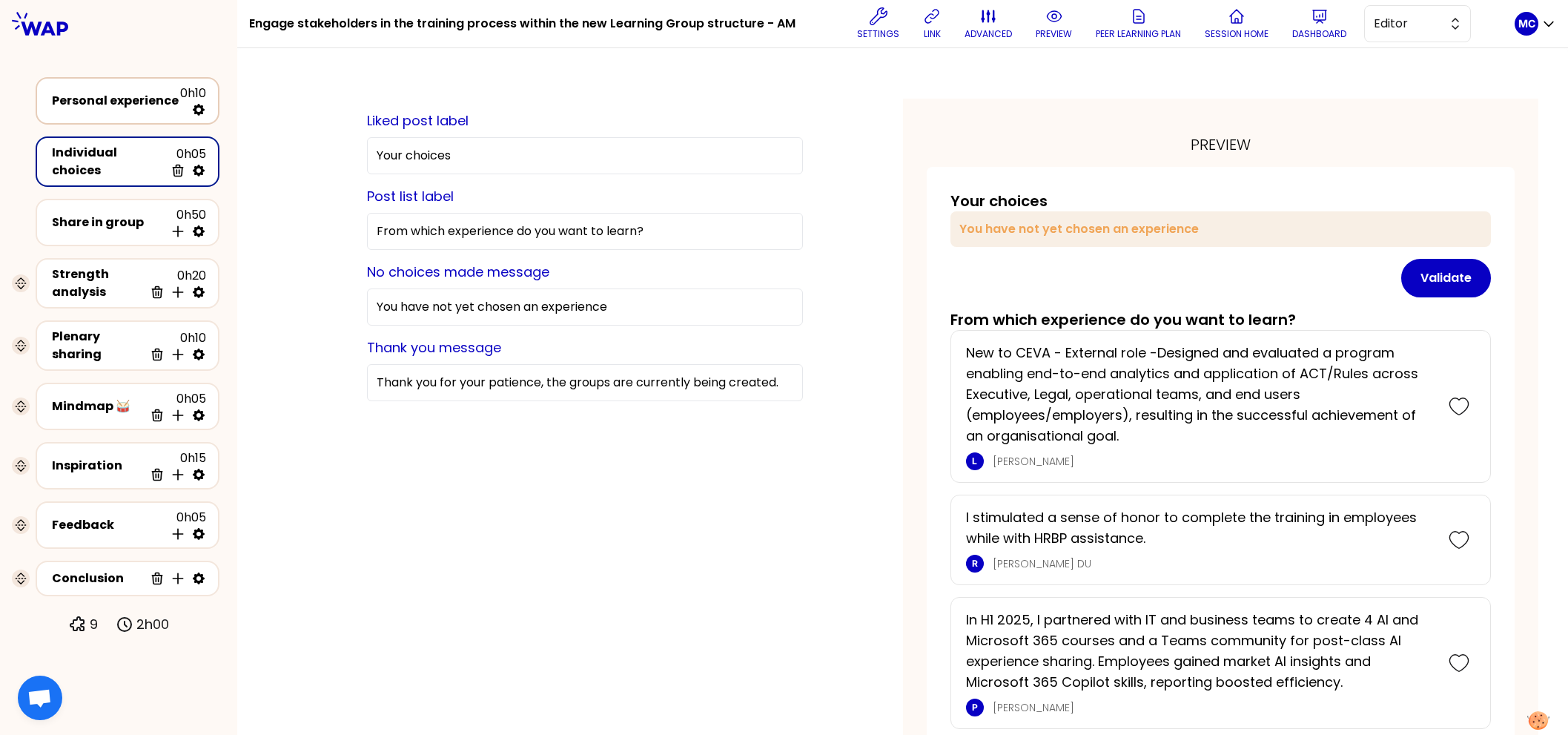
click at [126, 96] on div "Personal experience" at bounding box center [116, 100] width 129 height 18
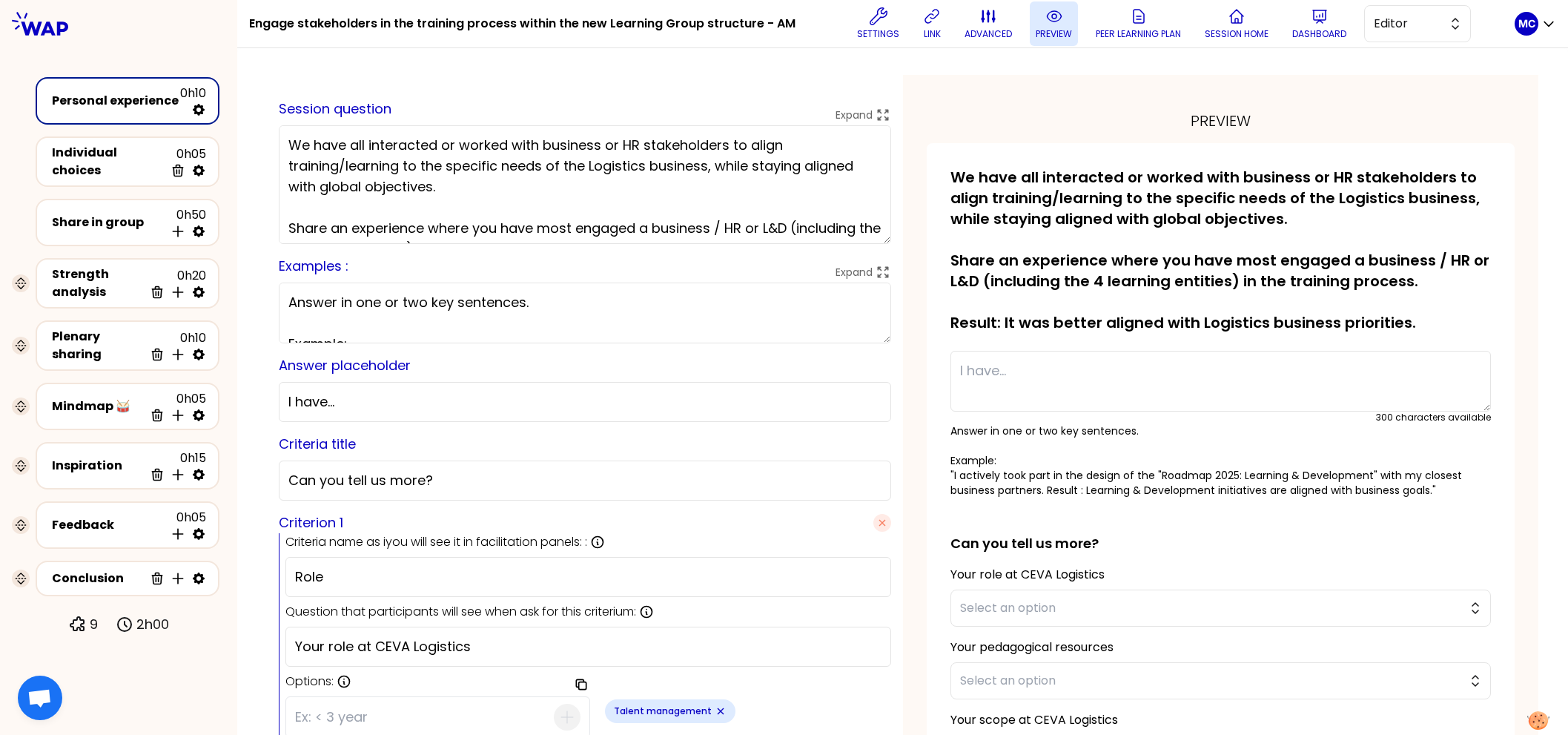
click at [1033, 17] on button "preview" at bounding box center [1054, 24] width 48 height 45
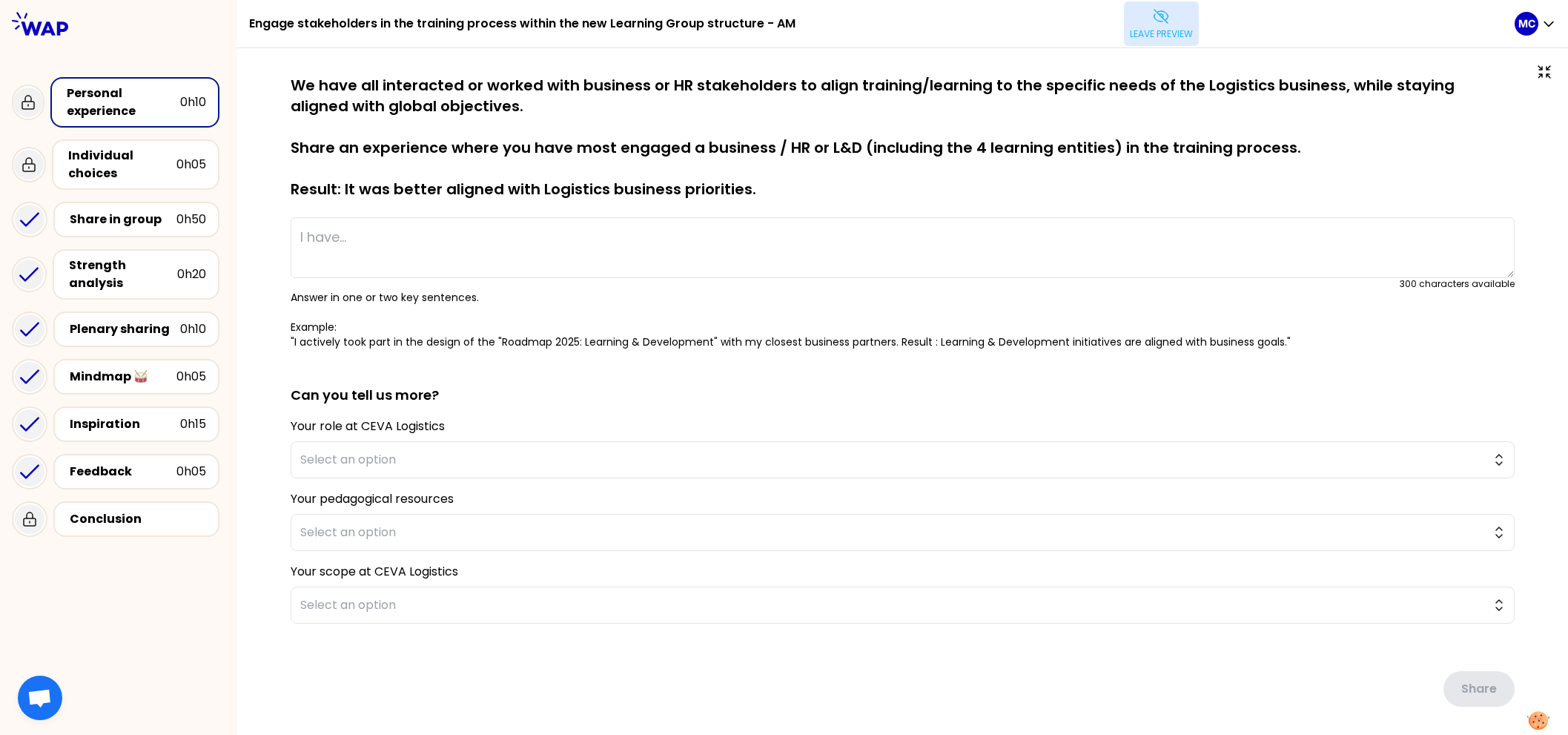
type textarea "New to CEVA - External role -Designed and evaluated a program enabling end-to-e…"
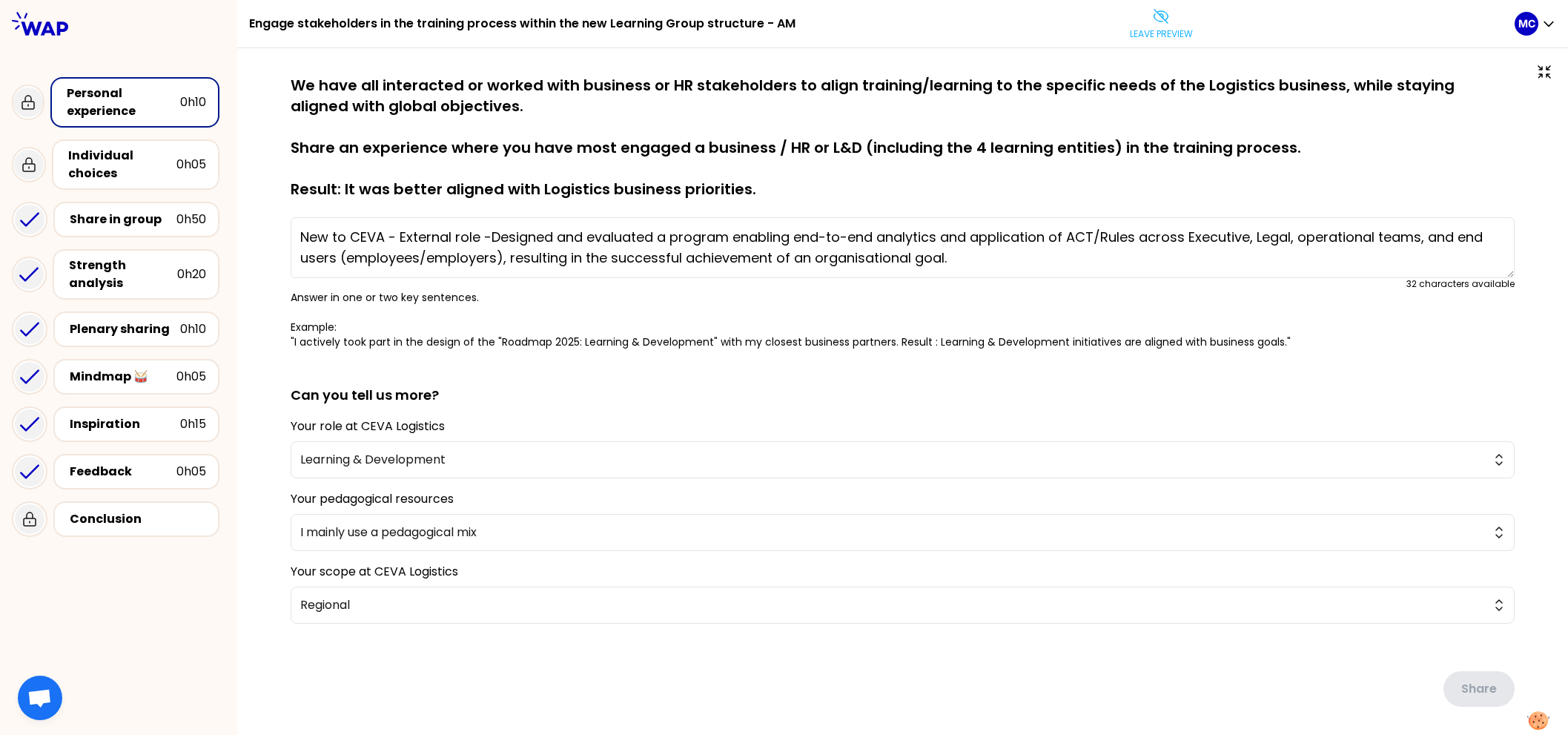
click at [791, 129] on p "We have all interacted or worked with business or HR stakeholders to align trai…" at bounding box center [903, 137] width 1224 height 124
click at [933, 71] on div at bounding box center [902, 69] width 1272 height 12
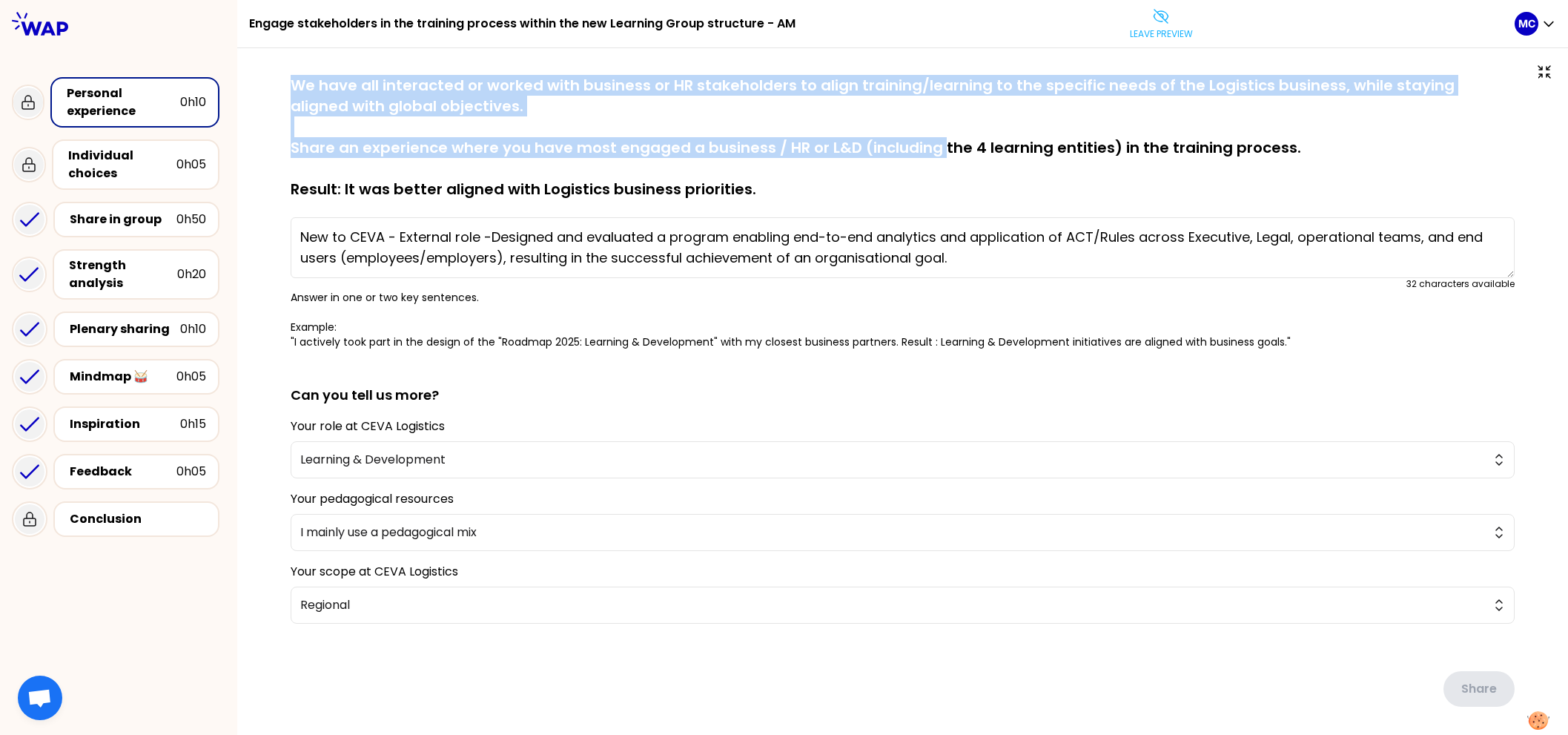
drag, startPoint x: 933, startPoint y: 71, endPoint x: 932, endPoint y: 155, distance: 84.0
click at [933, 149] on div "saved We have all interacted or worked with business or HR stakeholders to alig…" at bounding box center [903, 422] width 1331 height 748
click at [932, 155] on p "We have all interacted or worked with business or HR stakeholders to align trai…" at bounding box center [903, 137] width 1224 height 124
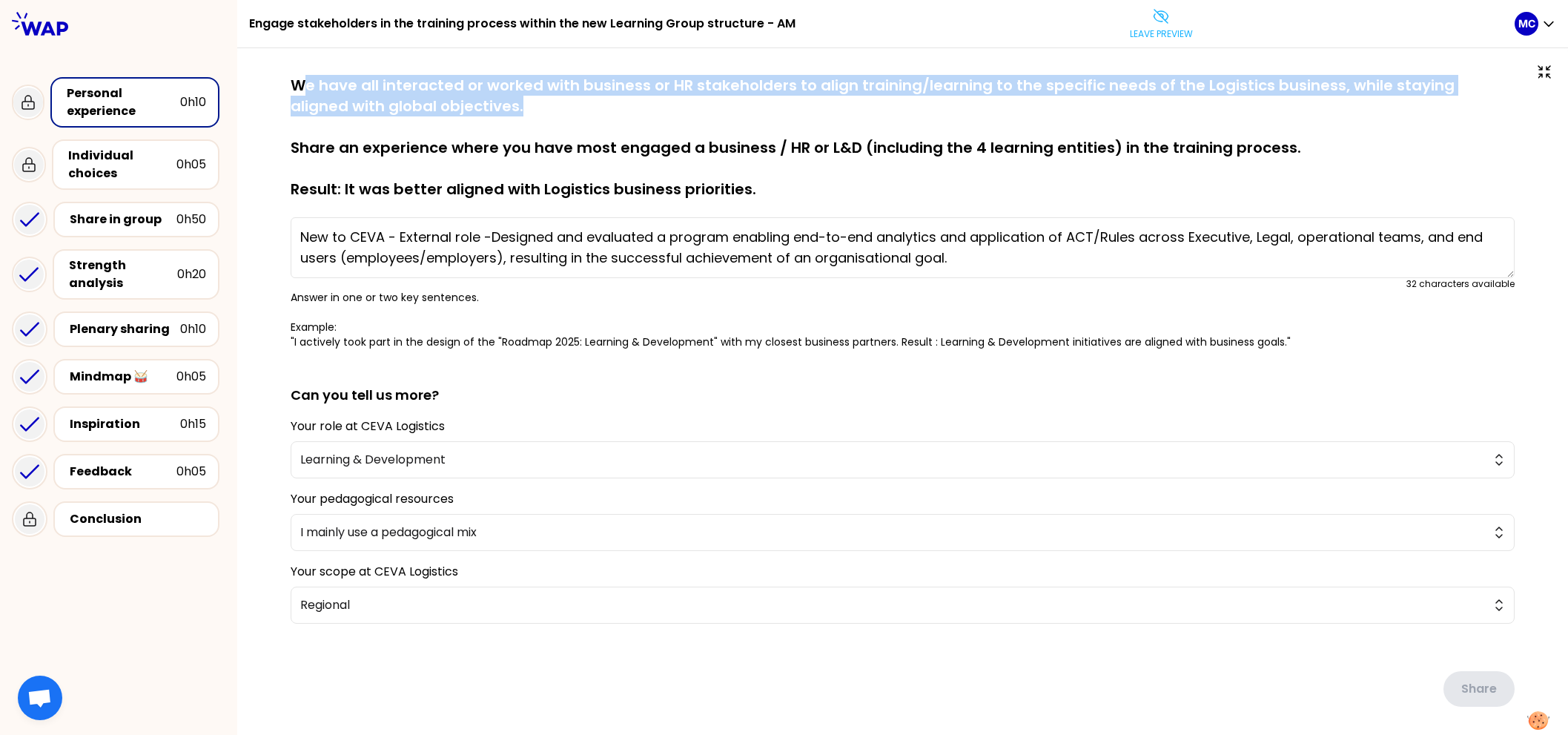
drag, startPoint x: 300, startPoint y: 80, endPoint x: 640, endPoint y: 103, distance: 340.8
click at [640, 103] on p "We have all interacted or worked with business or HR stakeholders to align trai…" at bounding box center [903, 137] width 1224 height 124
click at [804, 174] on p "We have all interacted or worked with business or HR stakeholders to align trai…" at bounding box center [903, 137] width 1224 height 124
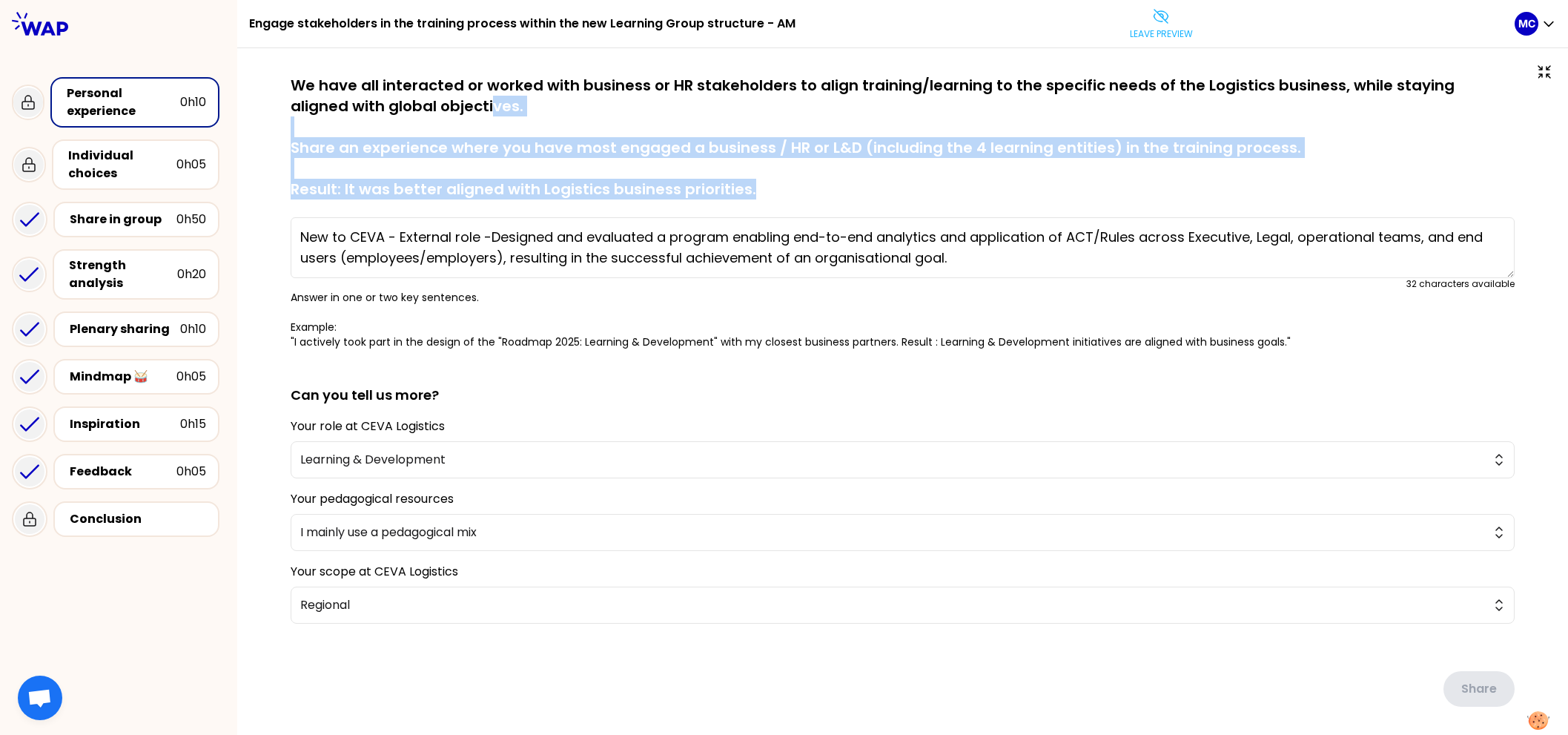
drag, startPoint x: 775, startPoint y: 183, endPoint x: 428, endPoint y: 111, distance: 354.4
click at [428, 111] on p "We have all interacted or worked with business or HR stakeholders to align trai…" at bounding box center [903, 137] width 1224 height 124
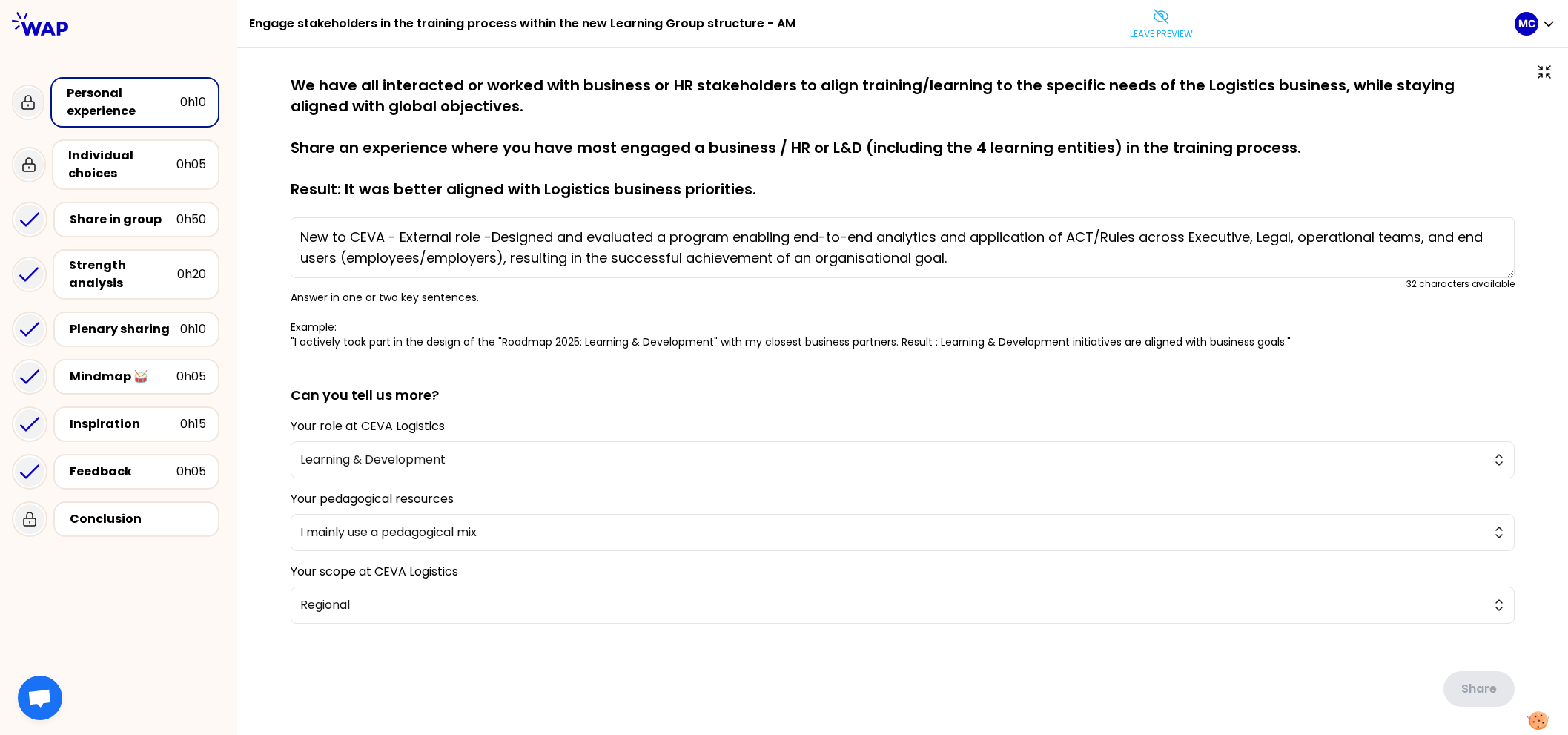
click at [400, 105] on p "We have all interacted or worked with business or HR stakeholders to align trai…" at bounding box center [903, 137] width 1224 height 124
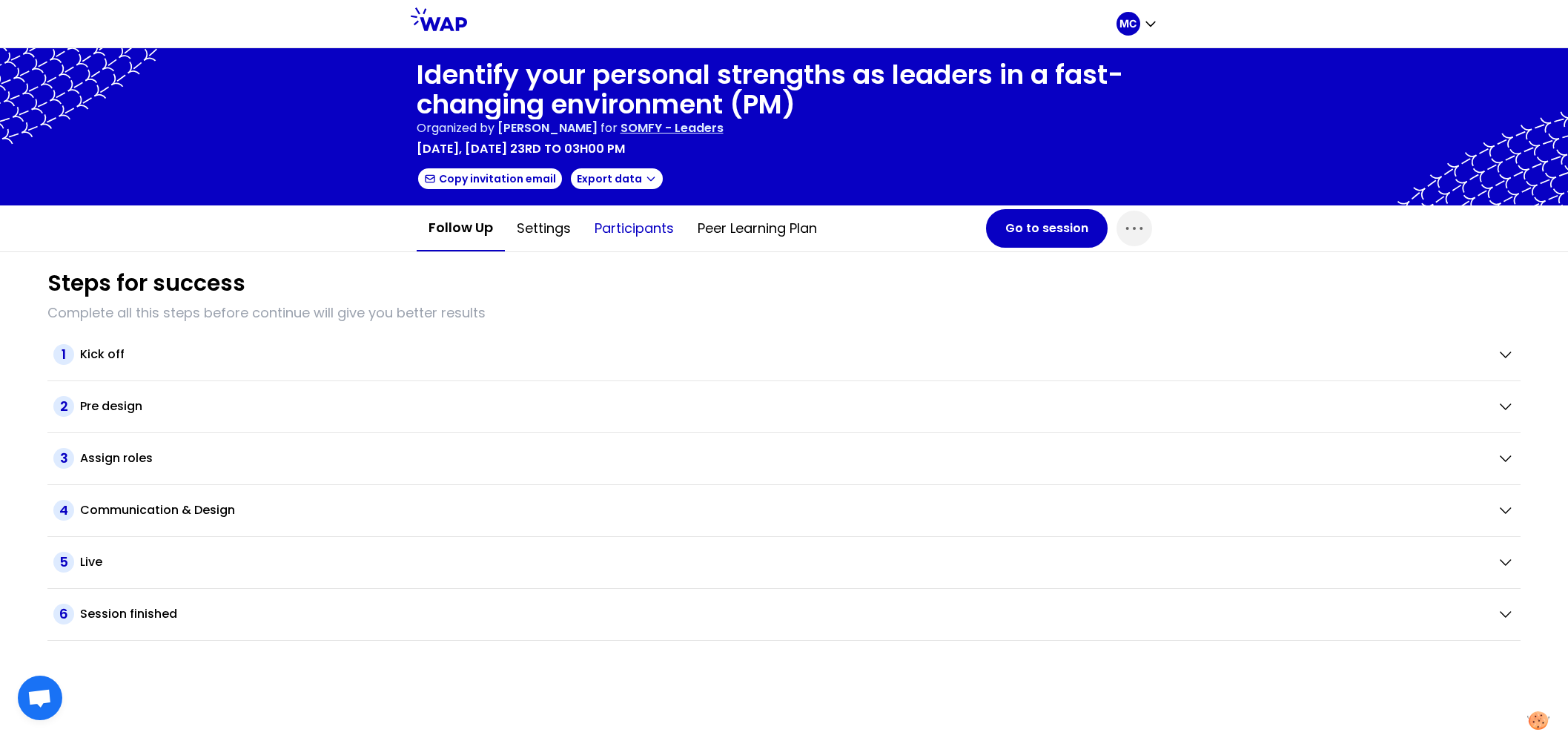
click at [637, 234] on button "Participants" at bounding box center [634, 229] width 103 height 45
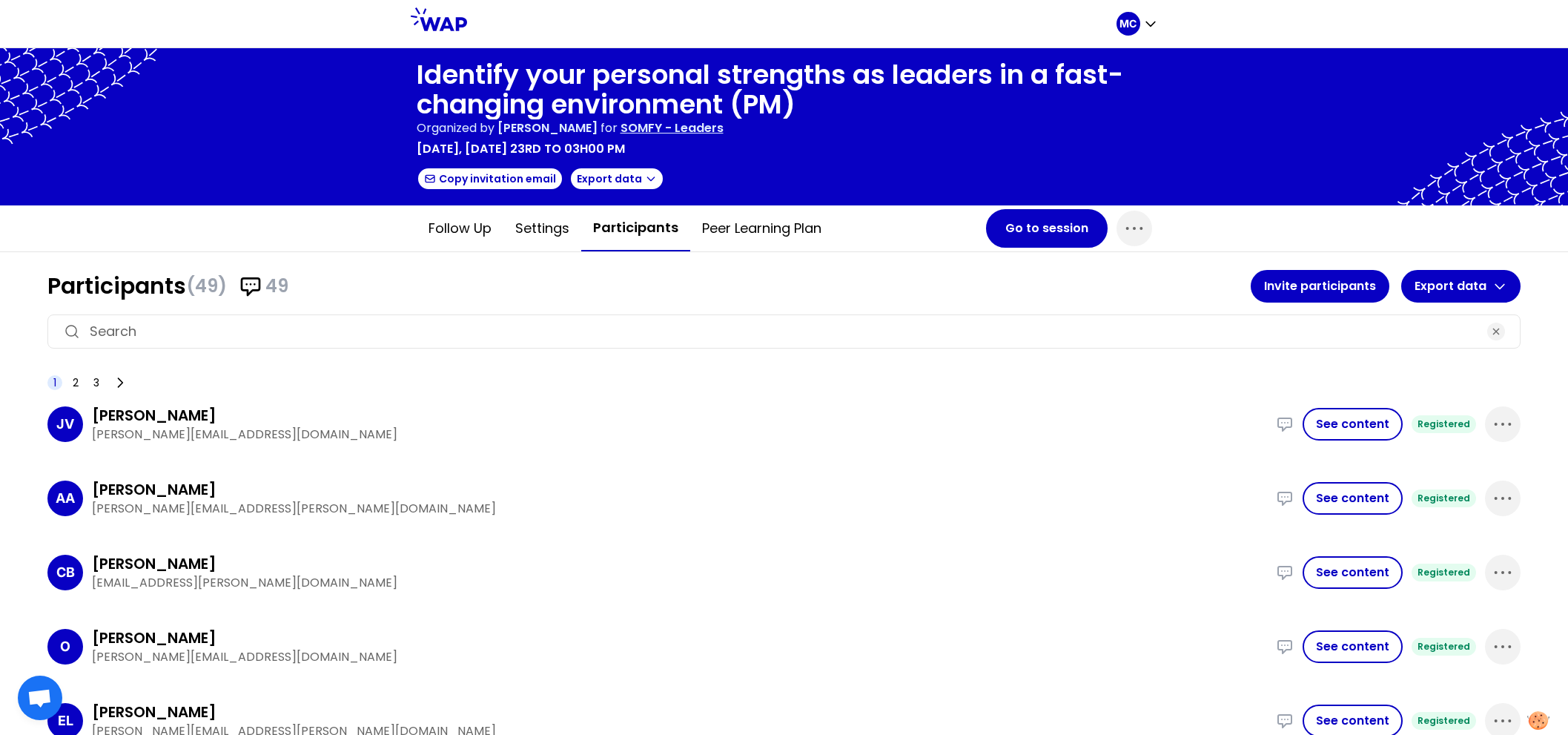
click at [996, 479] on div "Antoine Aubert" at bounding box center [679, 490] width 1175 height 21
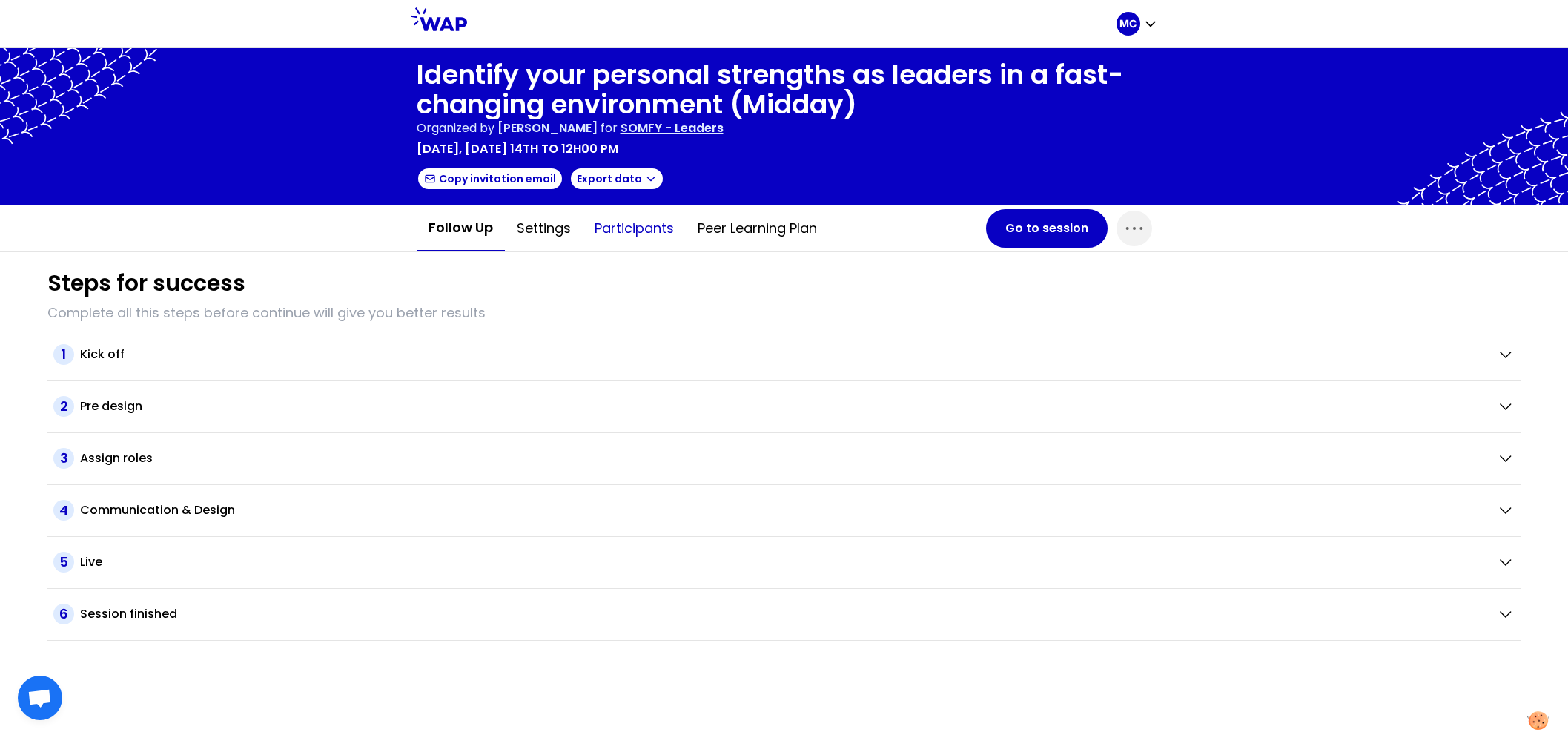
click at [604, 248] on button "Participants" at bounding box center [634, 229] width 103 height 45
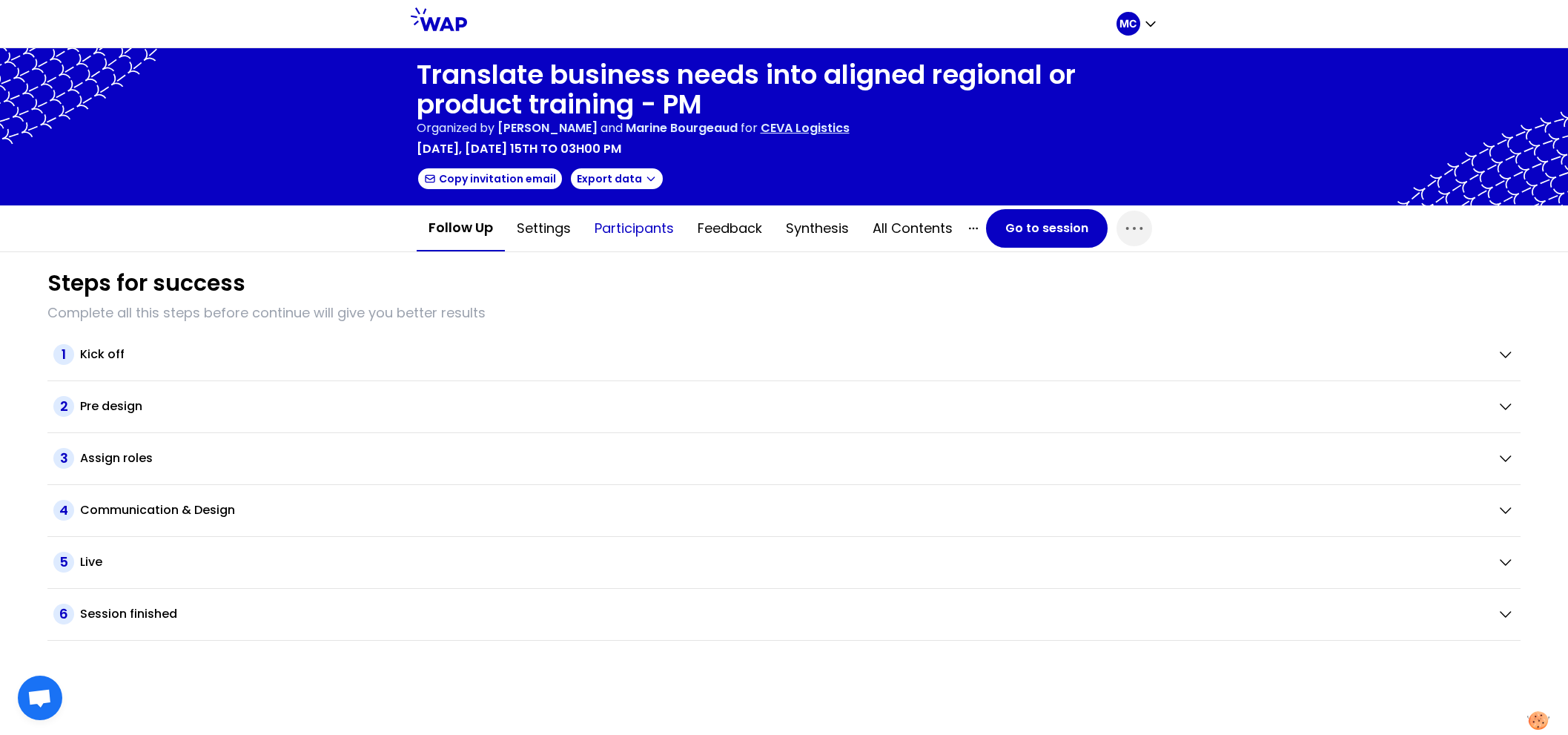
click at [606, 223] on button "Participants" at bounding box center [634, 229] width 103 height 45
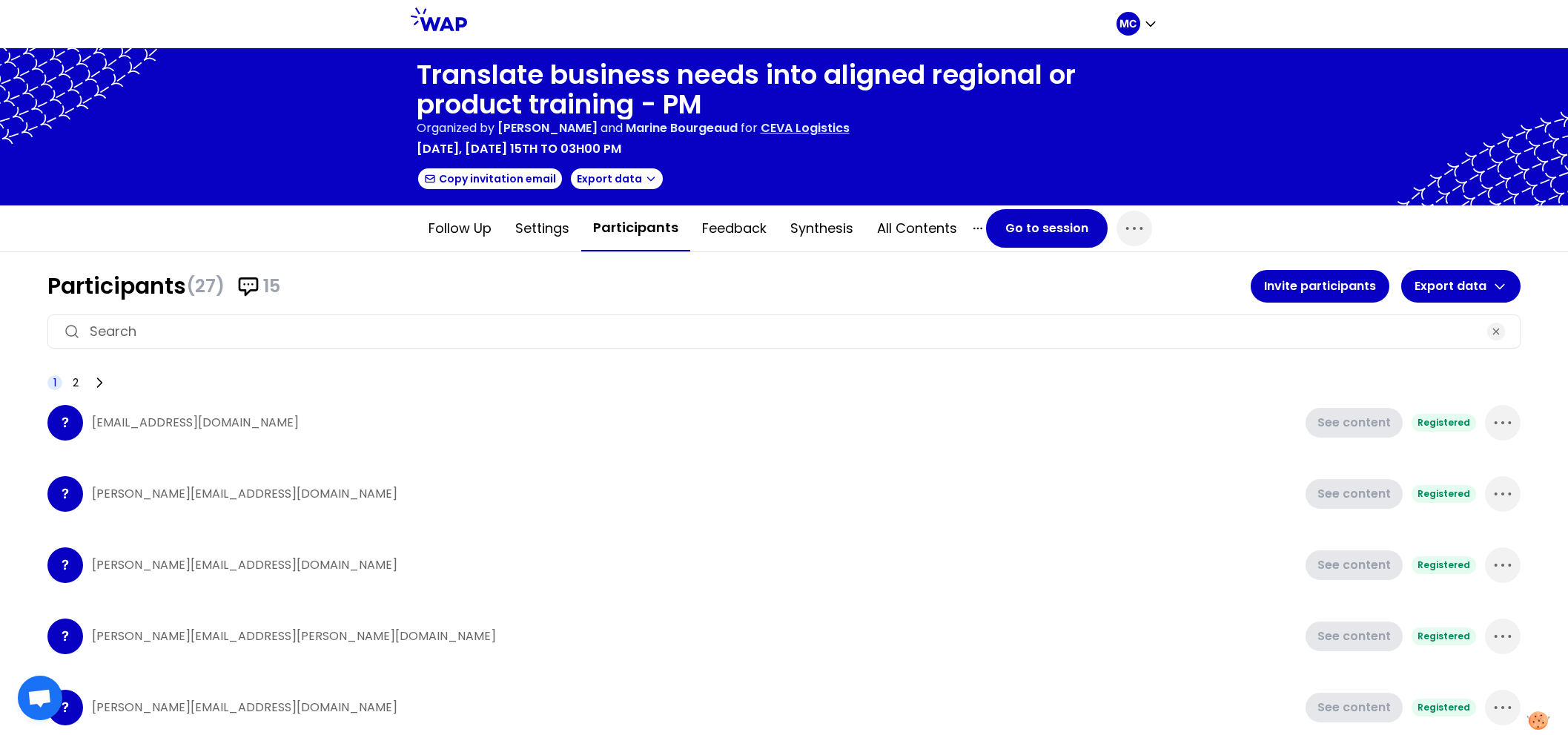
click at [692, 485] on p "[PERSON_NAME][EMAIL_ADDRESS][DOMAIN_NAME]" at bounding box center [694, 494] width 1205 height 18
click at [754, 215] on button "Feedback" at bounding box center [735, 229] width 88 height 45
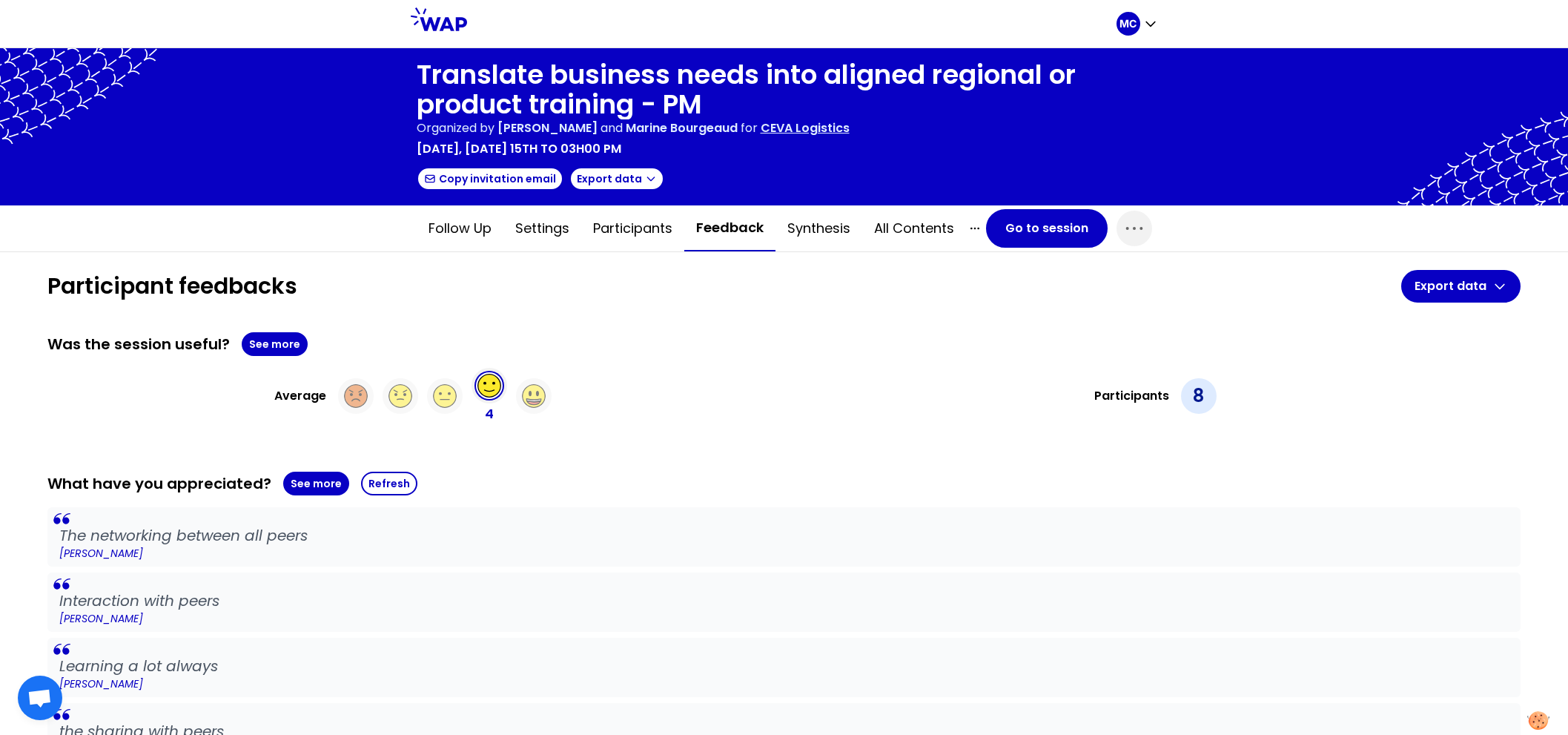
click at [705, 359] on div "Was the session useful? See more Average 4 Participants 8" at bounding box center [784, 378] width 1473 height 92
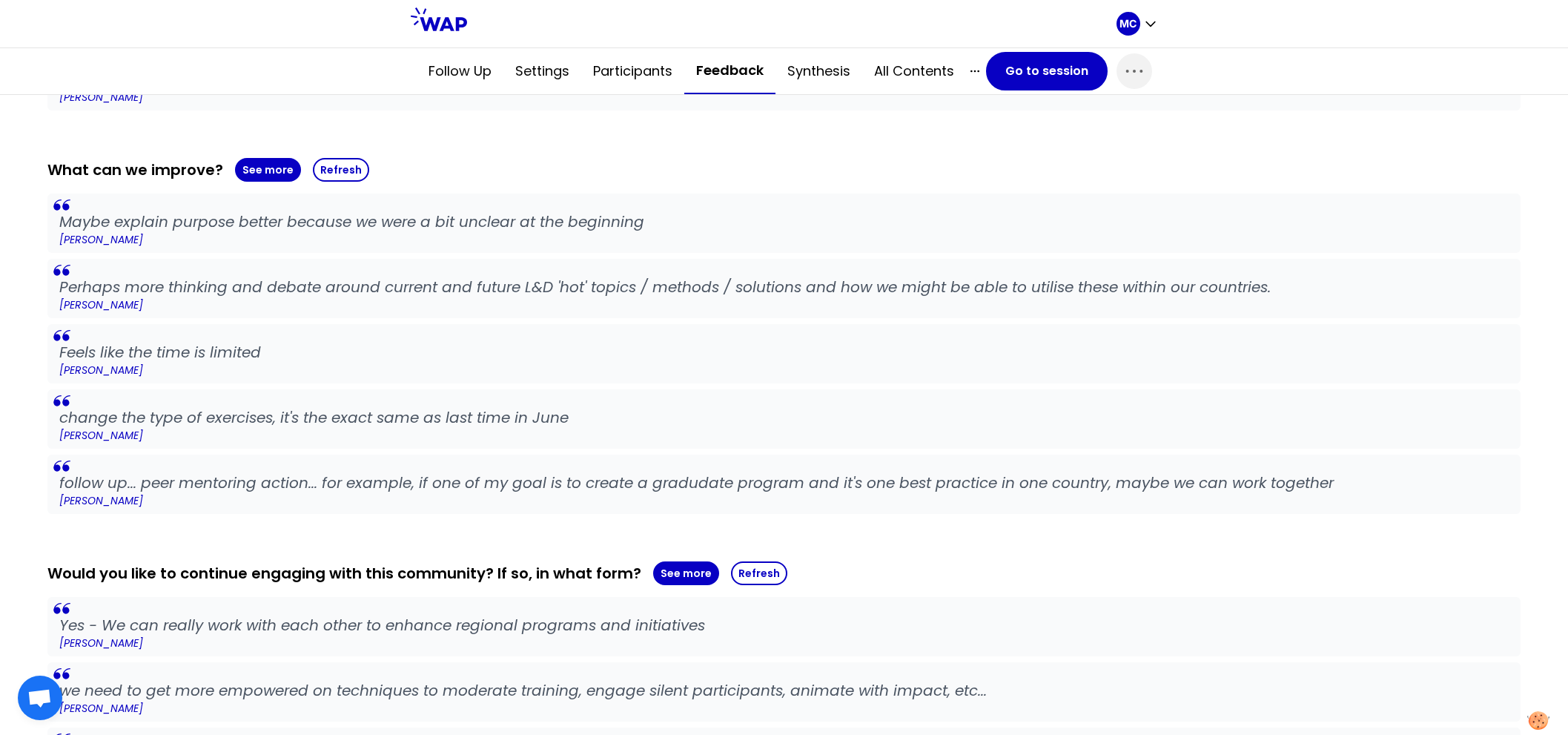
scroll to position [717, 0]
click at [251, 170] on button "See more" at bounding box center [268, 170] width 66 height 23
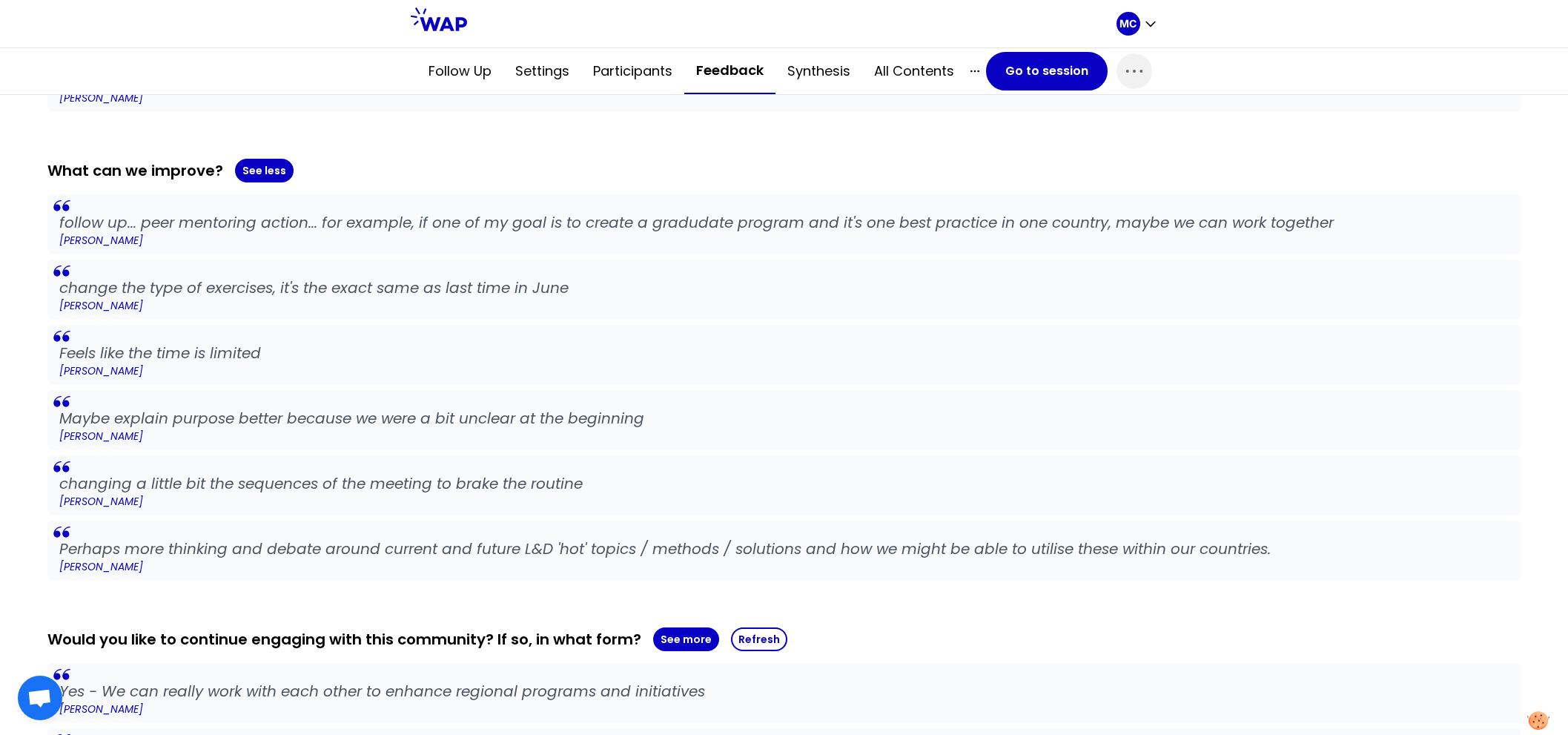
drag, startPoint x: 490, startPoint y: 242, endPoint x: 490, endPoint y: 324, distance: 82.0
click at [490, 316] on div "follow up... peer mentoring action... for example, if one of my goal is to crea…" at bounding box center [784, 387] width 1473 height 386
click at [490, 325] on blockquote "Feels like the time is limited Caroline Kyomuhendo" at bounding box center [784, 354] width 1473 height 60
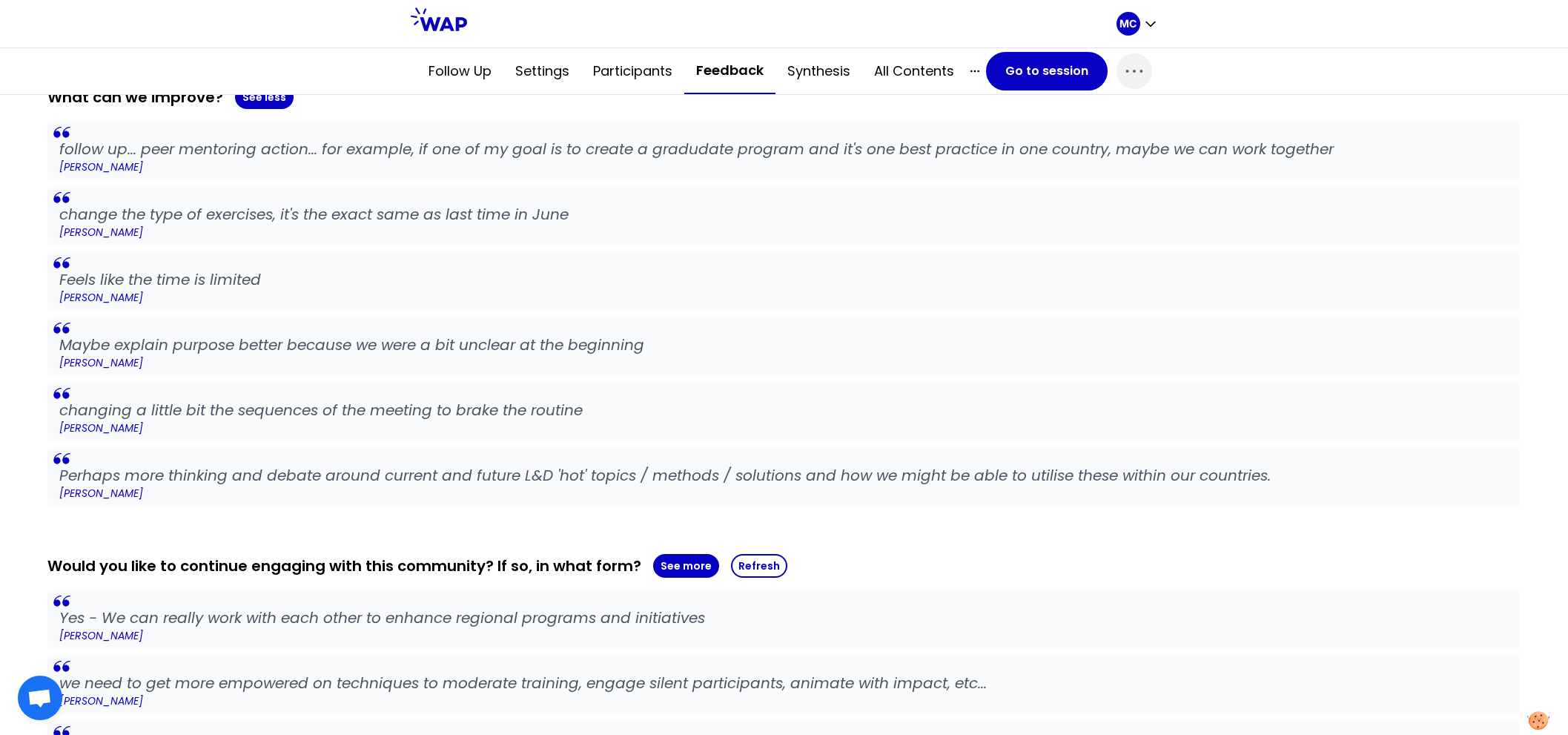
scroll to position [906, 0]
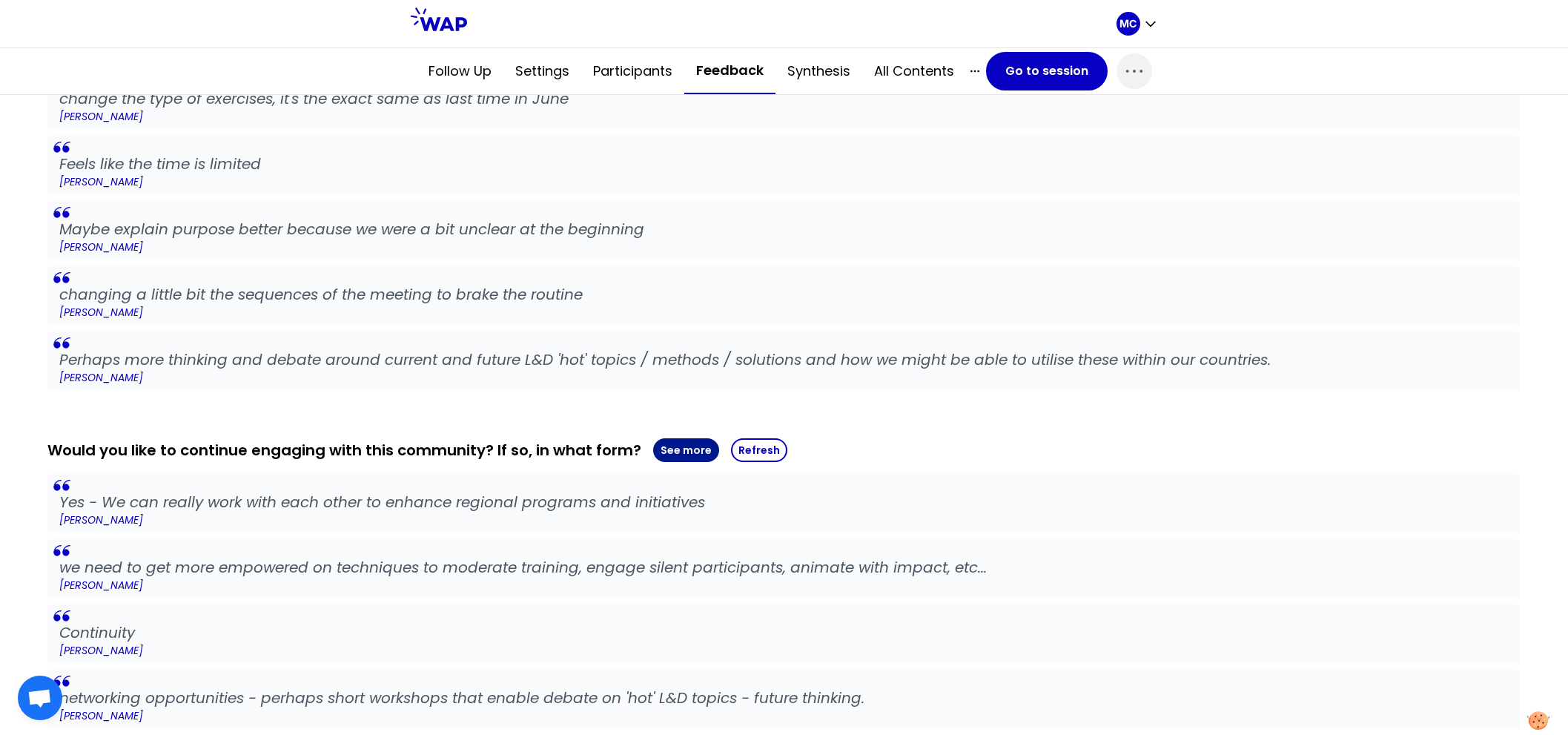
click at [665, 441] on button "See more" at bounding box center [686, 450] width 66 height 23
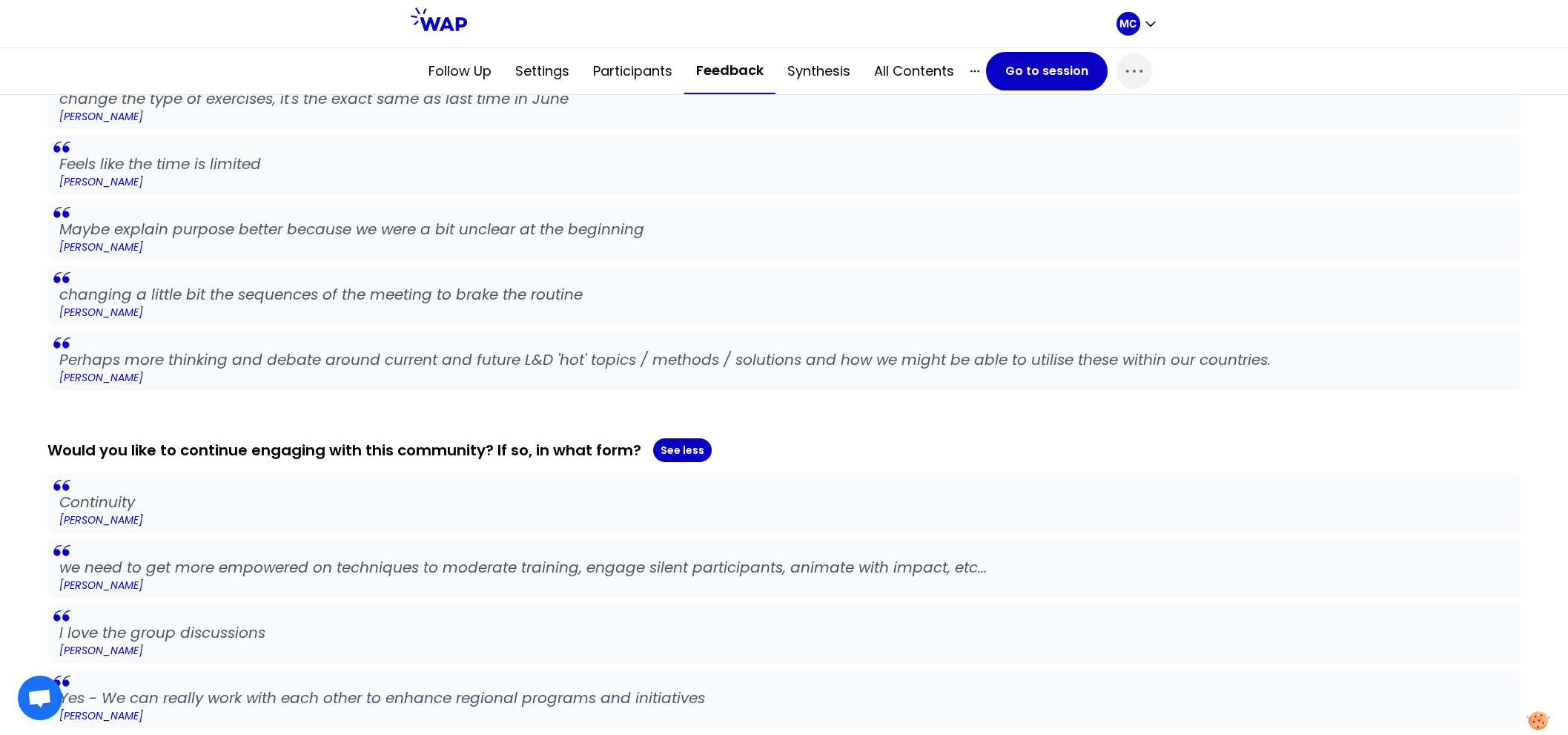
drag, startPoint x: 623, startPoint y: 487, endPoint x: 623, endPoint y: 544, distance: 57.0
click at [623, 531] on div "Continuity Lucas Fernandez we need to get more empowered on techniques to moder…" at bounding box center [784, 634] width 1473 height 320
click at [623, 544] on blockquote "we need to get more empowered on techniques to moderate training, engage silent…" at bounding box center [784, 568] width 1473 height 60
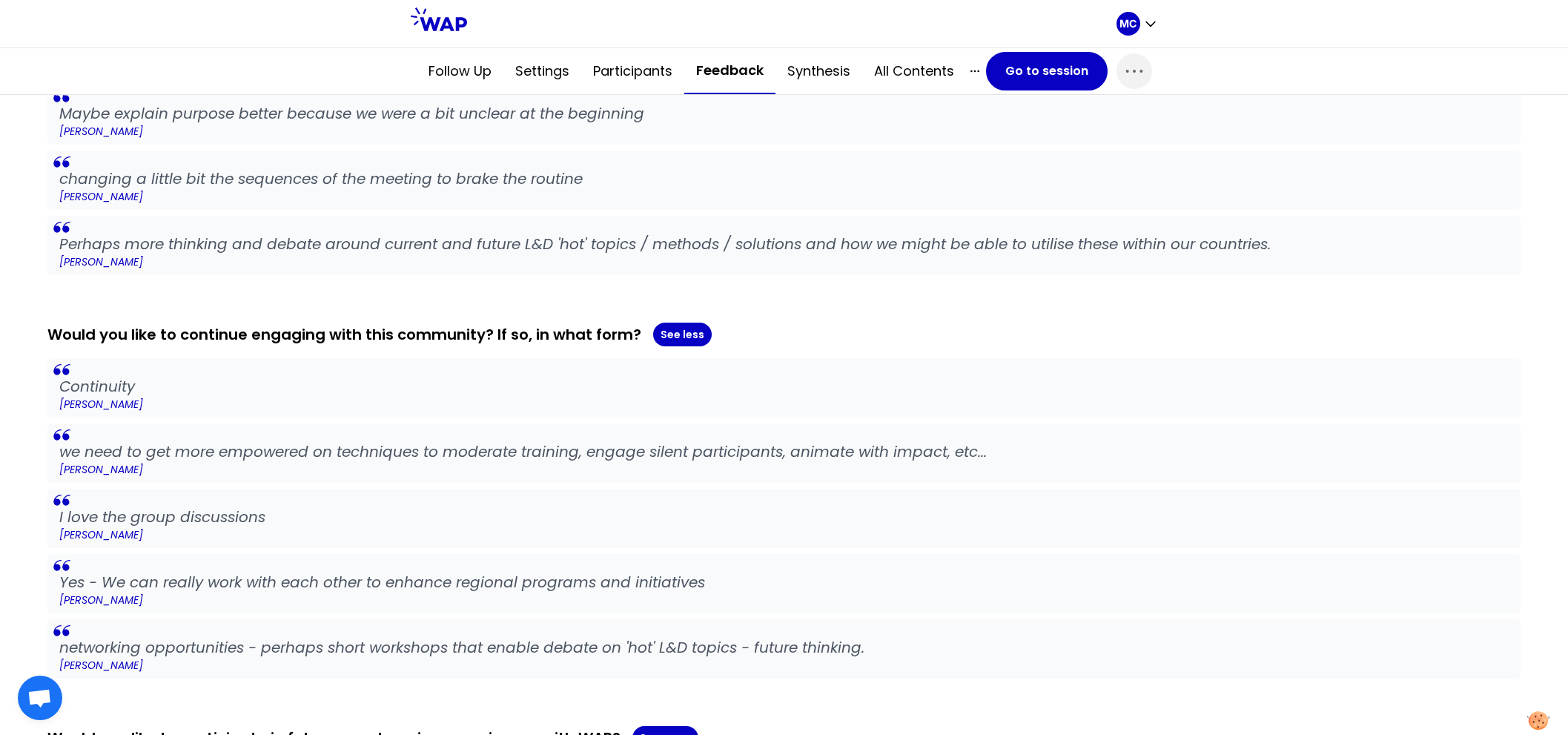
scroll to position [1194, 0]
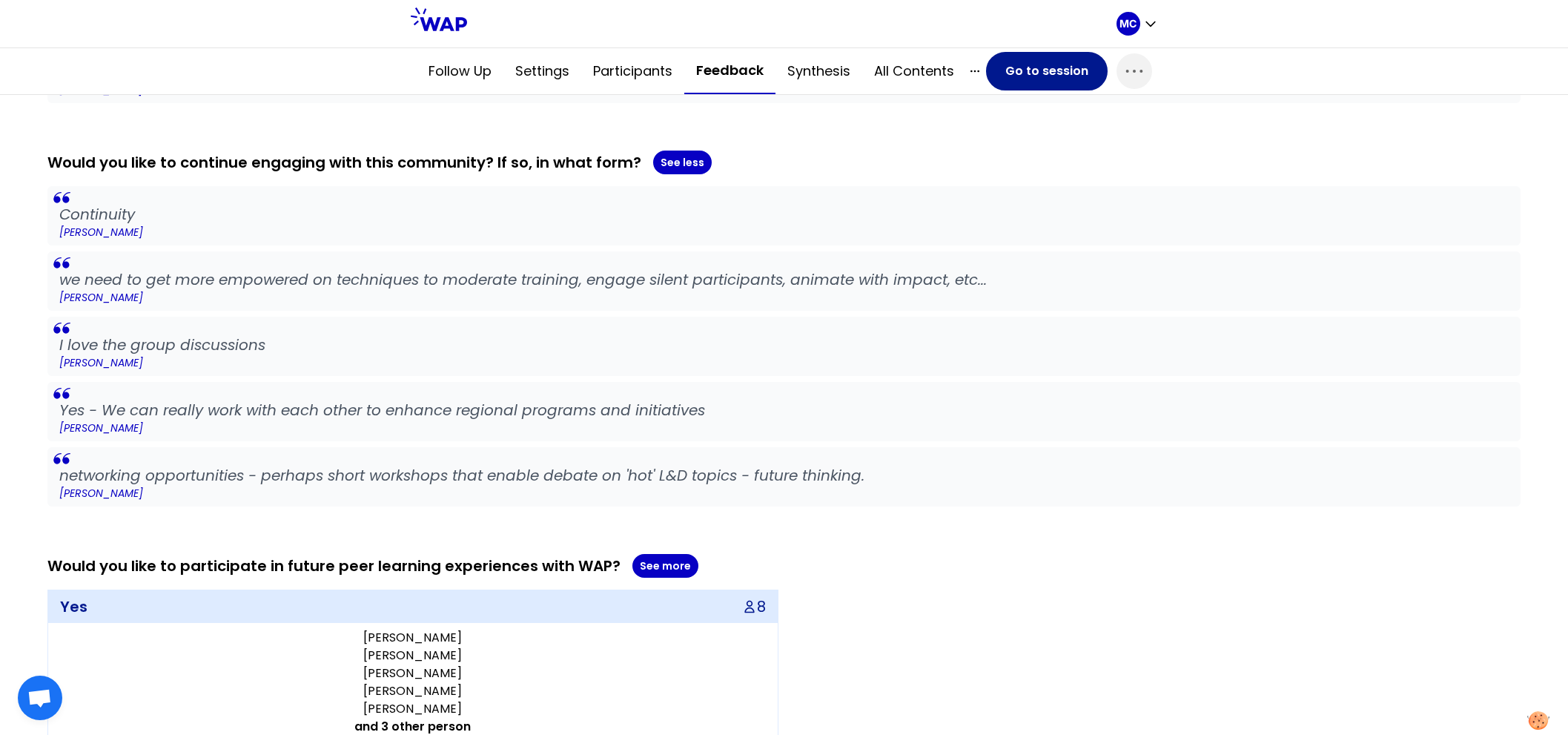
click at [1031, 67] on button "Go to session" at bounding box center [1046, 71] width 122 height 39
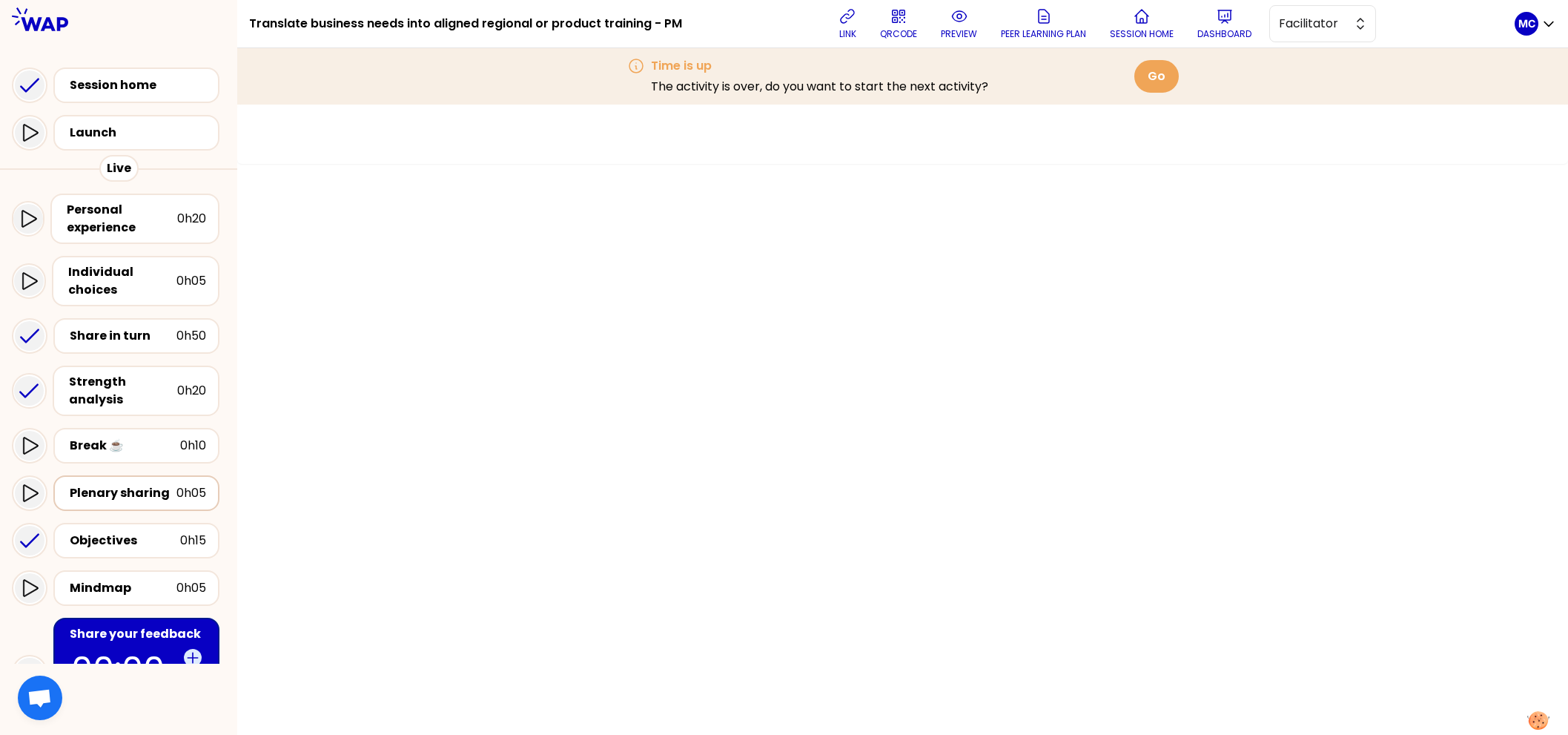
click at [149, 486] on div "Plenary sharing 0h05" at bounding box center [136, 493] width 139 height 21
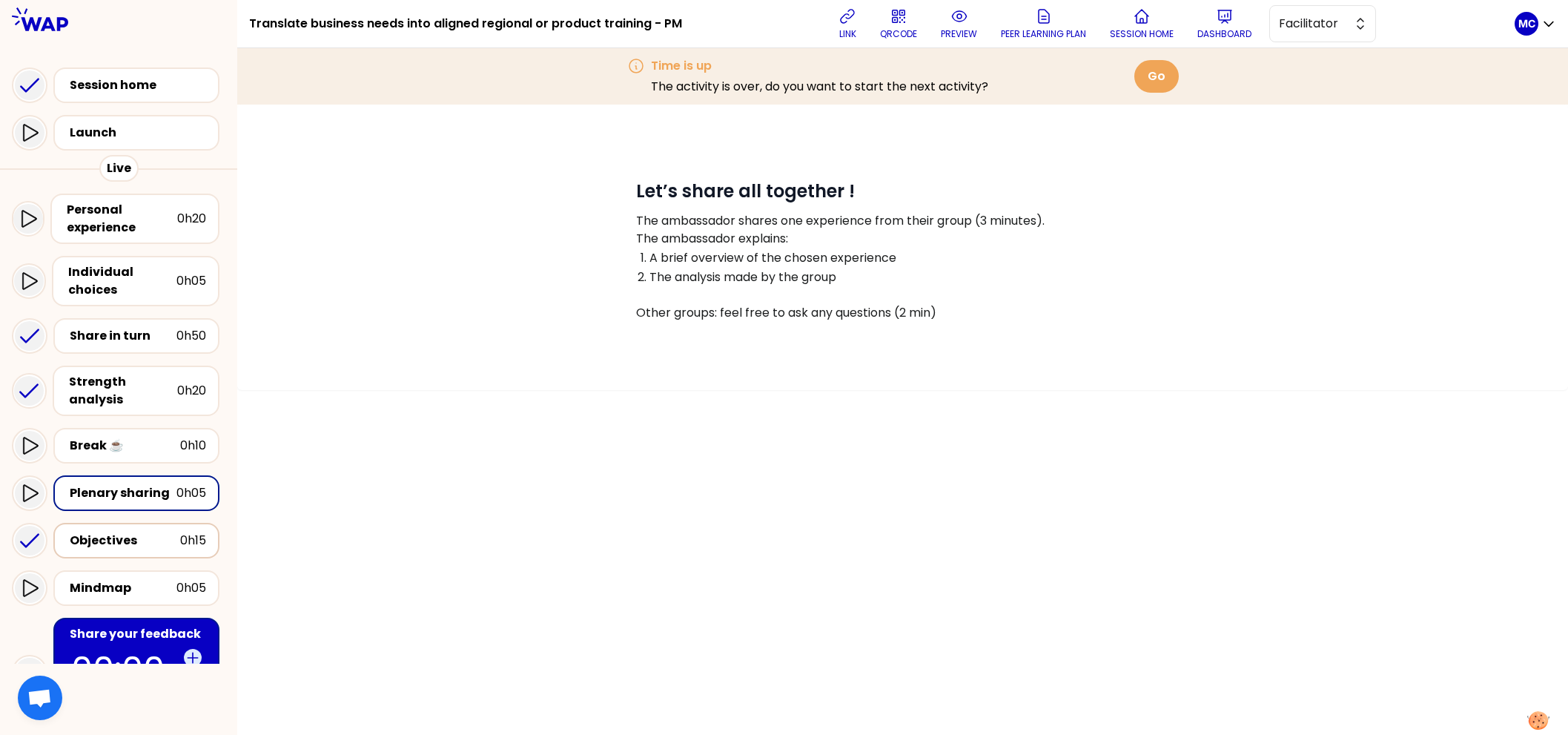
click at [138, 523] on div "Objectives 0h15" at bounding box center [136, 540] width 166 height 35
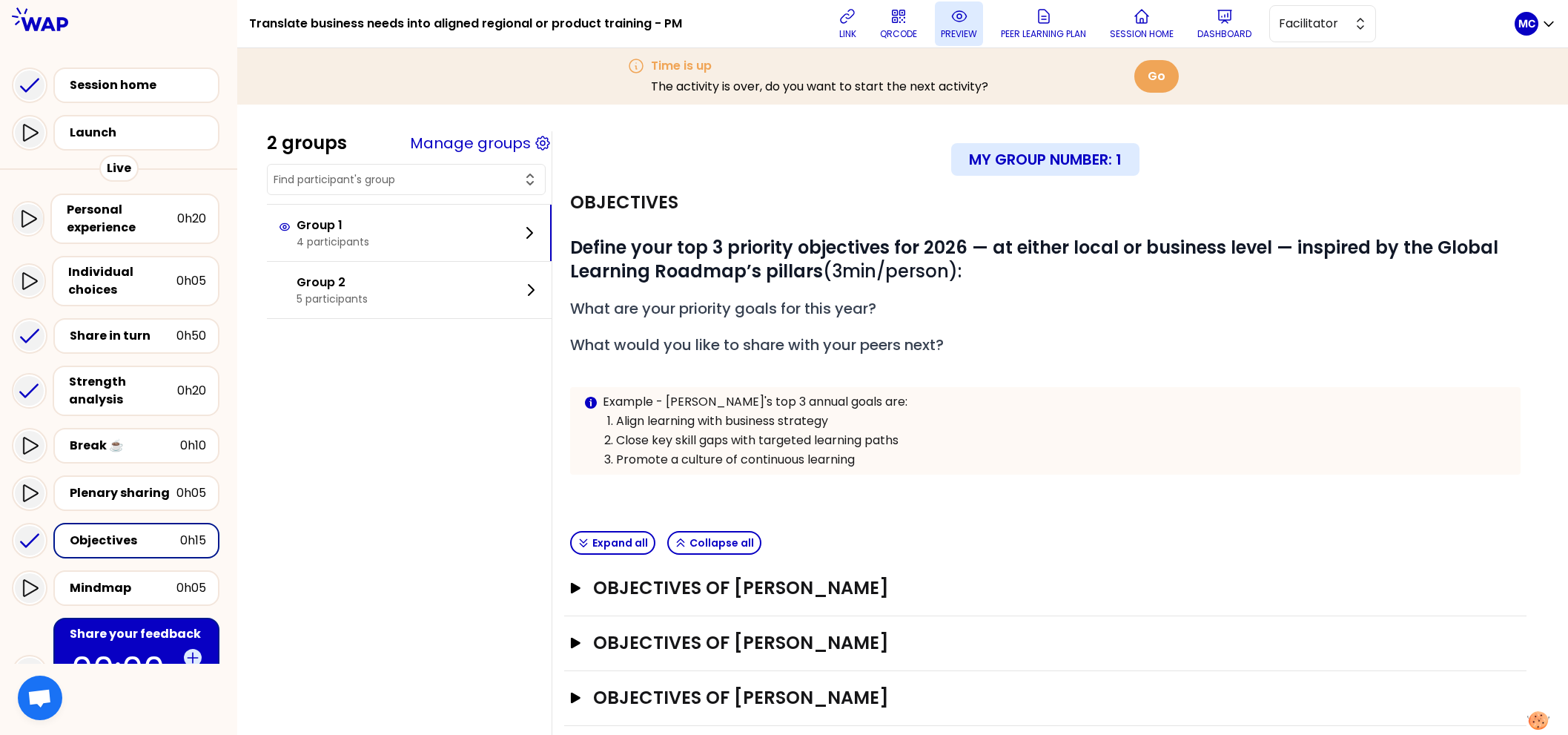
click at [962, 15] on icon at bounding box center [959, 16] width 4 height 4
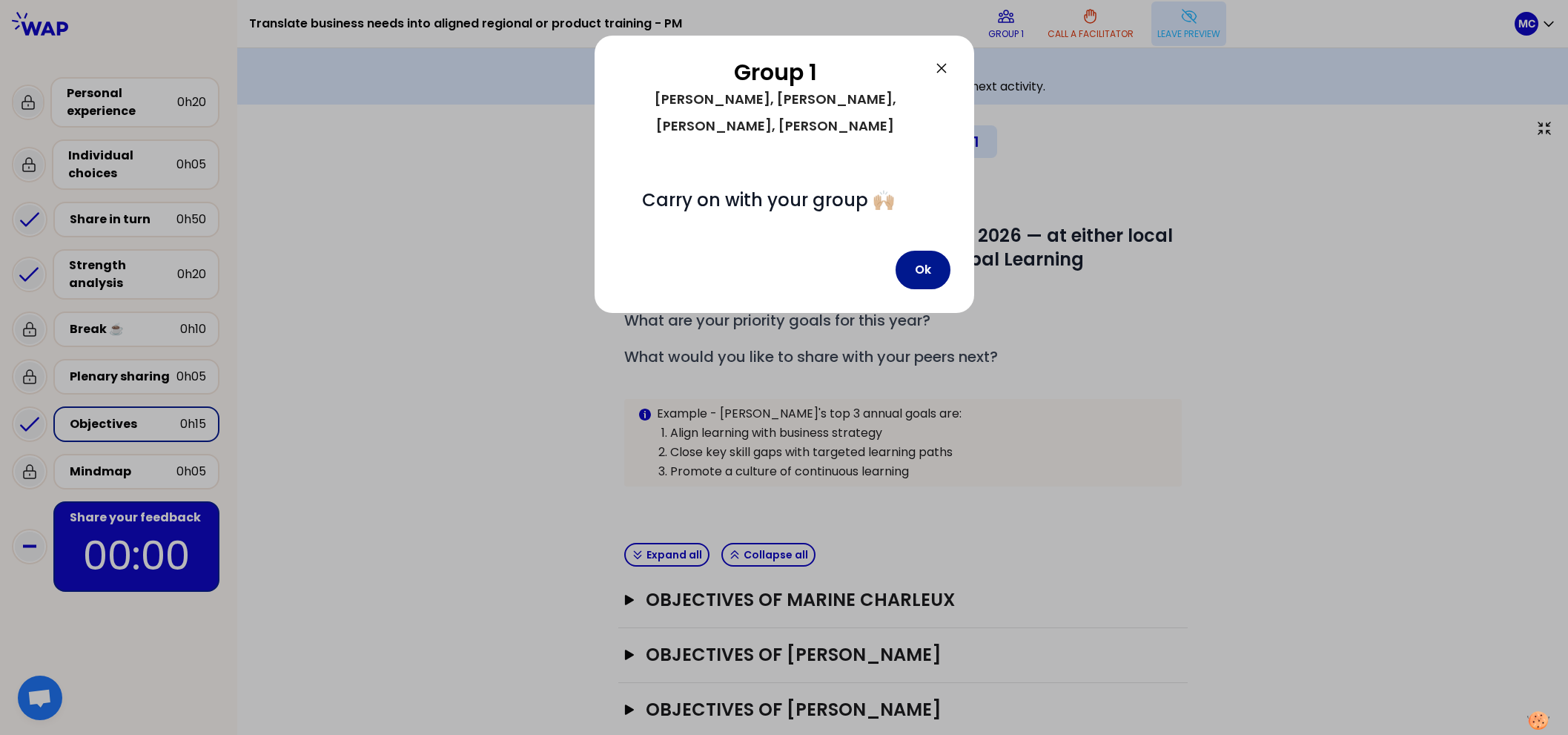
click at [922, 250] on button "Ok" at bounding box center [923, 269] width 55 height 39
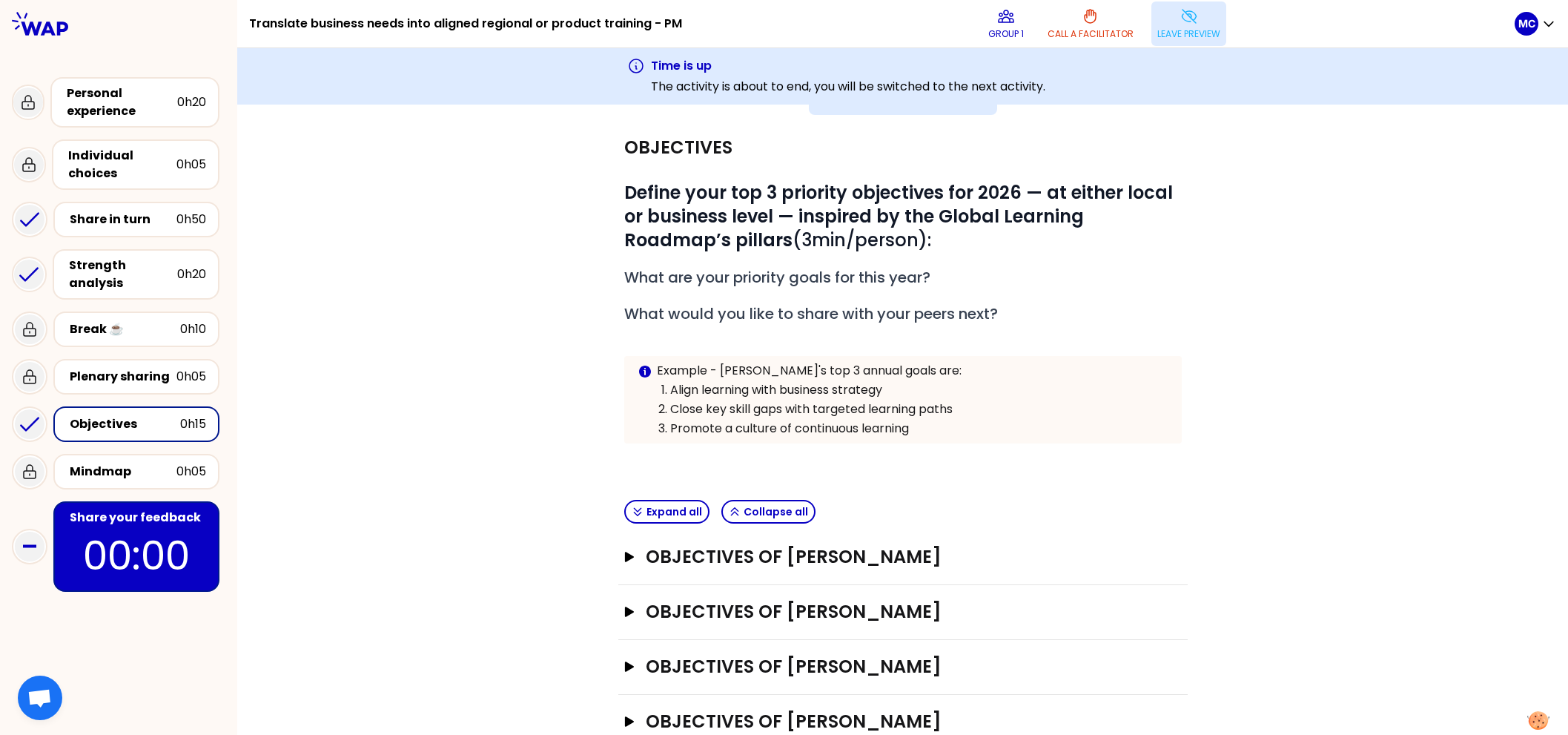
scroll to position [82, 0]
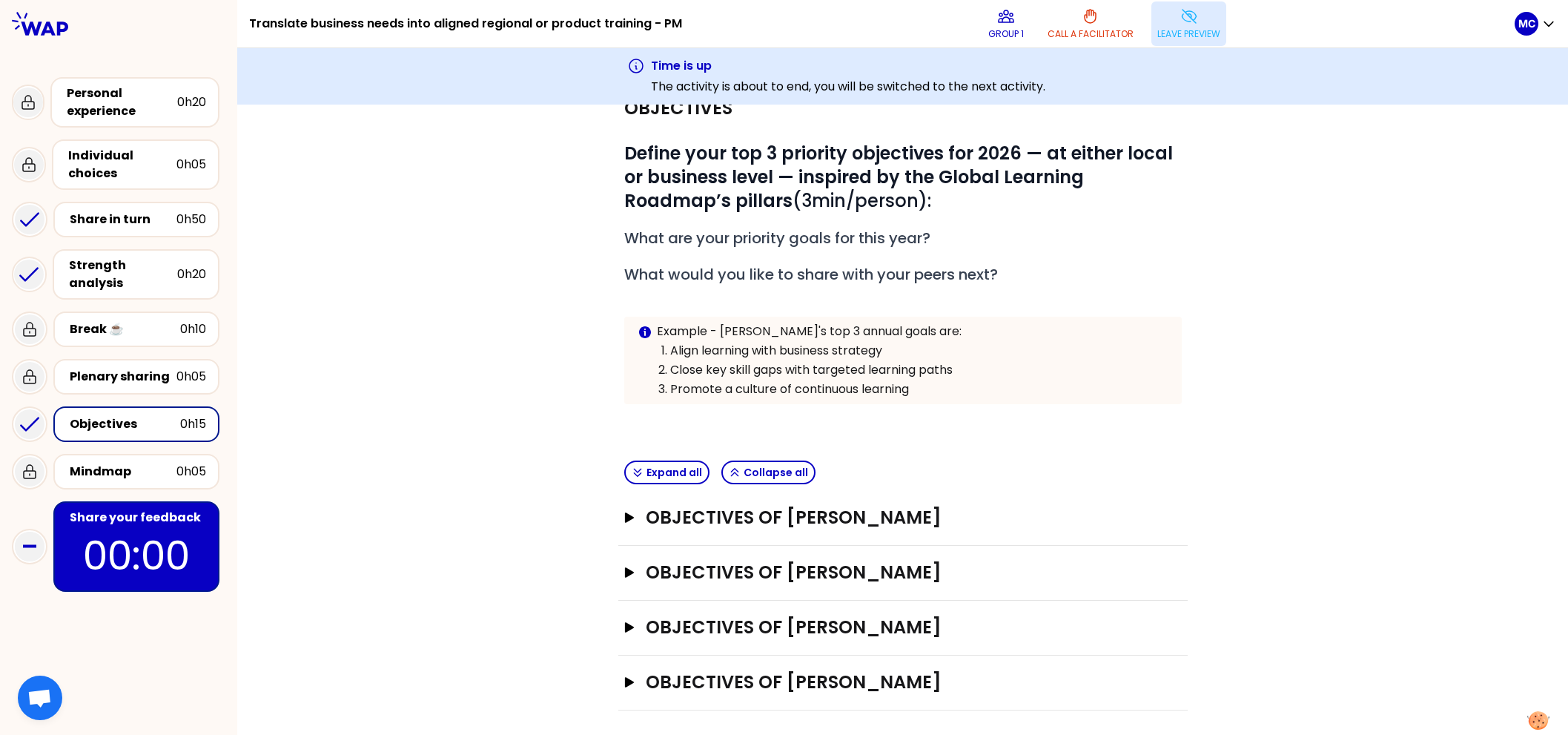
click at [882, 499] on div "Objectives of Susan Reddish Open" at bounding box center [903, 519] width 570 height 55
click at [876, 507] on h3 "Objectives of Susan Reddish" at bounding box center [888, 517] width 486 height 23
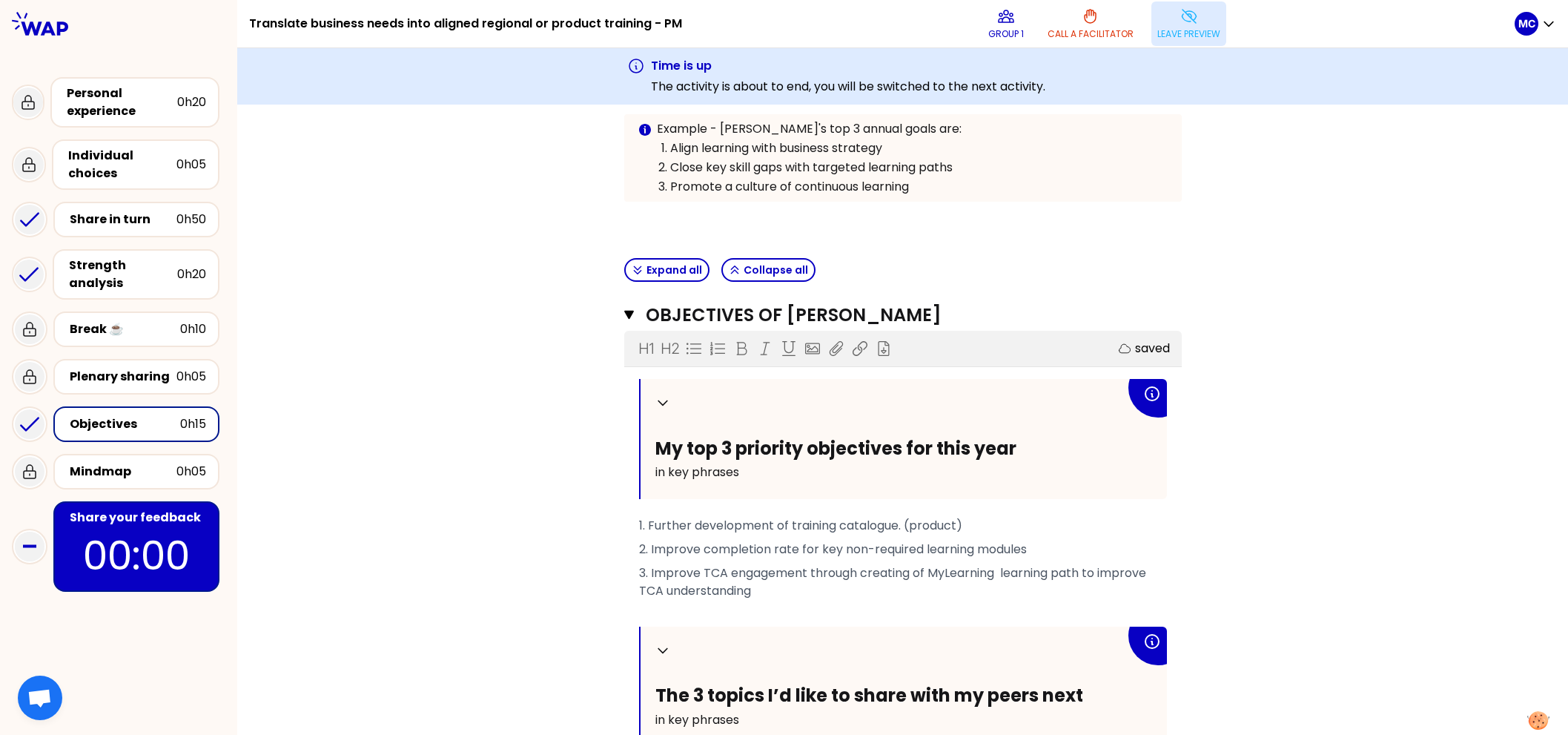
scroll to position [0, 0]
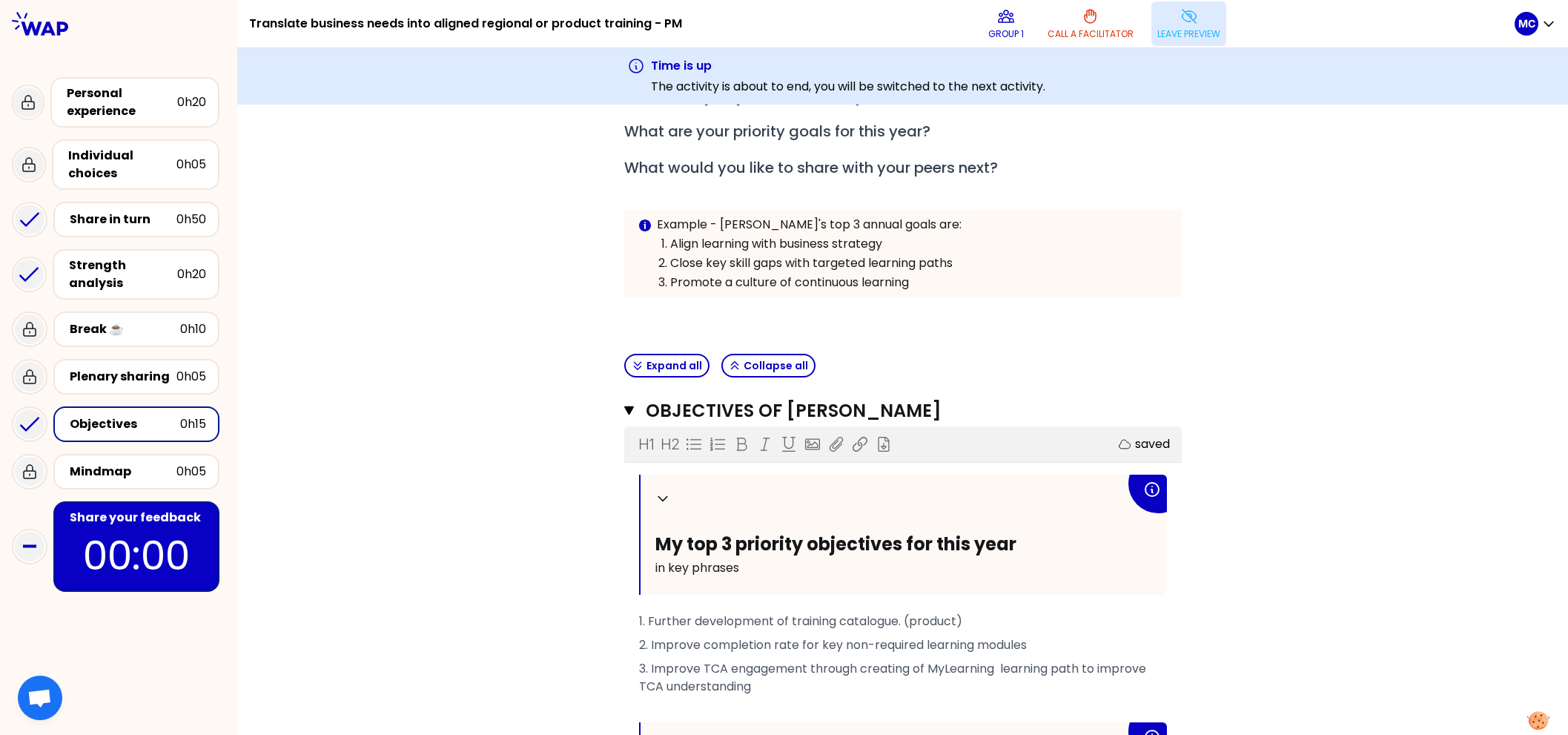
scroll to position [193, 0]
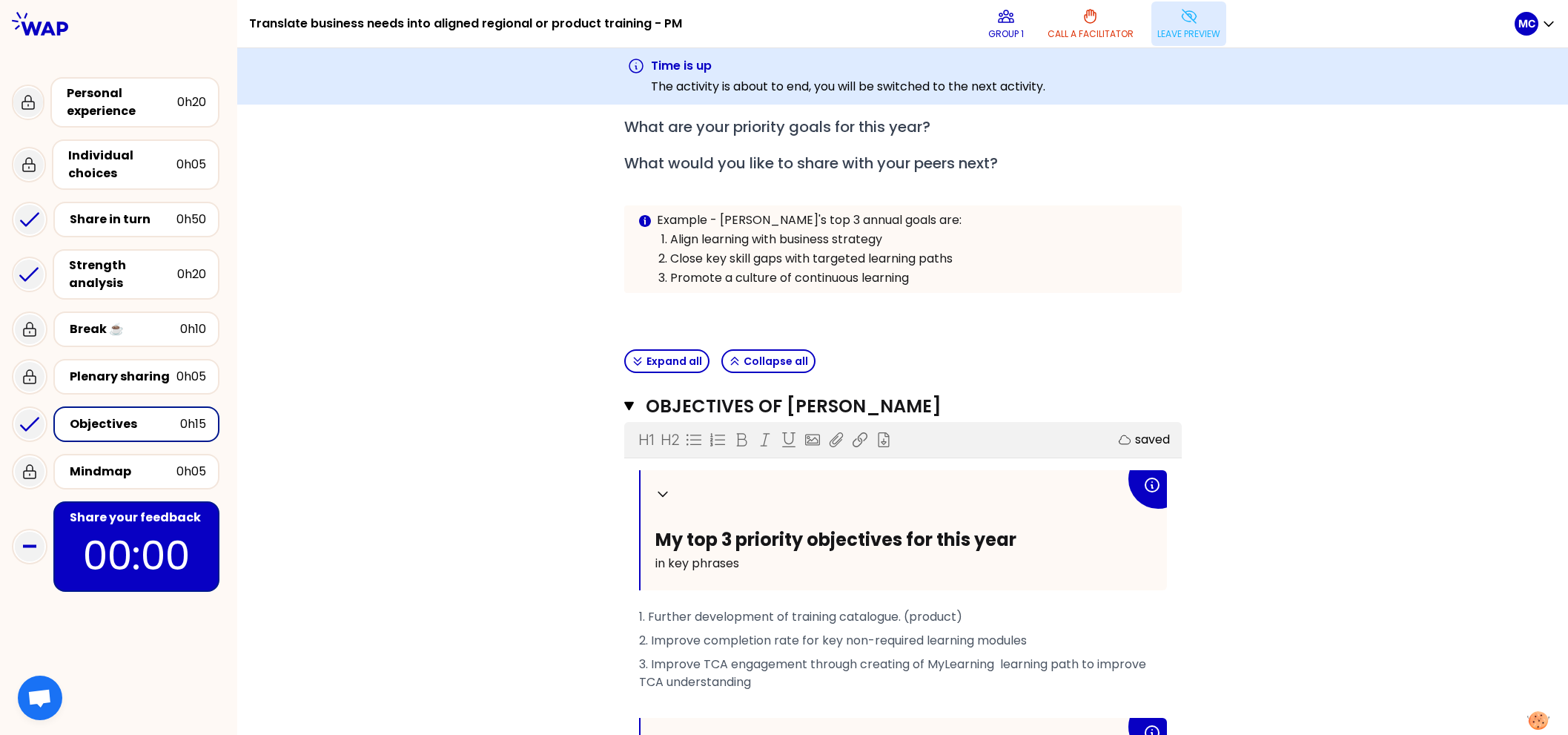
click at [1202, 23] on button "Leave preview" at bounding box center [1189, 24] width 75 height 45
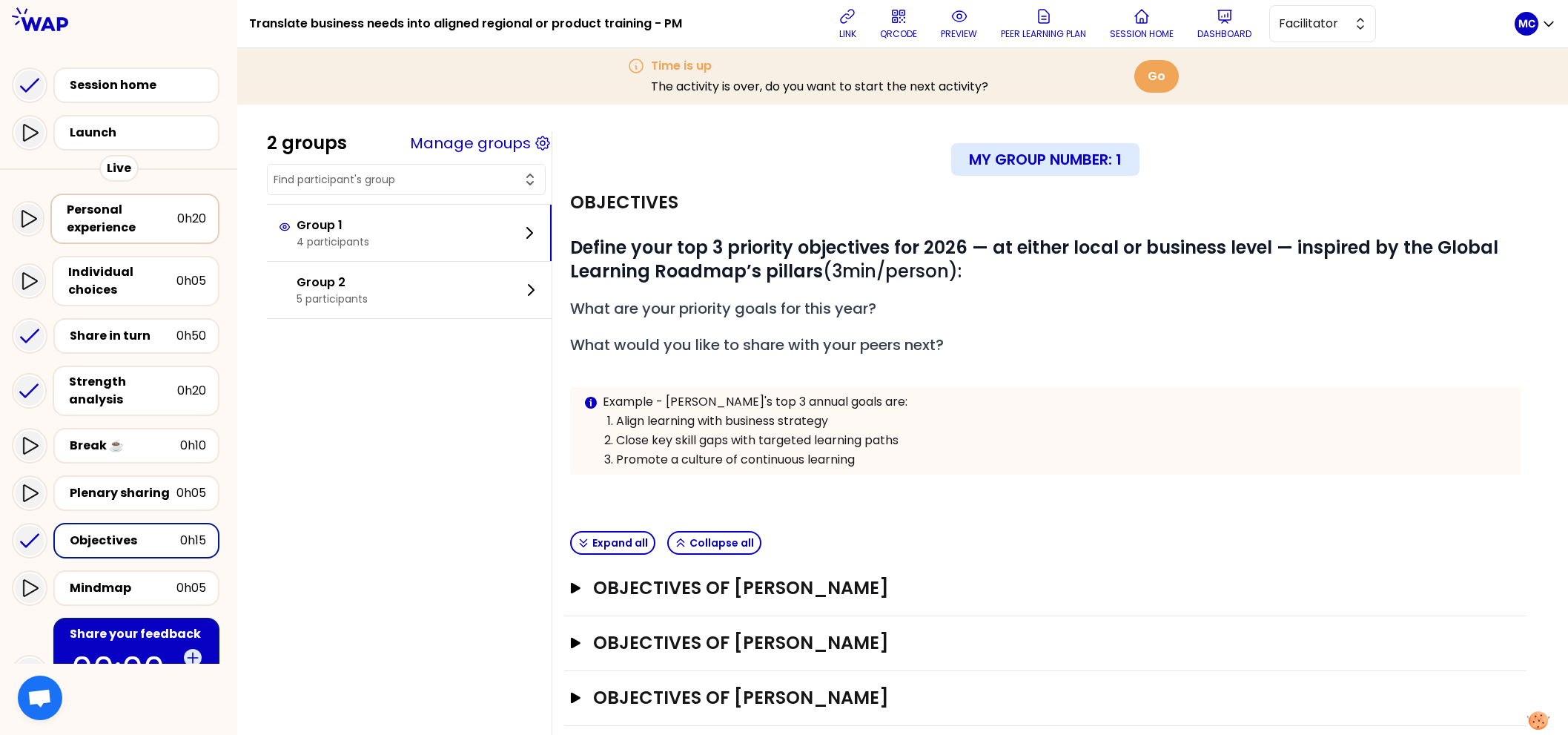
click at [130, 233] on div "Personal experience" at bounding box center [122, 219] width 111 height 35
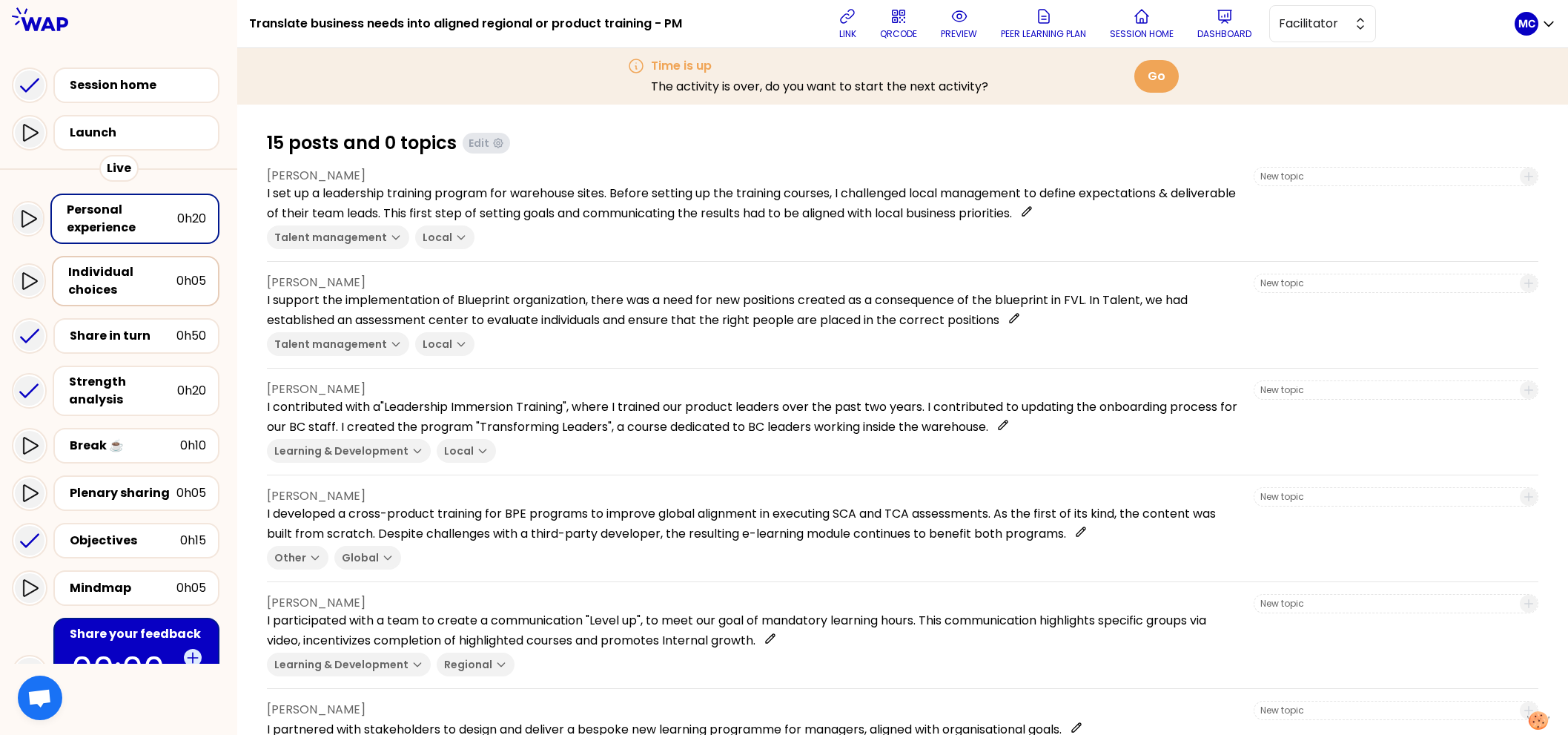
click at [150, 293] on div "Individual choices" at bounding box center [122, 281] width 108 height 35
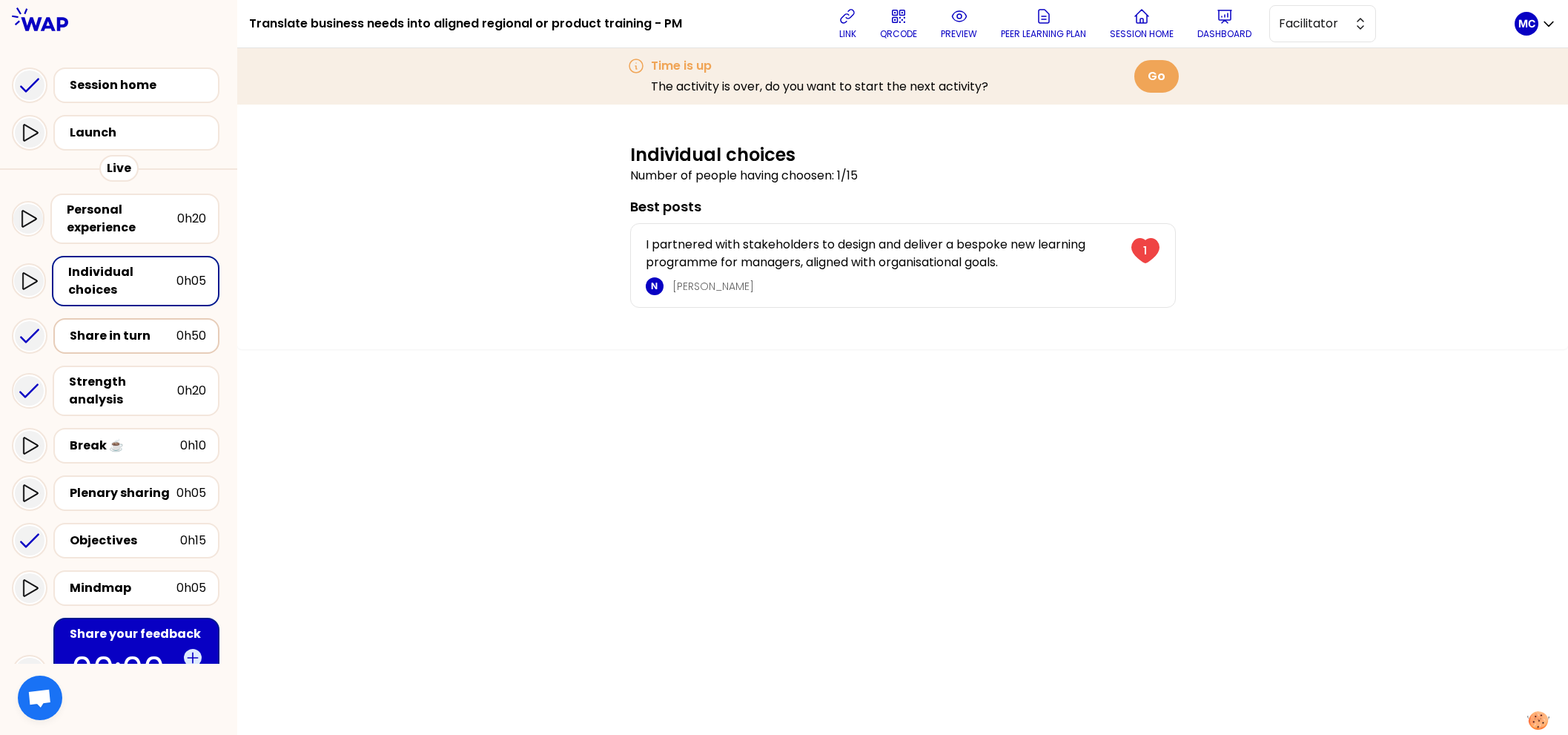
click at [142, 331] on div "Share in turn" at bounding box center [123, 336] width 107 height 18
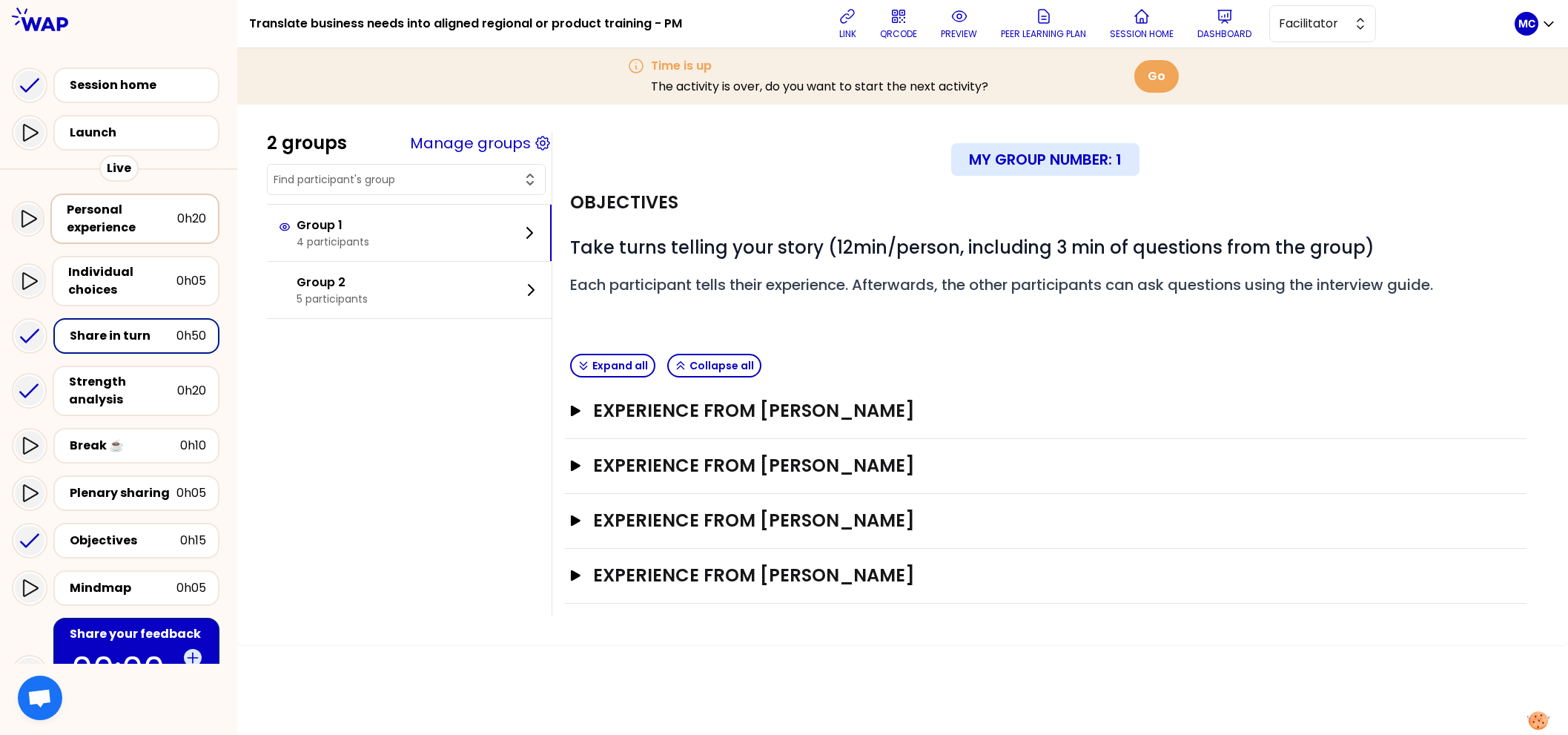
click at [95, 206] on div "Personal experience" at bounding box center [122, 219] width 111 height 35
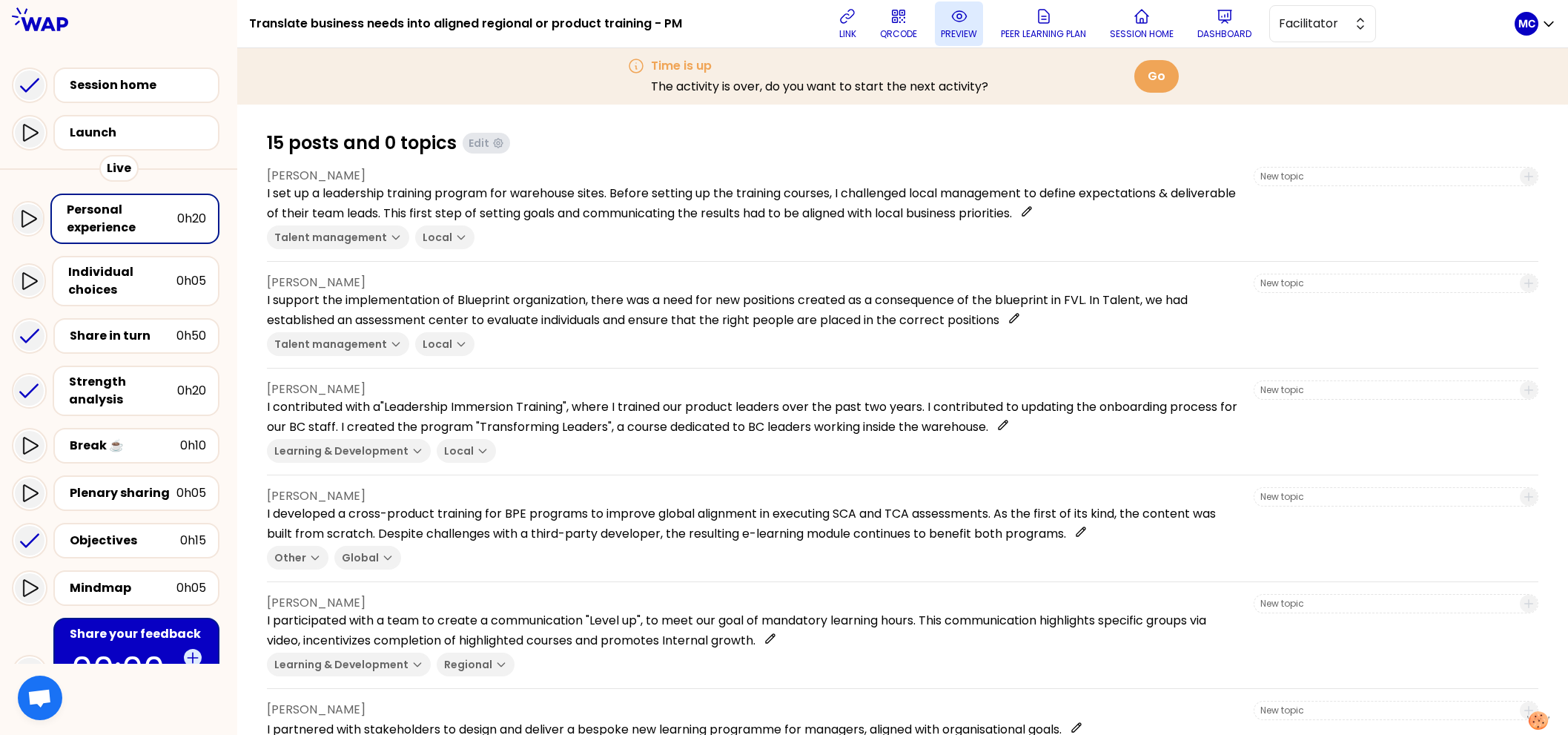
click at [958, 22] on icon at bounding box center [959, 16] width 18 height 18
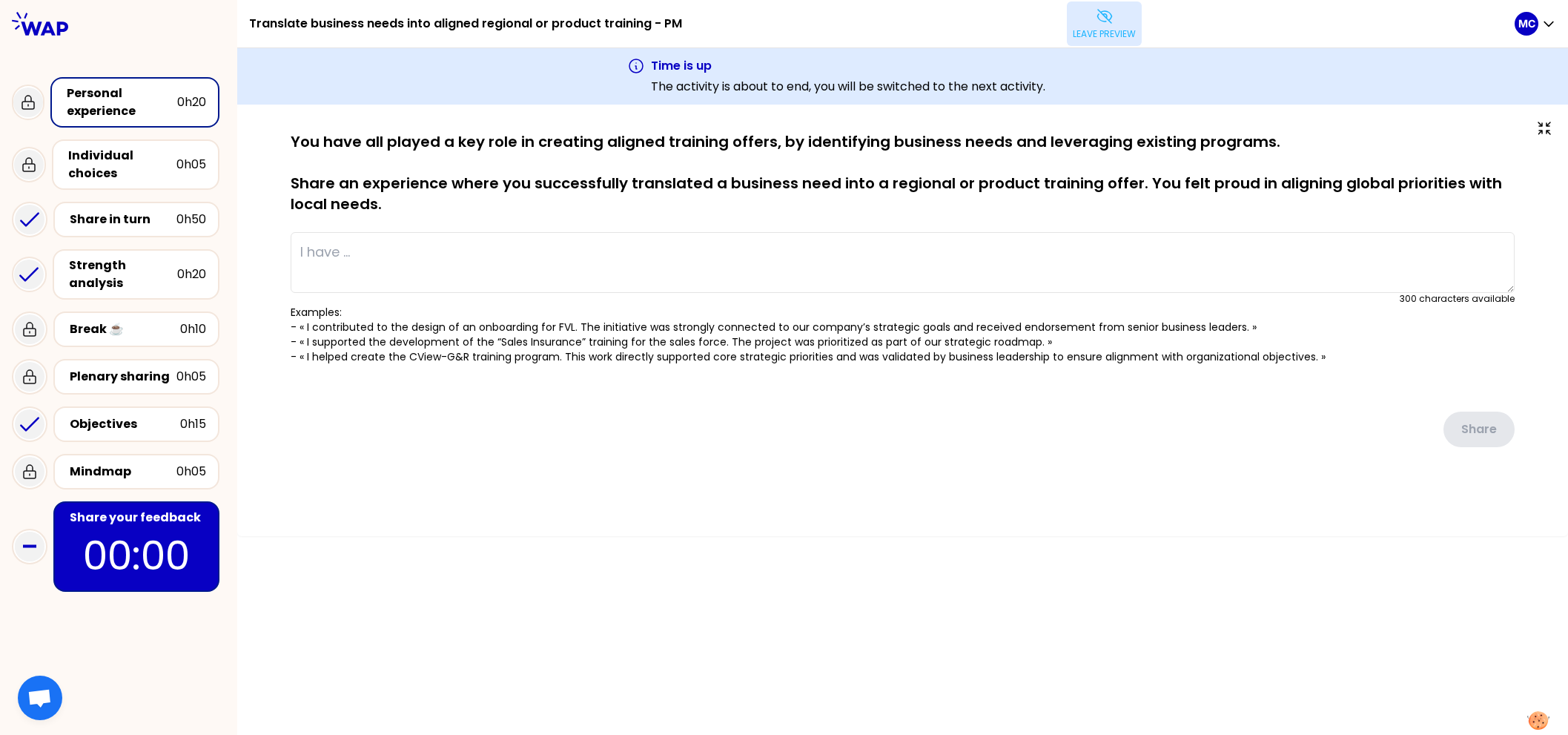
type textarea "I set up a leadership training program for warehouse sites. Before setting up t…"
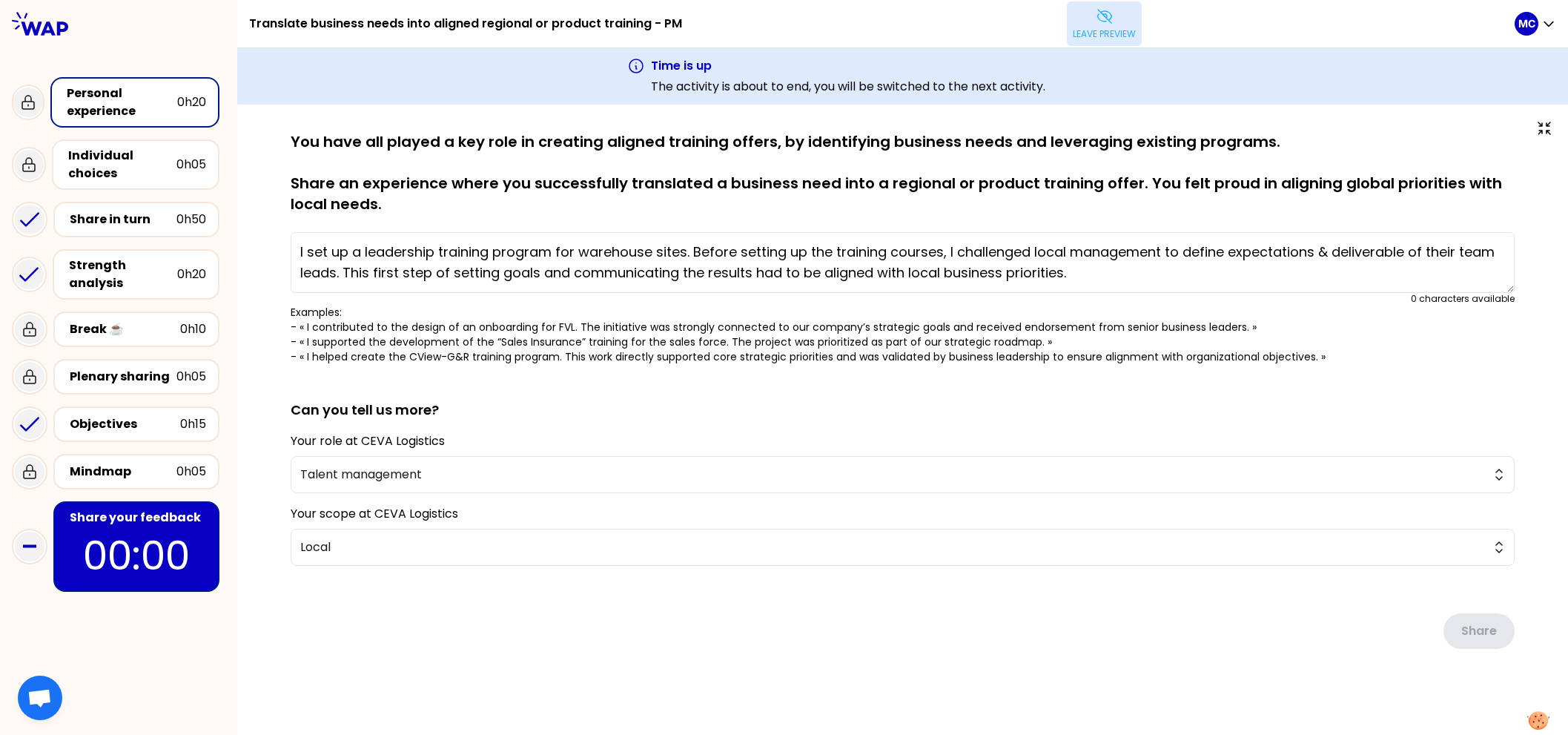
click at [680, 167] on p "You have all played a key role in creating aligned training offers, by identify…" at bounding box center [903, 173] width 1224 height 83
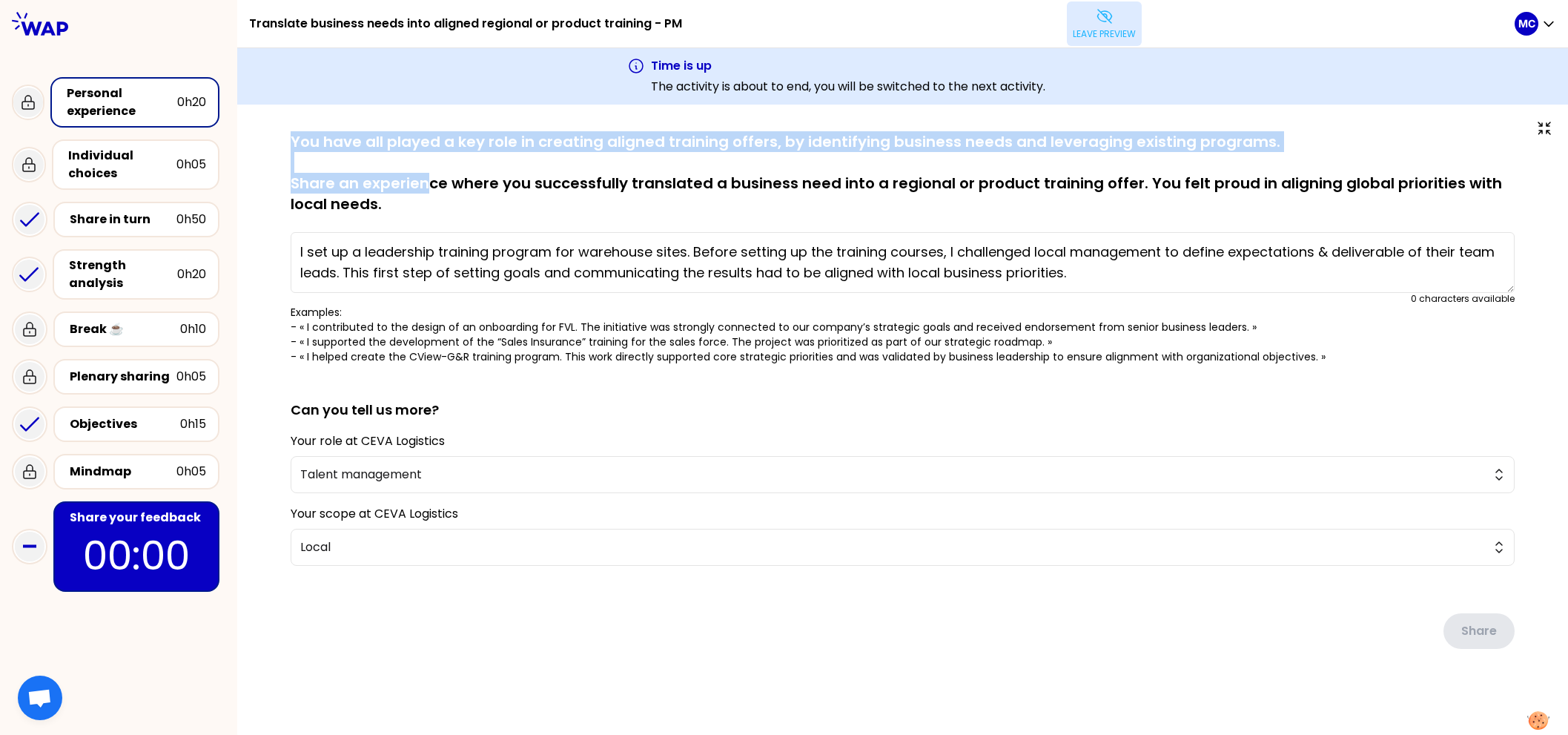
drag, startPoint x: 289, startPoint y: 142, endPoint x: 428, endPoint y: 182, distance: 144.6
click at [429, 182] on div "saved You have all played a key role in creating aligned training offers, by id…" at bounding box center [902, 420] width 1272 height 577
click at [428, 182] on p "You have all played a key role in creating aligned training offers, by identify…" at bounding box center [903, 173] width 1224 height 83
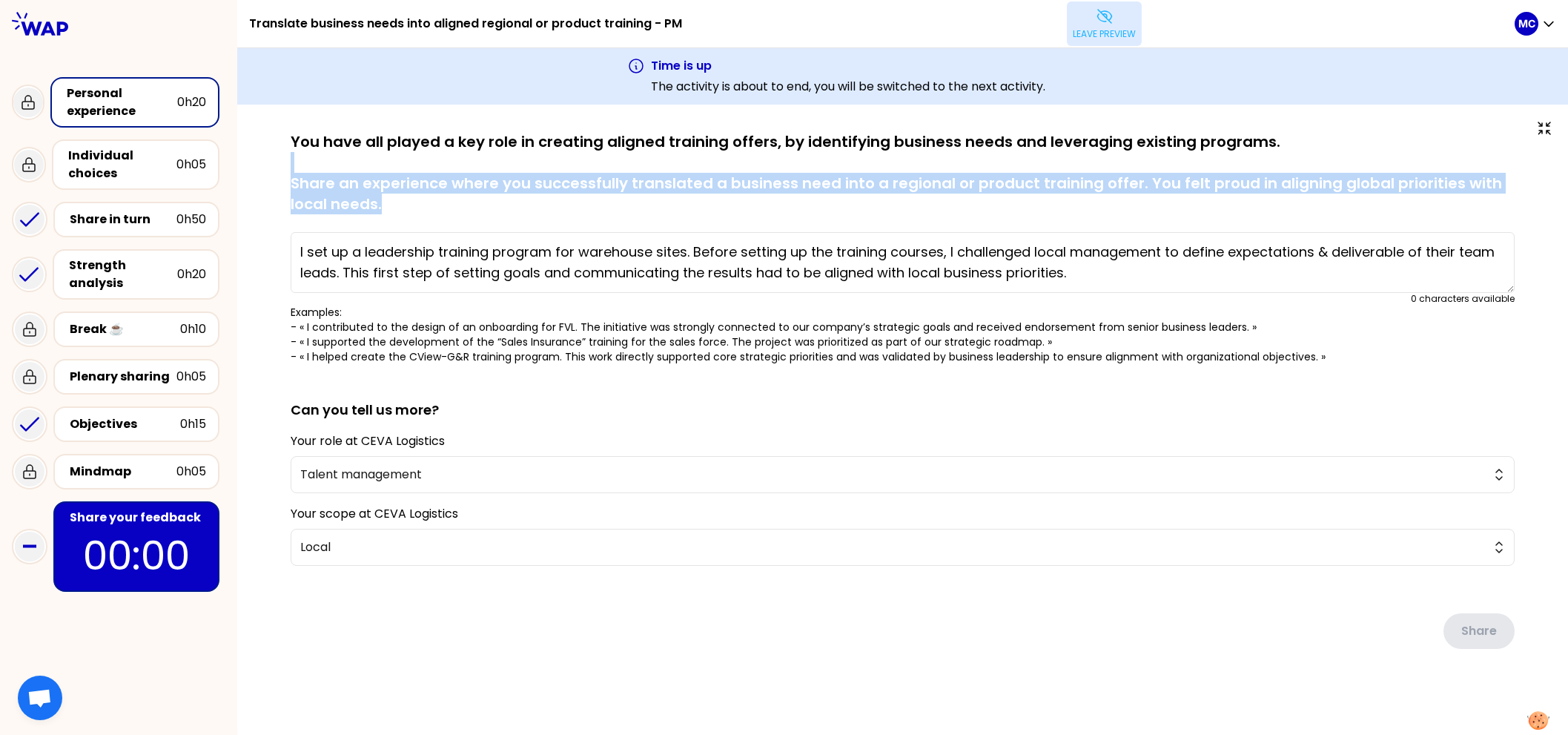
drag, startPoint x: 442, startPoint y: 204, endPoint x: 297, endPoint y: 151, distance: 154.4
click at [297, 151] on p "You have all played a key role in creating aligned training offers, by identify…" at bounding box center [903, 173] width 1224 height 83
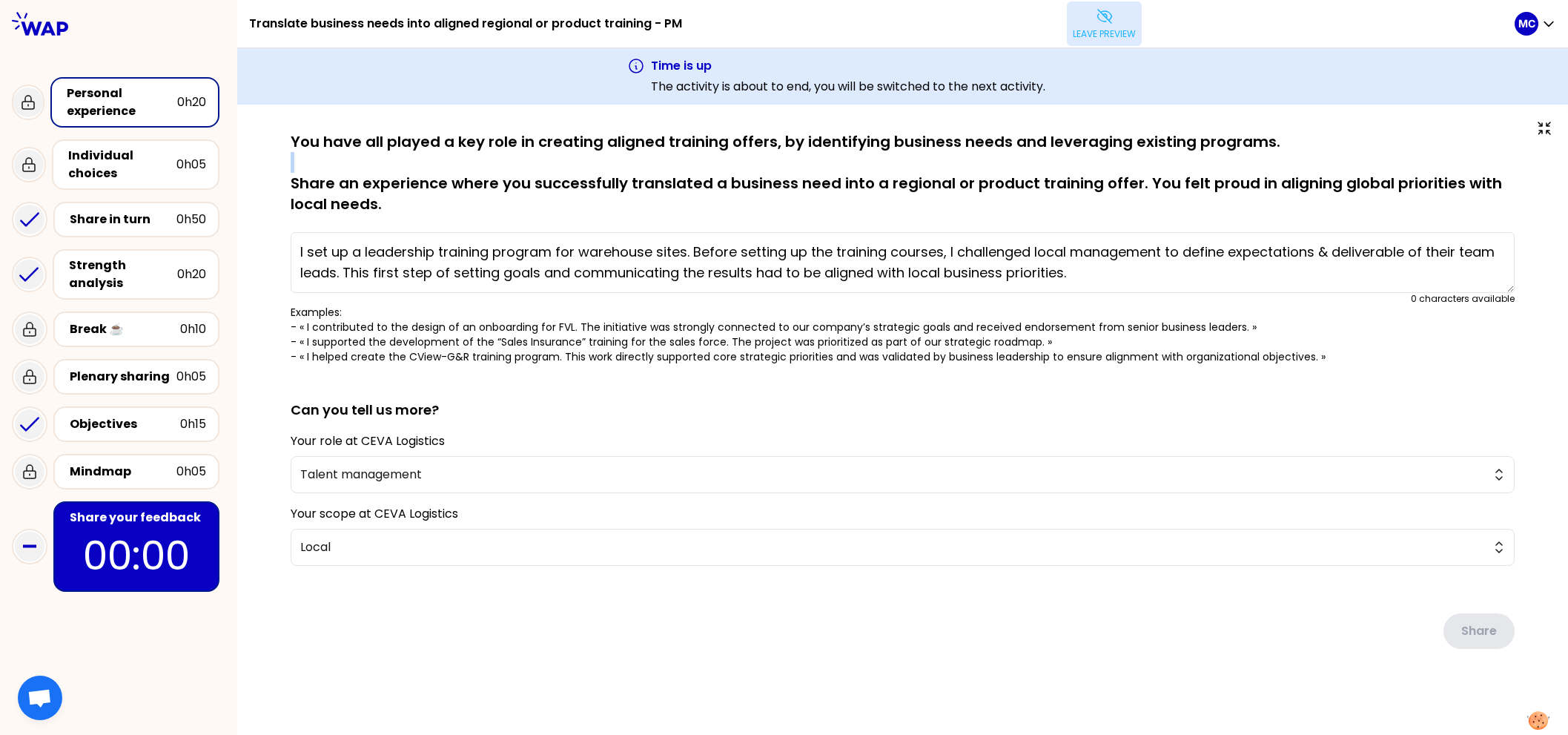
drag, startPoint x: 297, startPoint y: 151, endPoint x: 446, endPoint y: 185, distance: 152.8
click at [438, 176] on p "You have all played a key role in creating aligned training offers, by identify…" at bounding box center [903, 173] width 1224 height 83
click at [446, 185] on p "You have all played a key role in creating aligned training offers, by identify…" at bounding box center [903, 173] width 1224 height 83
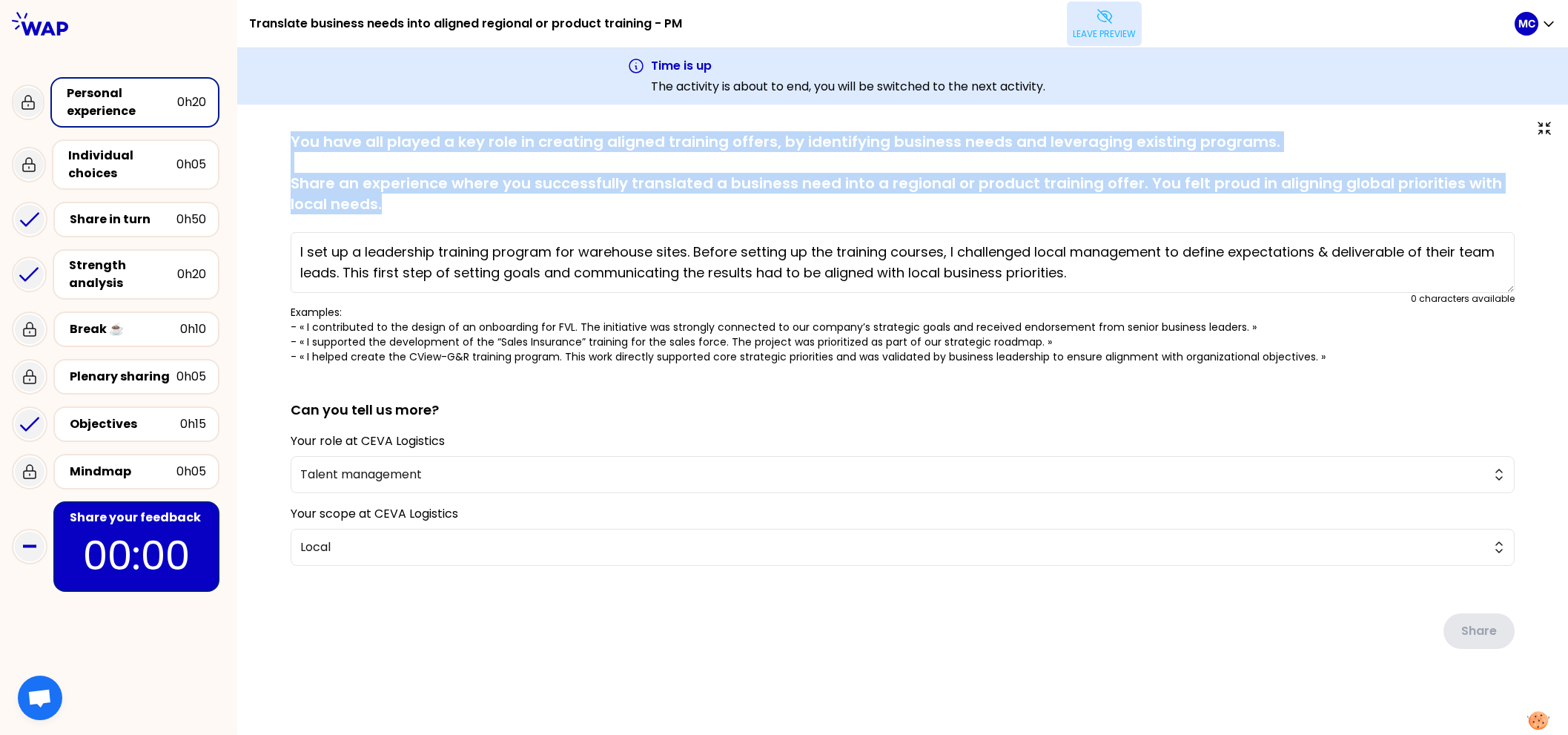
drag, startPoint x: 416, startPoint y: 205, endPoint x: 271, endPoint y: 136, distance: 160.6
click at [271, 136] on div "saved You have all played a key role in creating aligned training offers, by id…" at bounding box center [902, 420] width 1272 height 577
click at [267, 134] on div "saved You have all played a key role in creating aligned training offers, by id…" at bounding box center [902, 420] width 1272 height 577
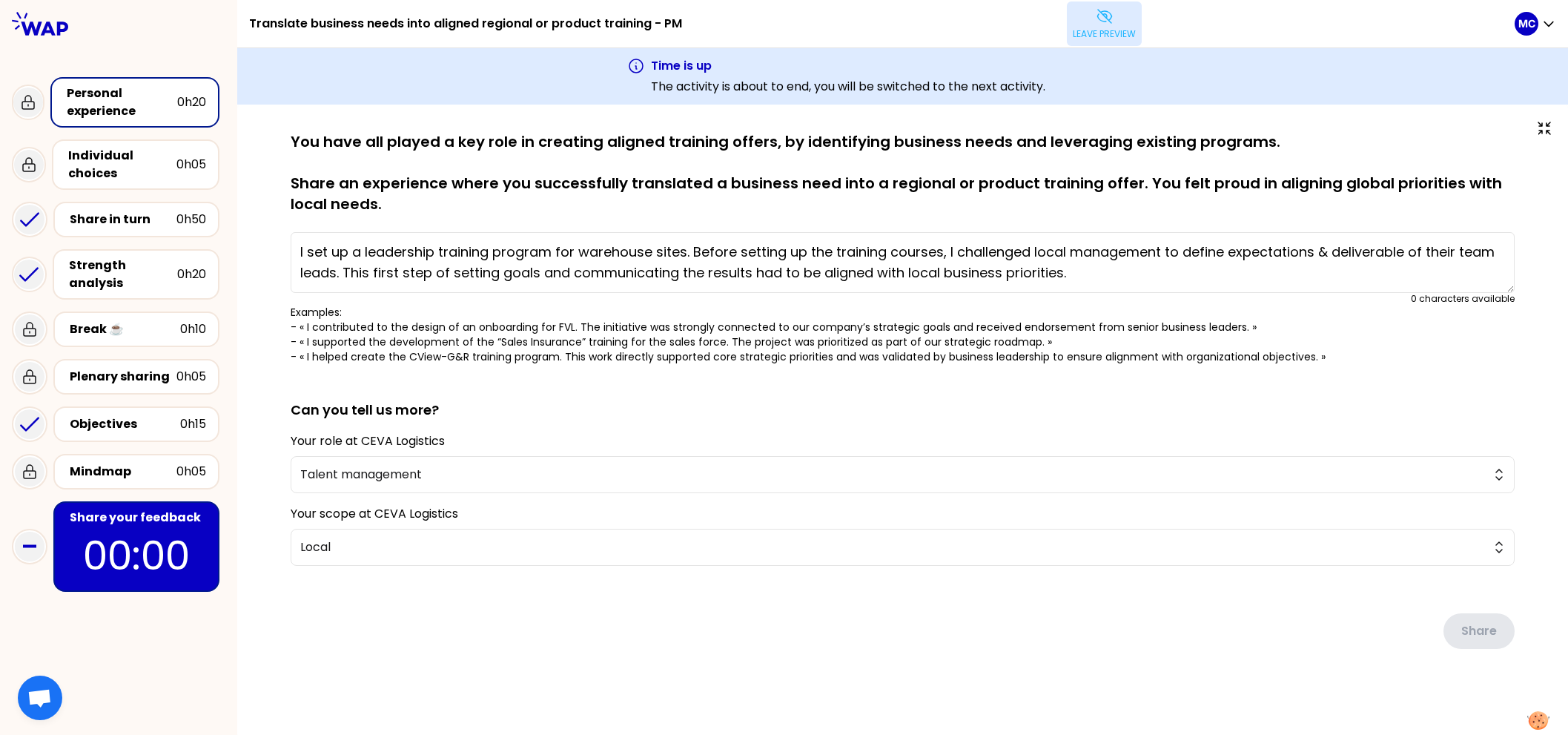
click at [580, 117] on div "saved You have all played a key role in creating aligned training offers, by id…" at bounding box center [903, 421] width 1331 height 633
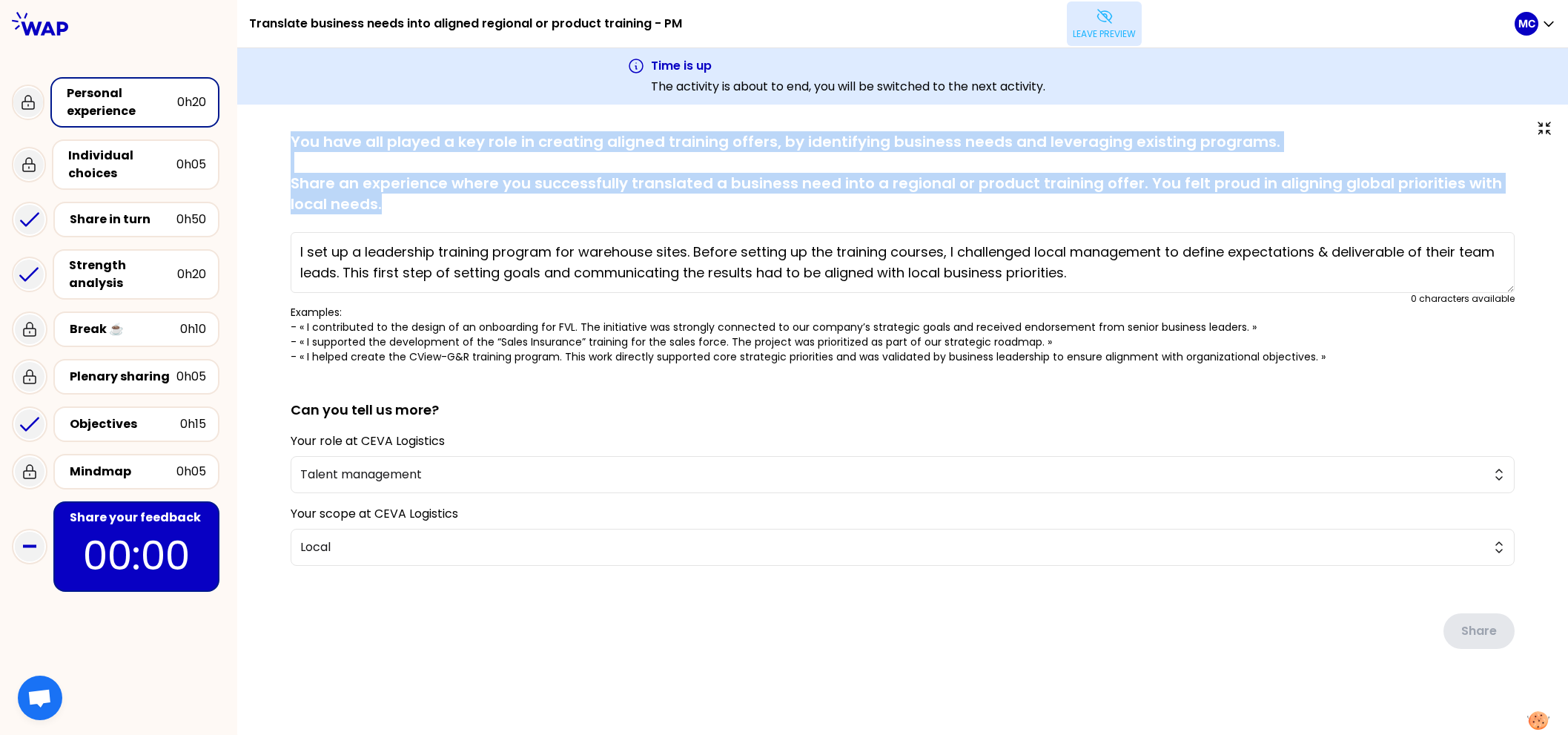
drag, startPoint x: 580, startPoint y: 117, endPoint x: 580, endPoint y: 212, distance: 95.0
click at [580, 212] on div "saved You have all played a key role in creating aligned training offers, by id…" at bounding box center [903, 421] width 1331 height 633
click at [580, 212] on p "You have all played a key role in creating aligned training offers, by identify…" at bounding box center [903, 173] width 1224 height 83
drag, startPoint x: 566, startPoint y: 144, endPoint x: 806, endPoint y: 199, distance: 246.2
click at [807, 200] on p "You have all played a key role in creating aligned training offers, by identify…" at bounding box center [903, 173] width 1224 height 83
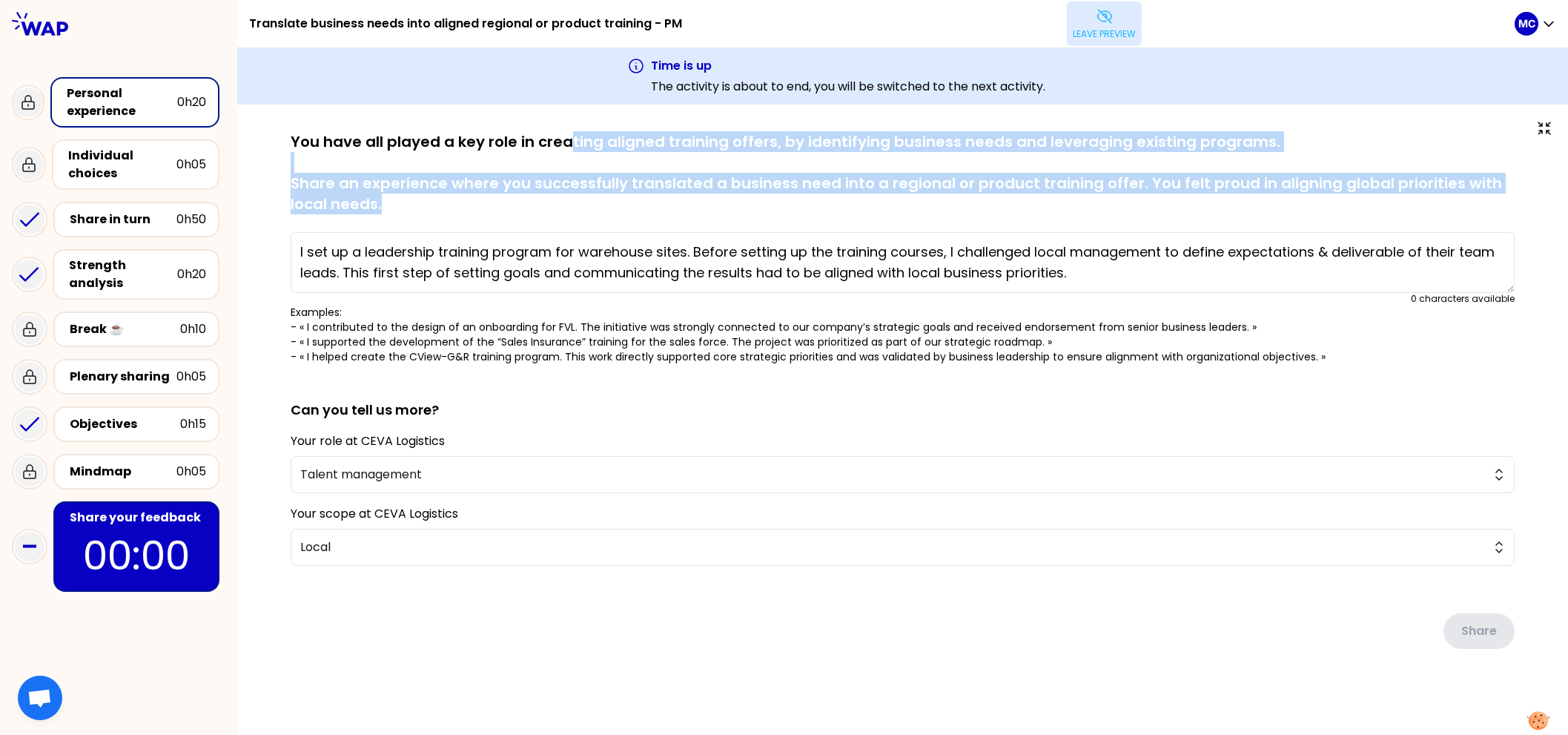
click at [806, 199] on p "You have all played a key role in creating aligned training offers, by identify…" at bounding box center [903, 173] width 1224 height 83
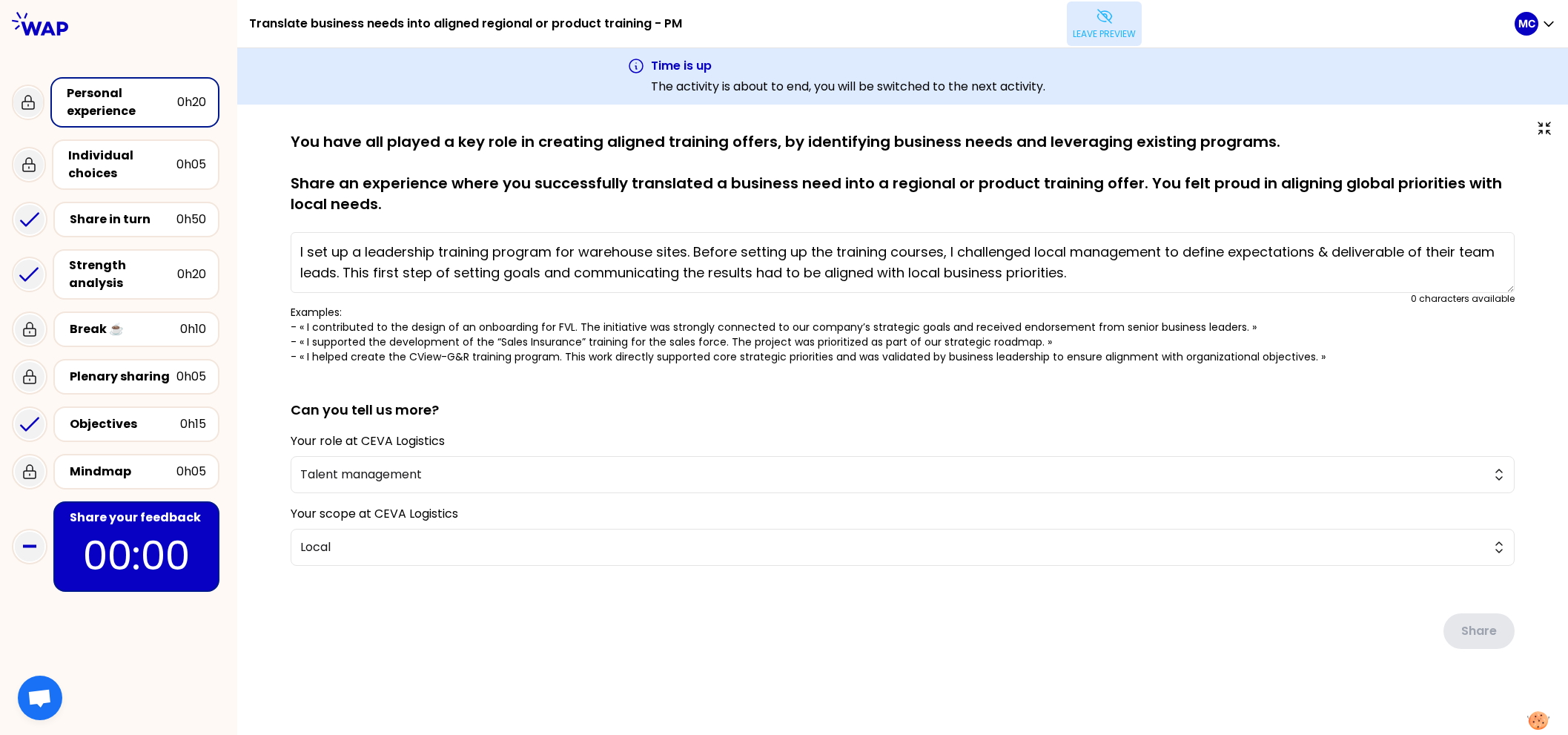
drag, startPoint x: 767, startPoint y: 202, endPoint x: 565, endPoint y: 133, distance: 213.5
click at [570, 134] on p "You have all played a key role in creating aligned training offers, by identify…" at bounding box center [903, 173] width 1224 height 83
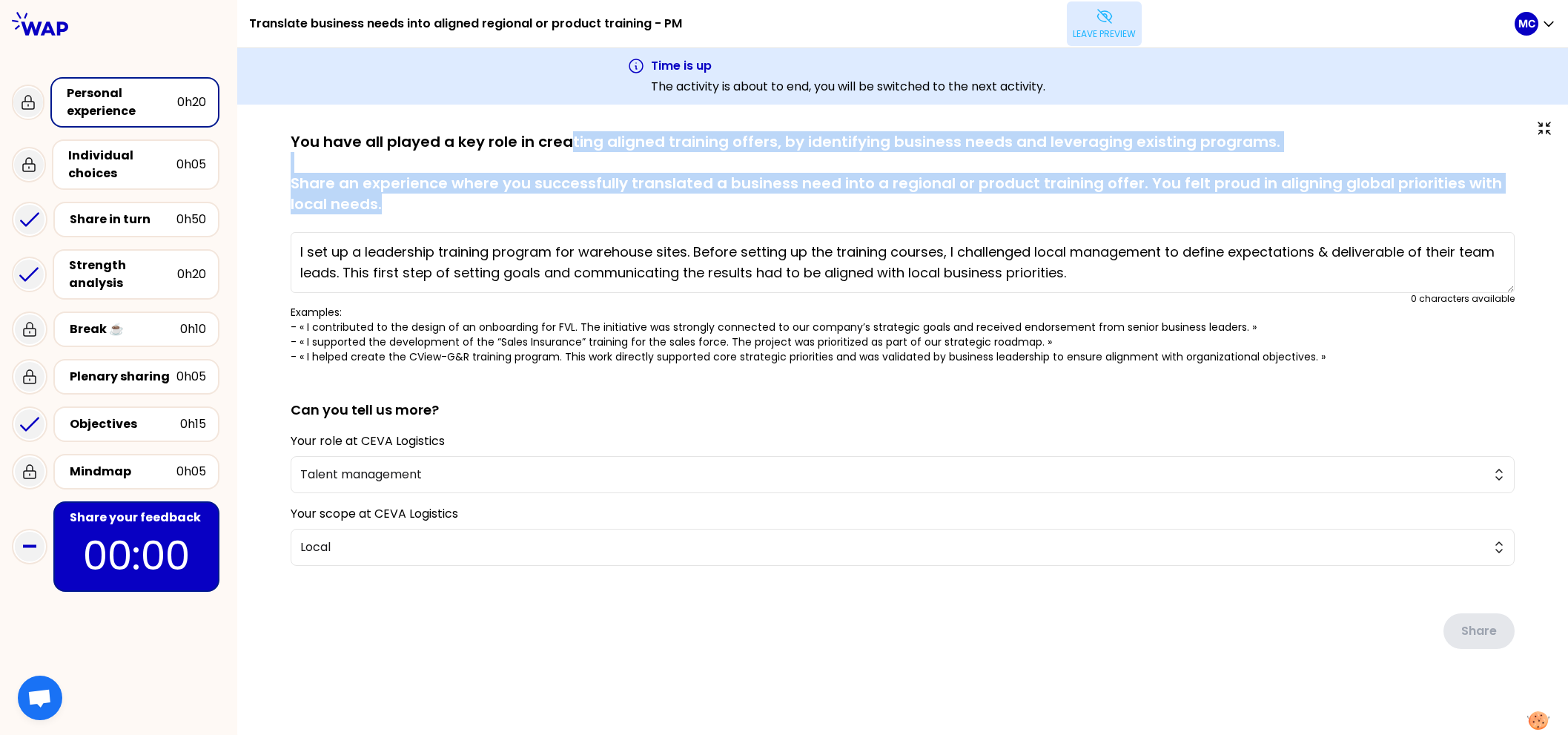
click at [565, 133] on p "You have all played a key role in creating aligned training offers, by identify…" at bounding box center [903, 173] width 1224 height 83
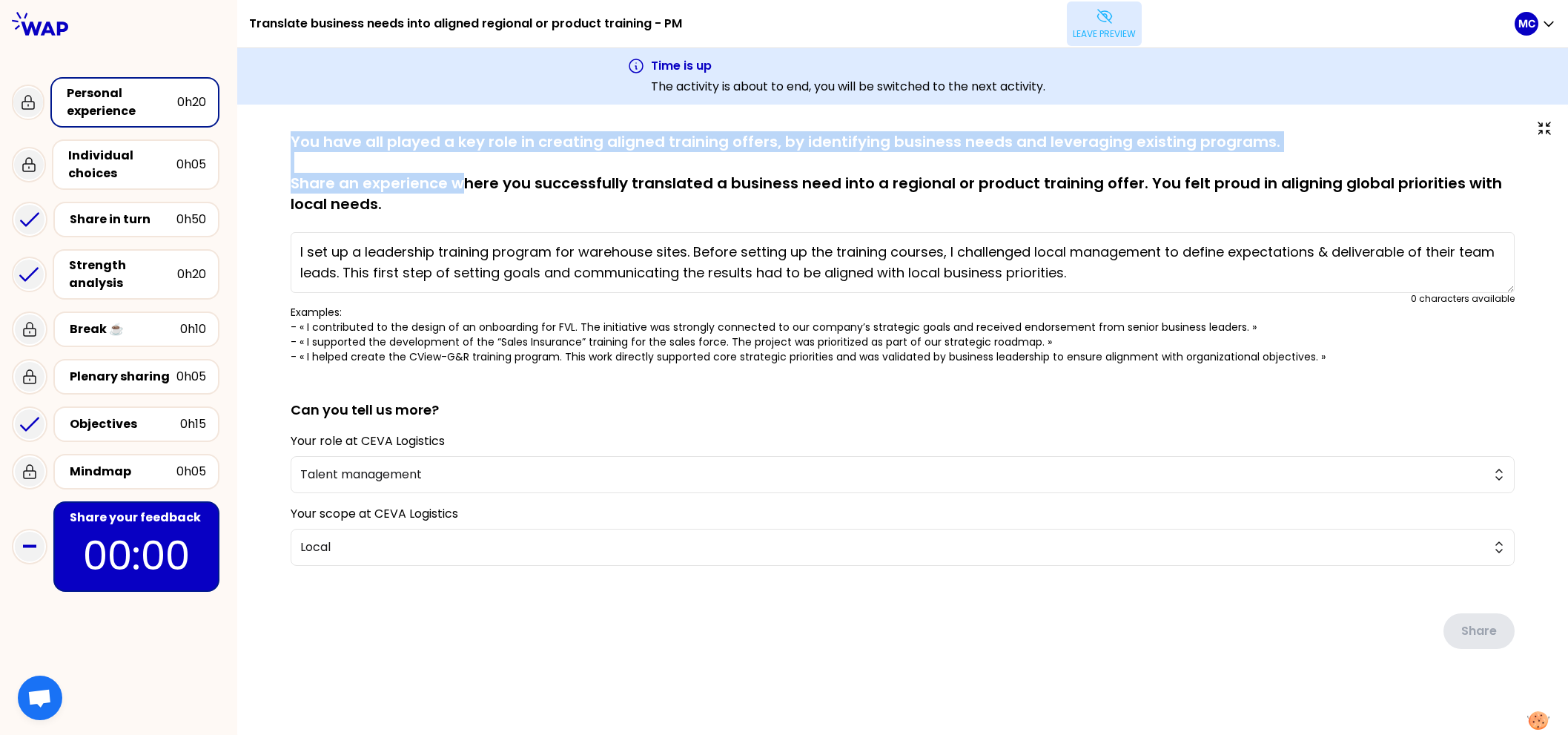
drag, startPoint x: 287, startPoint y: 141, endPoint x: 476, endPoint y: 195, distance: 196.6
click at [476, 196] on div "saved You have all played a key role in creating aligned training offers, by id…" at bounding box center [902, 420] width 1272 height 577
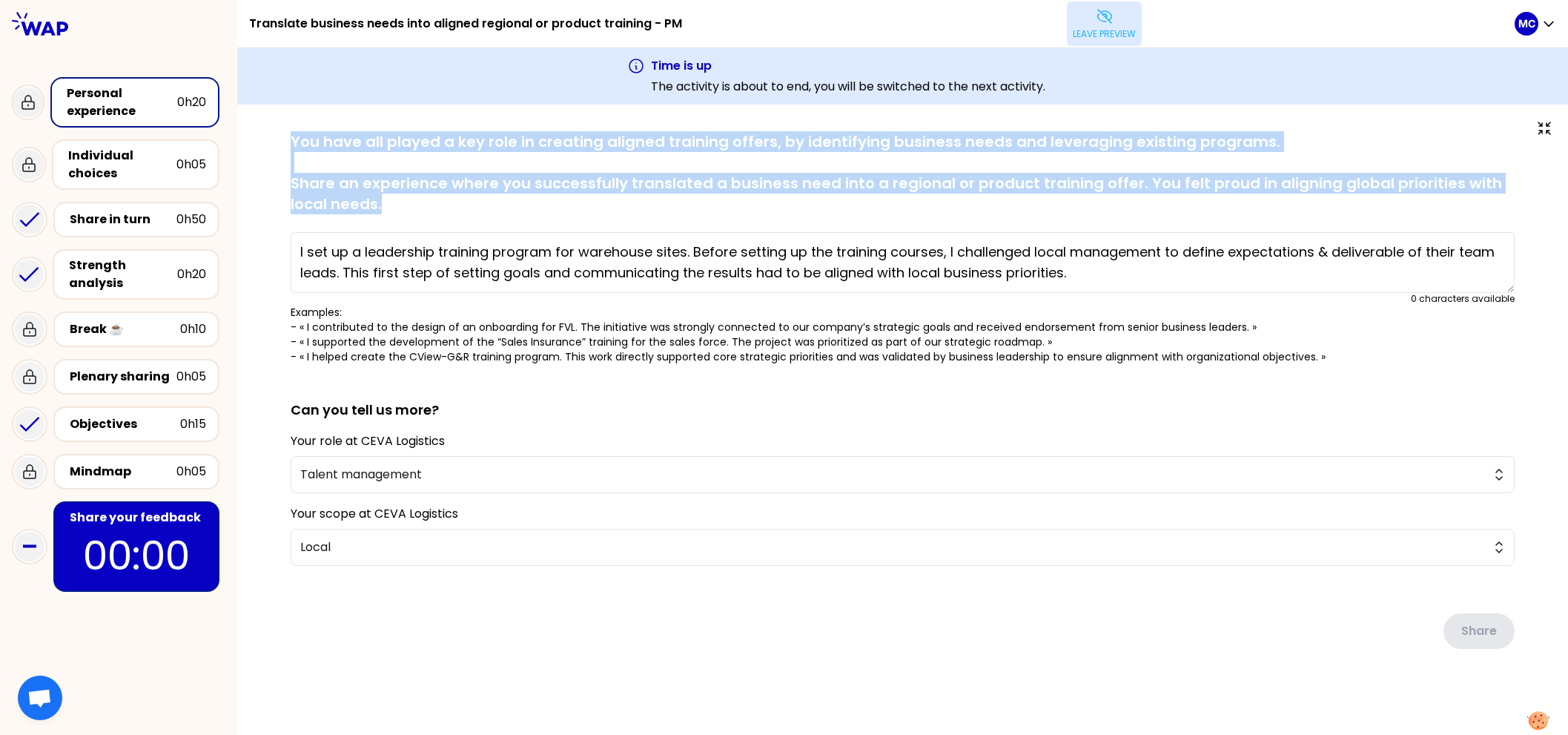
click at [476, 195] on p "You have all played a key role in creating aligned training offers, by identify…" at bounding box center [903, 173] width 1224 height 83
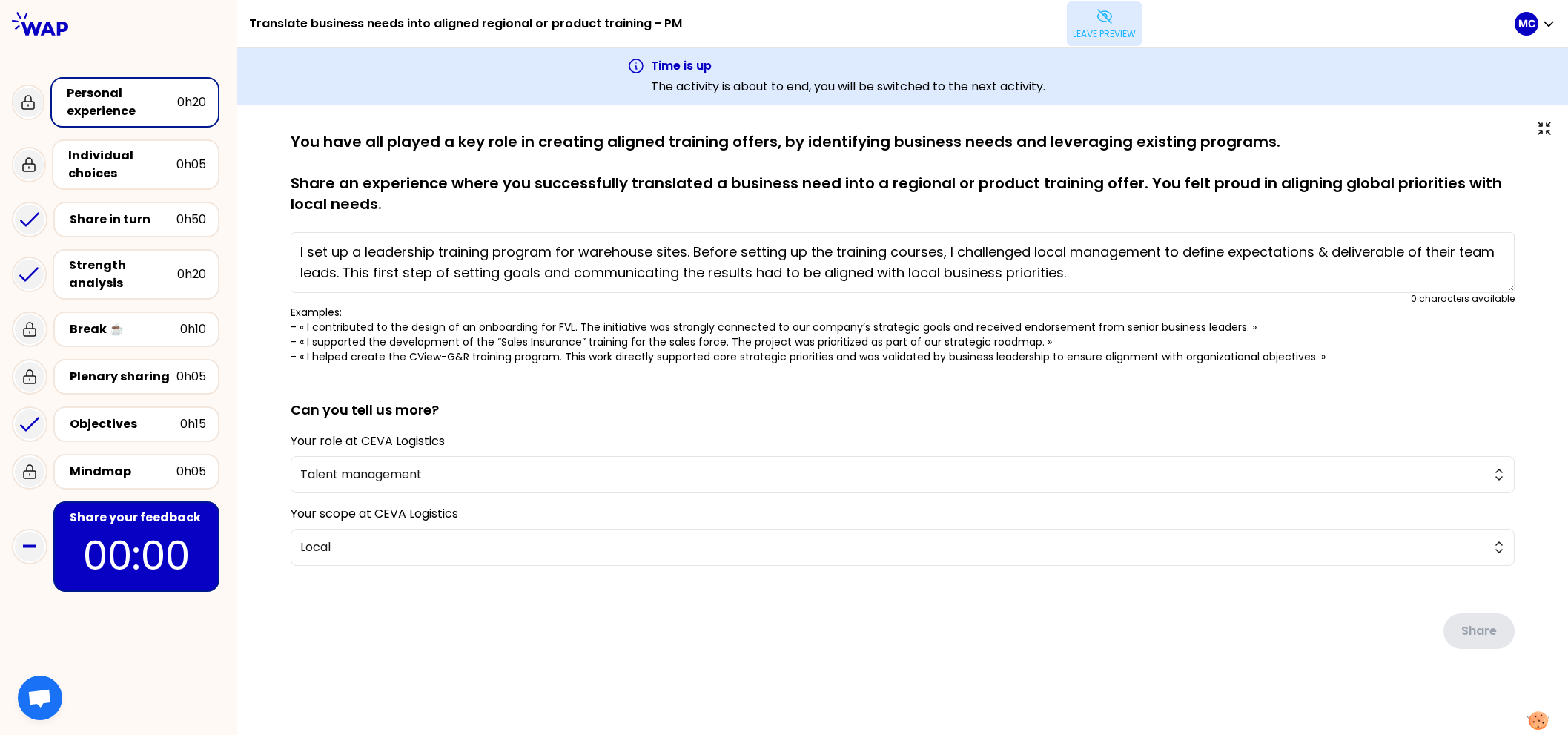
click at [476, 195] on p "You have all played a key role in creating aligned training offers, by identify…" at bounding box center [903, 173] width 1224 height 83
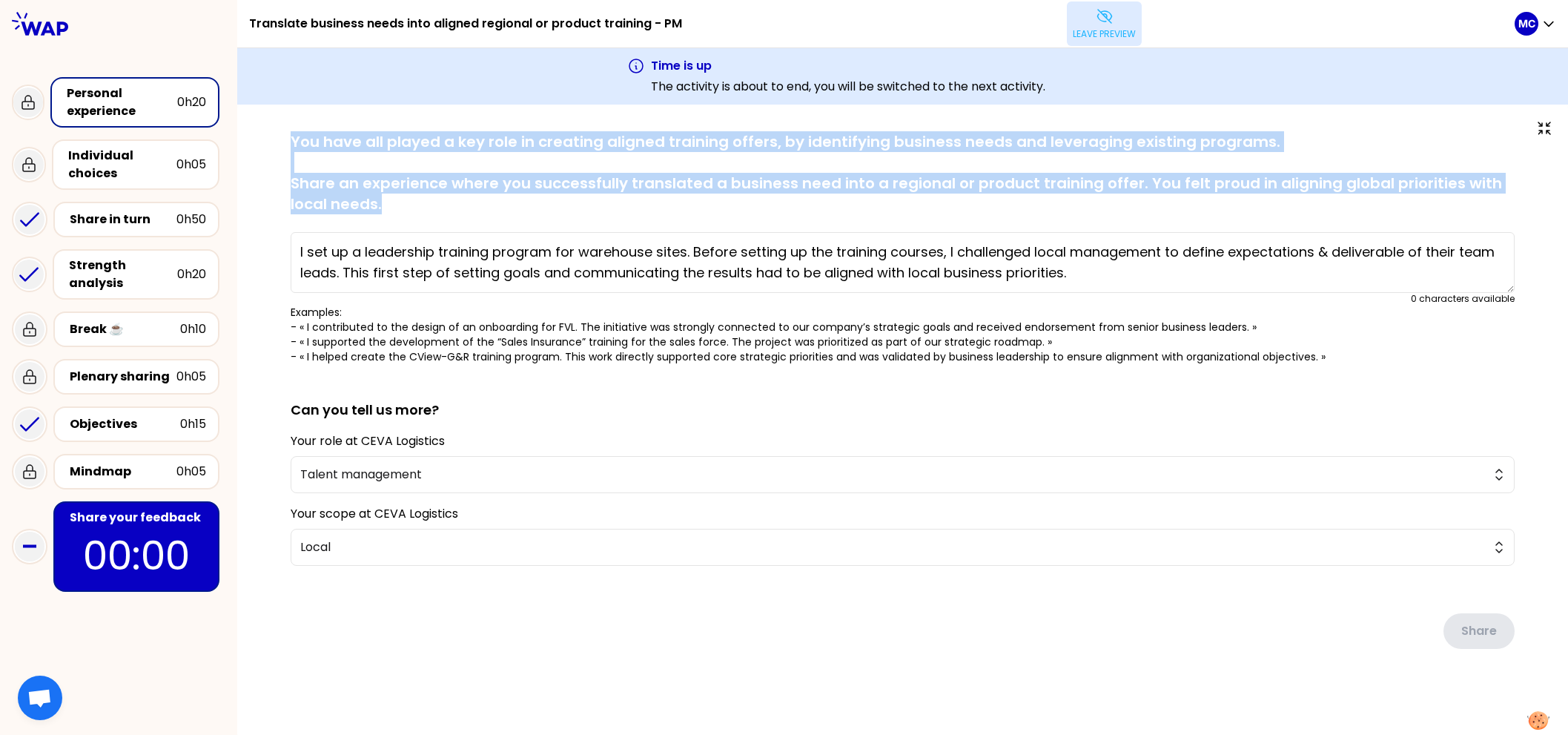
drag, startPoint x: 427, startPoint y: 195, endPoint x: 273, endPoint y: 137, distance: 164.6
click at [273, 137] on div "saved You have all played a key role in creating aligned training offers, by id…" at bounding box center [902, 420] width 1272 height 577
click at [267, 132] on div "saved You have all played a key role in creating aligned training offers, by id…" at bounding box center [902, 420] width 1272 height 577
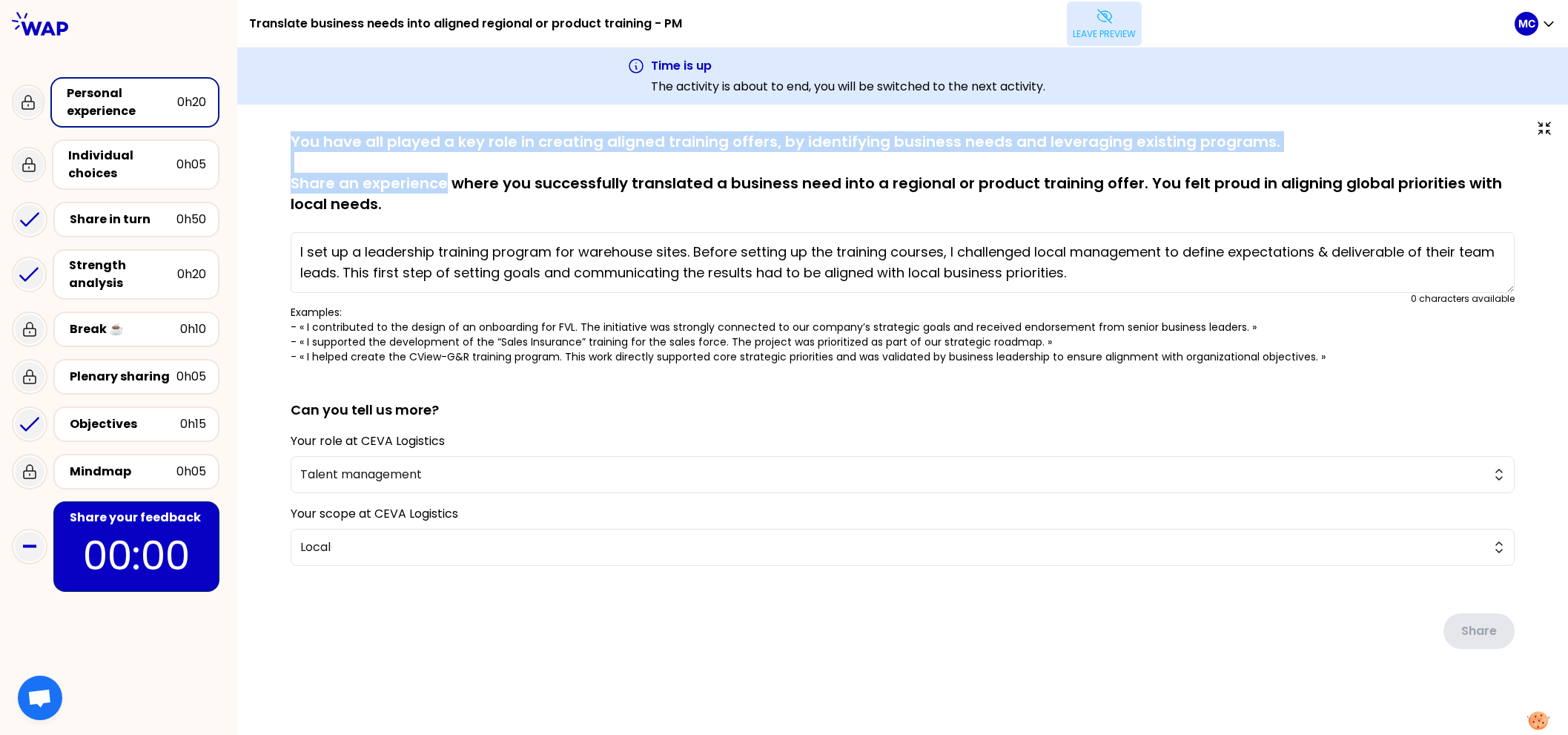
drag, startPoint x: 267, startPoint y: 132, endPoint x: 376, endPoint y: 198, distance: 127.4
click at [374, 196] on div "saved You have all played a key role in creating aligned training offers, by id…" at bounding box center [902, 420] width 1272 height 577
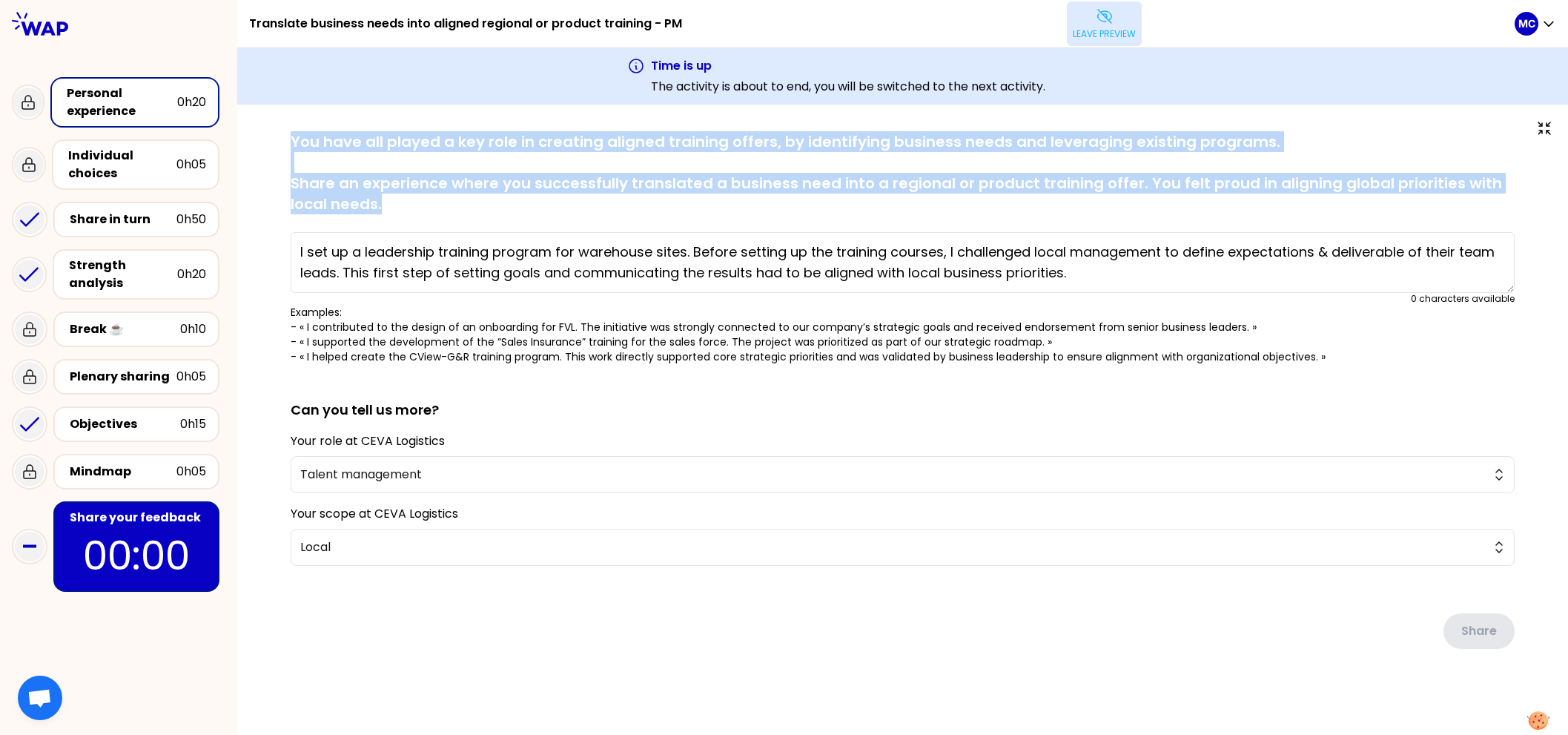
click at [400, 206] on p "You have all played a key role in creating aligned training offers, by identify…" at bounding box center [903, 173] width 1224 height 83
drag, startPoint x: 405, startPoint y: 206, endPoint x: 271, endPoint y: 125, distance: 156.6
click at [275, 128] on div "saved You have all played a key role in creating aligned training offers, by id…" at bounding box center [903, 421] width 1331 height 633
click at [271, 125] on div at bounding box center [902, 125] width 1272 height 12
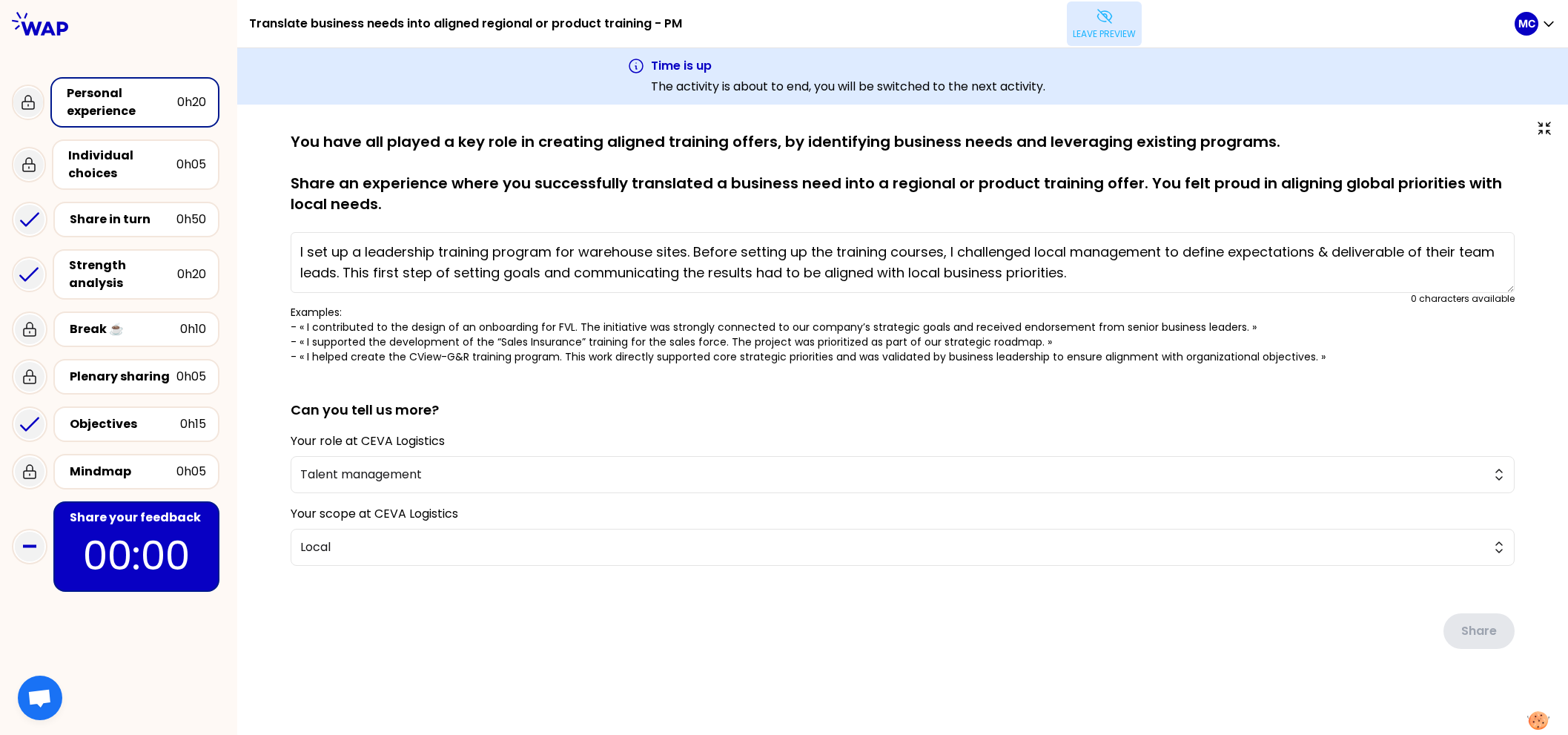
drag, startPoint x: 835, startPoint y: 116, endPoint x: 835, endPoint y: 194, distance: 78.0
click at [835, 185] on div "saved You have all played a key role in creating aligned training offers, by id…" at bounding box center [903, 421] width 1331 height 633
click at [835, 194] on p "You have all played a key role in creating aligned training offers, by identify…" at bounding box center [903, 173] width 1224 height 83
drag, startPoint x: 506, startPoint y: 181, endPoint x: 381, endPoint y: 154, distance: 127.9
click at [389, 154] on p "You have all played a key role in creating aligned training offers, by identify…" at bounding box center [903, 173] width 1224 height 83
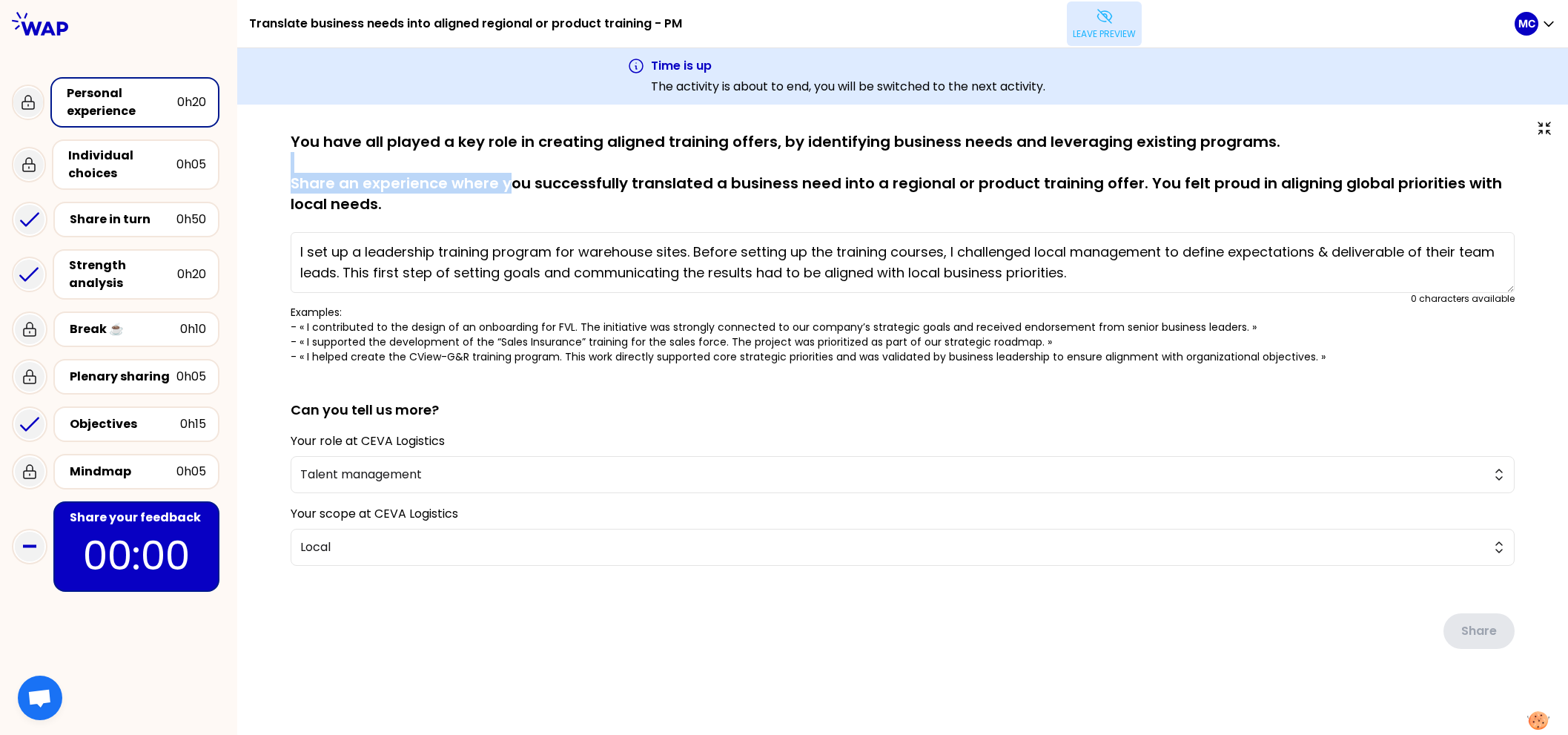
click at [381, 154] on p "You have all played a key role in creating aligned training offers, by identify…" at bounding box center [903, 173] width 1224 height 83
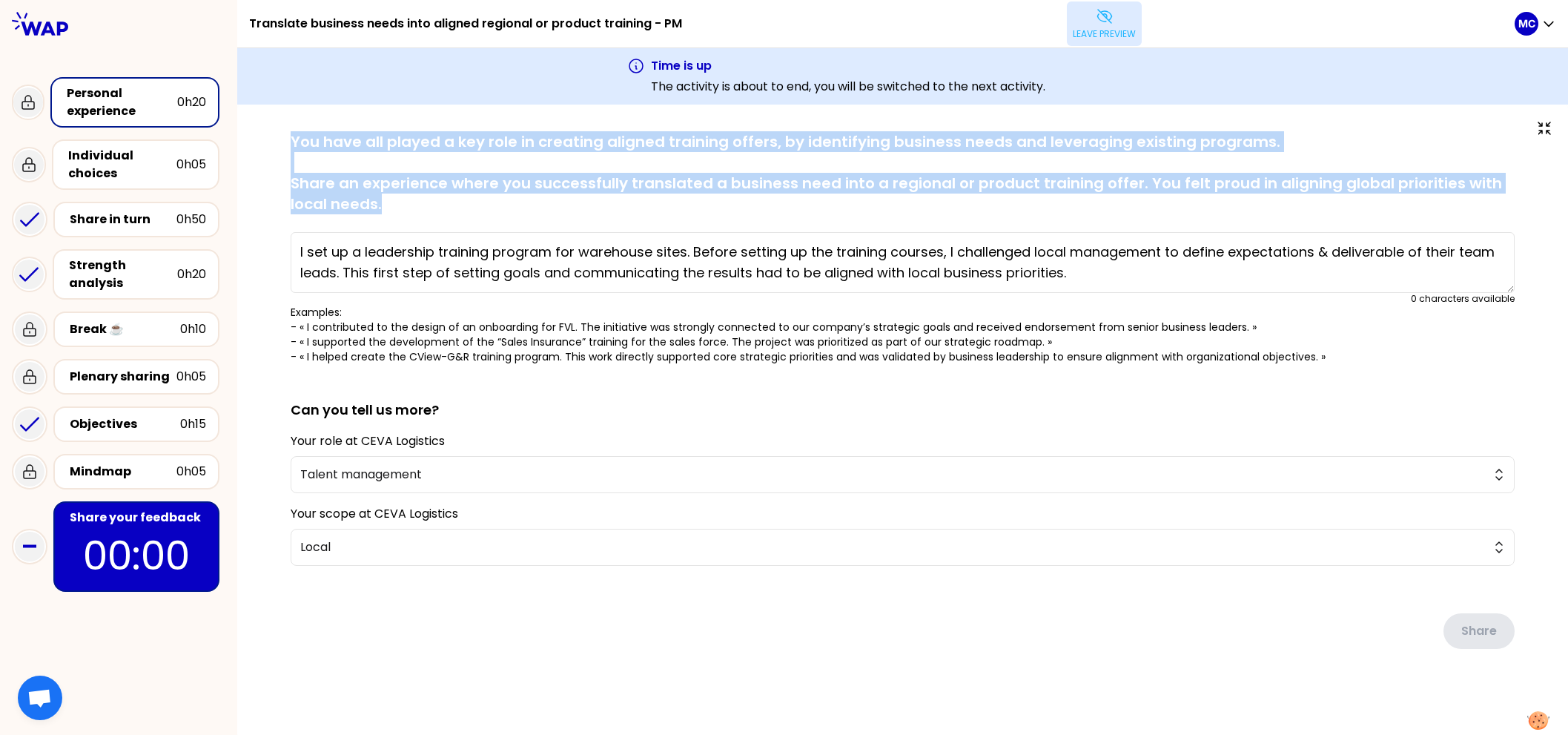
drag, startPoint x: 290, startPoint y: 149, endPoint x: 403, endPoint y: 207, distance: 127.0
click at [403, 207] on p "You have all played a key role in creating aligned training offers, by identify…" at bounding box center [903, 173] width 1224 height 83
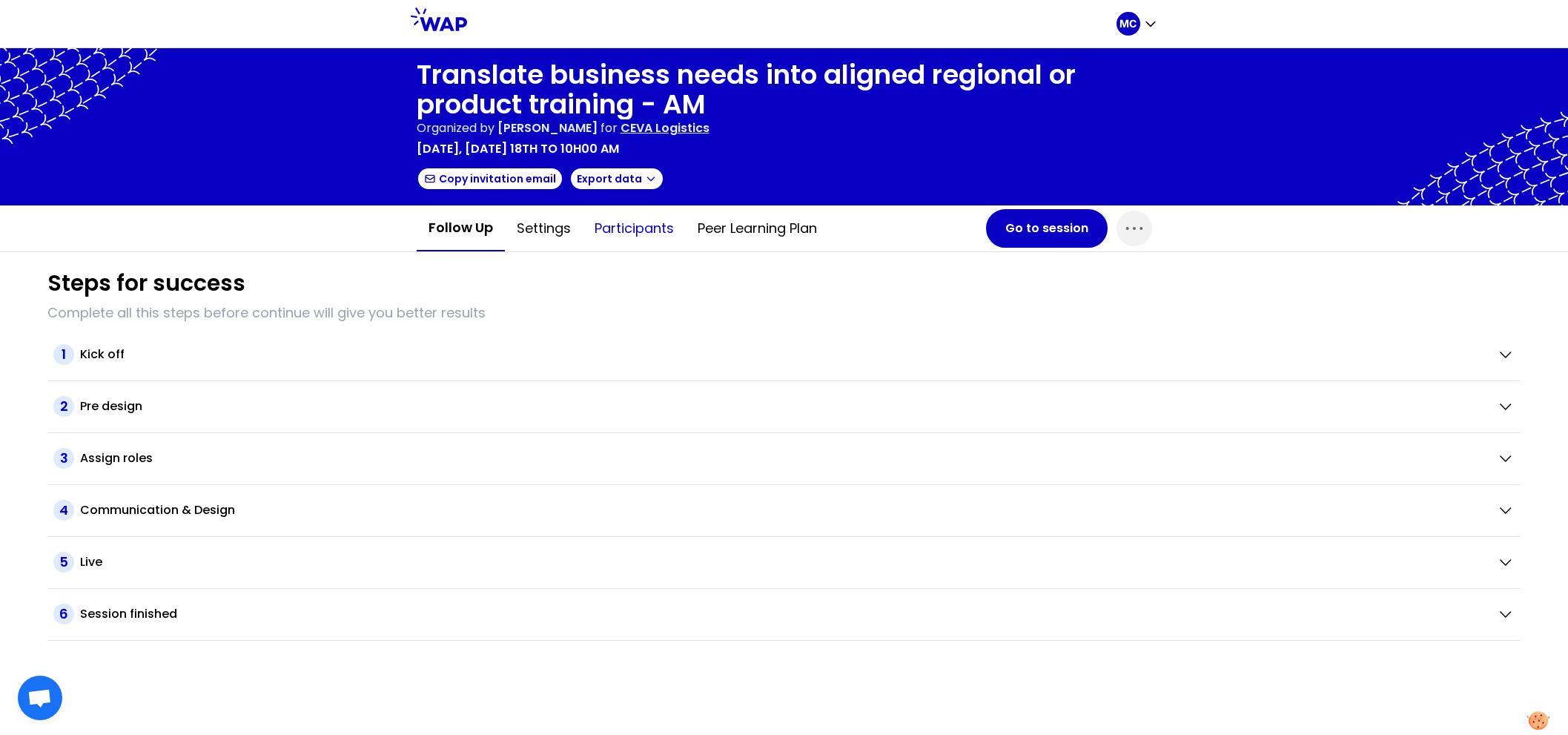
click at [616, 247] on button "Participants" at bounding box center [634, 229] width 103 height 45
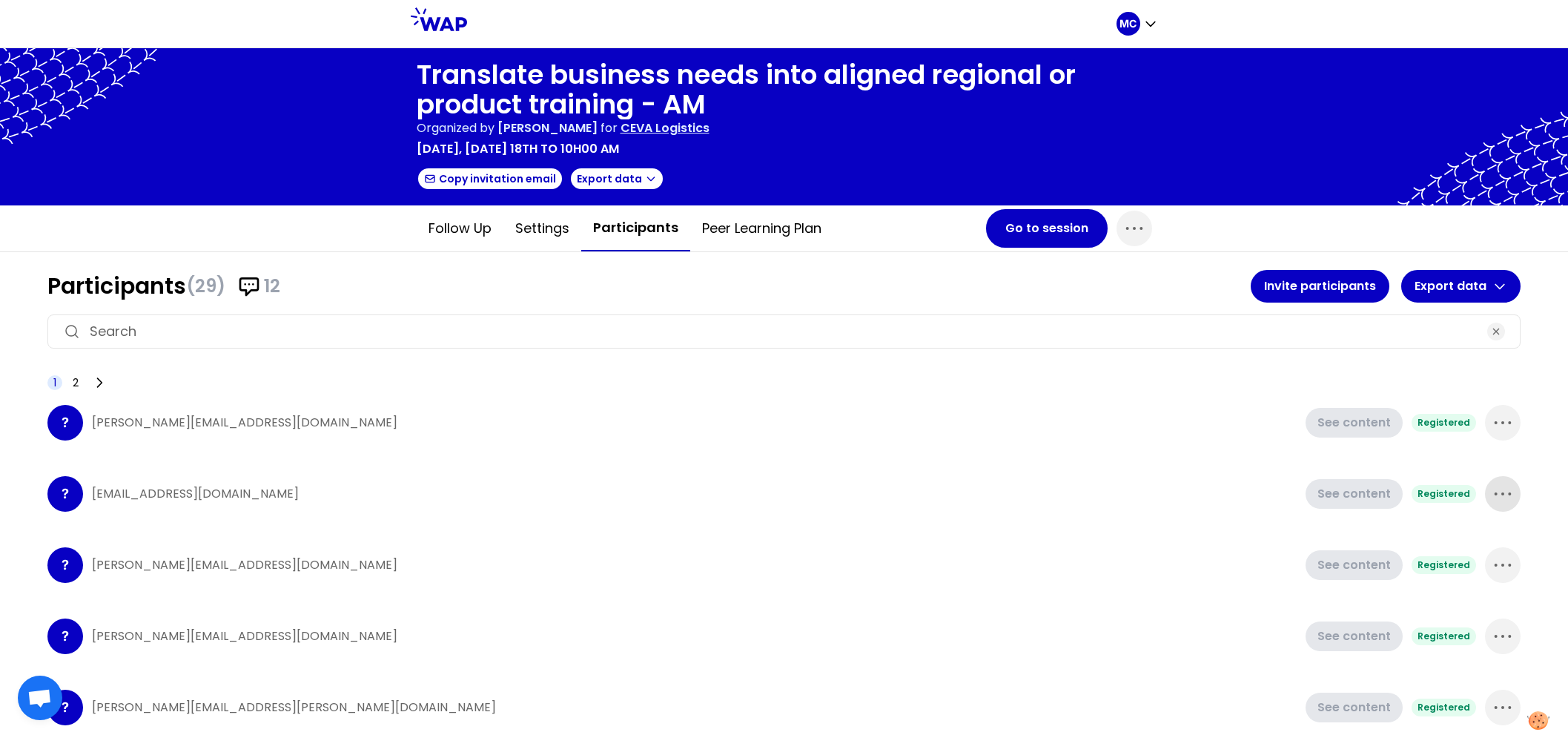
click at [1491, 497] on icon "button" at bounding box center [1502, 493] width 23 height 23
click at [1059, 502] on div "? [EMAIL_ADDRESS][DOMAIN_NAME] See content Registered" at bounding box center [784, 494] width 1473 height 60
click at [555, 299] on div "Participants (29) 12 Invite participants Export data" at bounding box center [784, 287] width 1473 height 33
click at [1065, 239] on button "Go to session" at bounding box center [1046, 228] width 122 height 39
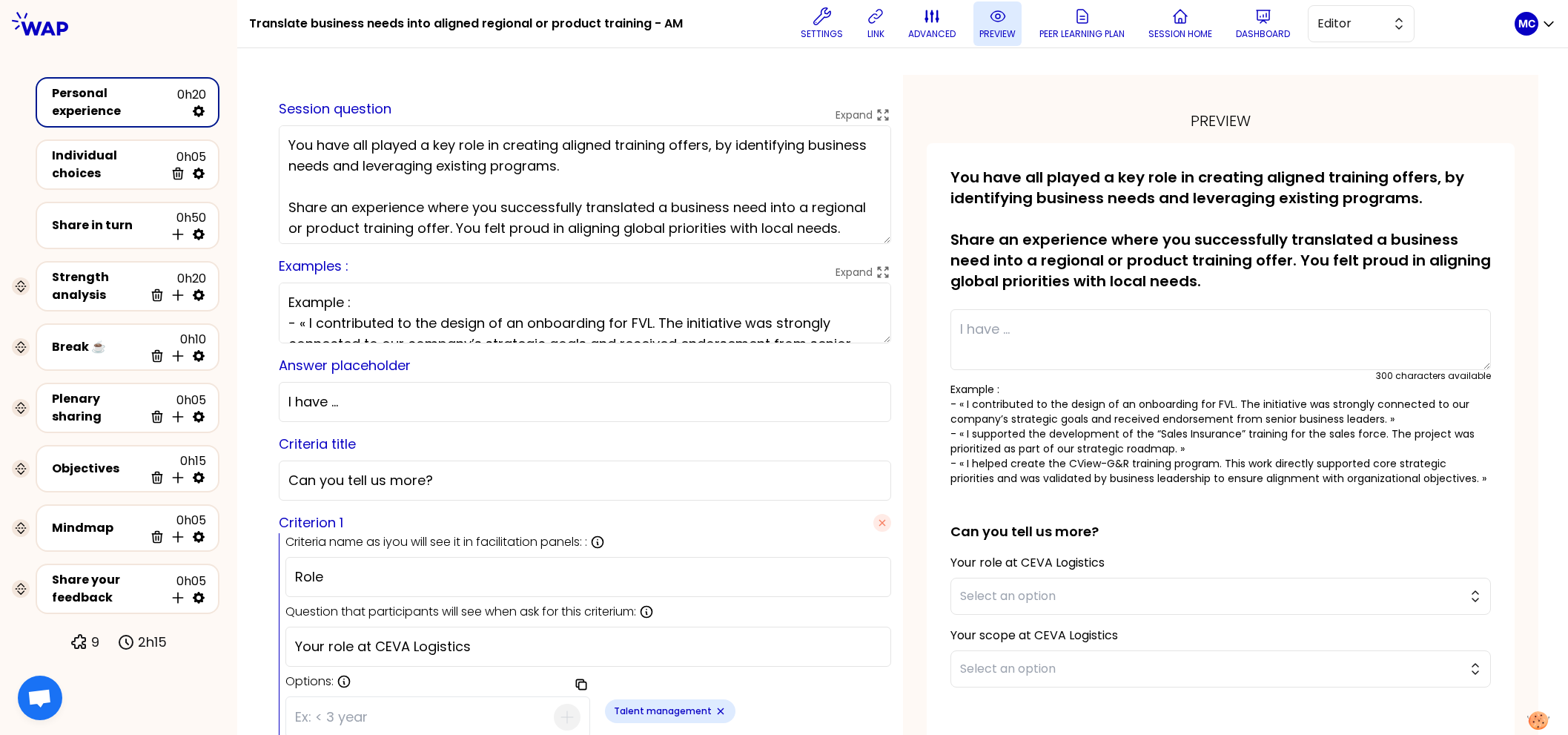
click at [980, 29] on p "preview" at bounding box center [998, 35] width 36 height 12
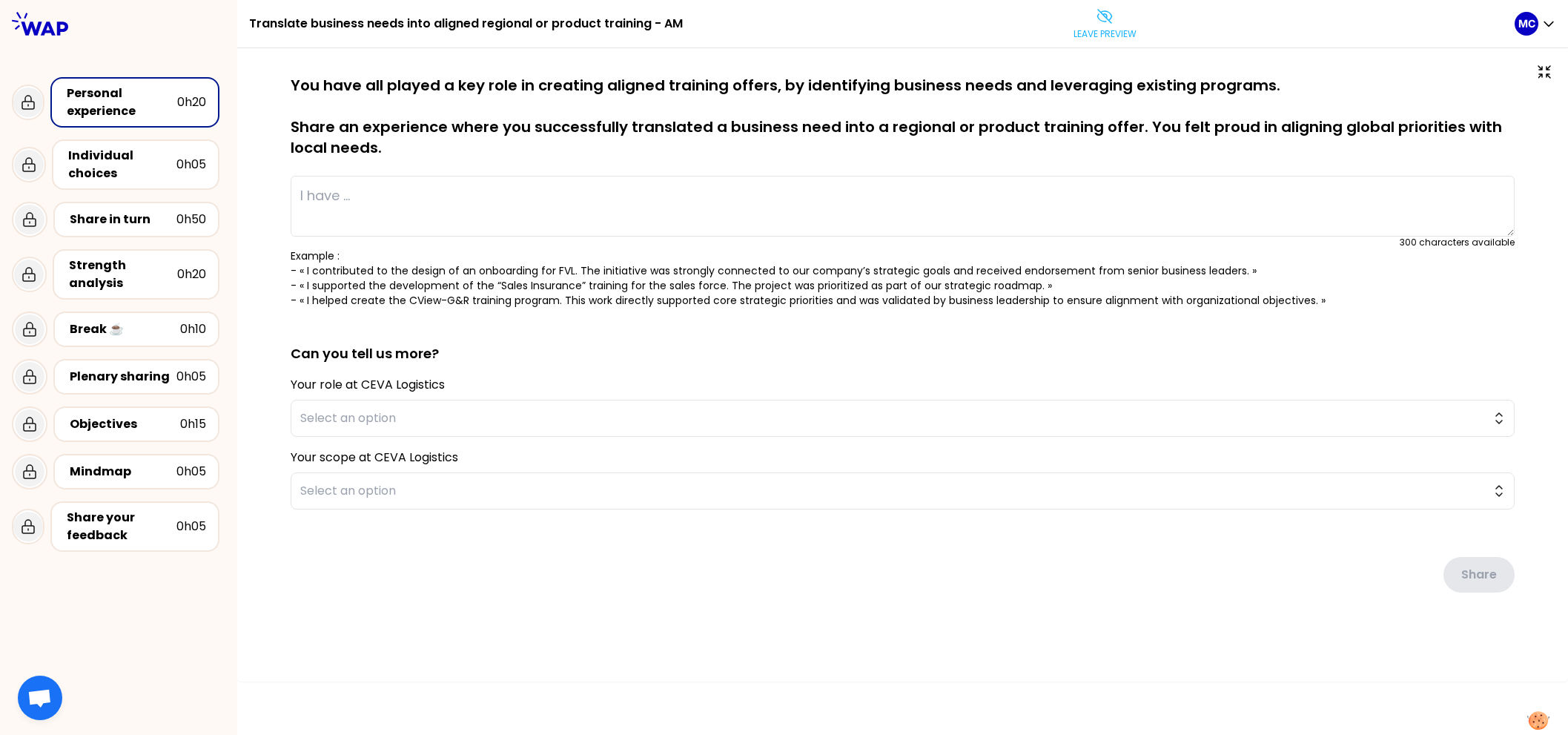
type textarea "I saw colleagues struggled with presentations in client and internal meetings. …"
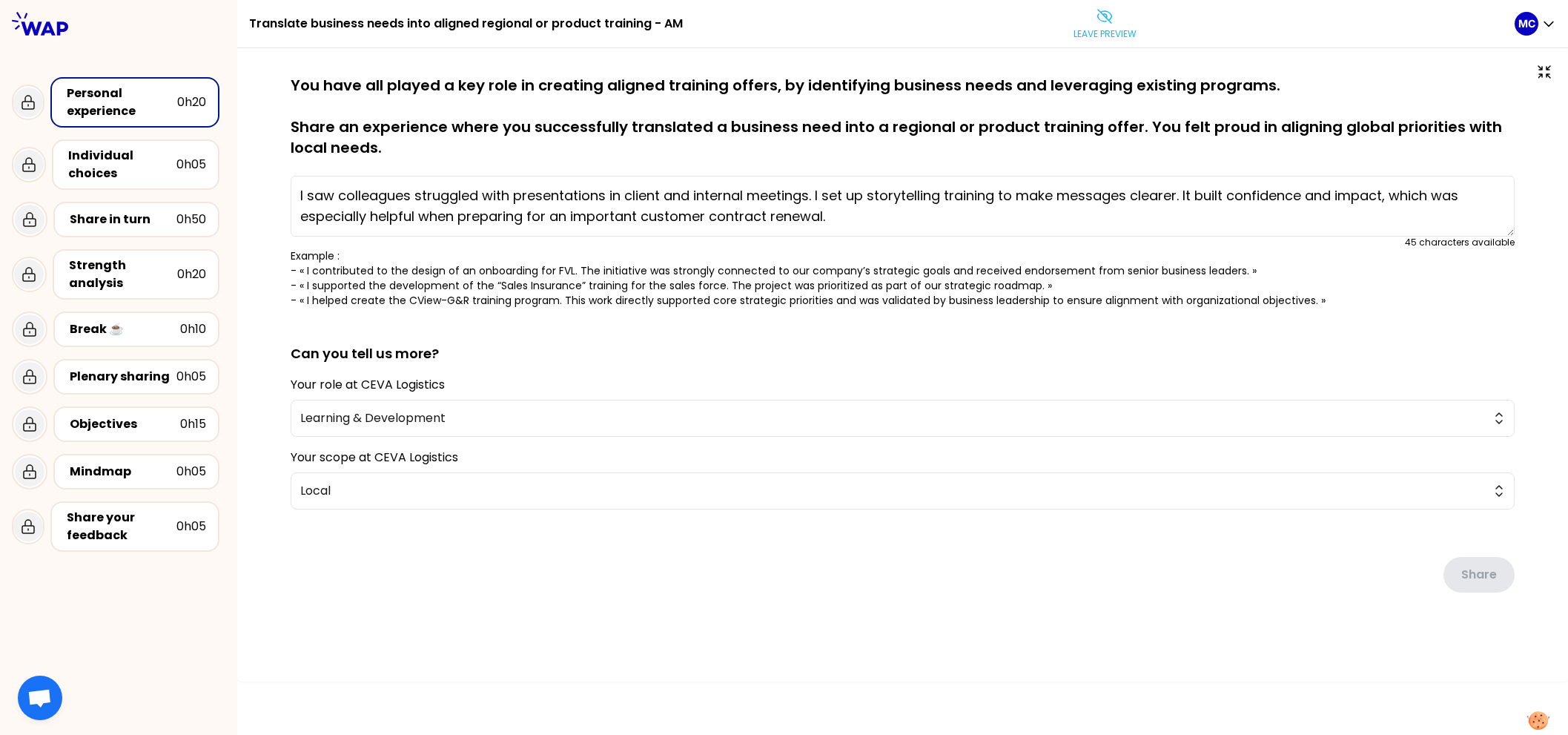
click at [869, 93] on p "You have all played a key role in creating aligned training offers, by identify…" at bounding box center [903, 117] width 1224 height 83
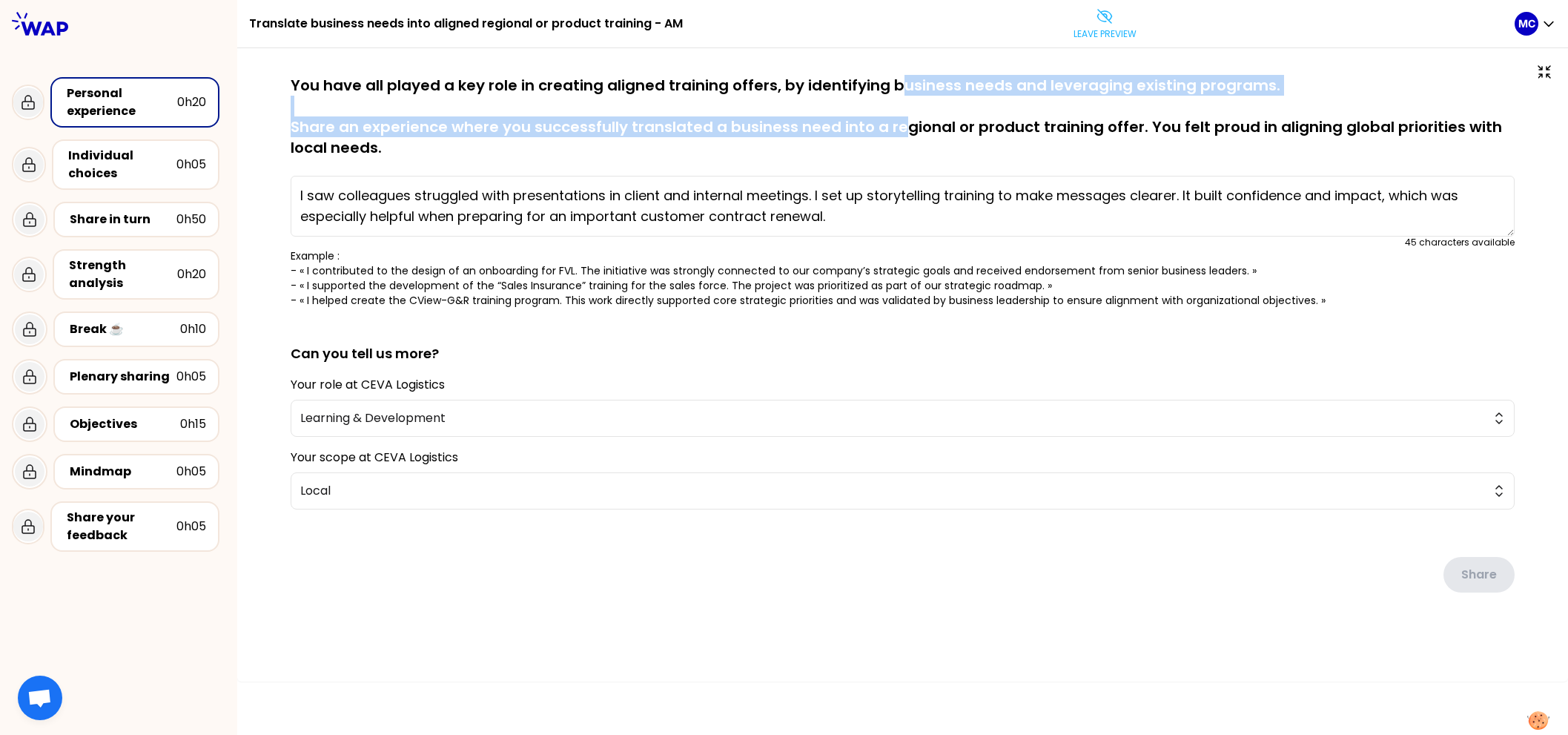
drag, startPoint x: 893, startPoint y: 92, endPoint x: 893, endPoint y: 142, distance: 50.0
click at [893, 142] on p "You have all played a key role in creating aligned training offers, by identify…" at bounding box center [903, 117] width 1224 height 83
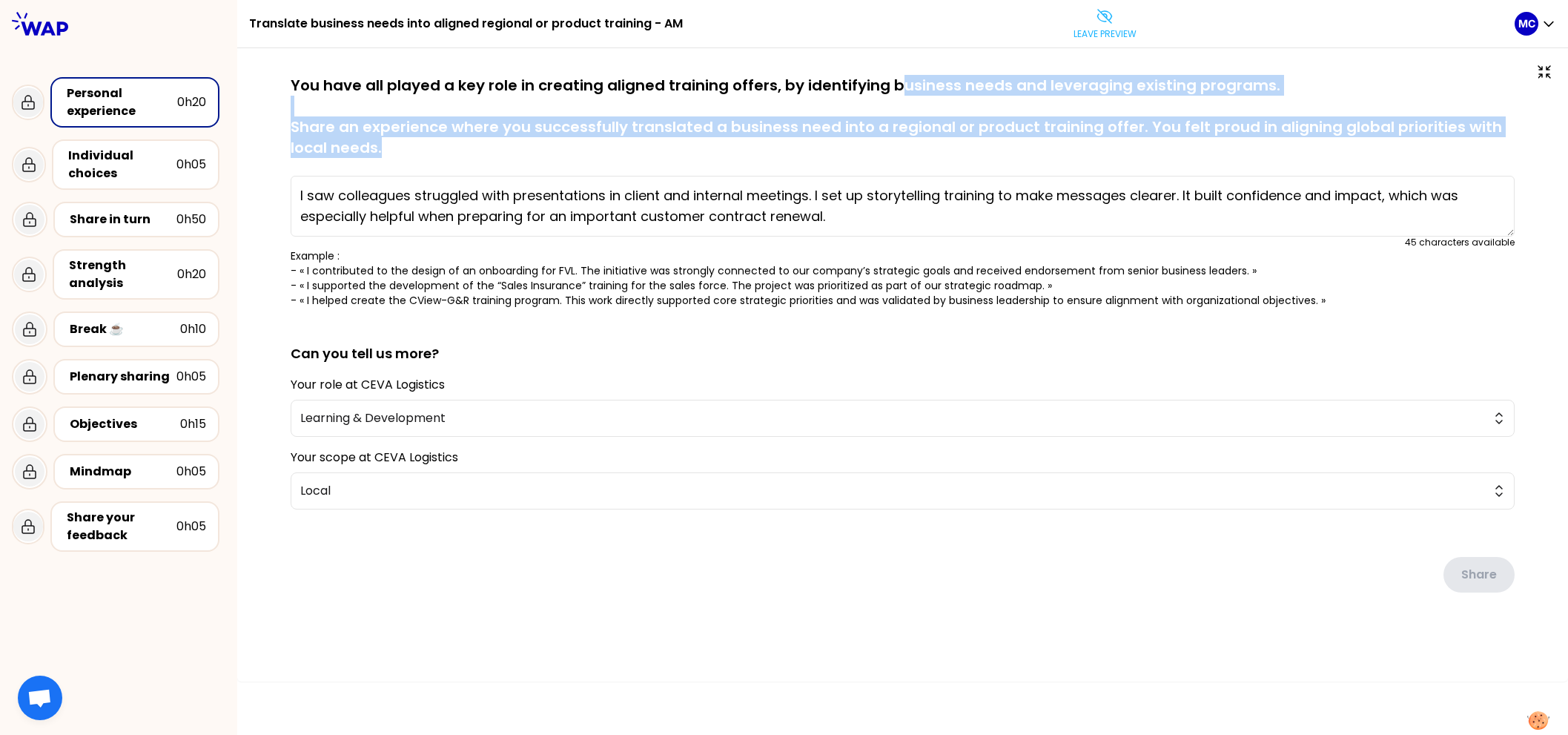
click at [893, 155] on p "You have all played a key role in creating aligned training offers, by identify…" at bounding box center [903, 117] width 1224 height 83
drag, startPoint x: 908, startPoint y: 137, endPoint x: 907, endPoint y: 103, distance: 34.0
click at [907, 103] on p "You have all played a key role in creating aligned training offers, by identify…" at bounding box center [903, 117] width 1224 height 83
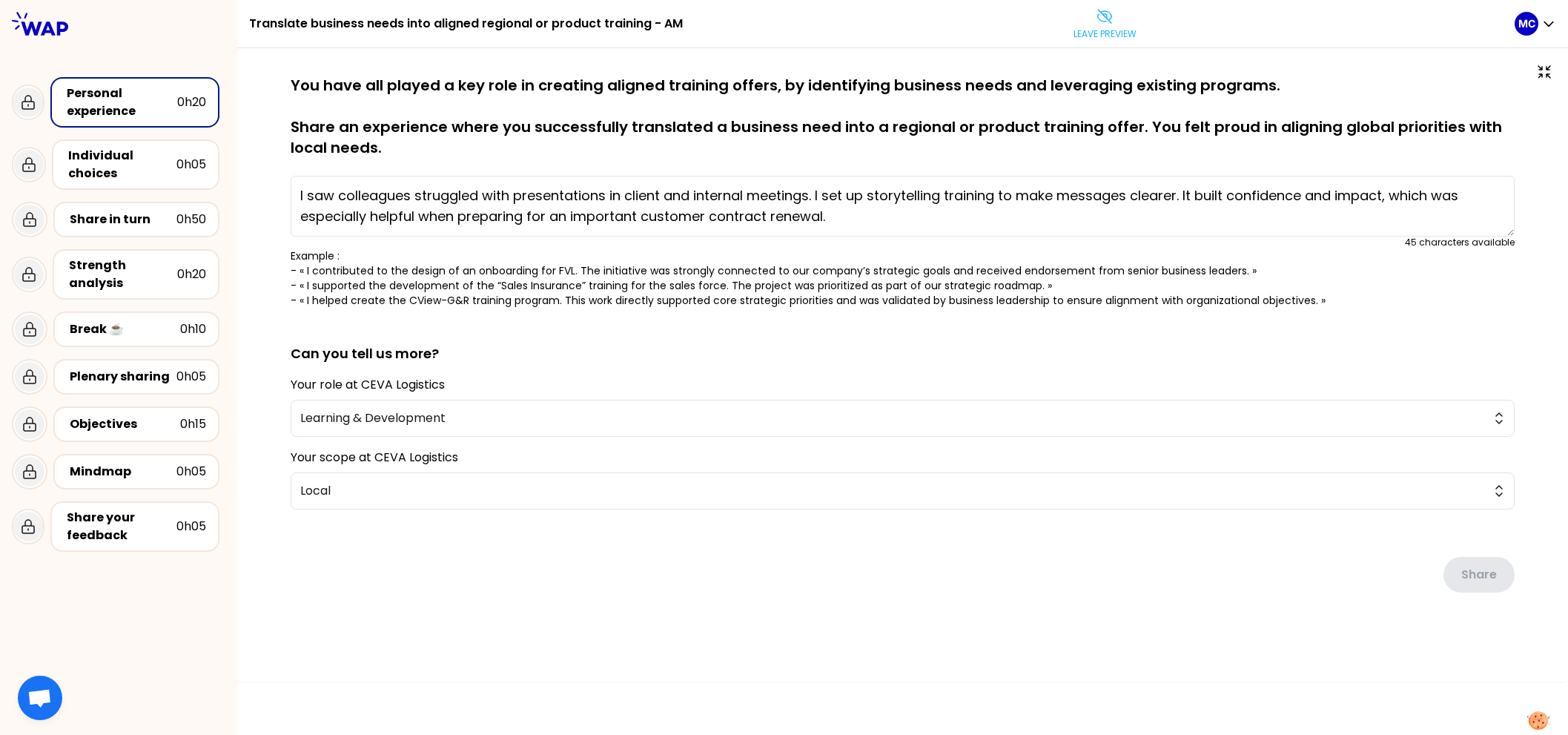
click at [642, 103] on p "You have all played a key role in creating aligned training offers, by identify…" at bounding box center [903, 117] width 1224 height 83
drag, startPoint x: 679, startPoint y: 112, endPoint x: 679, endPoint y: 132, distance: 20.0
click at [679, 113] on p "You have all played a key role in creating aligned training offers, by identify…" at bounding box center [903, 117] width 1224 height 83
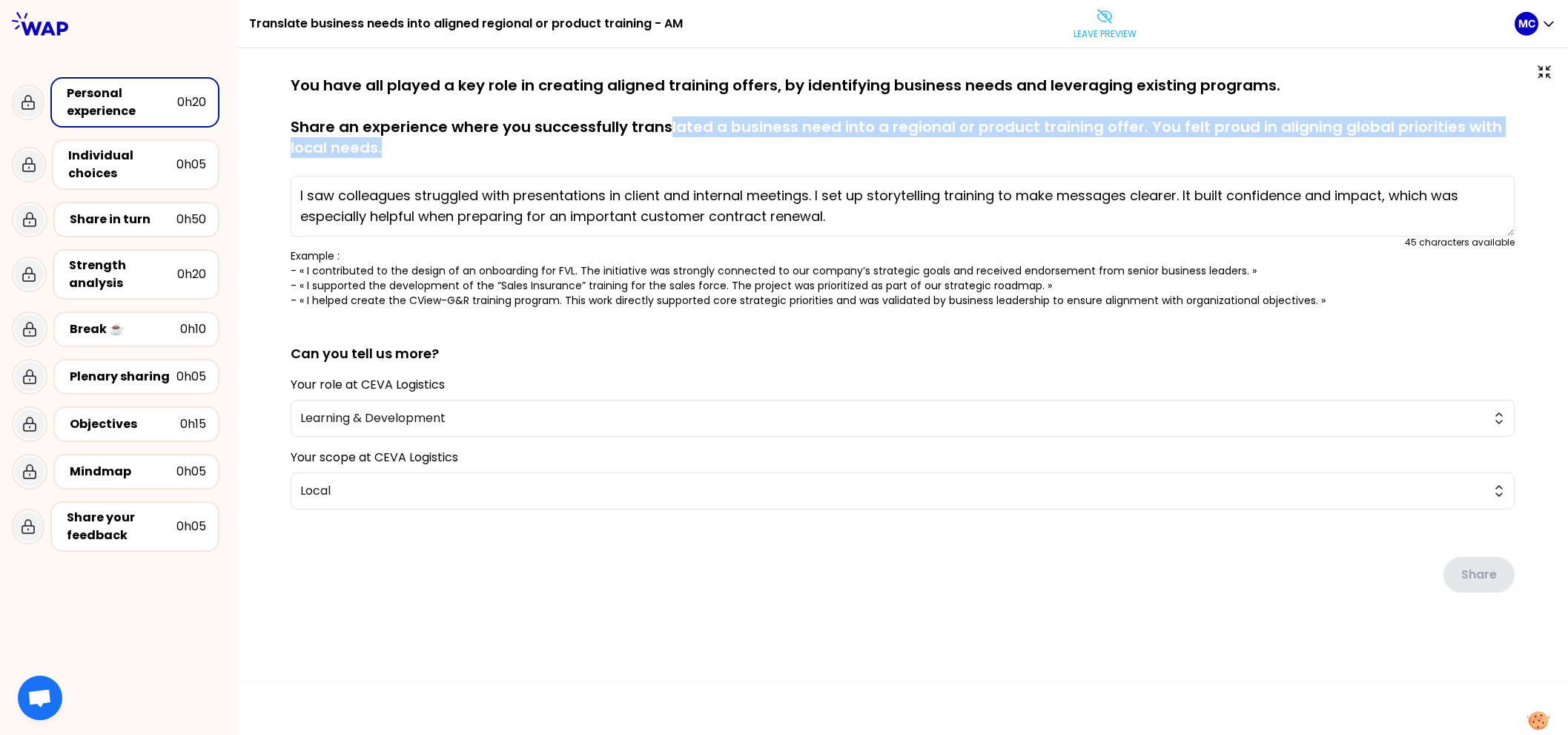
drag, startPoint x: 668, startPoint y: 155, endPoint x: 657, endPoint y: 86, distance: 69.9
click at [657, 86] on p "You have all played a key role in creating aligned training offers, by identify…" at bounding box center [903, 117] width 1224 height 83
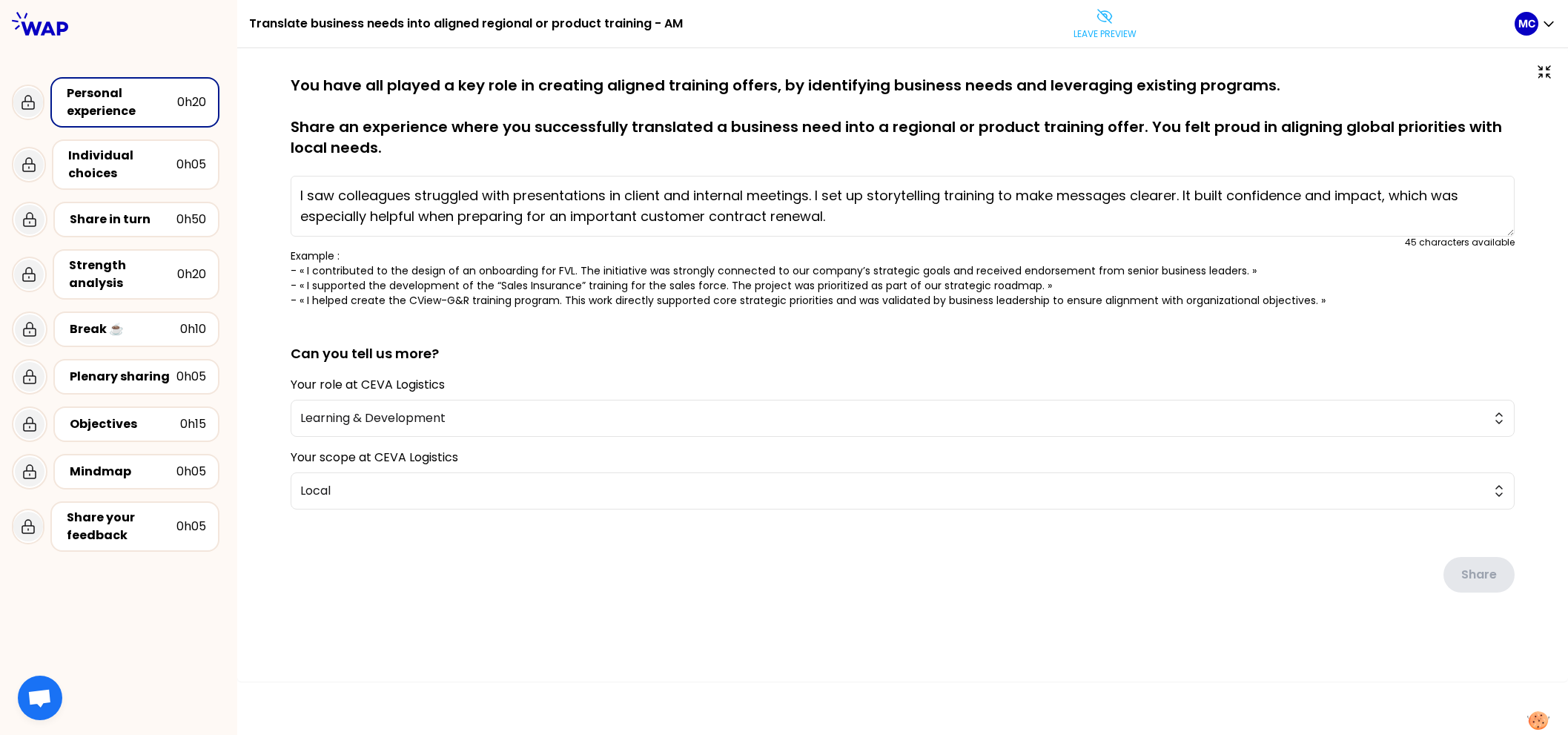
click at [654, 73] on div at bounding box center [902, 69] width 1272 height 12
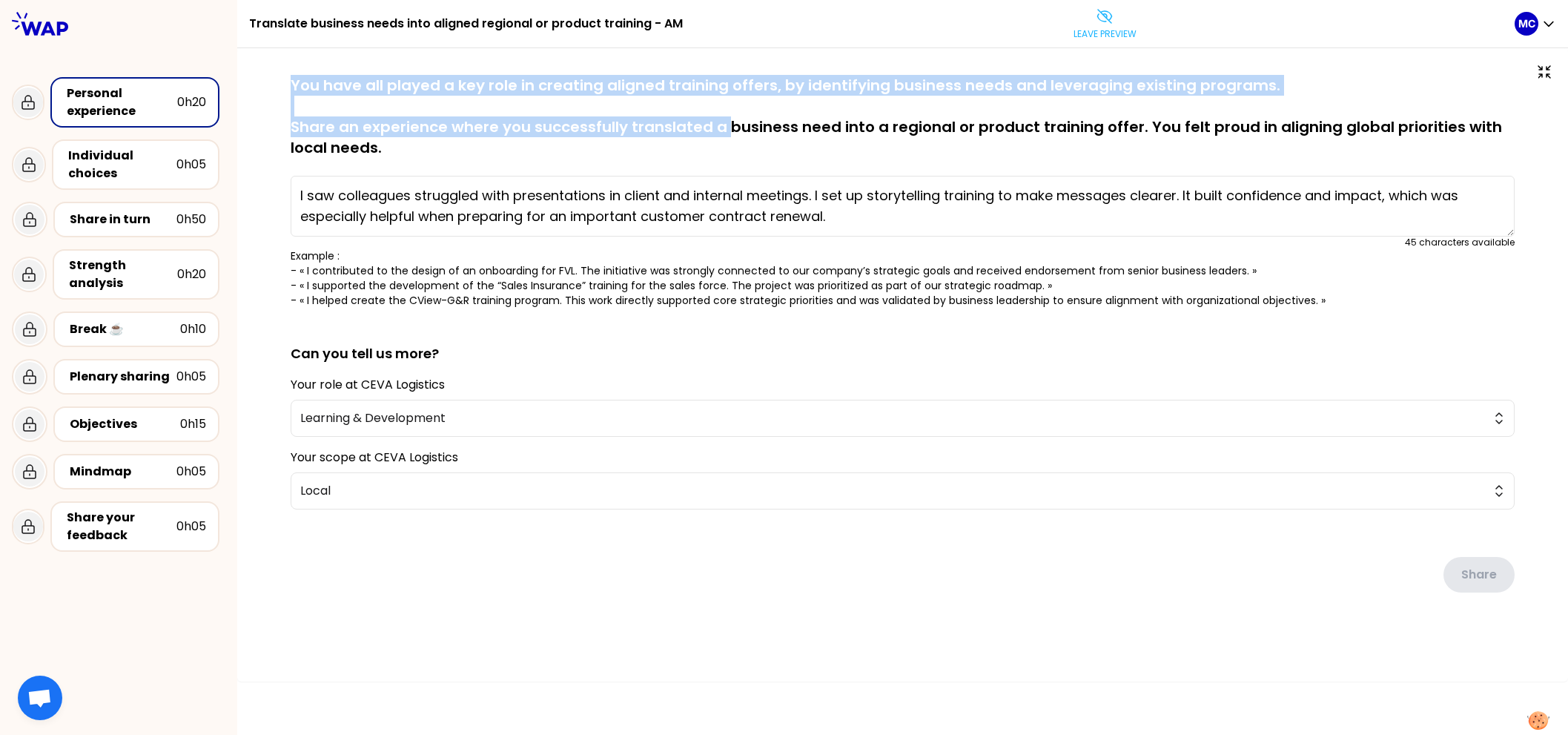
drag, startPoint x: 724, startPoint y: 60, endPoint x: 725, endPoint y: 141, distance: 81.0
click at [725, 141] on div "saved You have all played a key role in creating aligned training offers, by id…" at bounding box center [903, 364] width 1331 height 633
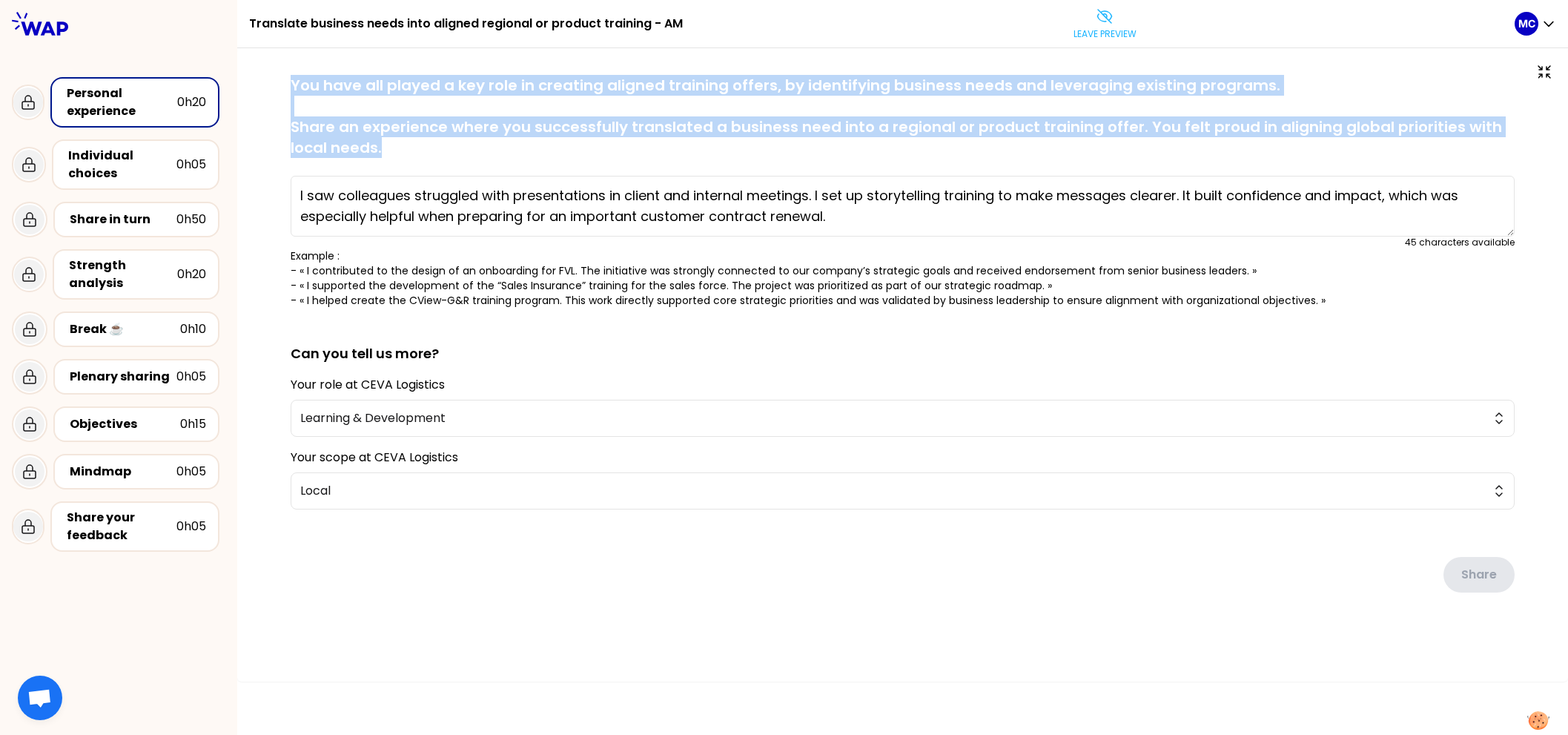
click at [725, 141] on p "You have all played a key role in creating aligned training offers, by identify…" at bounding box center [903, 117] width 1224 height 83
drag, startPoint x: 473, startPoint y: 70, endPoint x: 471, endPoint y: 144, distance: 74.0
click at [472, 145] on div "saved You have all played a key role in creating aligned training offers, by id…" at bounding box center [903, 364] width 1331 height 633
click at [471, 144] on p "You have all played a key role in creating aligned training offers, by identify…" at bounding box center [903, 117] width 1224 height 83
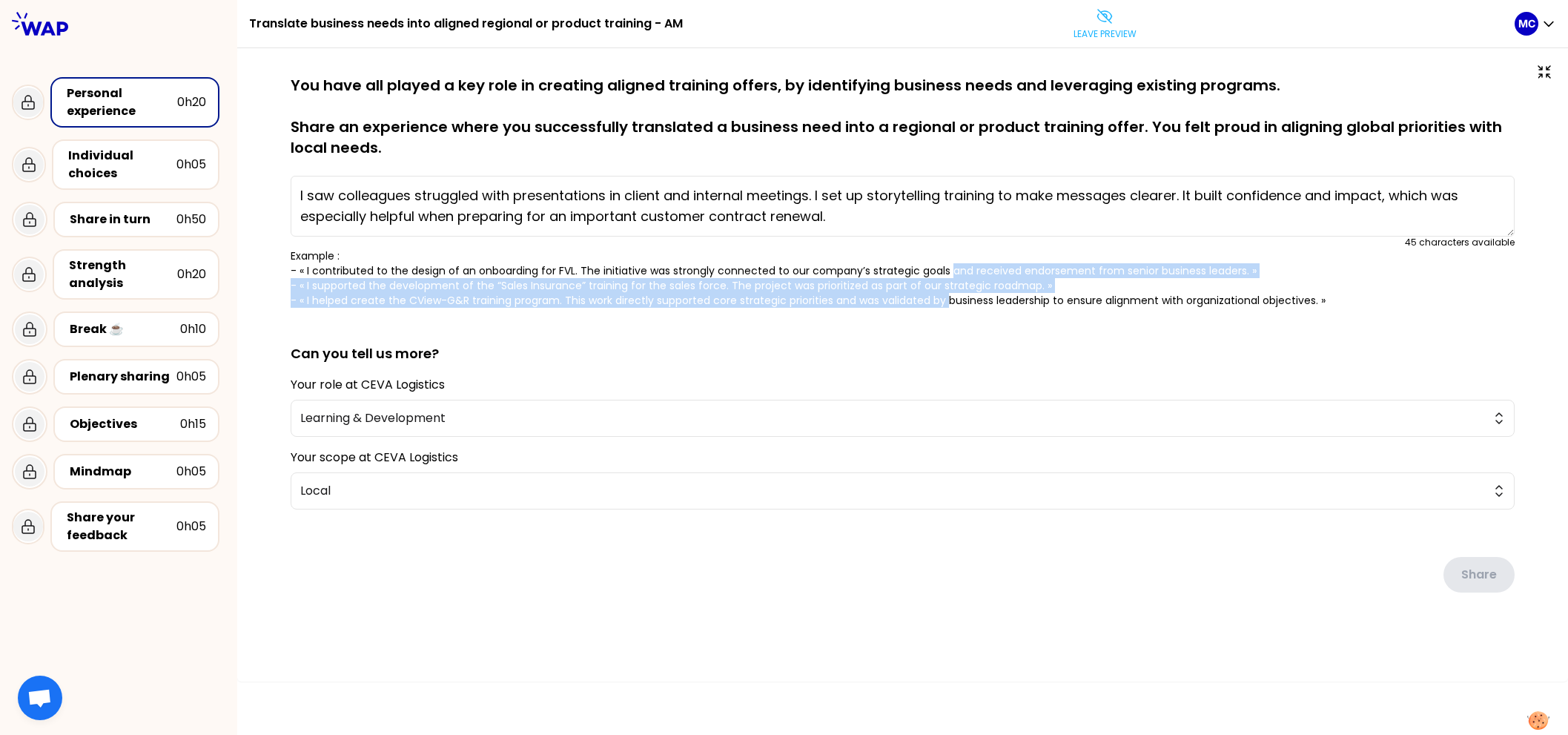
drag, startPoint x: 948, startPoint y: 269, endPoint x: 948, endPoint y: 307, distance: 38.0
click at [948, 304] on p "Example : - « I contributed to the design of an onboarding for FVL. The initiat…" at bounding box center [903, 278] width 1224 height 60
click at [948, 307] on p "Example : - « I contributed to the design of an onboarding for FVL. The initiat…" at bounding box center [903, 278] width 1224 height 60
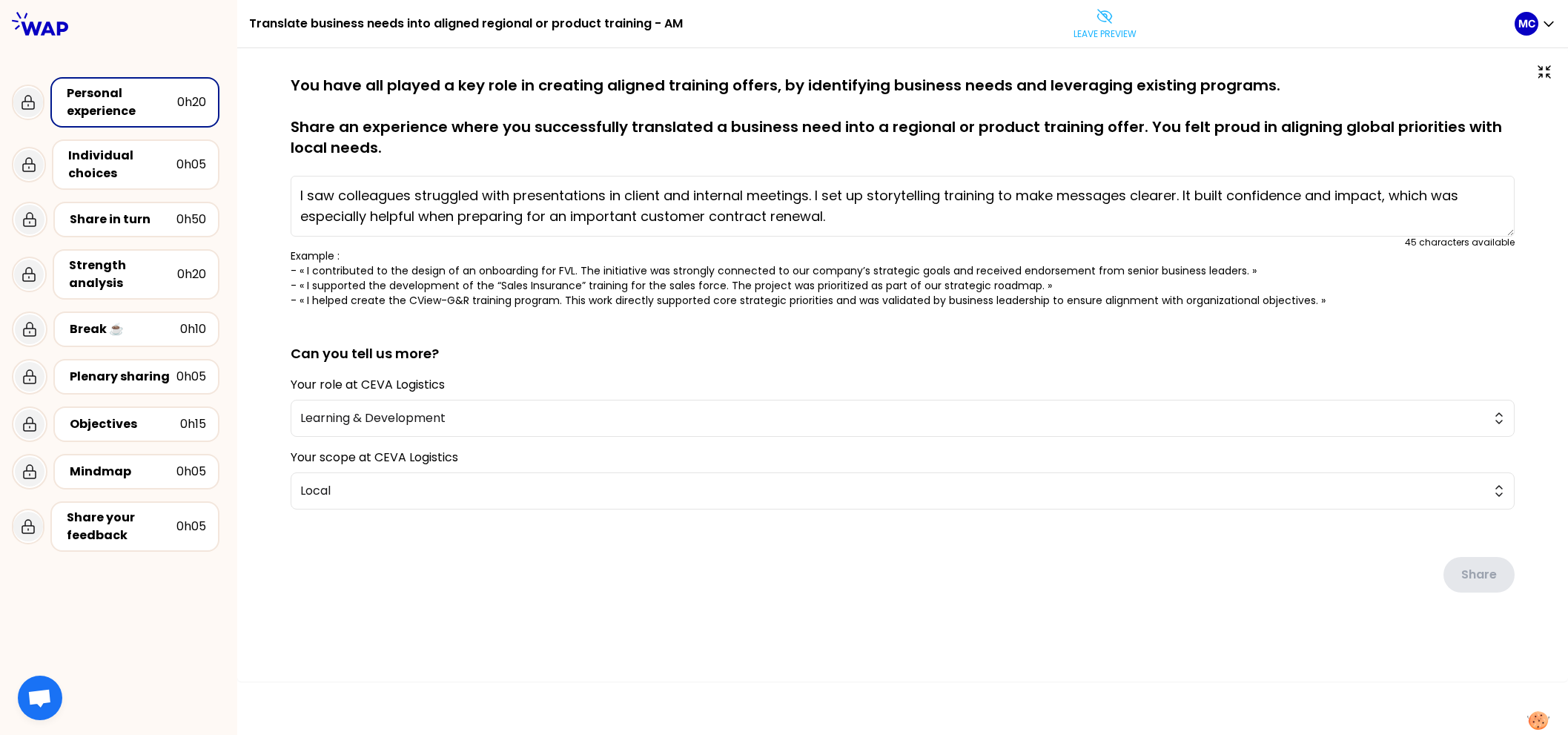
drag, startPoint x: 1001, startPoint y: 74, endPoint x: 1001, endPoint y: 143, distance: 69.0
click at [1001, 143] on p "You have all played a key role in creating aligned training offers, by identify…" at bounding box center [903, 117] width 1224 height 83
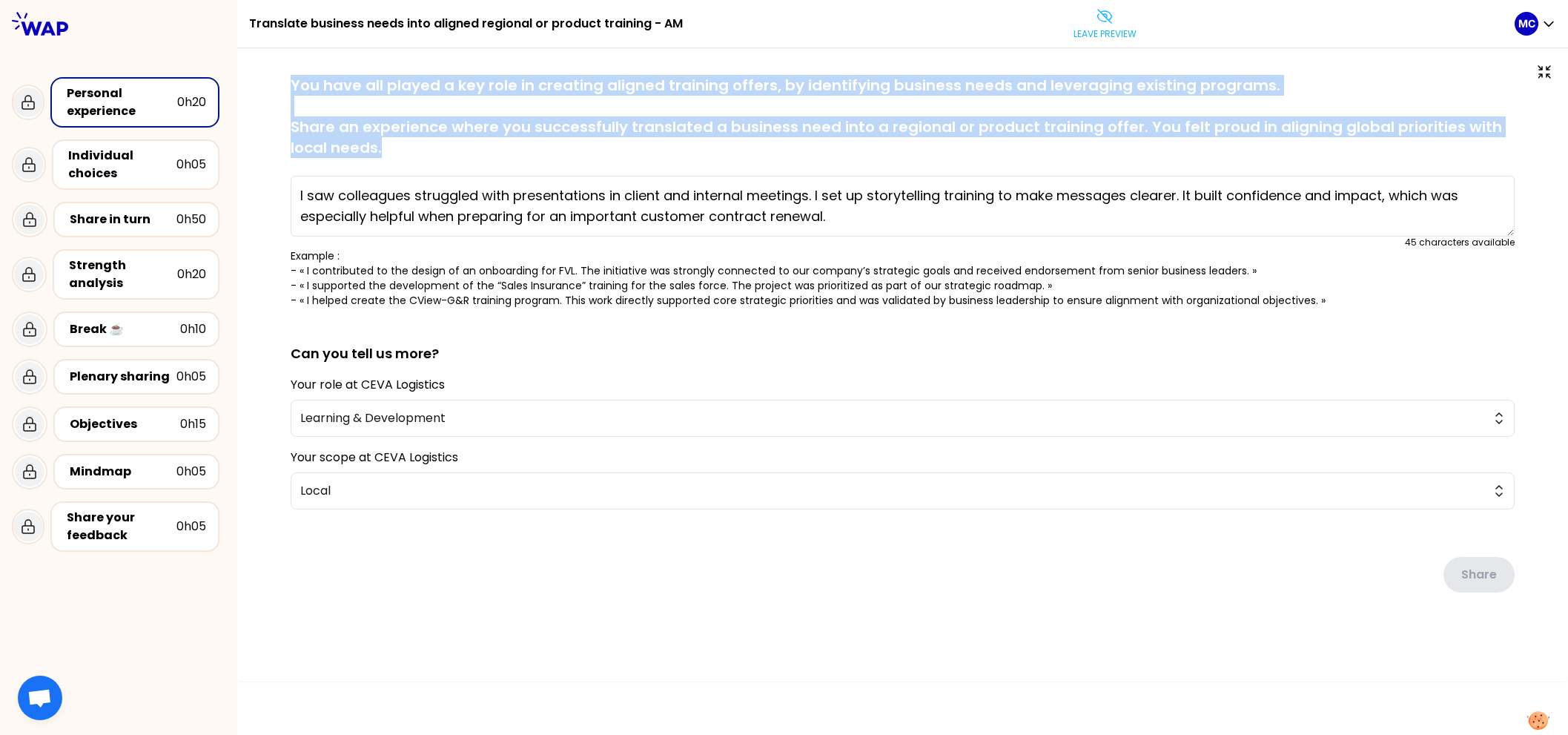
drag, startPoint x: 997, startPoint y: 156, endPoint x: 933, endPoint y: 65, distance: 111.3
click at [933, 65] on div "saved You have all played a key role in creating aligned training offers, by id…" at bounding box center [903, 364] width 1331 height 633
click at [933, 65] on div at bounding box center [902, 69] width 1272 height 12
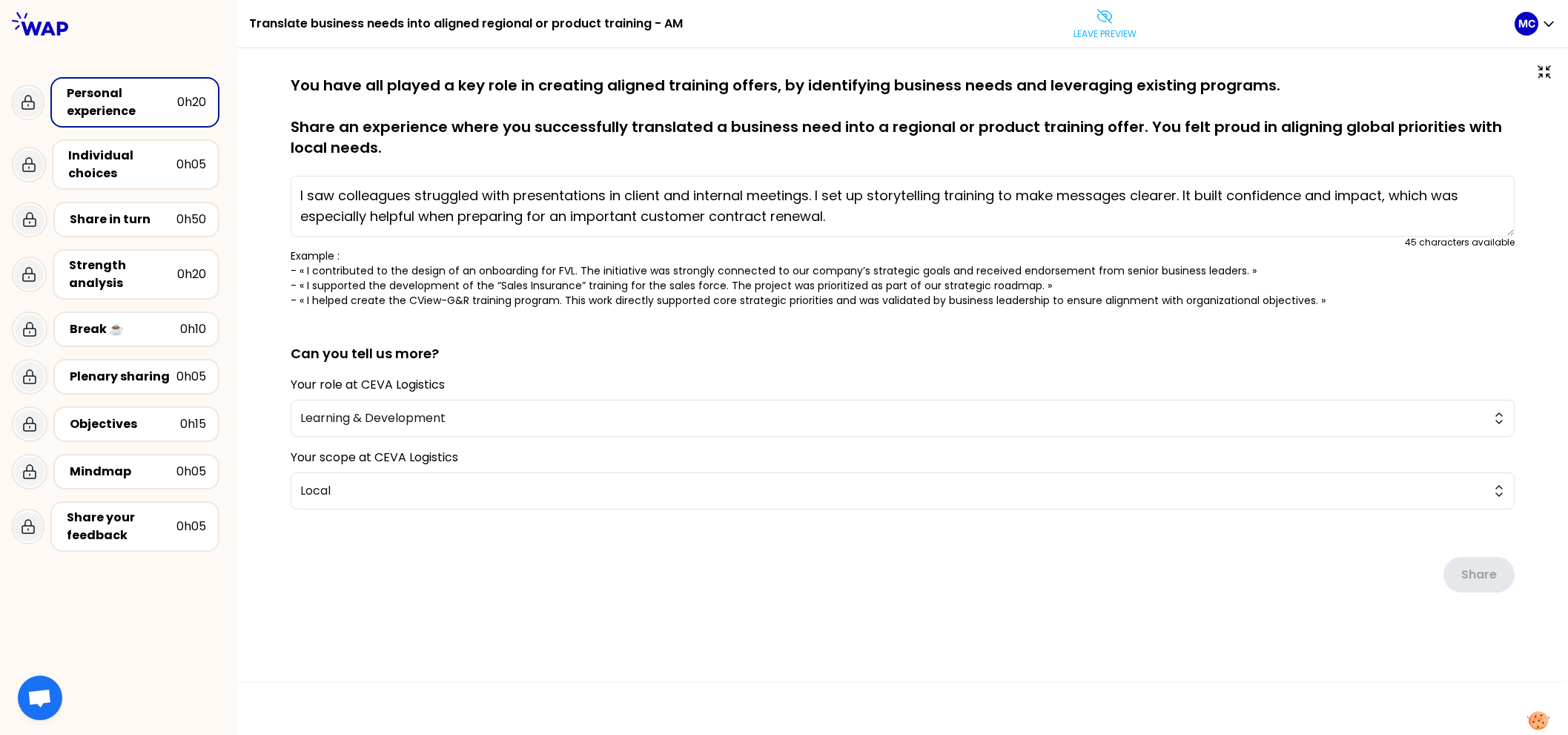
click at [523, 675] on div "saved You have all played a key role in creating aligned training offers, by id…" at bounding box center [903, 364] width 1331 height 633
click at [815, 118] on p "You have all played a key role in creating aligned training offers, by identify…" at bounding box center [903, 117] width 1224 height 83
drag, startPoint x: 815, startPoint y: 118, endPoint x: 814, endPoint y: 143, distance: 25.0
click at [815, 136] on p "You have all played a key role in creating aligned training offers, by identify…" at bounding box center [903, 117] width 1224 height 83
click at [814, 143] on p "You have all played a key role in creating aligned training offers, by identify…" at bounding box center [903, 117] width 1224 height 83
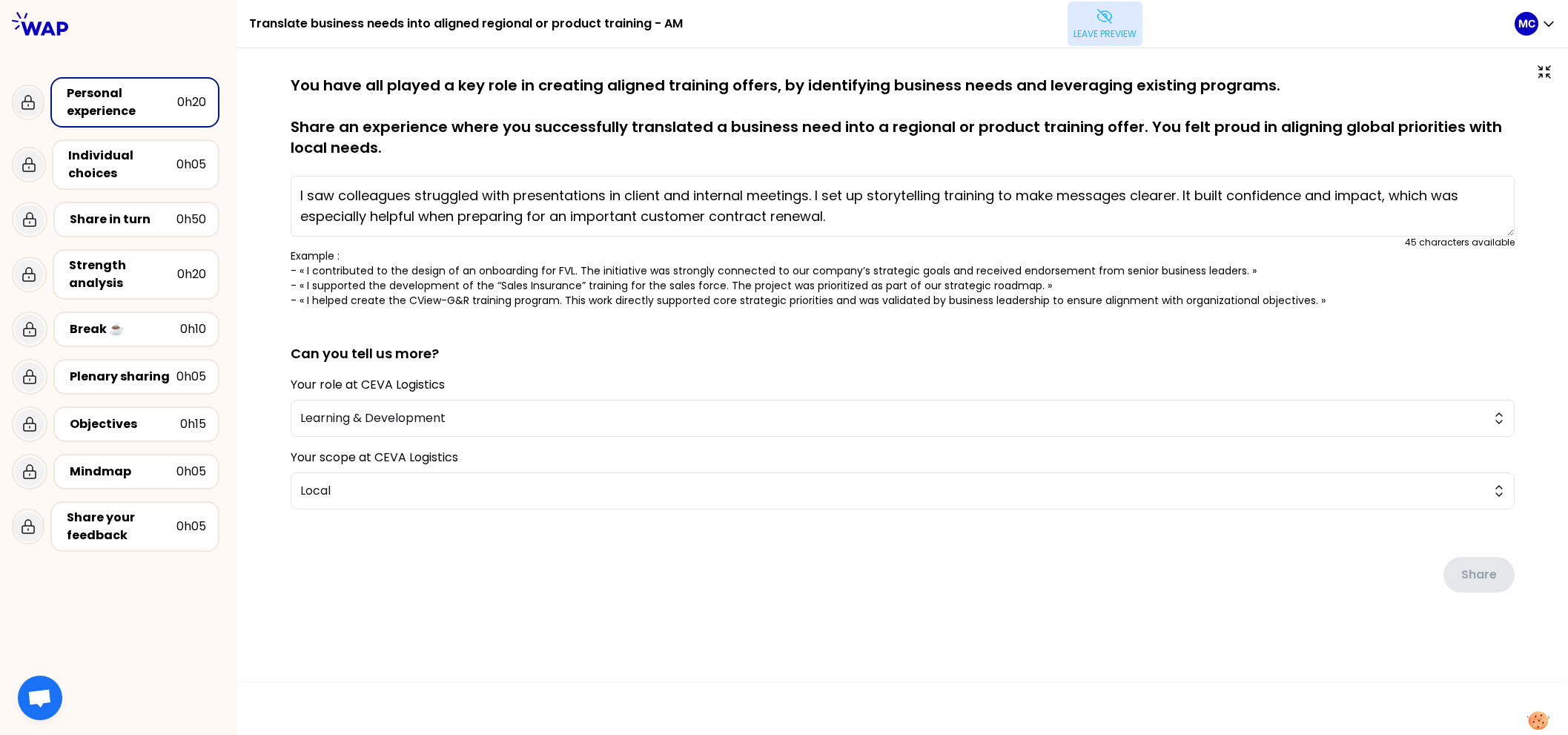
click at [1093, 30] on p "Leave preview" at bounding box center [1105, 35] width 63 height 12
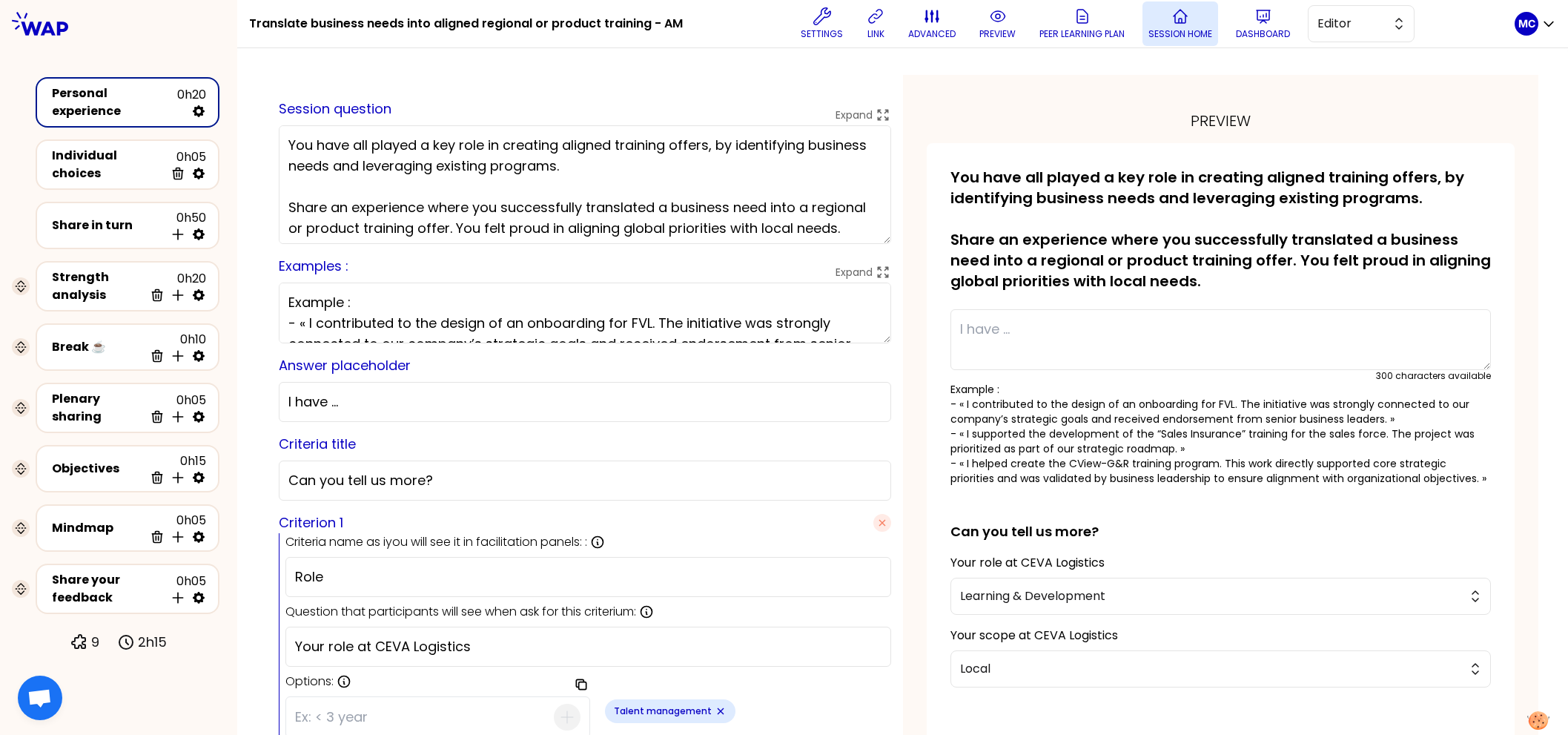
click at [1191, 18] on button "Session home" at bounding box center [1180, 24] width 76 height 45
click at [1269, 35] on p "Dashboard" at bounding box center [1263, 35] width 54 height 12
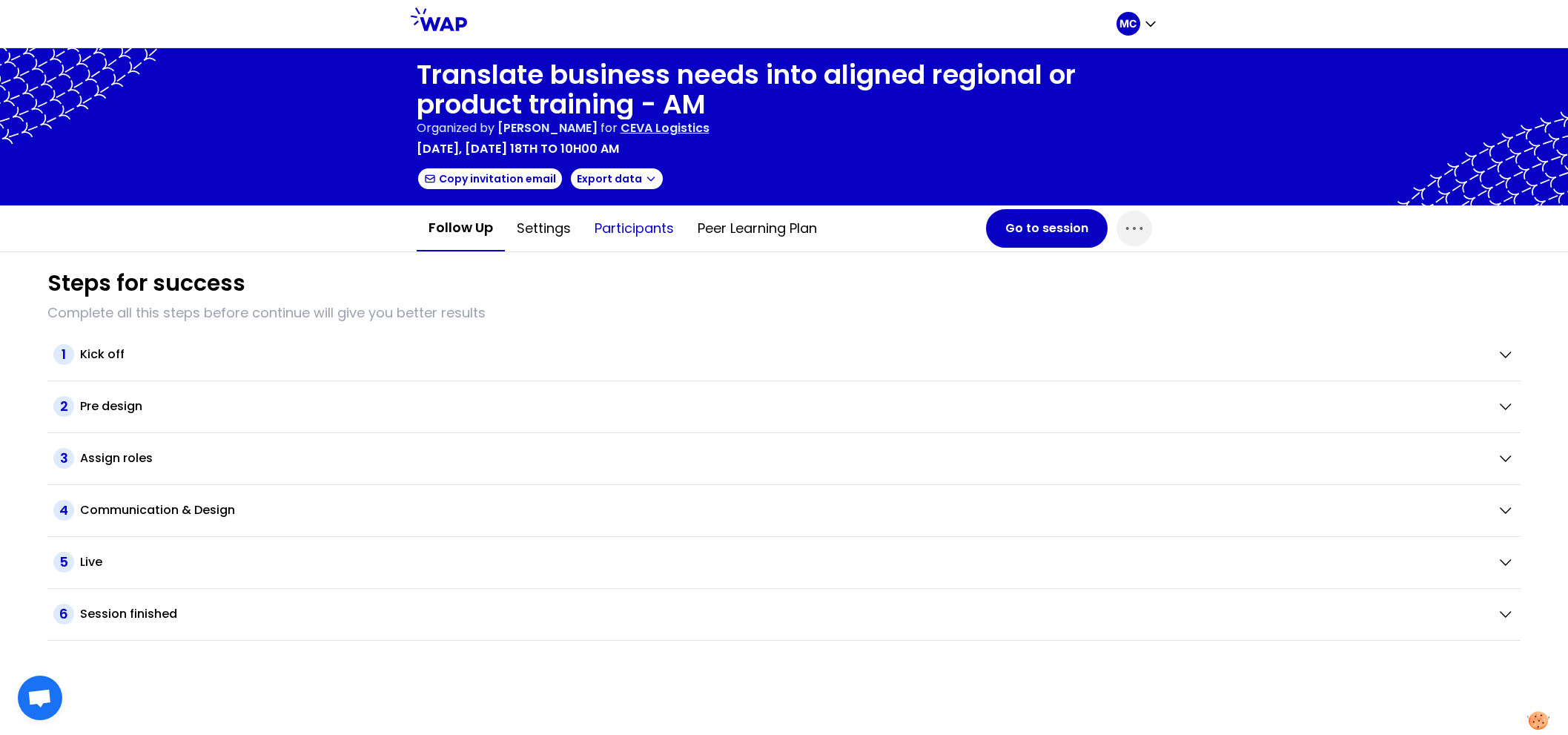
click at [642, 228] on button "Participants" at bounding box center [634, 229] width 103 height 45
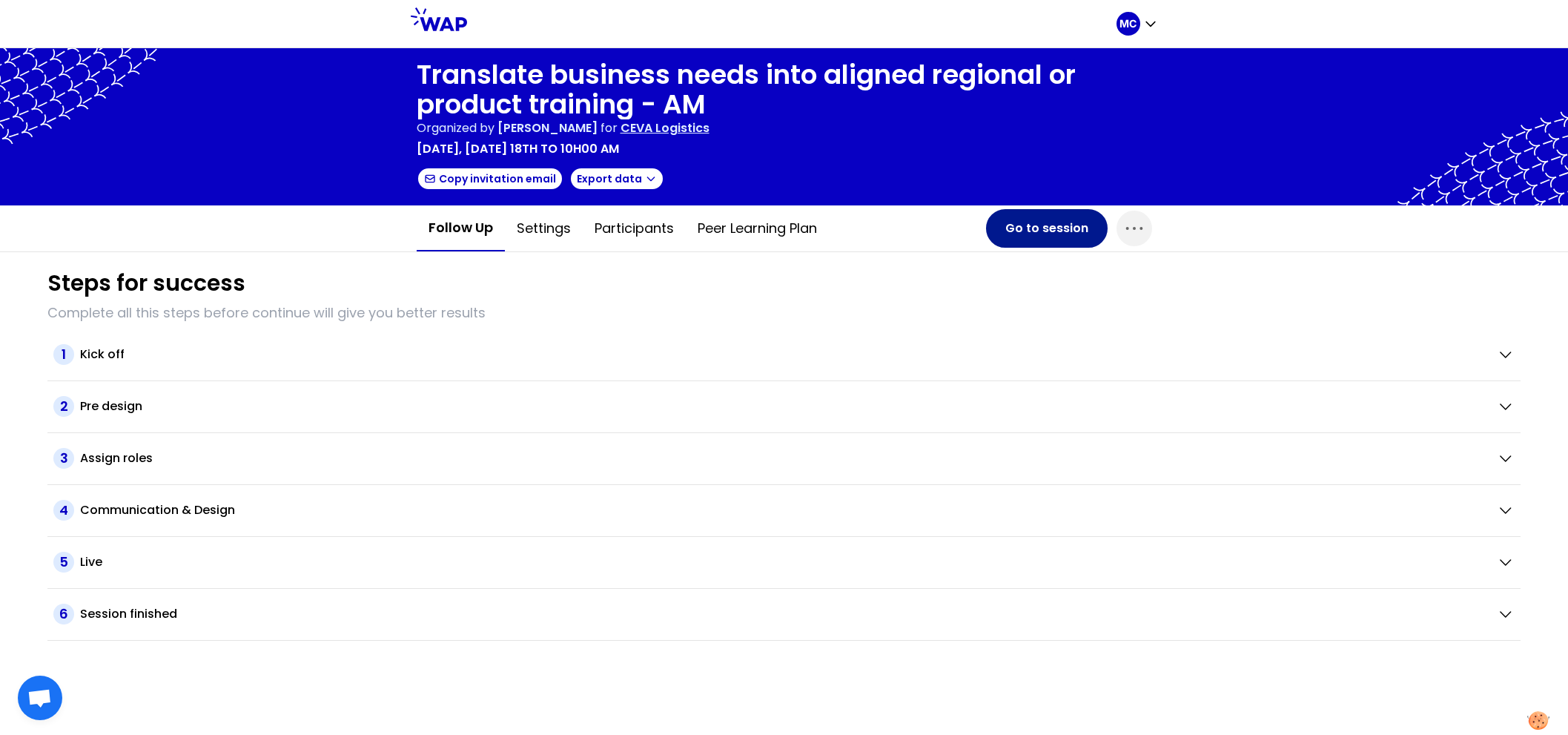
click at [1046, 230] on button "Go to session" at bounding box center [1046, 228] width 122 height 39
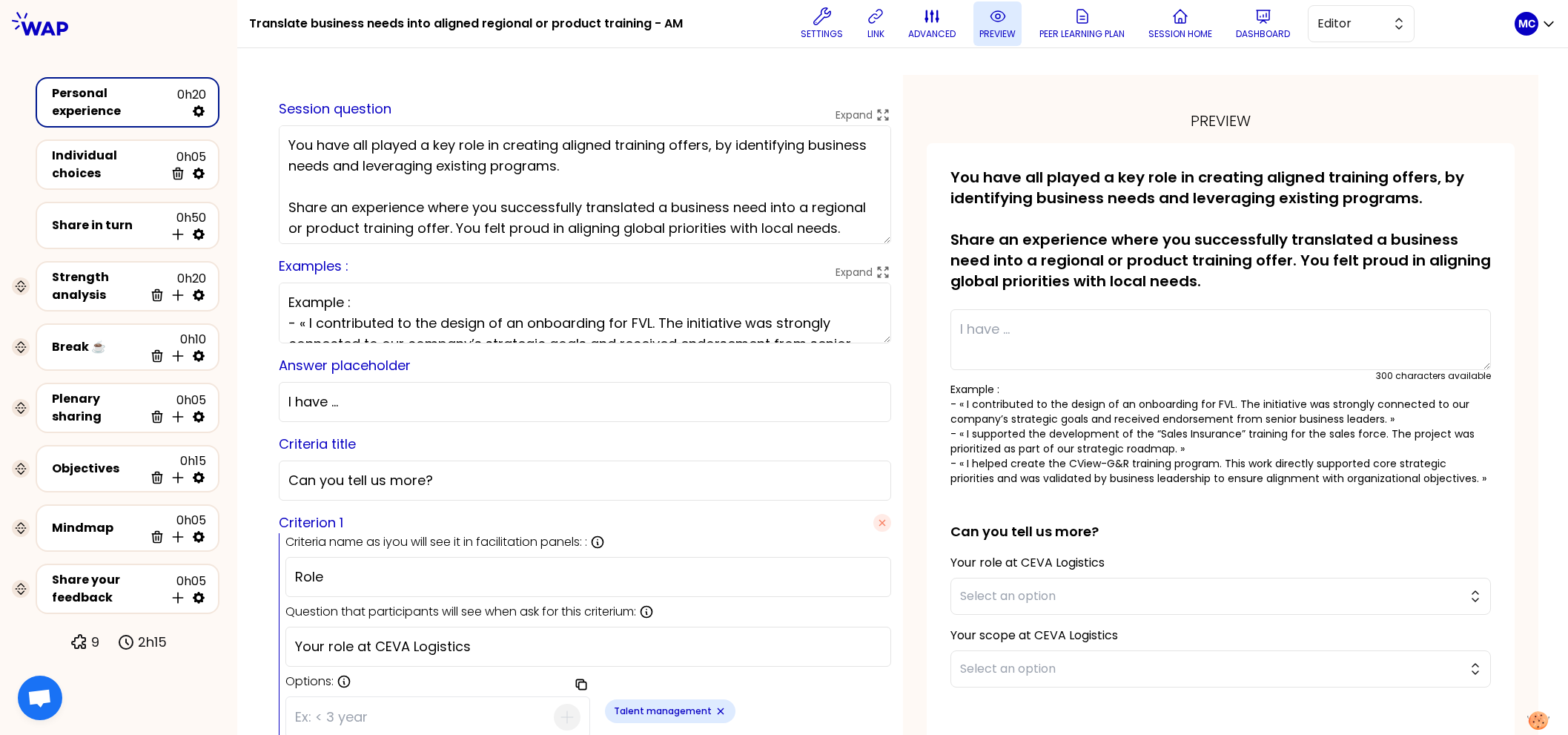
click at [1001, 29] on p "preview" at bounding box center [998, 35] width 36 height 12
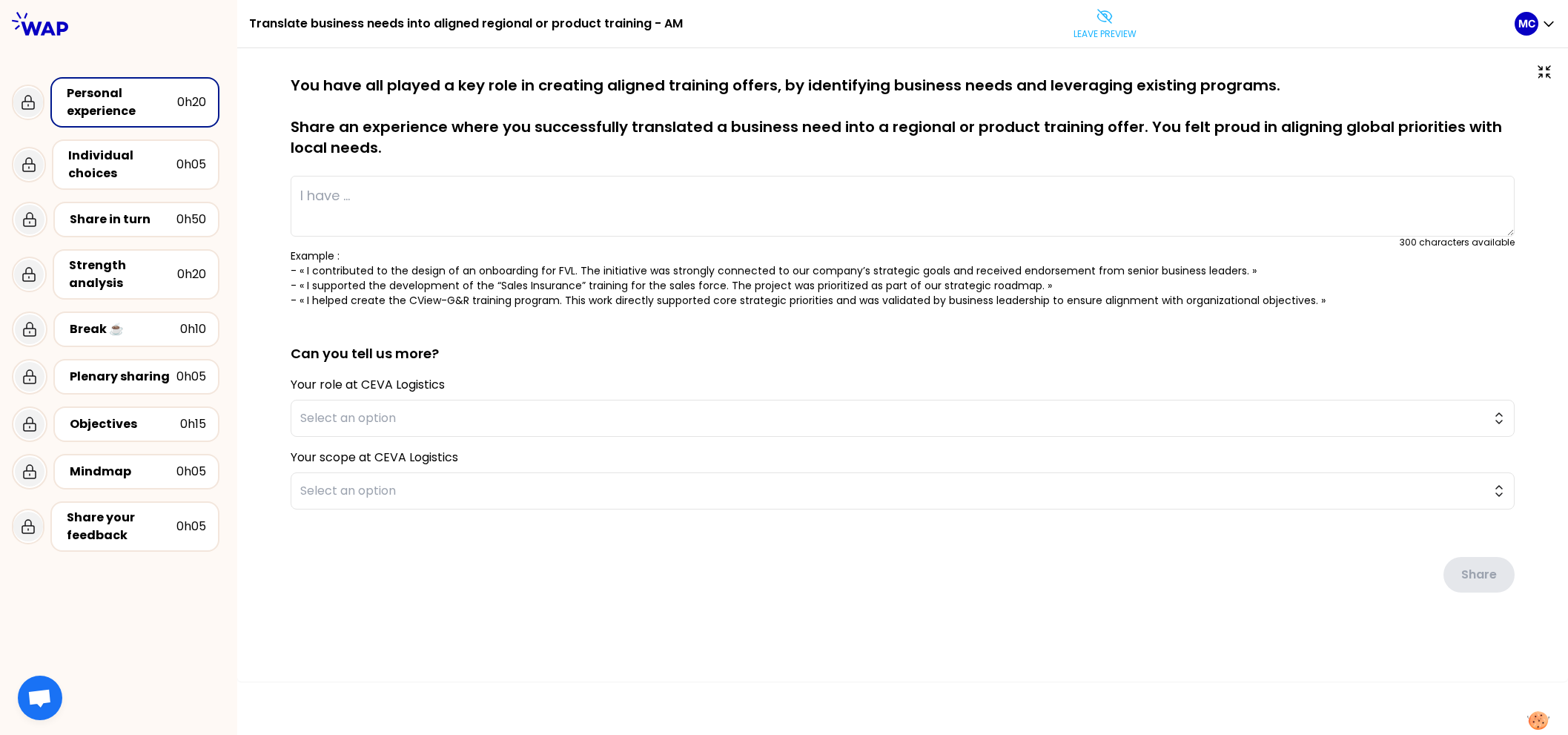
type textarea "I saw colleagues struggled with presentations in client and internal meetings. …"
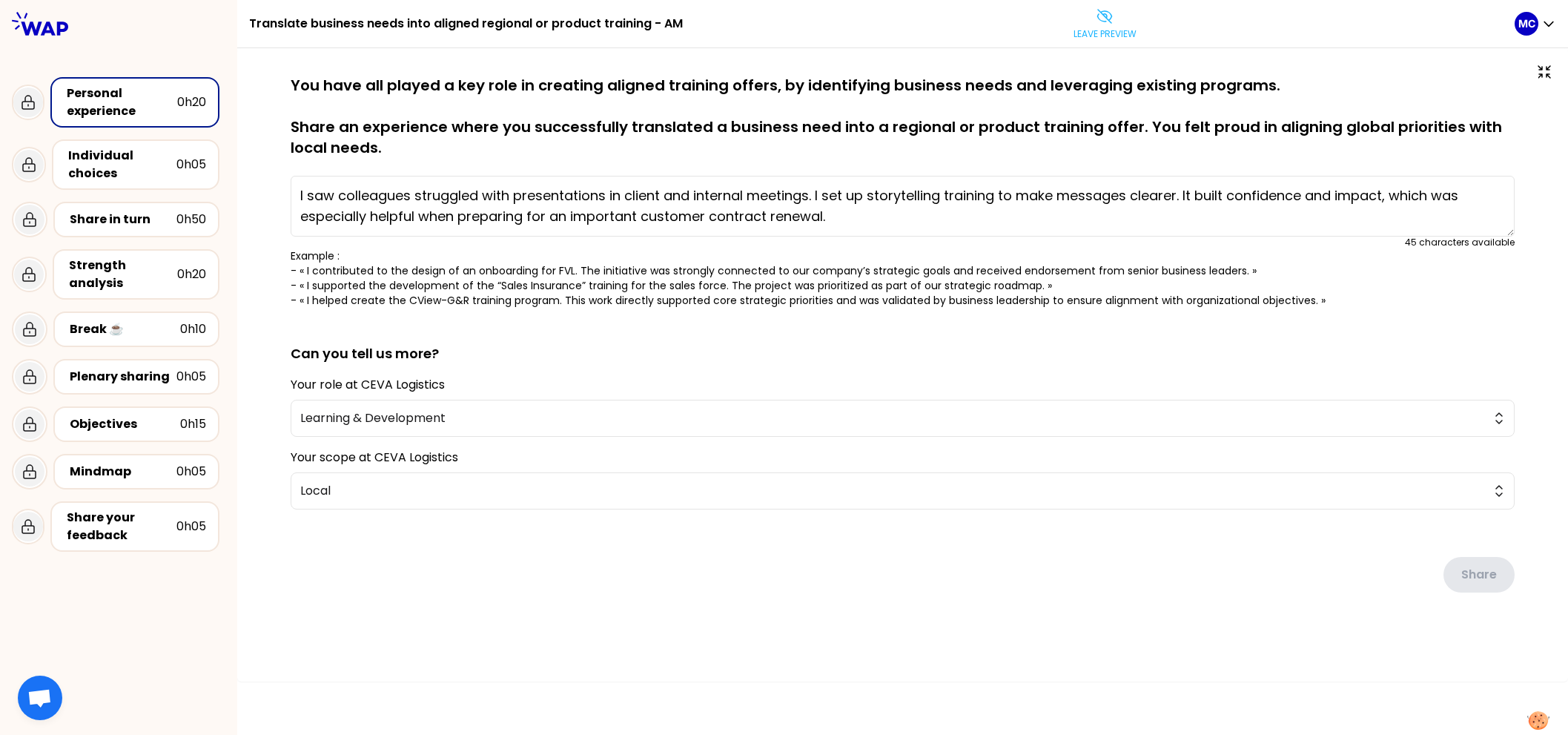
click at [990, 51] on div "saved You have all played a key role in creating aligned training offers, by id…" at bounding box center [903, 364] width 1331 height 633
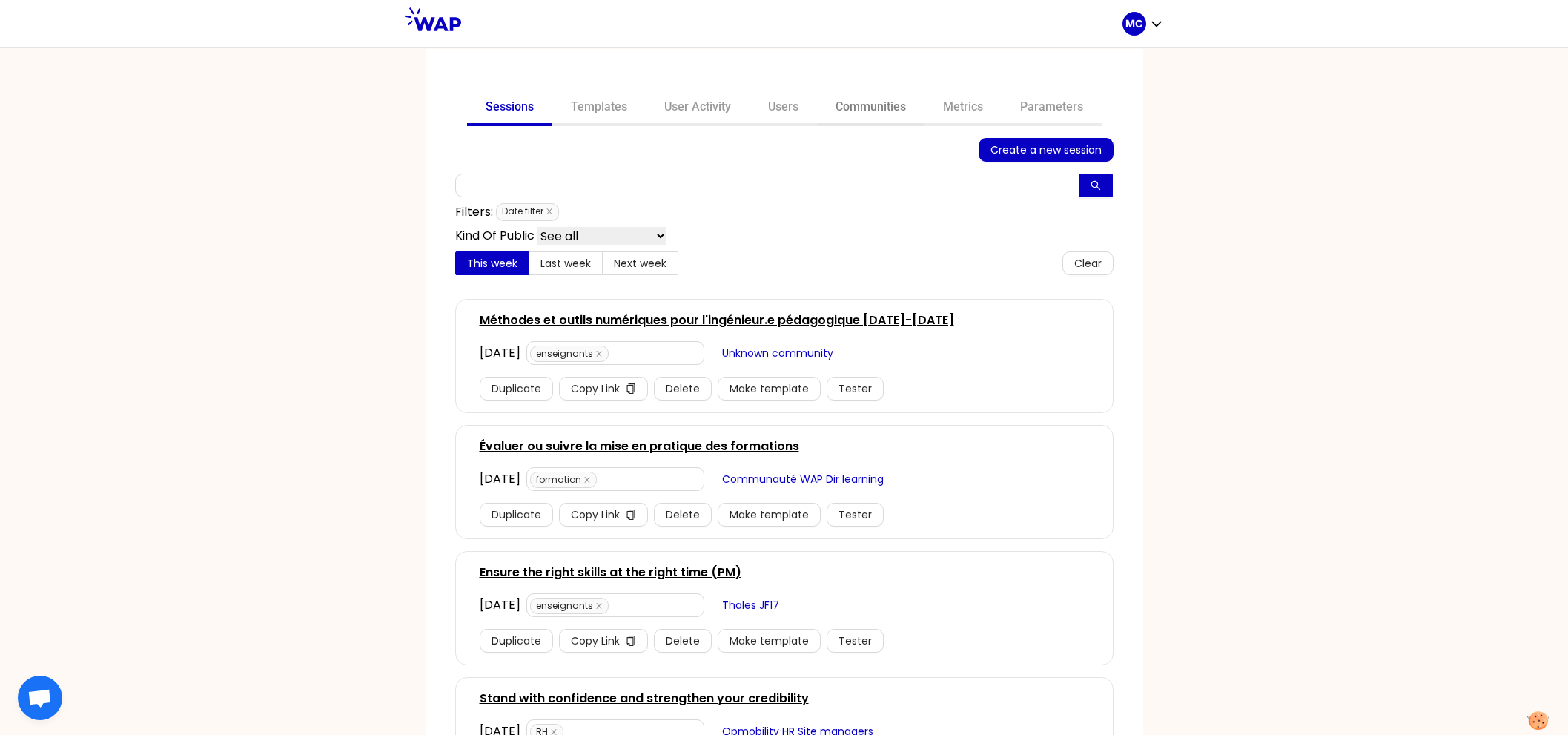
click at [859, 103] on link "Communities" at bounding box center [870, 108] width 108 height 35
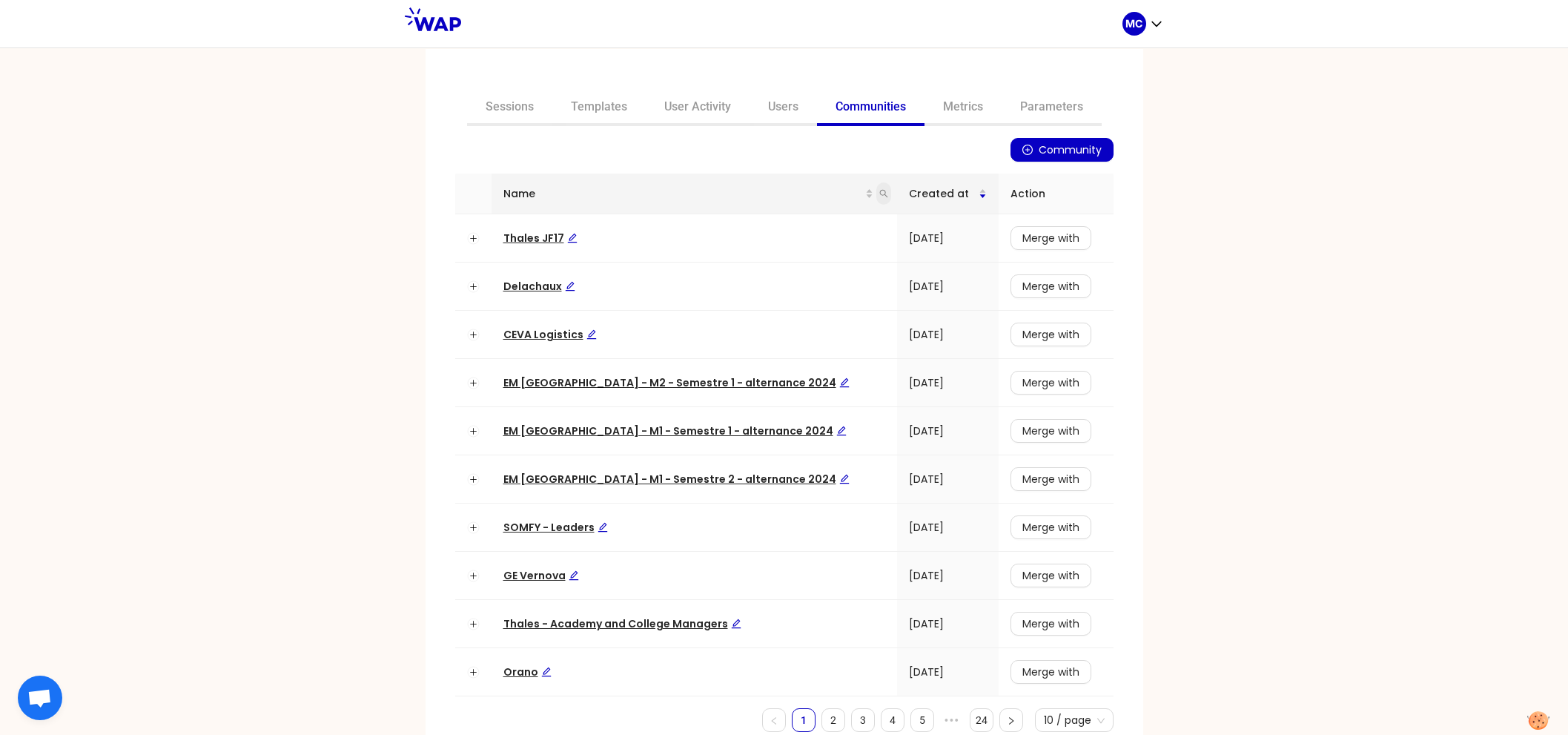
click at [880, 192] on icon "search" at bounding box center [884, 193] width 9 height 9
type input "ceva"
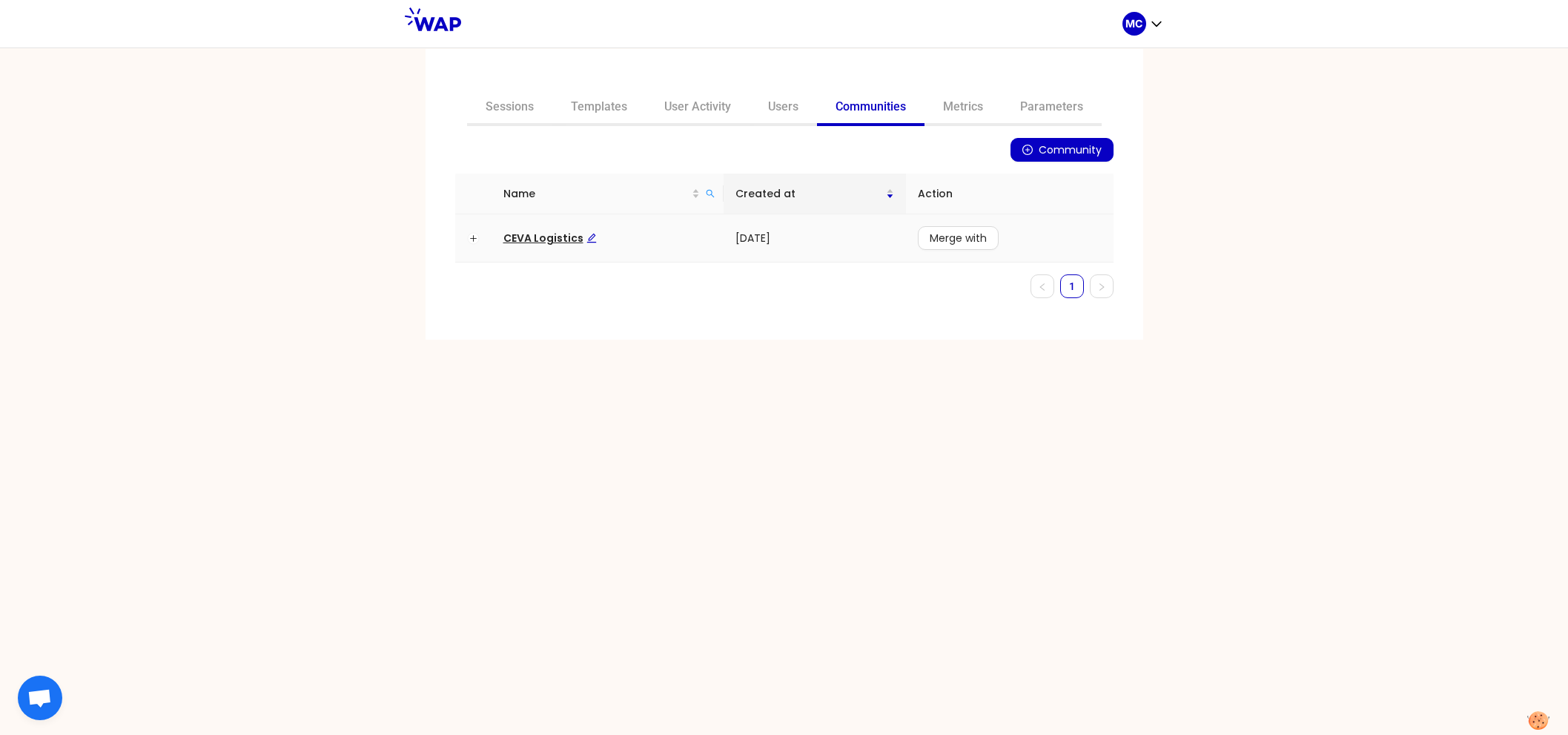
click at [549, 231] on span "CEVA Logistics" at bounding box center [550, 238] width 93 height 15
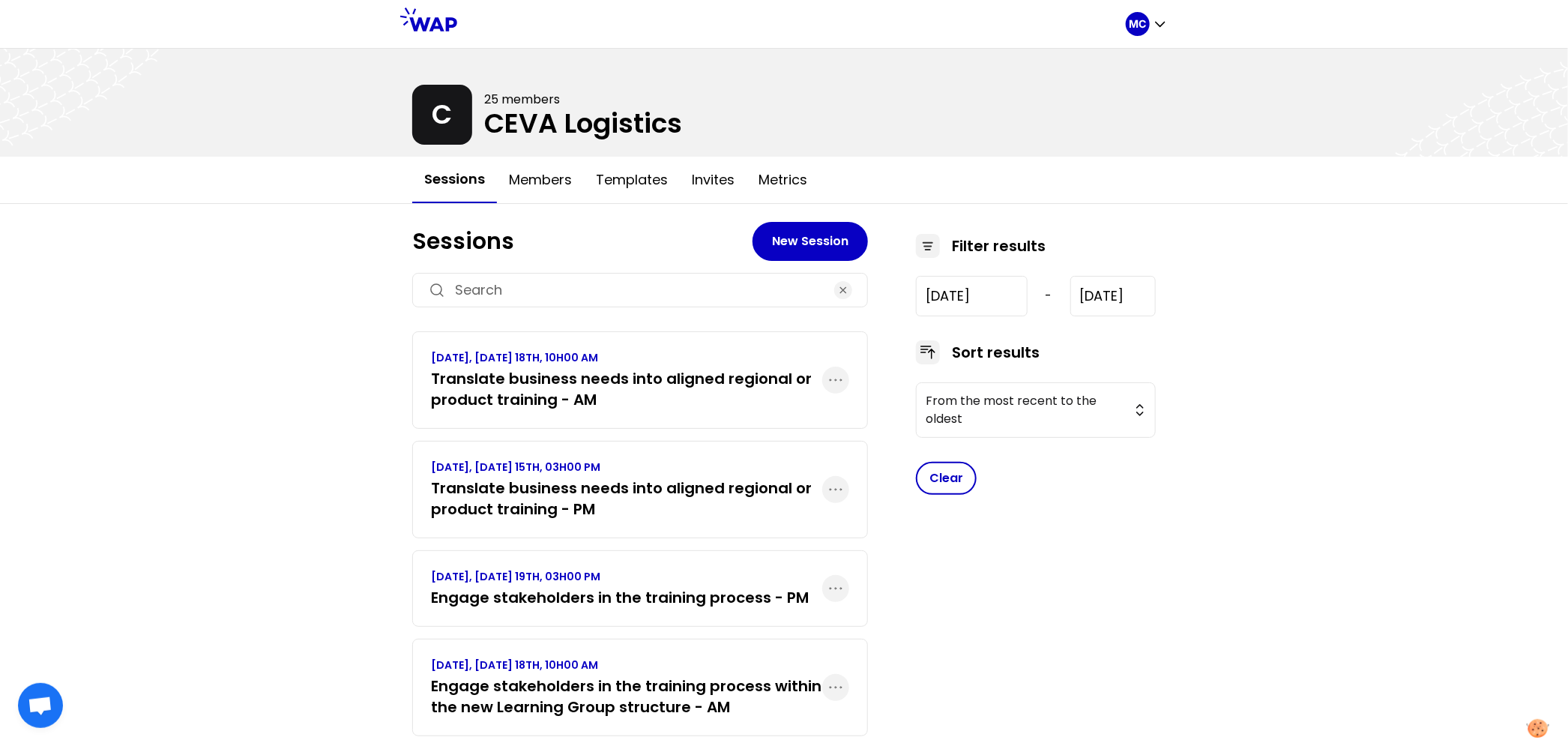
click at [263, 320] on div "MC C 25 members CEVA Logistics Sessions Members Templates Invites Metrics Sessi…" at bounding box center [784, 392] width 1568 height 784
